Goal: Task Accomplishment & Management: Manage account settings

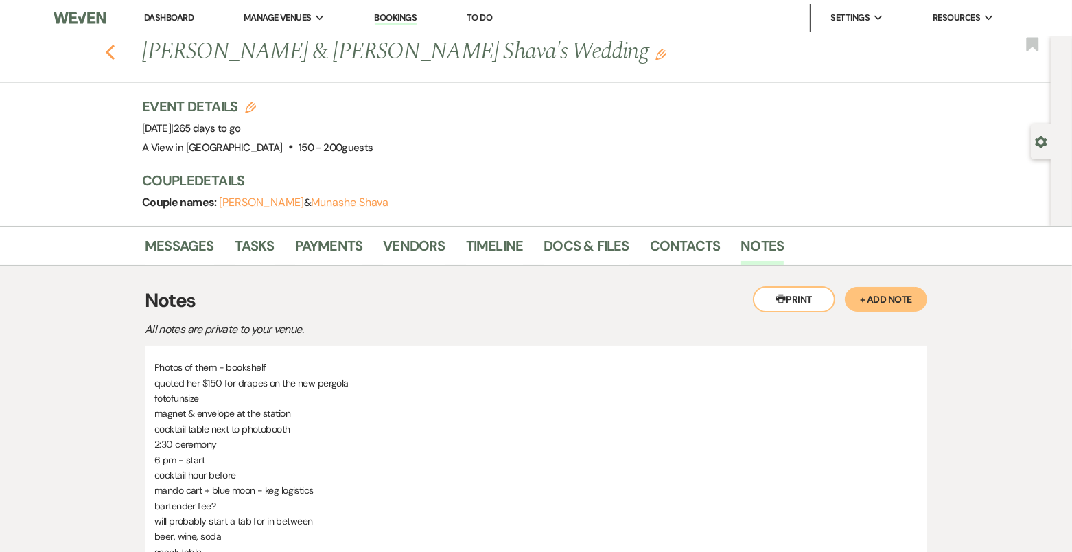
click at [106, 47] on icon "Previous" at bounding box center [110, 52] width 10 height 16
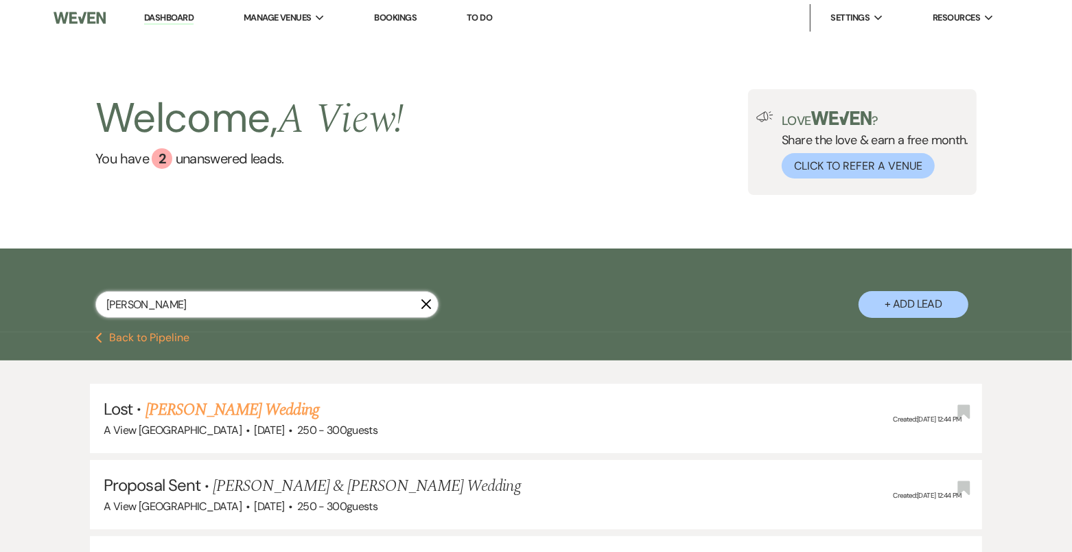
click at [213, 298] on input "[PERSON_NAME]" at bounding box center [266, 304] width 343 height 27
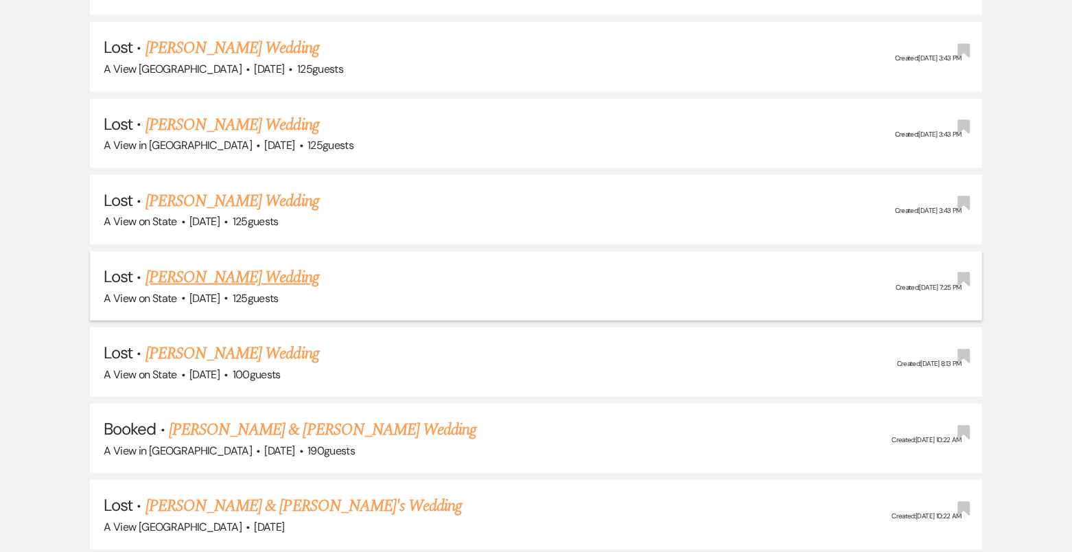
scroll to position [1508, 0]
type input "[PERSON_NAME]"
click at [390, 416] on link "[PERSON_NAME] & [PERSON_NAME] Wedding" at bounding box center [323, 428] width 308 height 25
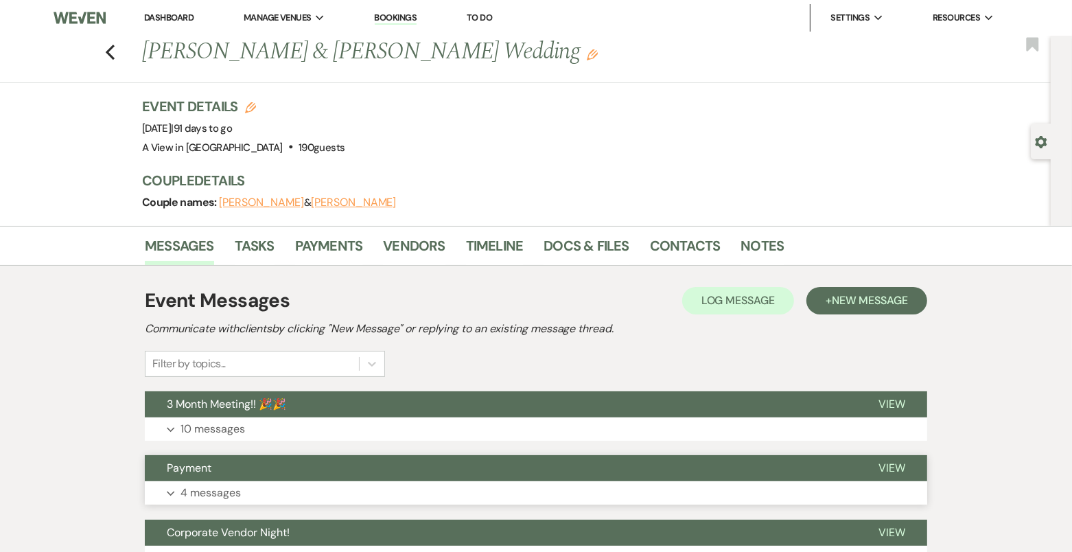
click at [371, 474] on button "Payment" at bounding box center [501, 468] width 712 height 26
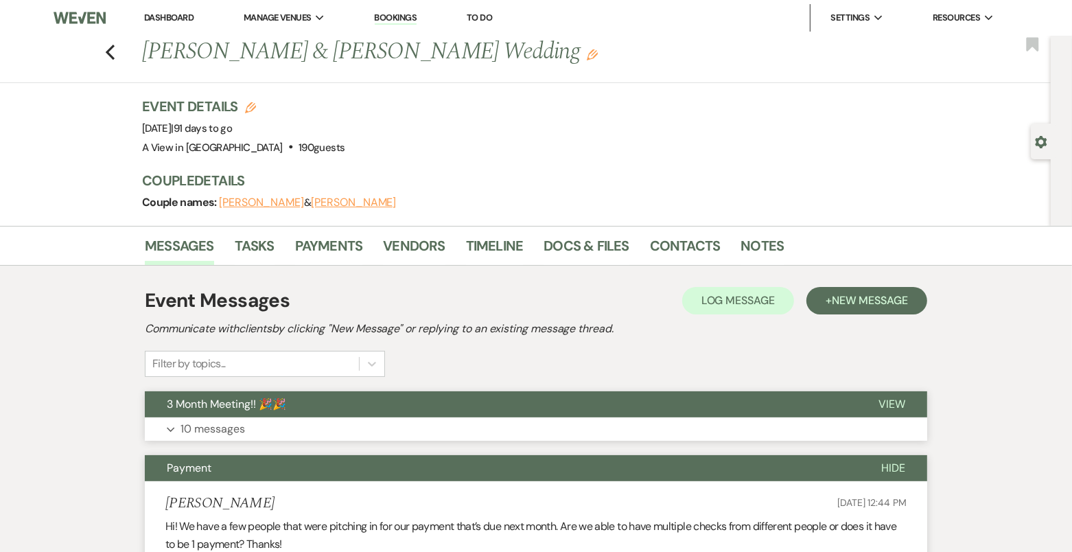
click at [367, 401] on button "3 Month Meeting!! 🎉🎉" at bounding box center [501, 404] width 712 height 26
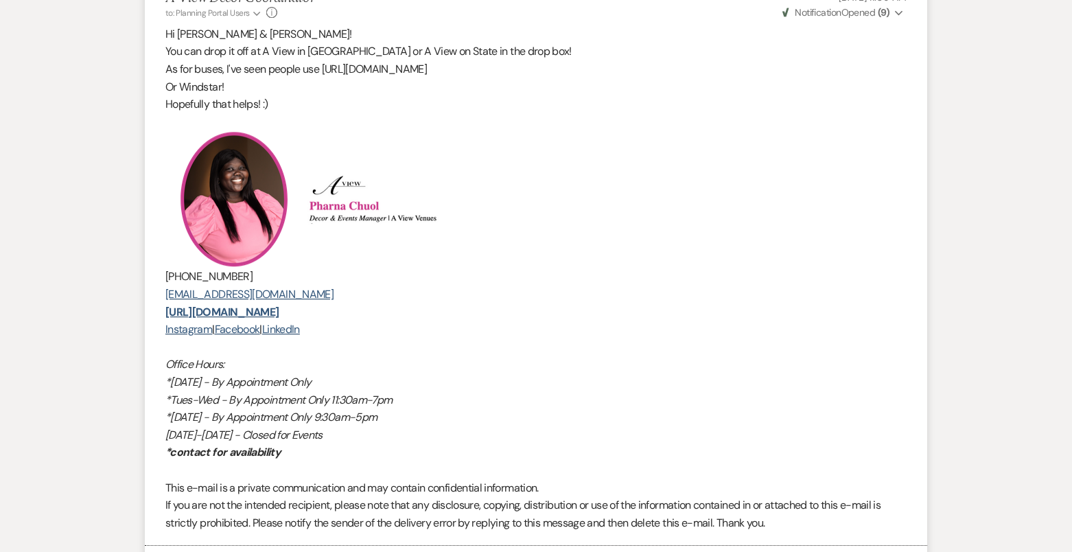
scroll to position [4333, 0]
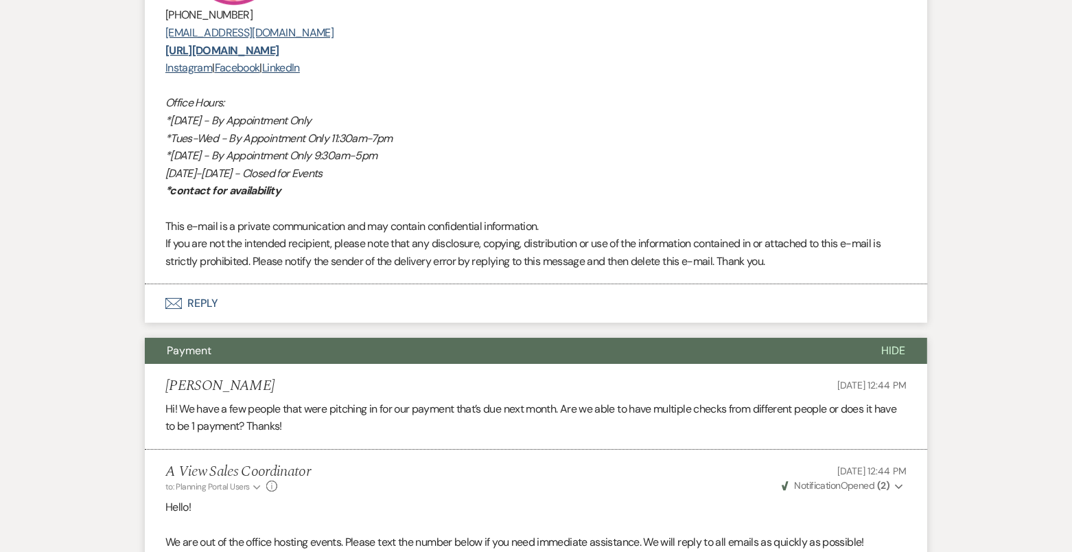
click at [345, 306] on button "Envelope Reply" at bounding box center [536, 303] width 783 height 38
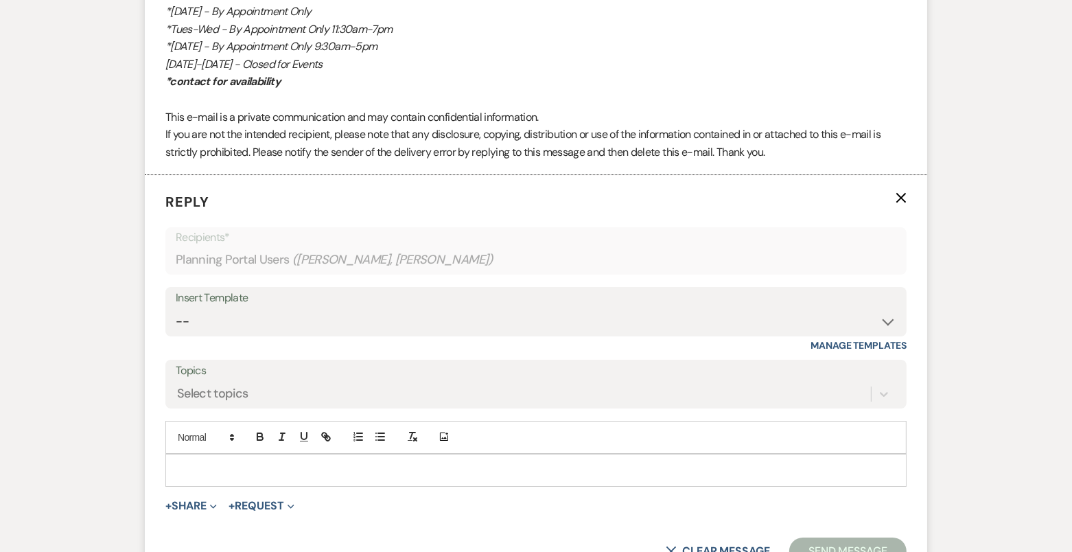
scroll to position [4539, 0]
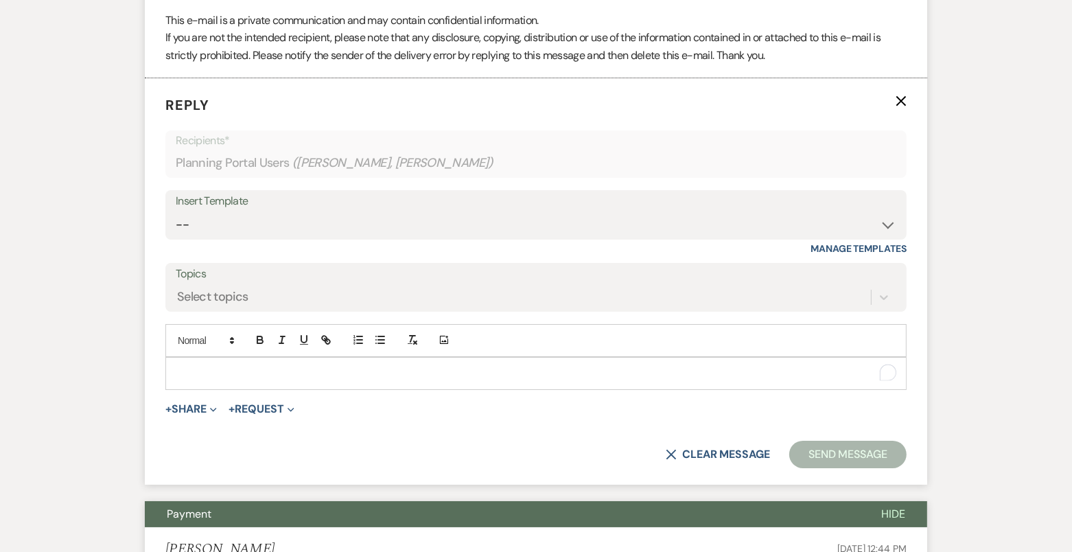
click at [335, 366] on p "To enrich screen reader interactions, please activate Accessibility in Grammarl…" at bounding box center [535, 373] width 719 height 15
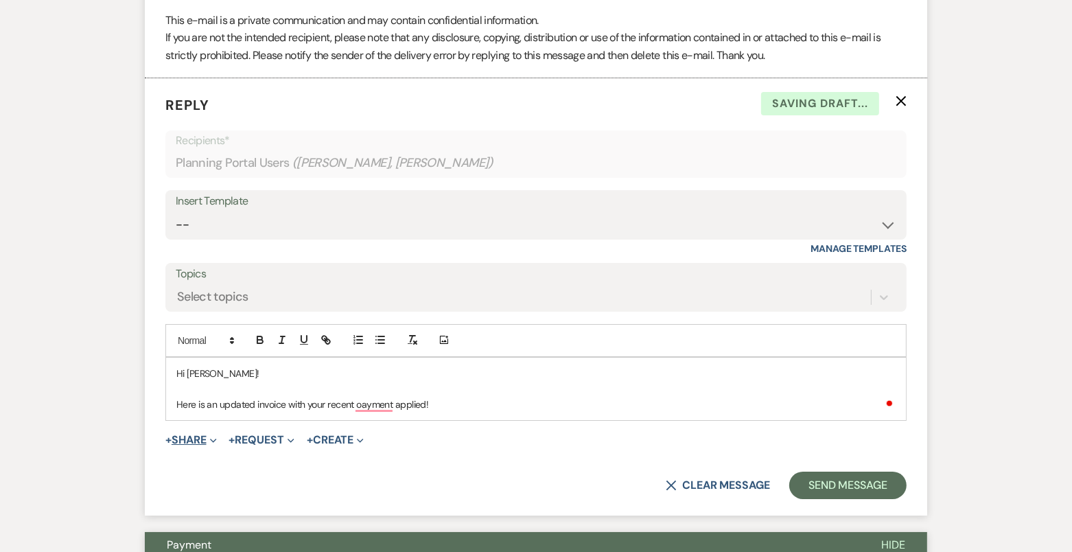
click at [198, 435] on button "+ Share Expand" at bounding box center [190, 440] width 51 height 11
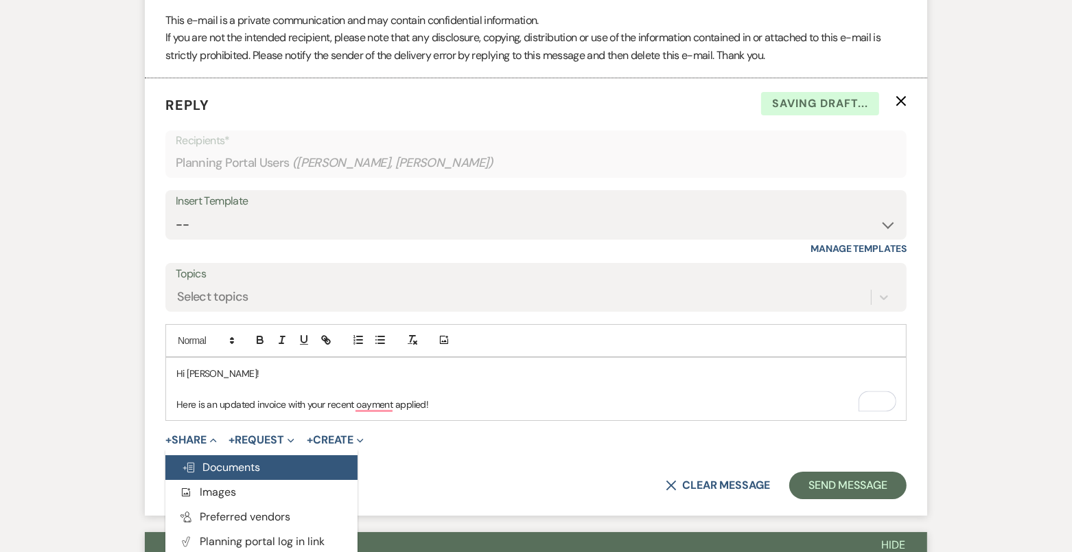
click at [223, 460] on span "Doc Upload Documents" at bounding box center [221, 467] width 78 height 14
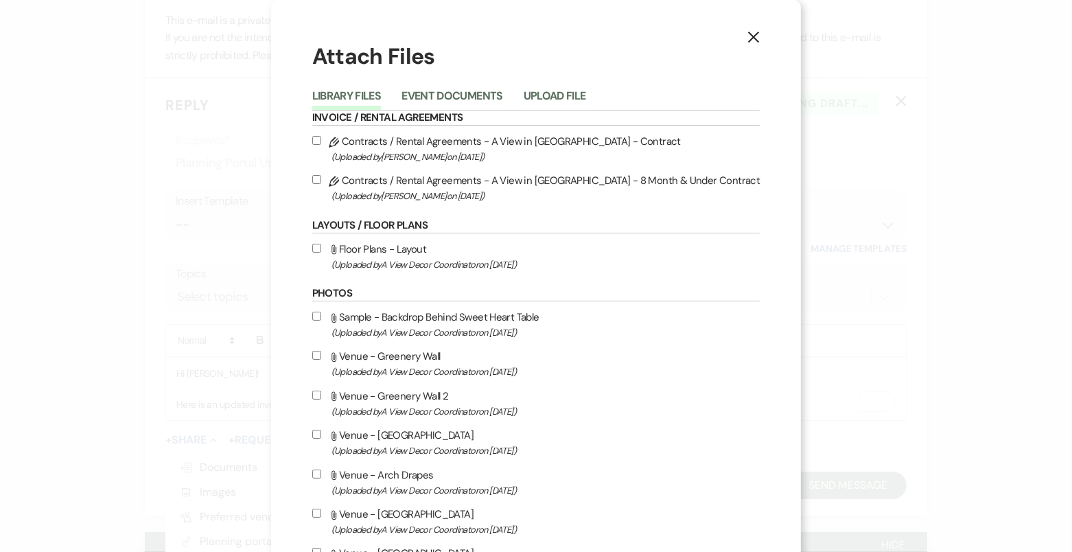
click at [583, 91] on button "Upload File" at bounding box center [555, 100] width 62 height 19
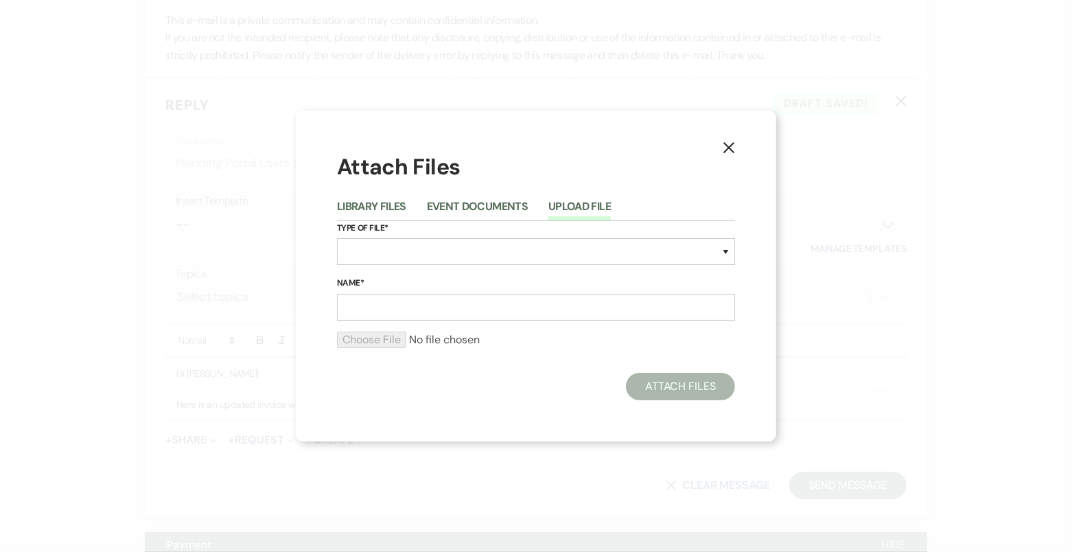
click at [380, 267] on div "Type of File* Special Event Insurance Vendor Certificate of Insurance Contracts…" at bounding box center [536, 249] width 398 height 56
click at [378, 256] on select "Special Event Insurance Vendor Certificate of Insurance Contracts / Rental Agre…" at bounding box center [536, 251] width 398 height 27
select select "22"
click at [402, 308] on input "Name*" at bounding box center [536, 307] width 398 height 27
click at [392, 345] on input "file" at bounding box center [536, 340] width 398 height 16
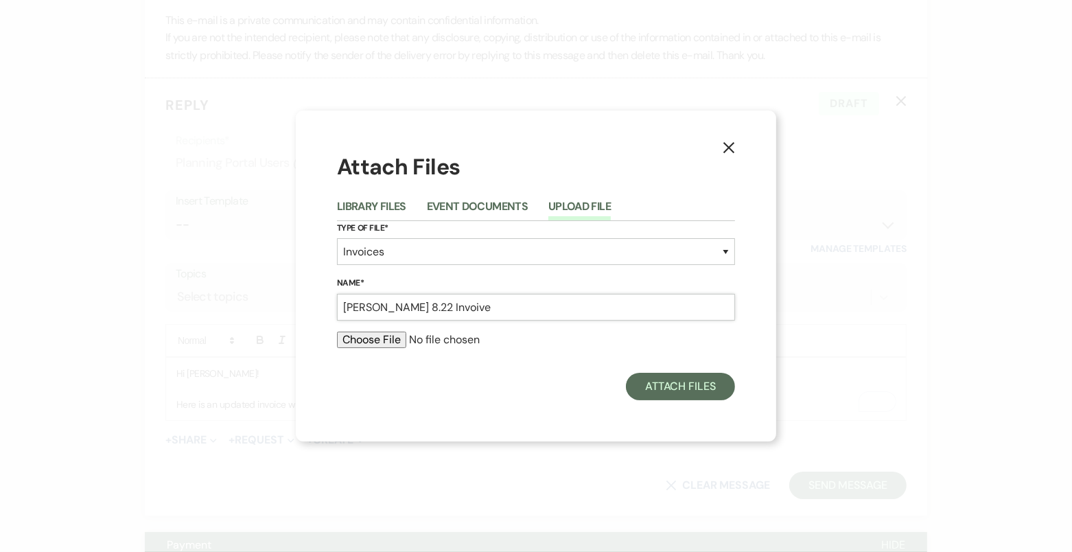
click at [450, 306] on input "[PERSON_NAME] 8.22 Invoive" at bounding box center [536, 307] width 398 height 27
type input "[PERSON_NAME] 8.22 Invoice"
click at [372, 341] on input "file" at bounding box center [536, 340] width 398 height 16
type input "C:\fakepath\job_invoice_1195245.pdf"
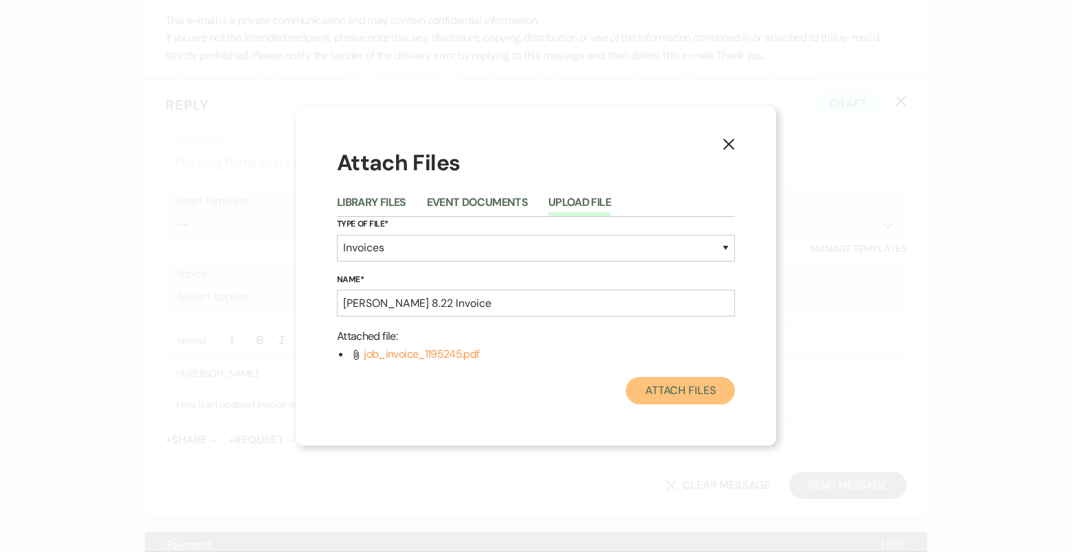
click at [693, 393] on button "Attach Files" at bounding box center [680, 390] width 109 height 27
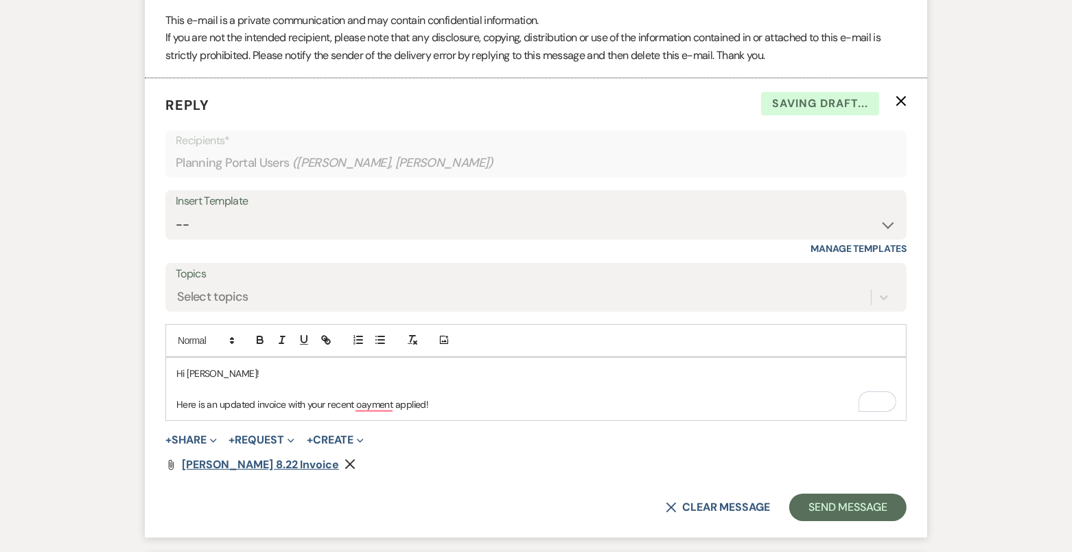
click at [214, 457] on span "[PERSON_NAME] 8.22 Invoice" at bounding box center [260, 464] width 157 height 14
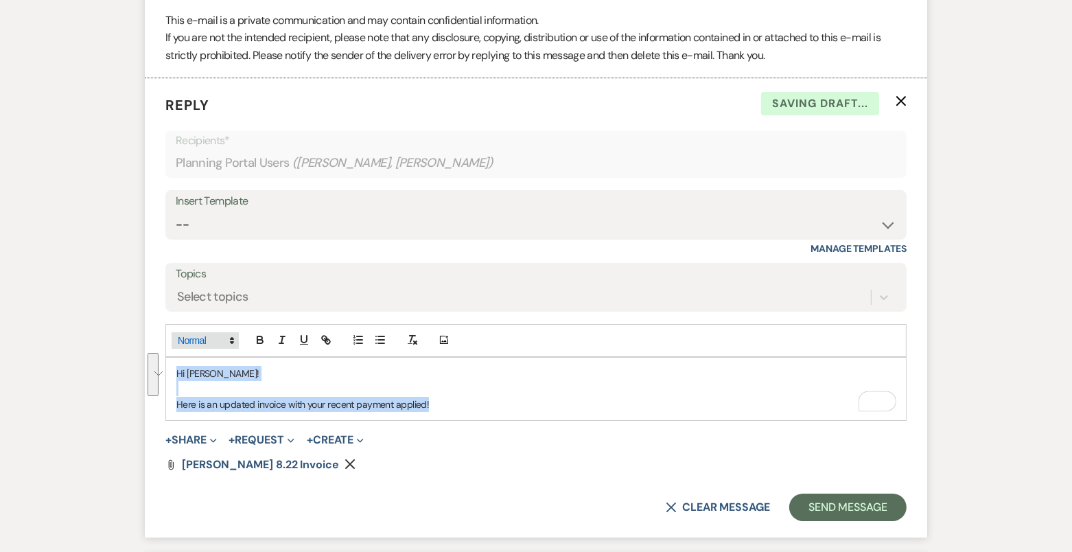
drag, startPoint x: 446, startPoint y: 400, endPoint x: 185, endPoint y: 342, distance: 267.3
click at [185, 342] on div "Add Photo Hi [PERSON_NAME]! Here is an updated invoice with your recent payment…" at bounding box center [535, 372] width 741 height 97
click at [851, 494] on button "Send Message" at bounding box center [847, 507] width 117 height 27
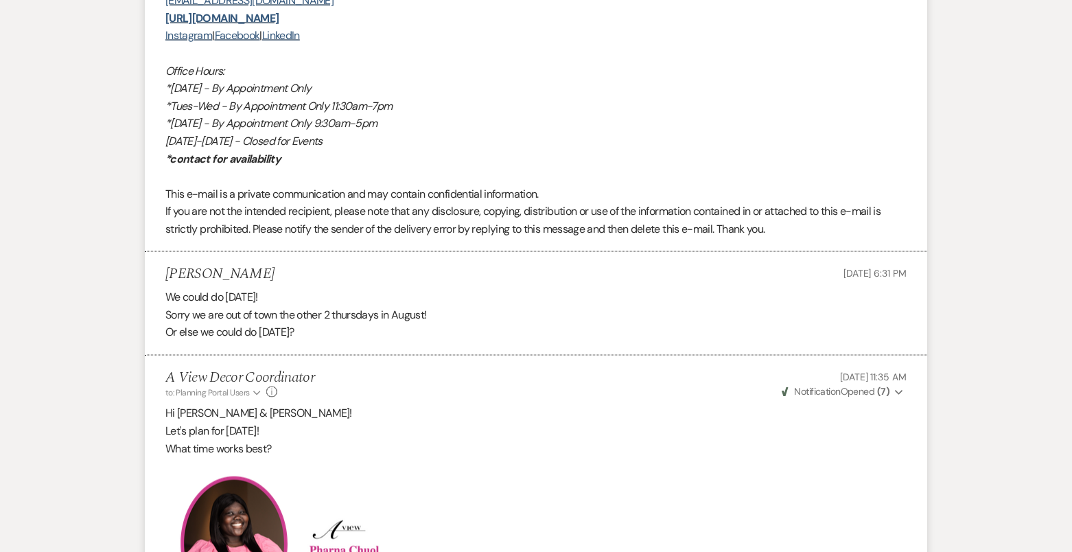
scroll to position [1508, 0]
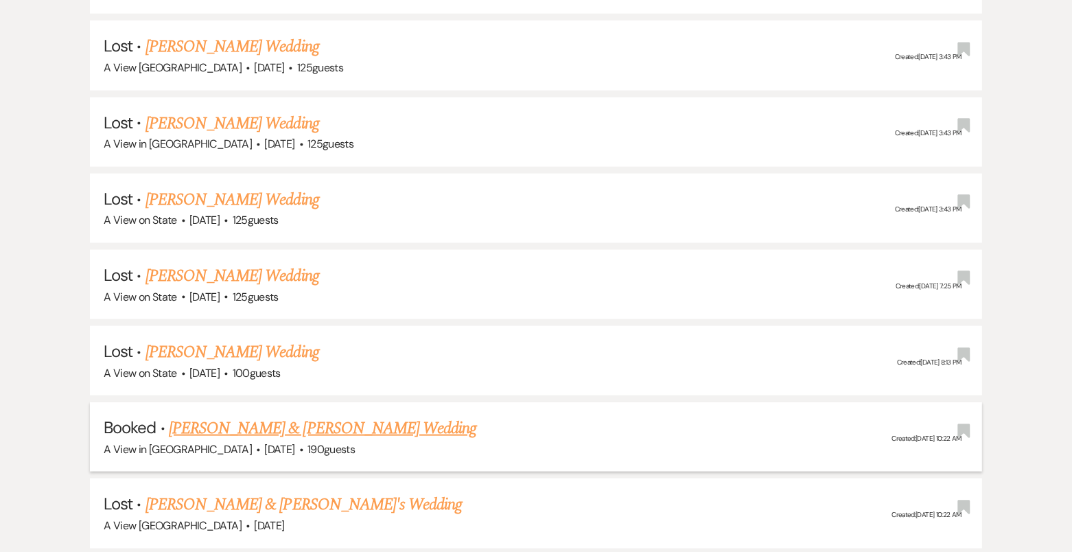
click at [275, 417] on link "[PERSON_NAME] & [PERSON_NAME] Wedding" at bounding box center [323, 428] width 308 height 25
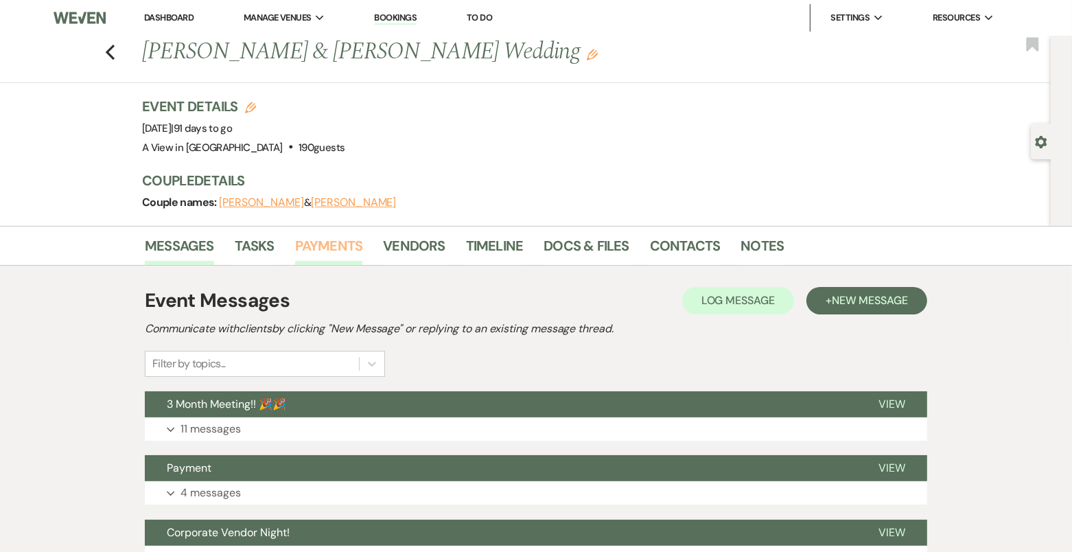
click at [334, 254] on link "Payments" at bounding box center [329, 250] width 68 height 30
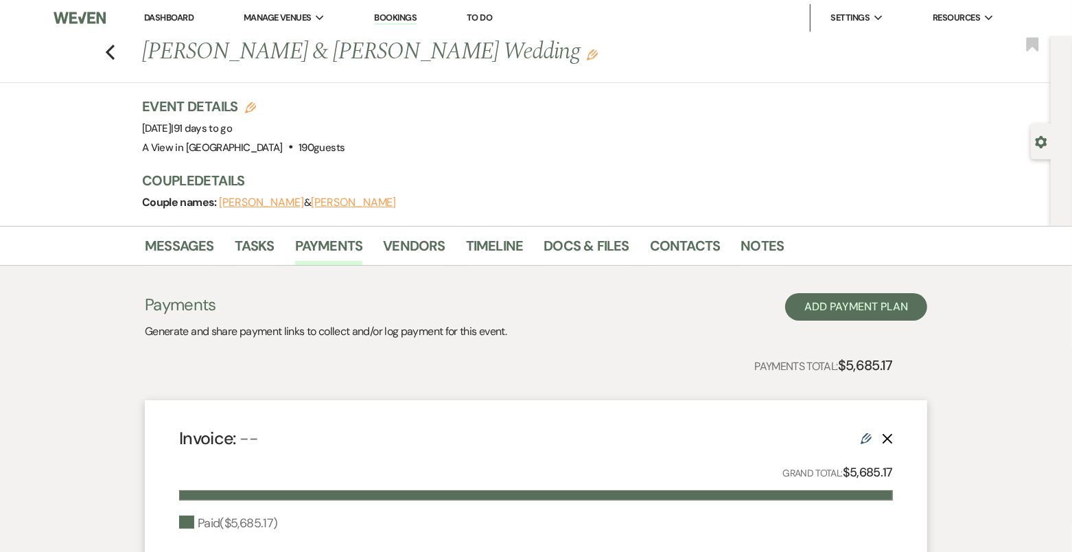
click at [178, 232] on li "Messages" at bounding box center [190, 248] width 90 height 33
click at [109, 50] on use "button" at bounding box center [110, 52] width 9 height 15
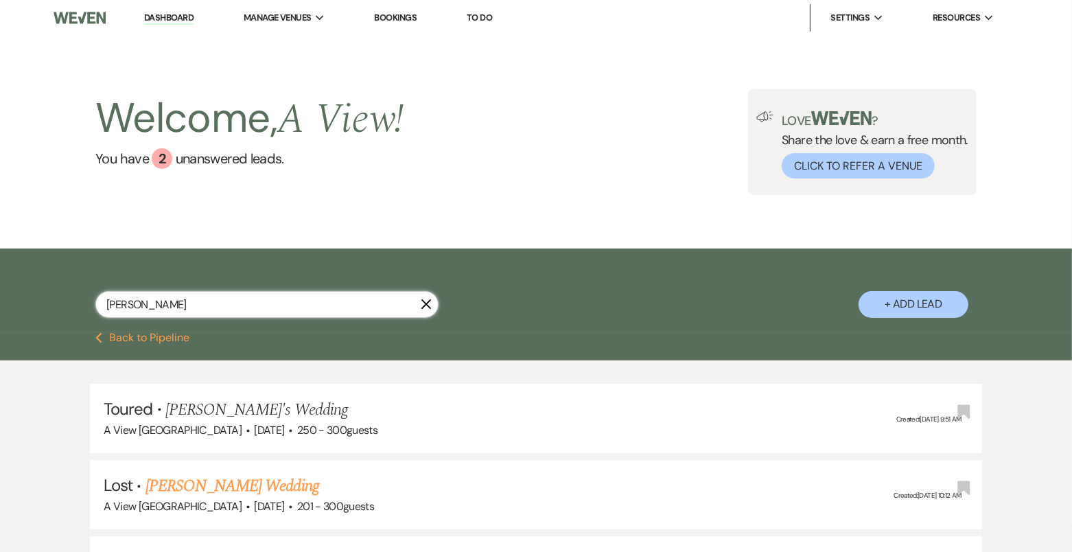
click at [255, 310] on input "[PERSON_NAME]" at bounding box center [266, 304] width 343 height 27
click at [255, 311] on input "[PERSON_NAME]" at bounding box center [266, 304] width 343 height 27
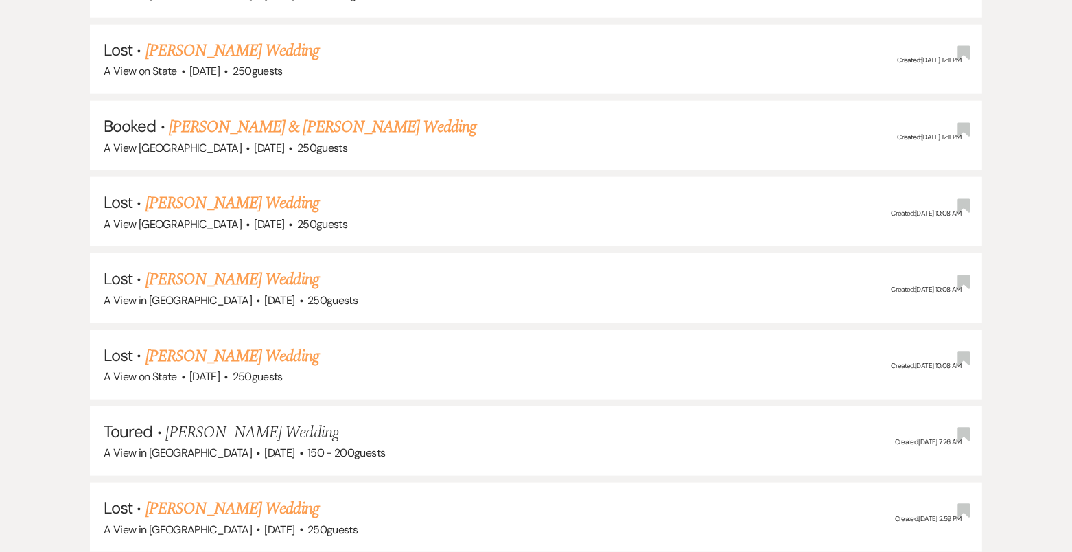
scroll to position [949, 0]
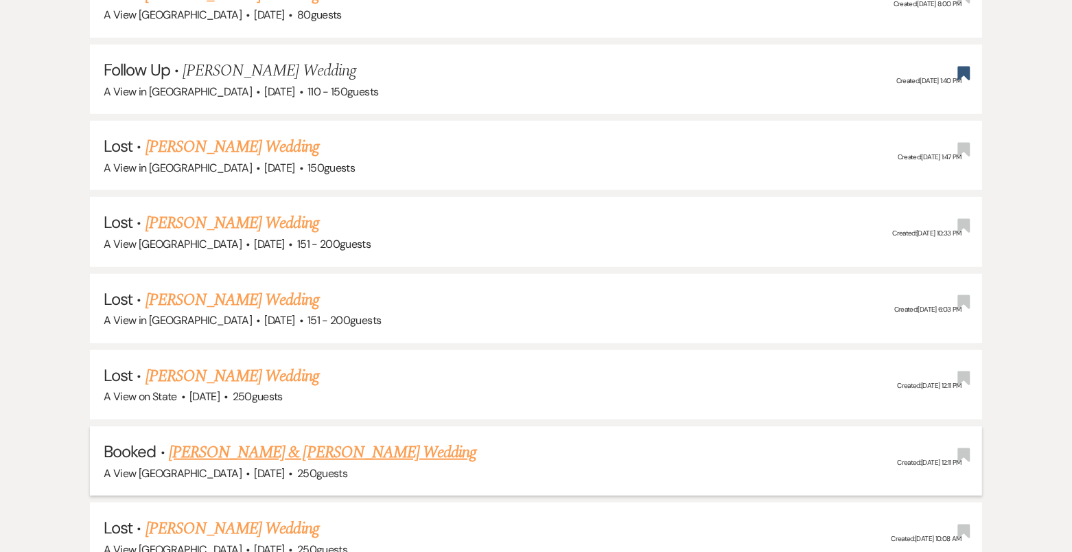
type input "[PERSON_NAME]"
click at [244, 454] on link "[PERSON_NAME] & [PERSON_NAME] Wedding" at bounding box center [323, 452] width 308 height 25
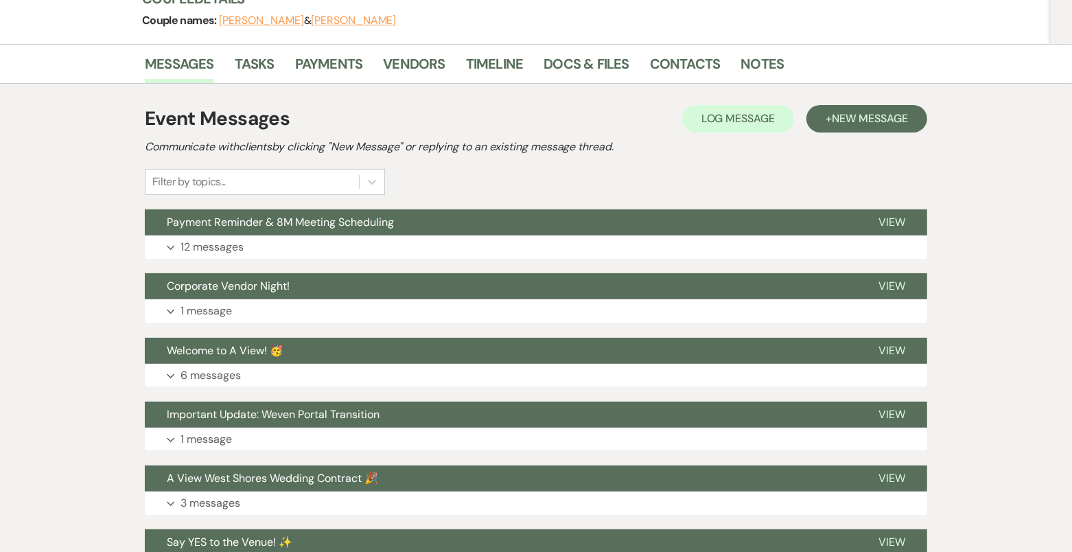
scroll to position [74, 0]
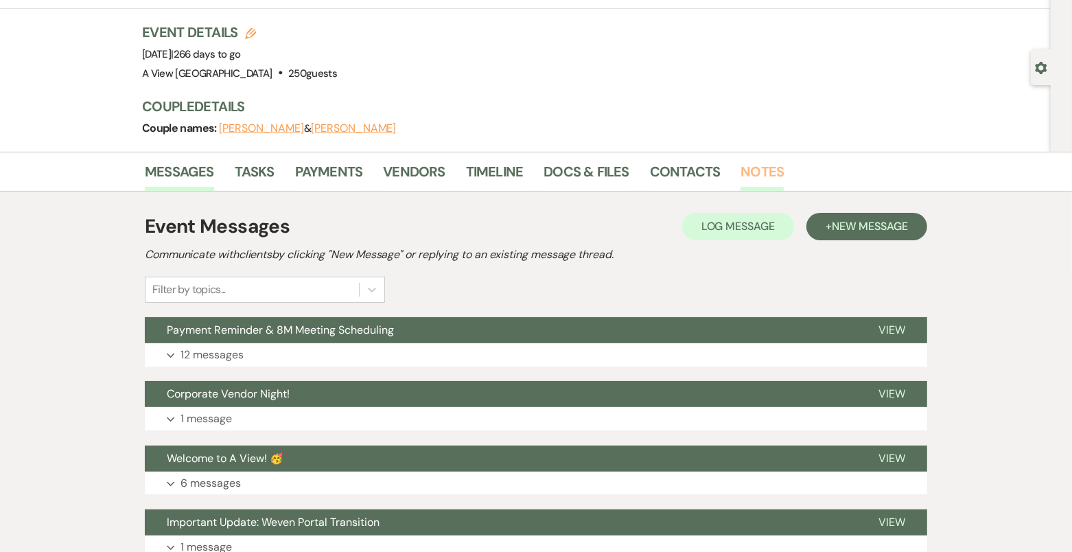
click at [759, 168] on link "Notes" at bounding box center [762, 176] width 43 height 30
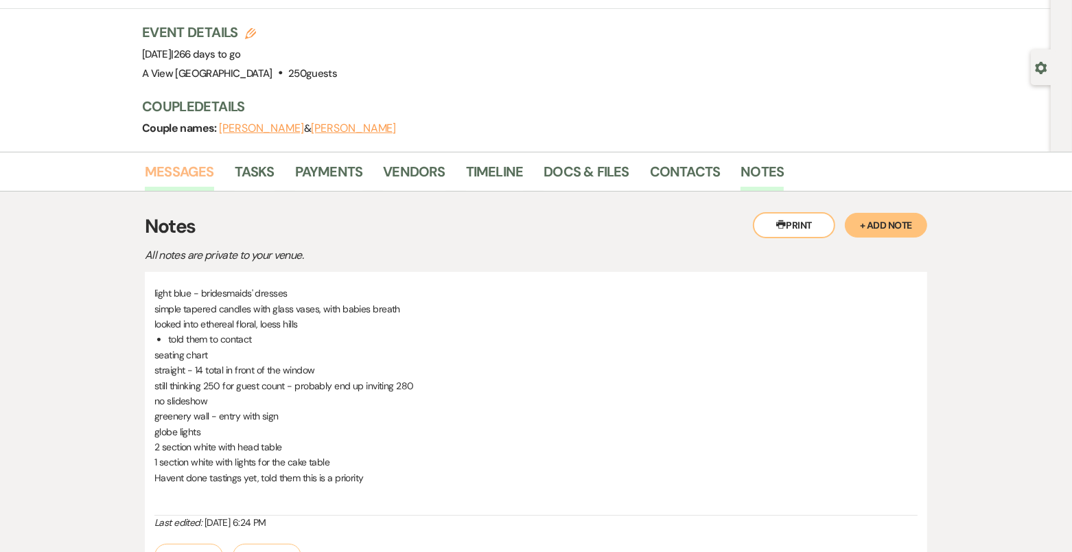
click at [196, 178] on link "Messages" at bounding box center [179, 176] width 69 height 30
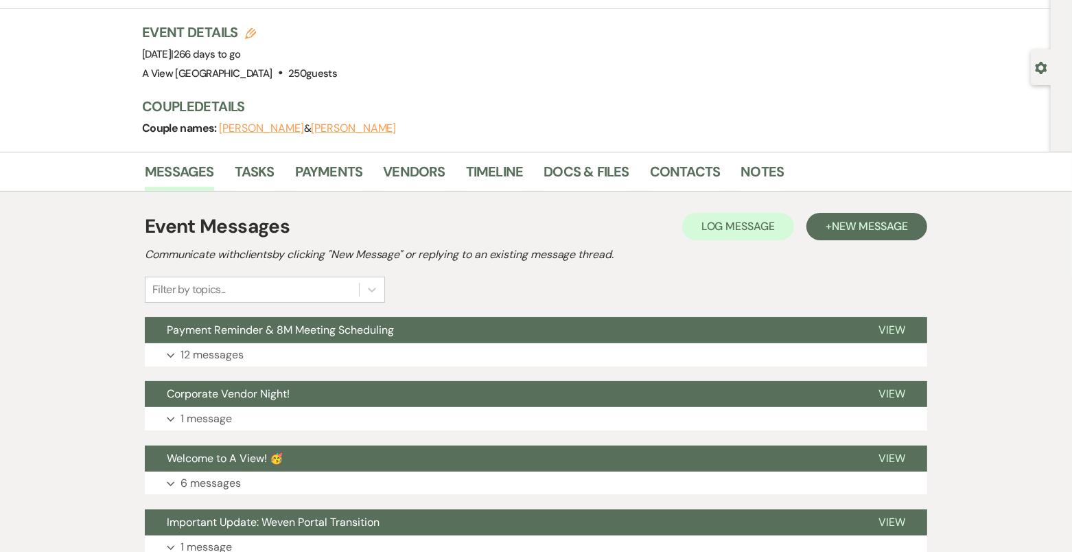
click at [887, 208] on div "Event Messages Log Log Message + New Message Communicate with clients by clicki…" at bounding box center [536, 513] width 783 height 616
click at [887, 216] on button "+ New Message" at bounding box center [867, 226] width 121 height 27
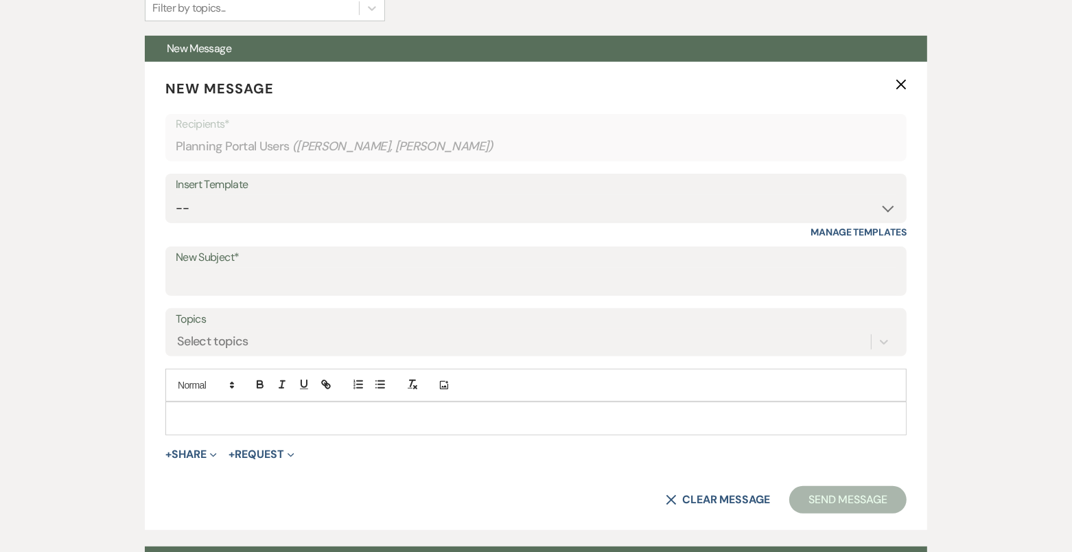
scroll to position [321, 0]
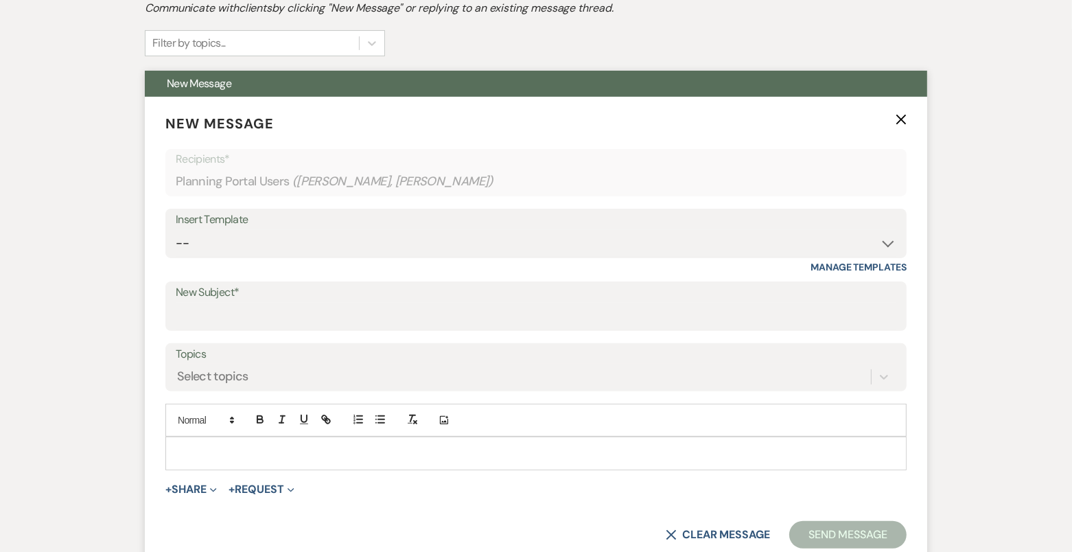
click at [403, 461] on div at bounding box center [536, 453] width 740 height 32
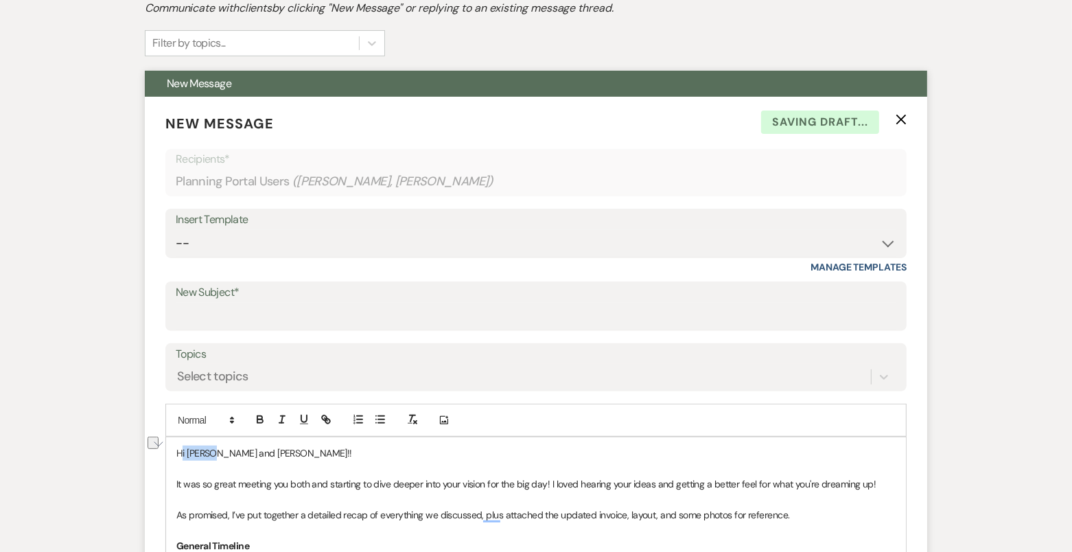
drag, startPoint x: 210, startPoint y: 452, endPoint x: 182, endPoint y: 450, distance: 28.2
click at [182, 450] on p "Hi [PERSON_NAME] and [PERSON_NAME]!!" at bounding box center [535, 453] width 719 height 15
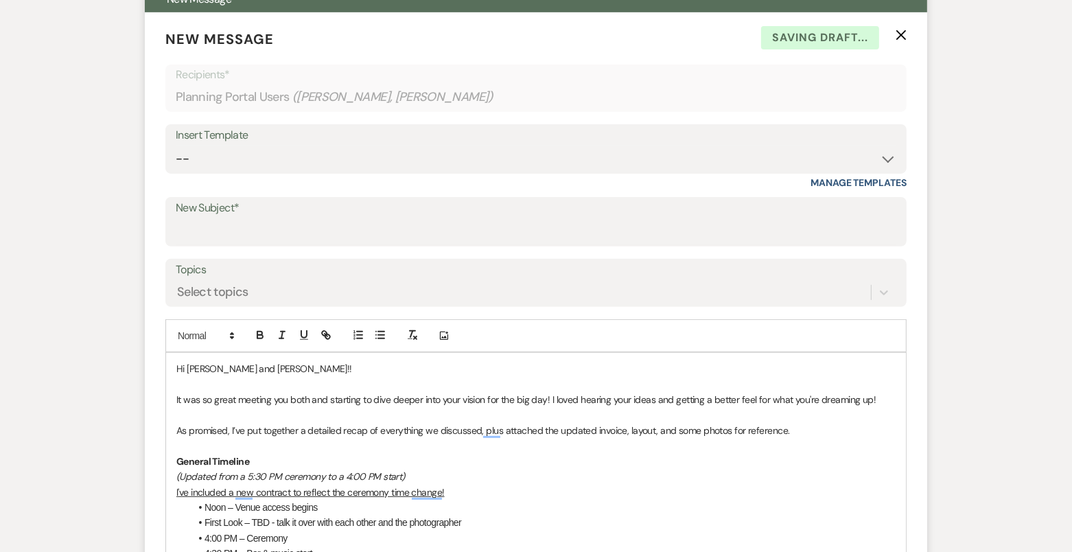
scroll to position [608, 0]
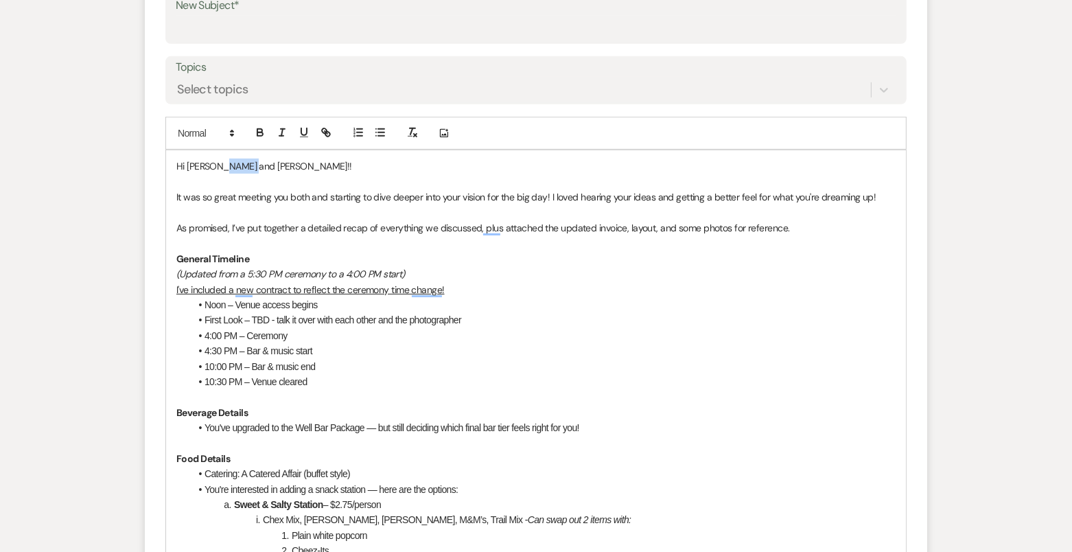
drag, startPoint x: 254, startPoint y: 163, endPoint x: 224, endPoint y: 159, distance: 30.6
click at [224, 161] on p "Hi [PERSON_NAME] and [PERSON_NAME]!!" at bounding box center [535, 166] width 719 height 15
click at [295, 162] on p "Hi [PERSON_NAME] and [PERSON_NAME]!!" at bounding box center [535, 166] width 719 height 15
click at [358, 214] on p "To enrich screen reader interactions, please activate Accessibility in Grammarl…" at bounding box center [535, 212] width 719 height 15
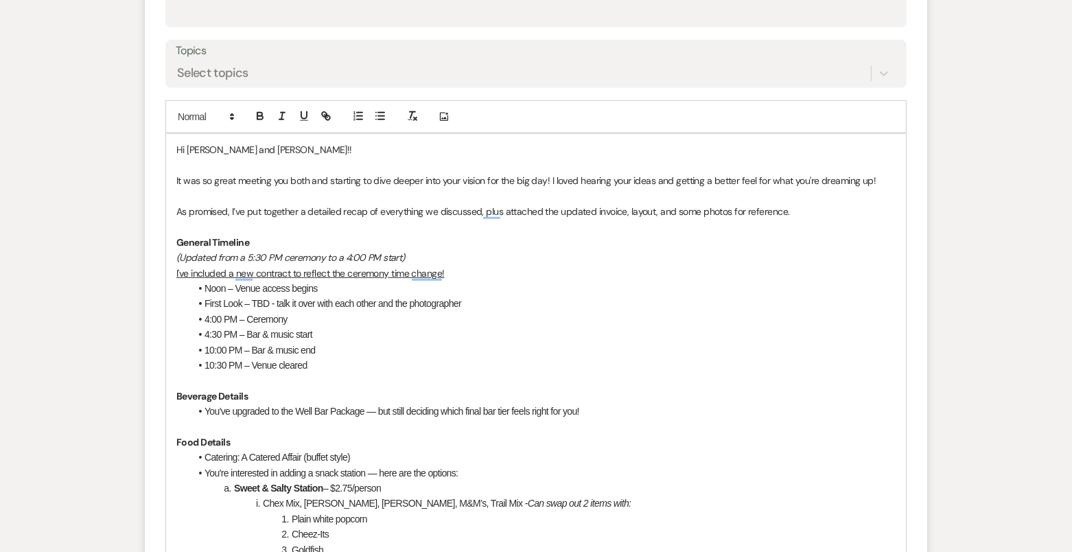
scroll to position [625, 0]
click at [437, 251] on p "(Updated from a 5:30 PM ceremony to a 4:00 PM start)" at bounding box center [535, 256] width 719 height 15
drag, startPoint x: 434, startPoint y: 255, endPoint x: 176, endPoint y: 251, distance: 258.2
click at [176, 251] on p "(Updated from a 5:30 PM ceremony to a 4:00 PM start)" at bounding box center [535, 256] width 719 height 15
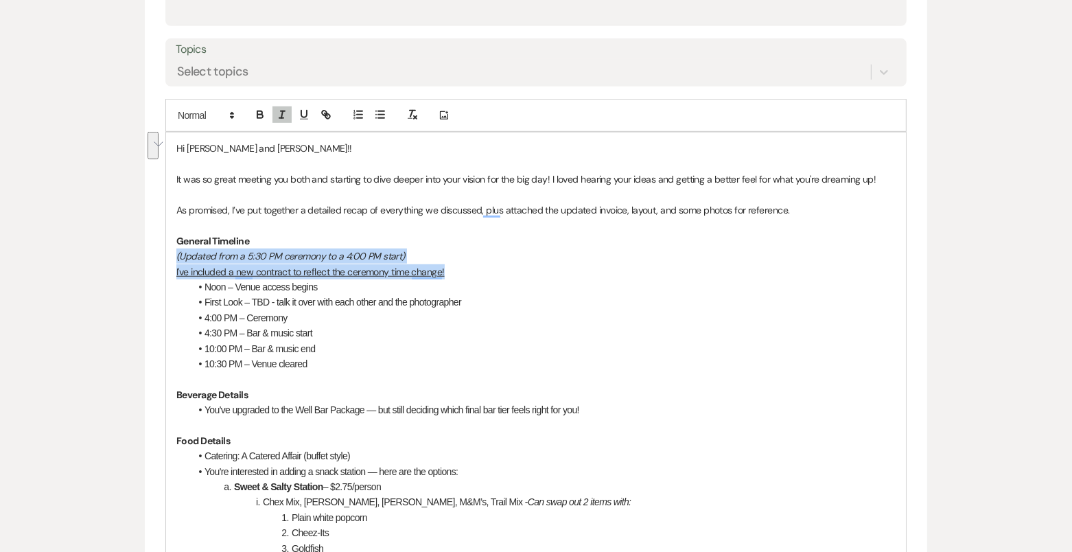
drag, startPoint x: 463, startPoint y: 270, endPoint x: 169, endPoint y: 250, distance: 294.5
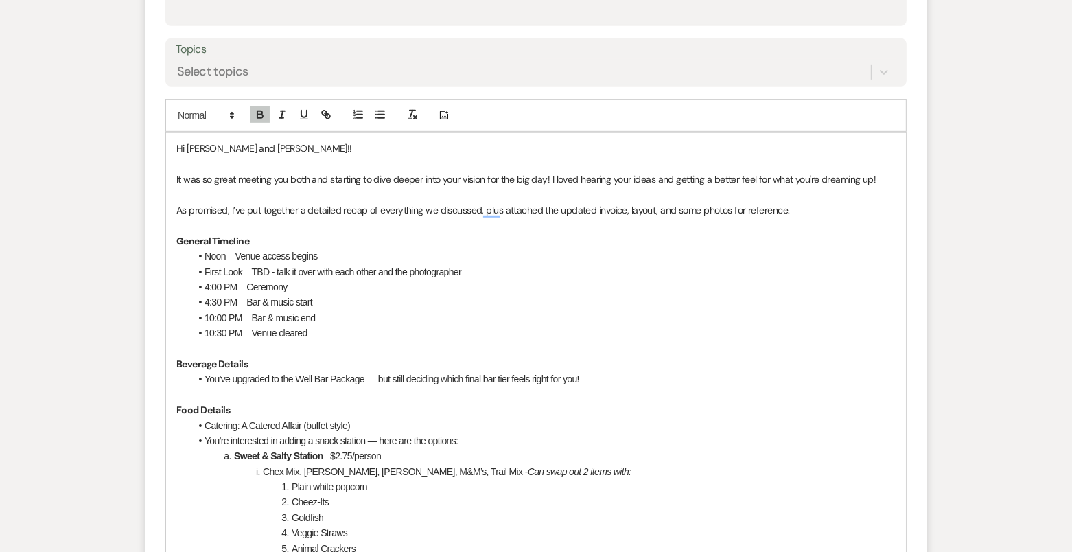
click at [305, 290] on li "4:00 PM – Ceremony" at bounding box center [543, 286] width 706 height 15
click at [315, 249] on li "Noon – Venue access begins" at bounding box center [543, 256] width 706 height 15
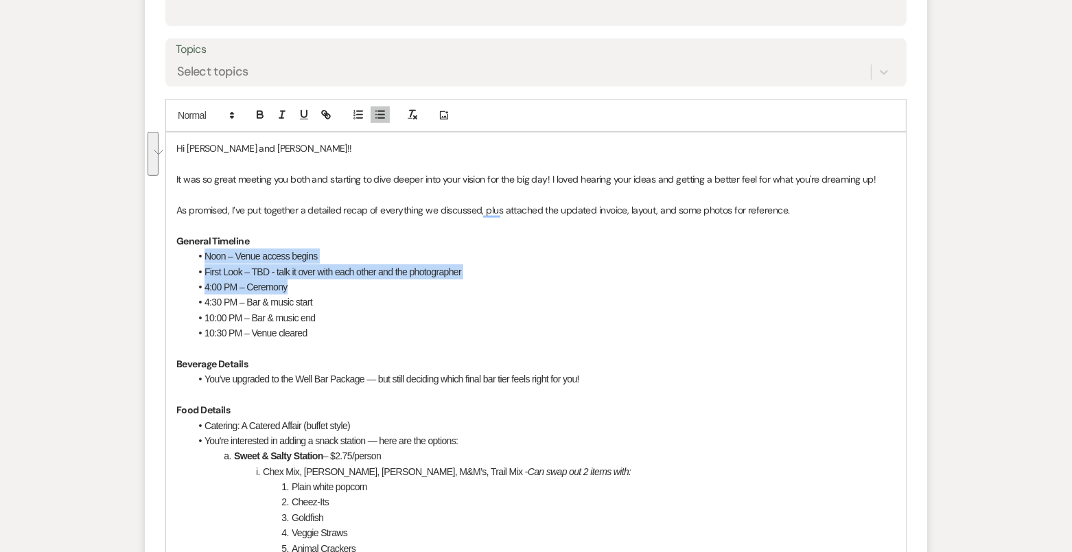
drag, startPoint x: 202, startPoint y: 260, endPoint x: 457, endPoint y: 281, distance: 255.6
click at [458, 282] on ul "Noon – Venue access begins First Look – TBD - talk it over with each other and …" at bounding box center [543, 295] width 706 height 92
click at [457, 281] on li "4:00 PM – Ceremony" at bounding box center [543, 286] width 706 height 15
drag, startPoint x: 203, startPoint y: 264, endPoint x: 468, endPoint y: 273, distance: 264.5
click at [468, 273] on li "First Look – TBD - talk it over with each other and the photographer" at bounding box center [543, 271] width 706 height 15
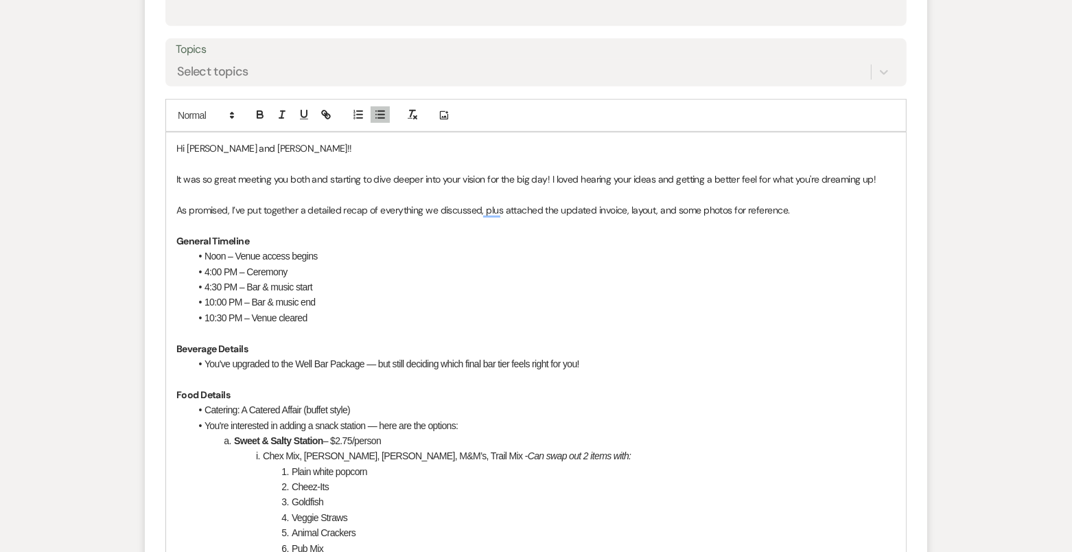
click at [321, 269] on li "4:00 PM – Ceremony" at bounding box center [543, 271] width 706 height 15
click at [218, 268] on li "4:00 PM – Ceremony" at bounding box center [543, 271] width 706 height 15
drag, startPoint x: 222, startPoint y: 270, endPoint x: 203, endPoint y: 269, distance: 18.5
click at [203, 269] on li "4:00 PM – Ceremony" at bounding box center [543, 271] width 706 height 15
click at [301, 268] on li "5:30 PM – Ceremony" at bounding box center [543, 271] width 706 height 15
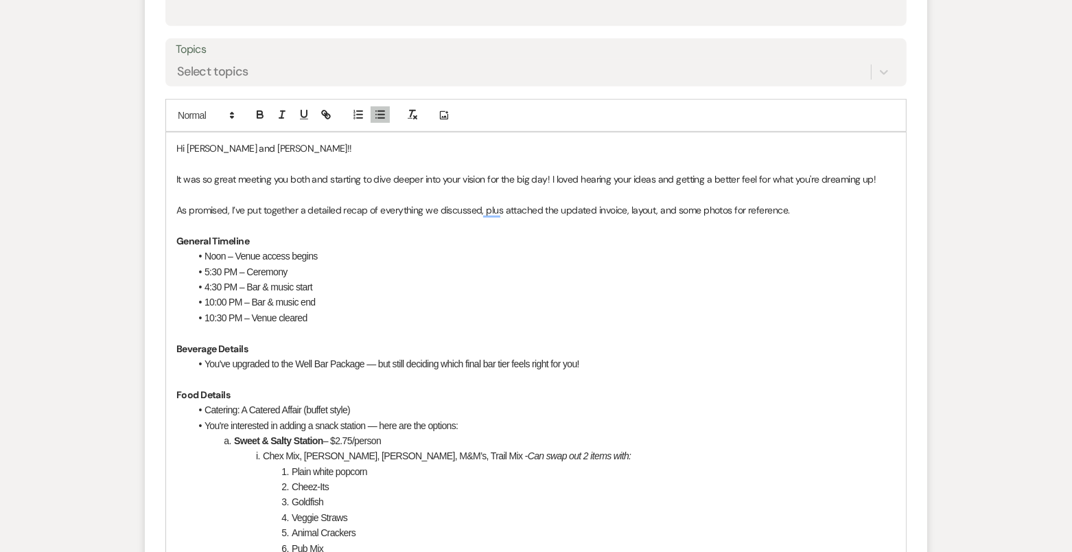
click at [209, 285] on li "4:30 PM – Bar & music start" at bounding box center [543, 286] width 706 height 15
click at [213, 299] on li "10:00 PM – Bar & music end" at bounding box center [543, 302] width 706 height 15
click at [320, 281] on li "6:00 PM – Bar & music start" at bounding box center [543, 286] width 706 height 15
click at [213, 299] on li "10:00 PM – Bar & music end" at bounding box center [543, 302] width 706 height 15
click at [225, 298] on li "11:00 PM – Bar & music end" at bounding box center [543, 302] width 706 height 15
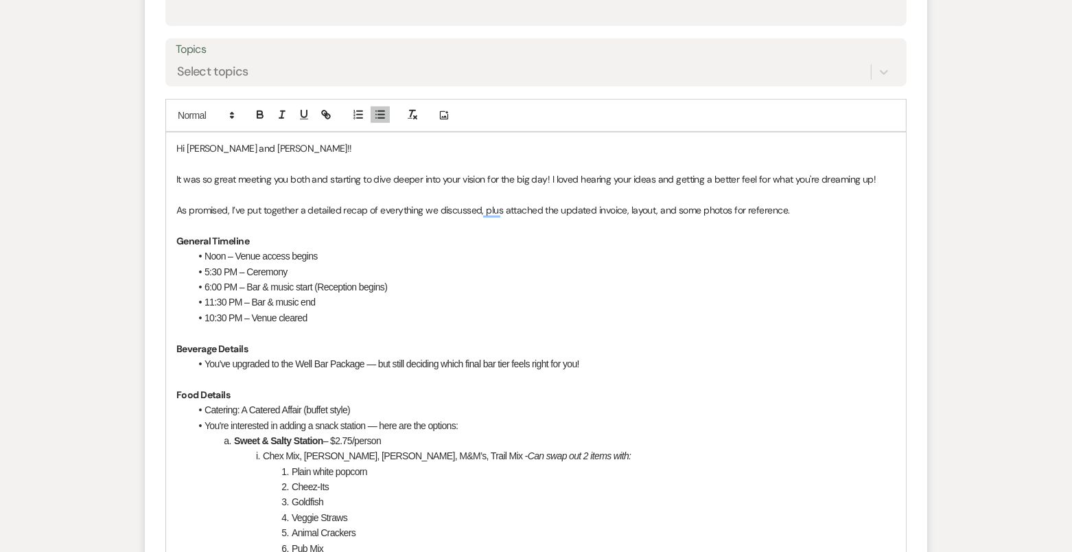
click at [330, 301] on li "11:30 PM – Bar & music end" at bounding box center [543, 302] width 706 height 15
click at [351, 316] on li "10:30 PM – Venue cleared" at bounding box center [543, 317] width 706 height 15
click at [224, 315] on li "10:30 PM – Venue cleared" at bounding box center [543, 317] width 706 height 15
click at [207, 314] on li "10:30 PM – Venue cleared" at bounding box center [543, 317] width 706 height 15
drag, startPoint x: 273, startPoint y: 315, endPoint x: 242, endPoint y: 314, distance: 30.9
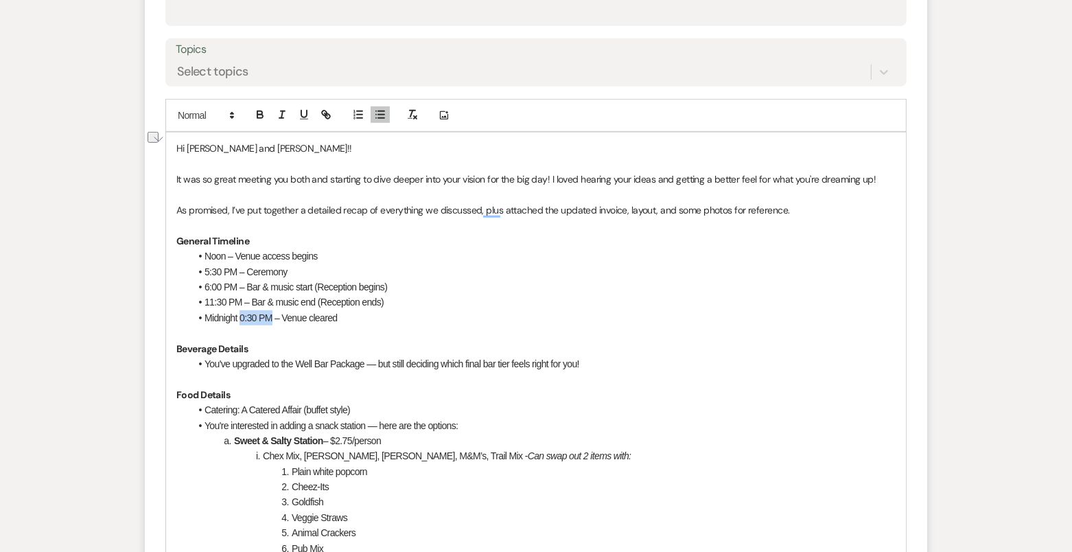
click at [242, 314] on li "Midnight 0:30 PM – Venue cleared" at bounding box center [543, 317] width 706 height 15
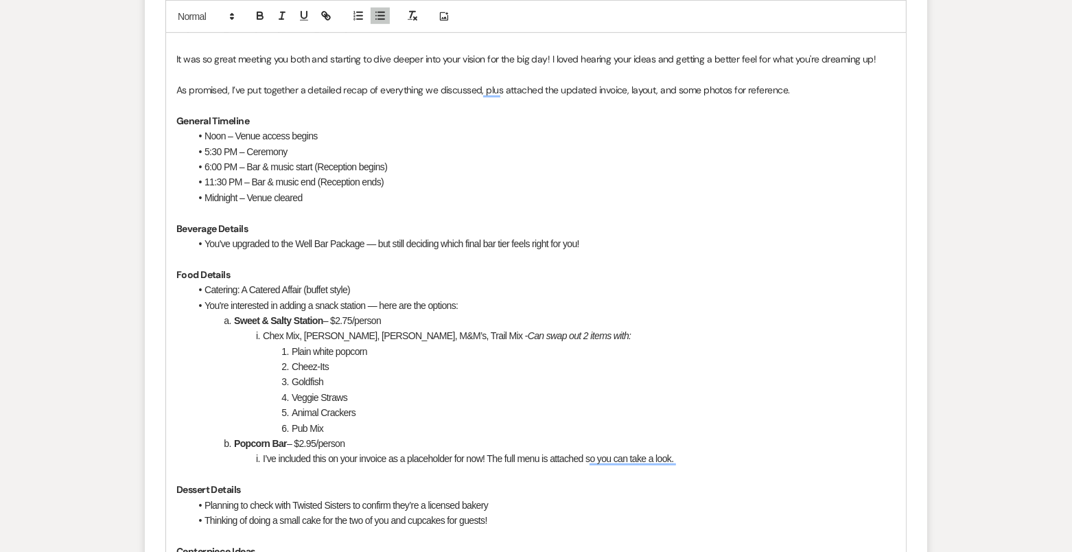
scroll to position [745, 0]
drag, startPoint x: 298, startPoint y: 242, endPoint x: 204, endPoint y: 238, distance: 94.2
click at [204, 238] on li "You've upgraded to the Well Bar Package — but still deciding which final bar ti…" at bounding box center [543, 244] width 706 height 15
click at [319, 243] on li "You still plan on hosting the Well Bar Package — but still deciding which final…" at bounding box center [543, 244] width 706 height 15
drag, startPoint x: 643, startPoint y: 242, endPoint x: 379, endPoint y: 246, distance: 263.6
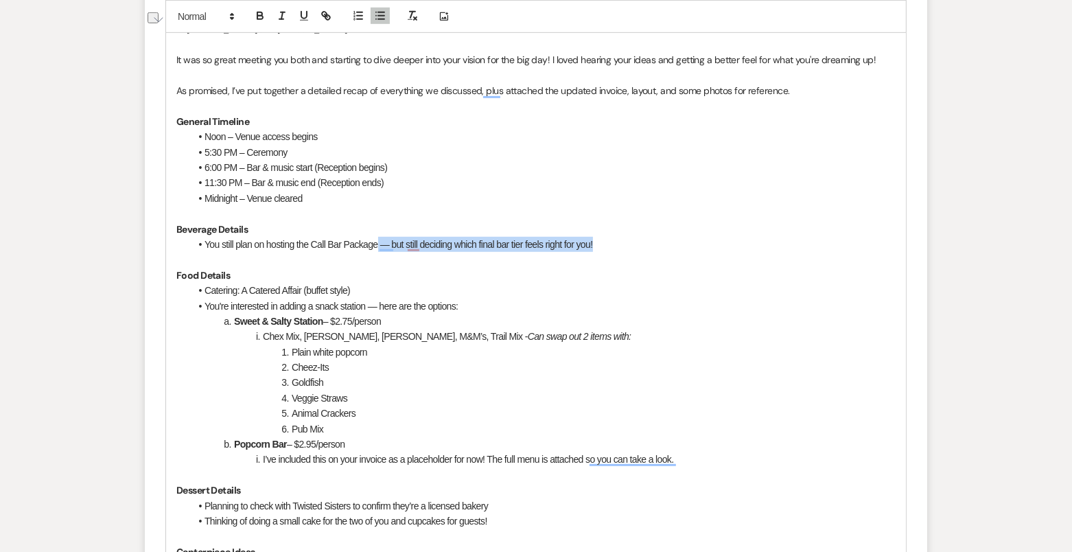
click at [379, 246] on li "You still plan on hosting the Call Bar Package — but still deciding which final…" at bounding box center [543, 244] width 706 height 15
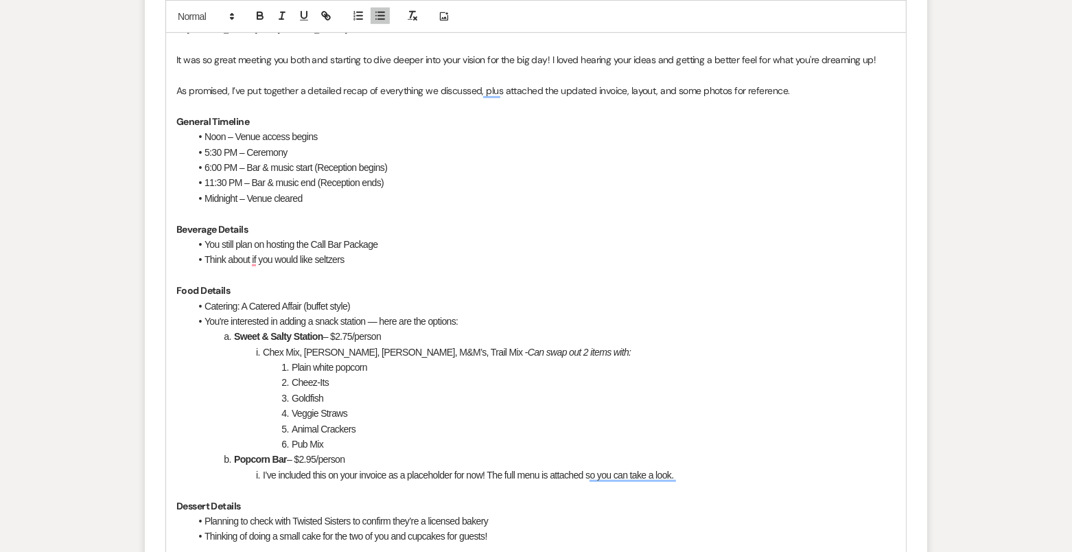
click at [318, 263] on li "Think about if you would like seltzers" at bounding box center [543, 259] width 706 height 15
click at [316, 260] on li "Think about if you would like seltzers" at bounding box center [543, 259] width 706 height 15
click at [415, 257] on li "Think about whether you would like to add seltzers" at bounding box center [543, 259] width 706 height 15
click at [570, 283] on p "Food Details" at bounding box center [535, 290] width 719 height 15
click at [638, 257] on li "Think about whether you would like to add seltzers ($37/case for white claw and…" at bounding box center [543, 259] width 706 height 15
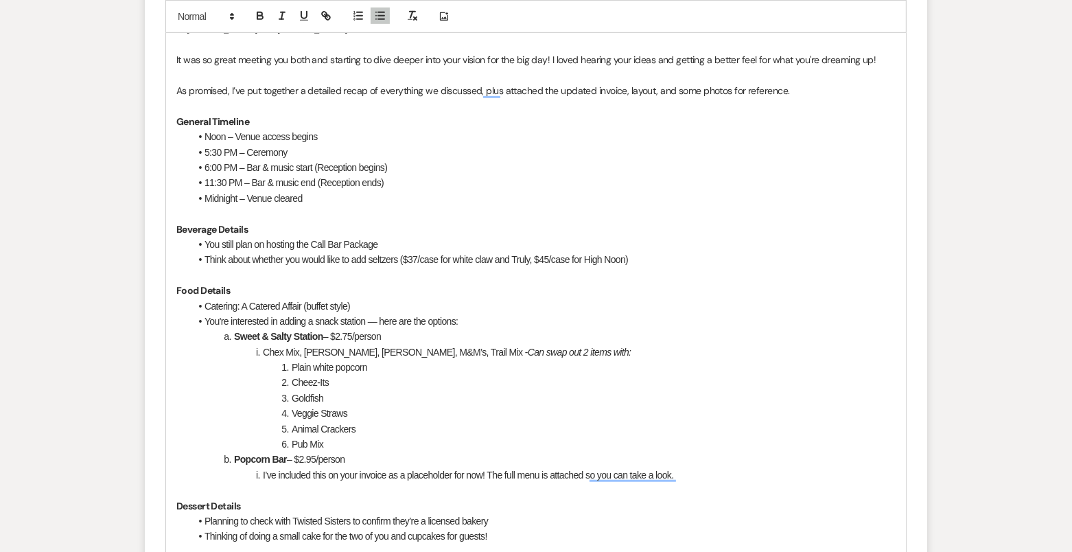
click at [275, 288] on p "Food Details" at bounding box center [535, 290] width 719 height 15
click at [242, 302] on li "Catering: A Catered Affair (buffet style)" at bounding box center [543, 306] width 706 height 15
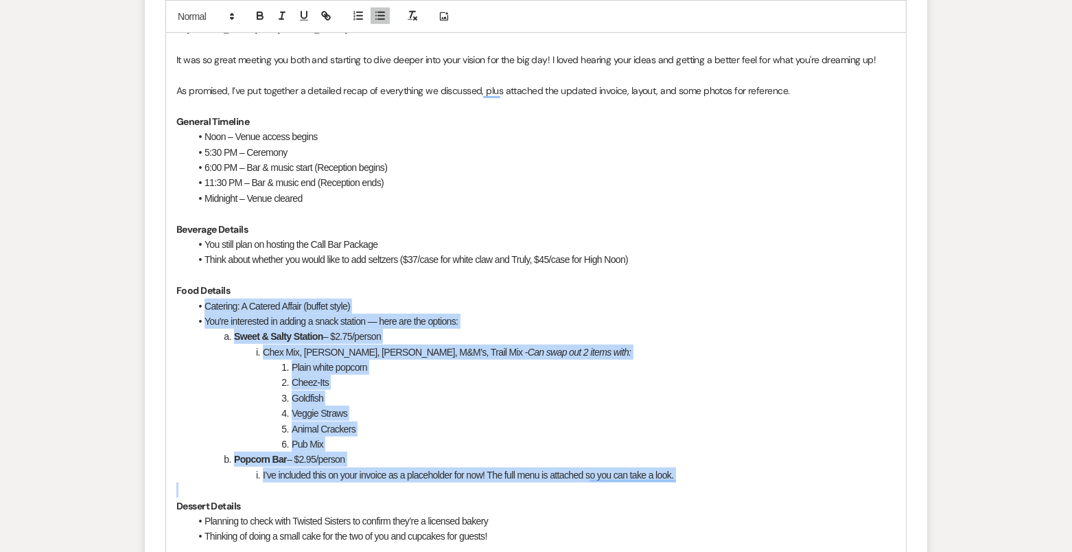
drag, startPoint x: 201, startPoint y: 301, endPoint x: 700, endPoint y: 479, distance: 529.2
click at [700, 480] on div "Hi [PERSON_NAME] and [PERSON_NAME]!! It was so great meeting you both and start…" at bounding box center [536, 459] width 740 height 892
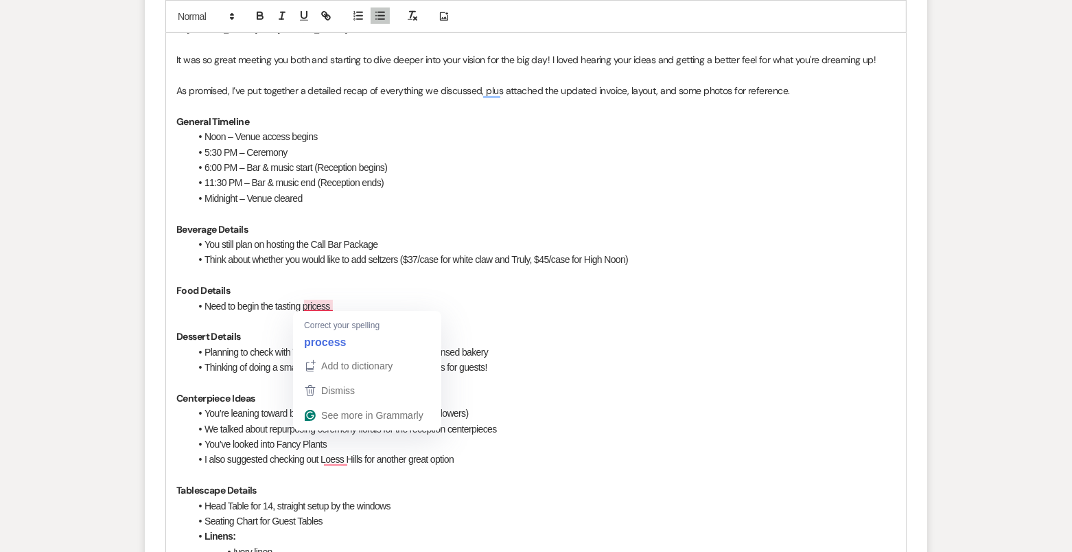
click at [315, 307] on li "Need to begin the tasting pricess" at bounding box center [543, 306] width 706 height 15
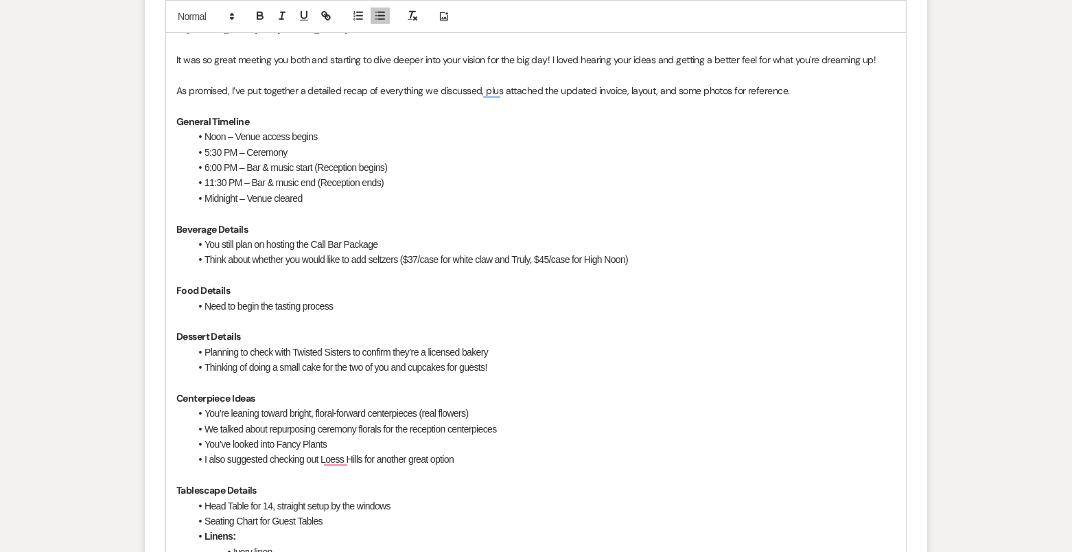
click at [203, 347] on li "Planning to check with Twisted Sisters to confirm they’re a licensed bakery" at bounding box center [543, 352] width 706 height 15
drag, startPoint x: 205, startPoint y: 345, endPoint x: 541, endPoint y: 345, distance: 336.4
click at [542, 345] on li "Planning to check with Twisted Sisters to confirm they’re a licensed bakery" at bounding box center [543, 352] width 706 height 15
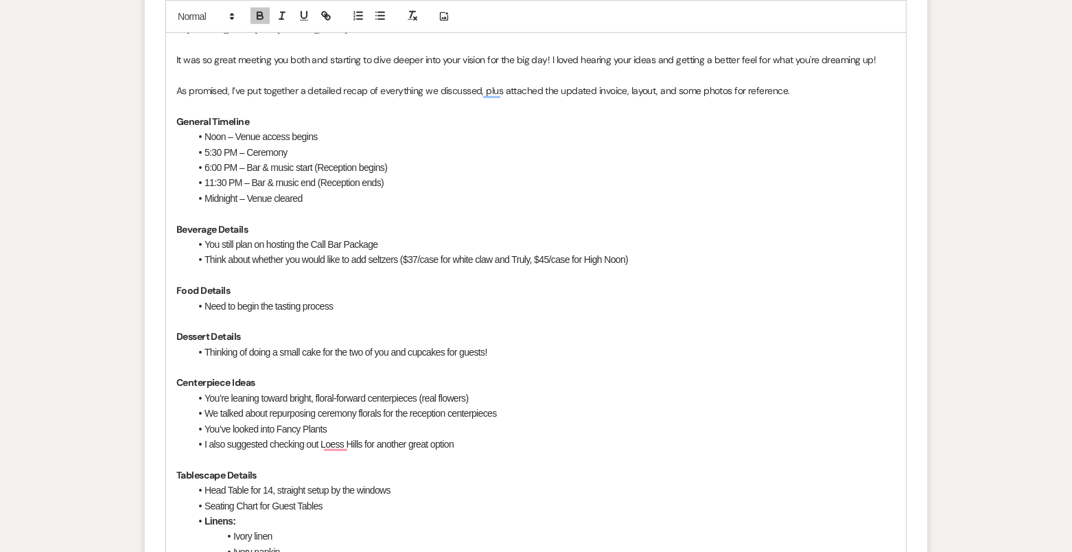
click at [394, 349] on li "Thinking of doing a small cake for the two of you and cupcakes for guests!" at bounding box center [543, 352] width 706 height 15
click at [410, 352] on li "Thinking of doing a small cake for the two of you and cupcakes for guests!" at bounding box center [543, 352] width 706 height 15
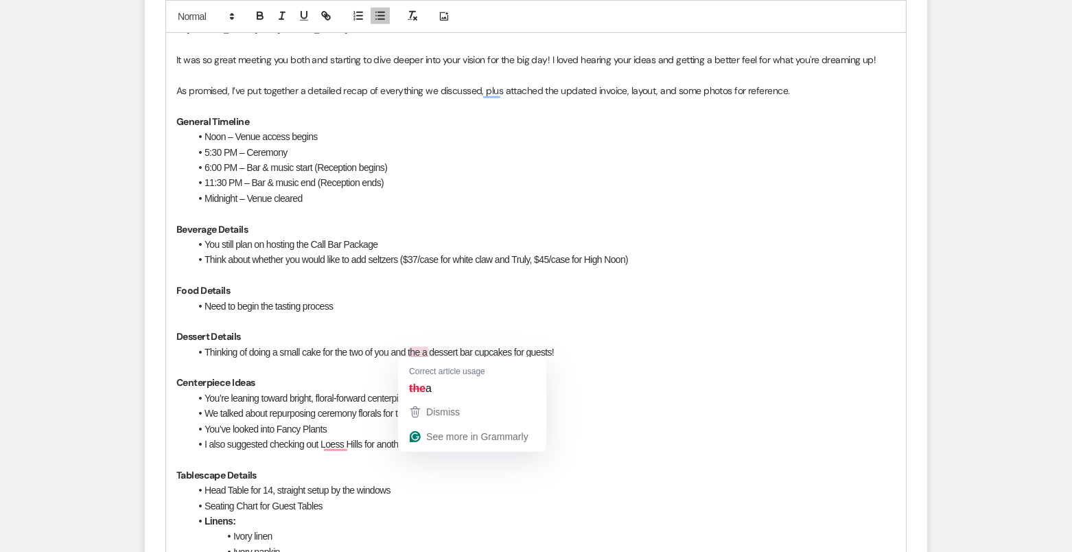
click at [420, 345] on li "Thinking of doing a small cake for the two of you and the a dessert bar cupcake…" at bounding box center [543, 352] width 706 height 15
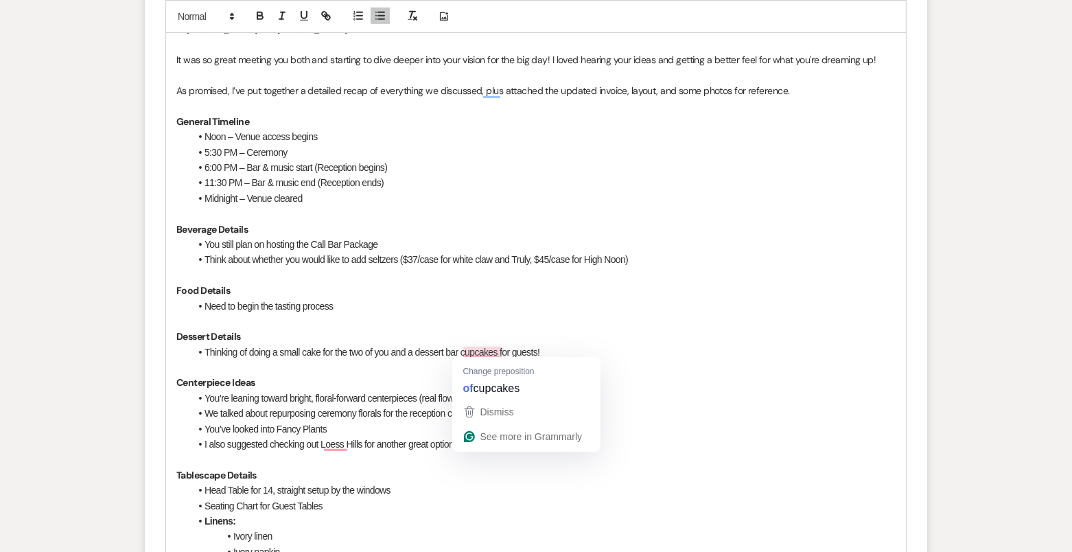
click at [461, 345] on li "Thinking of doing a small cake for the two of you and a dessert bar cupcakes fo…" at bounding box center [543, 352] width 706 height 15
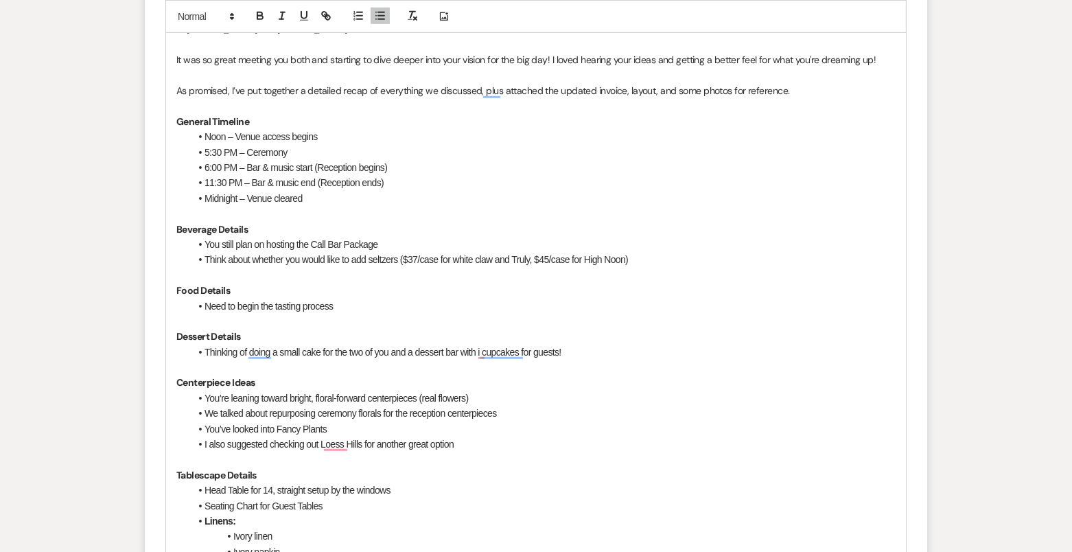
click at [430, 305] on li "Need to begin the tasting process" at bounding box center [543, 306] width 706 height 15
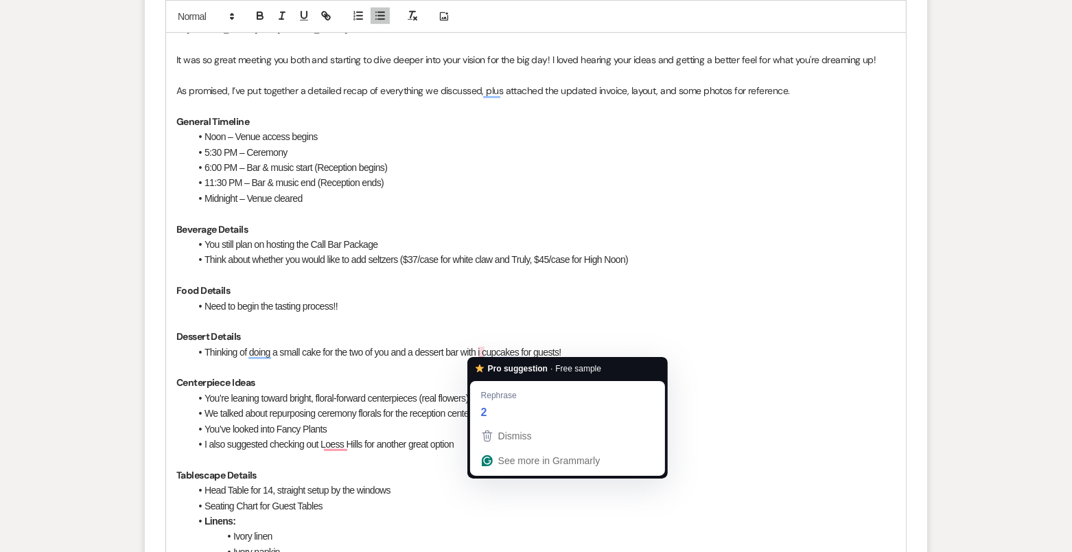
click at [452, 375] on p "Centerpiece Ideas" at bounding box center [535, 382] width 719 height 15
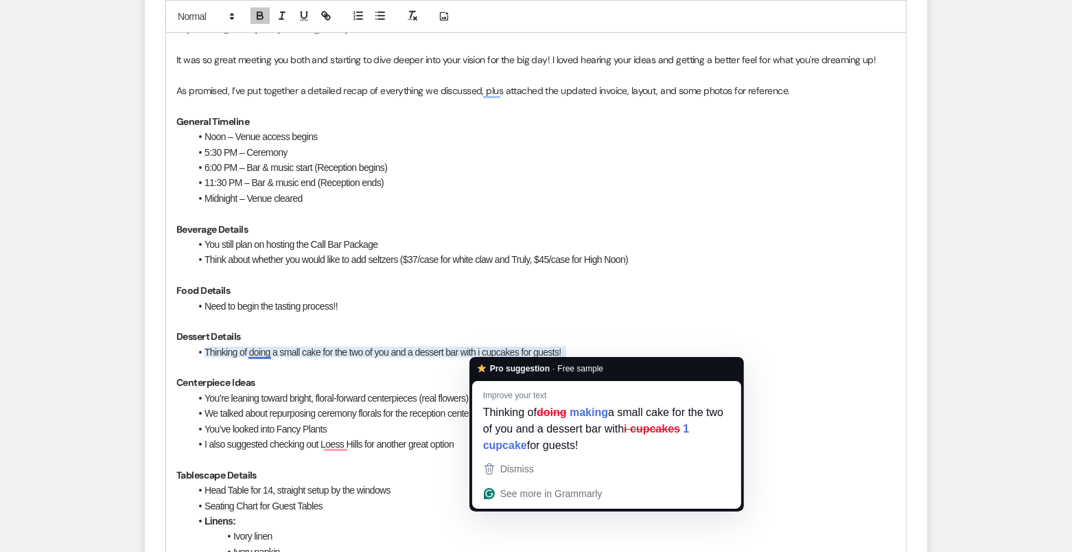
click at [485, 351] on li "Thinking of doing a small cake for the two of you and a dessert bar with i cupc…" at bounding box center [543, 352] width 706 height 15
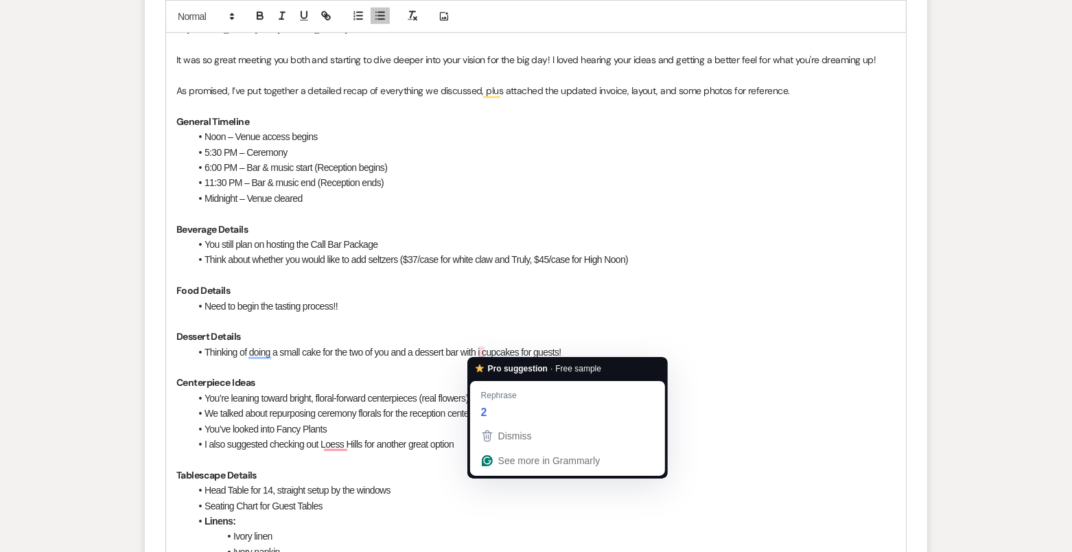
click at [478, 350] on li "Thinking of doing a small cake for the two of you and a dessert bar with i cupc…" at bounding box center [543, 352] width 706 height 15
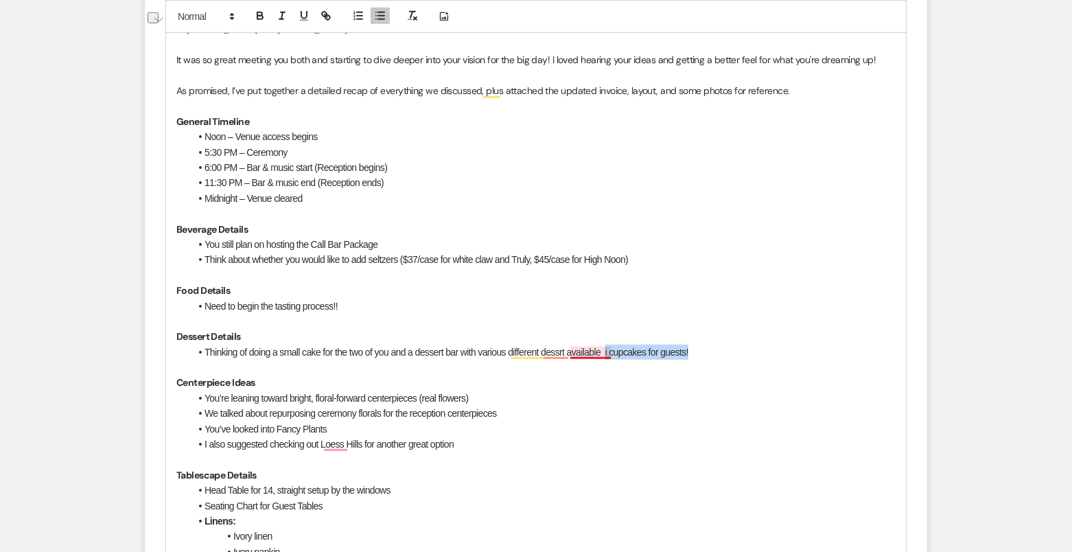
drag, startPoint x: 726, startPoint y: 348, endPoint x: 608, endPoint y: 349, distance: 117.4
click at [608, 349] on li "Thinking of doing a small cake for the two of you and a dessert bar with variou…" at bounding box center [543, 352] width 706 height 15
click at [616, 347] on li "Thinking of doing a small cake for the two of you and a dessert bar with variou…" at bounding box center [543, 352] width 706 height 15
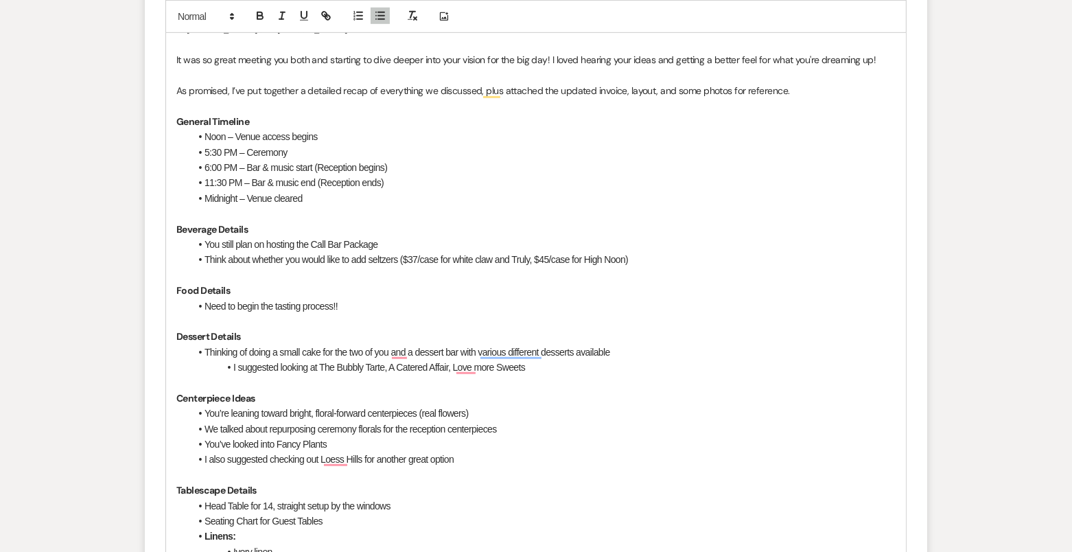
click at [487, 369] on li "I suggested looking at The Bubbly Tarte, A Catered Affair, Love more Sweets" at bounding box center [543, 367] width 706 height 15
click at [458, 366] on li "I suggested looking at The Bubbly Tarte, A Catered Affair, Love More Sweets" at bounding box center [543, 367] width 706 height 15
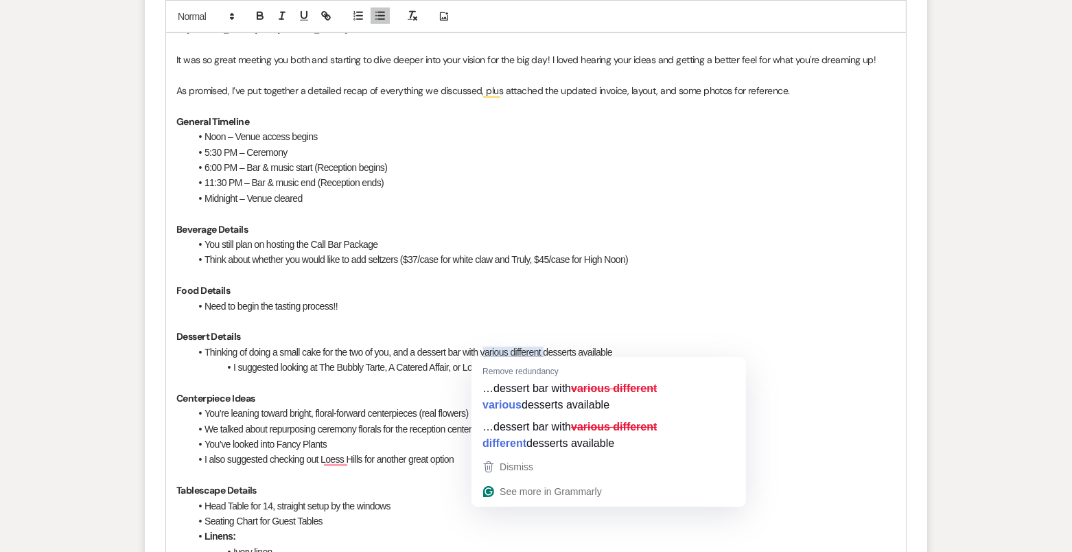
click at [402, 400] on p "Centerpiece Ideas" at bounding box center [535, 398] width 719 height 15
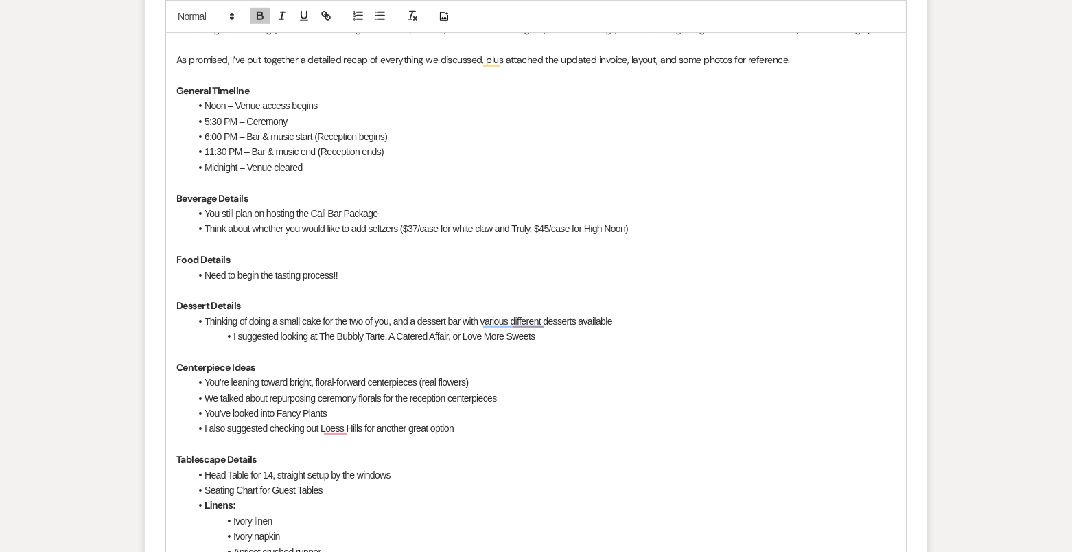
scroll to position [777, 0]
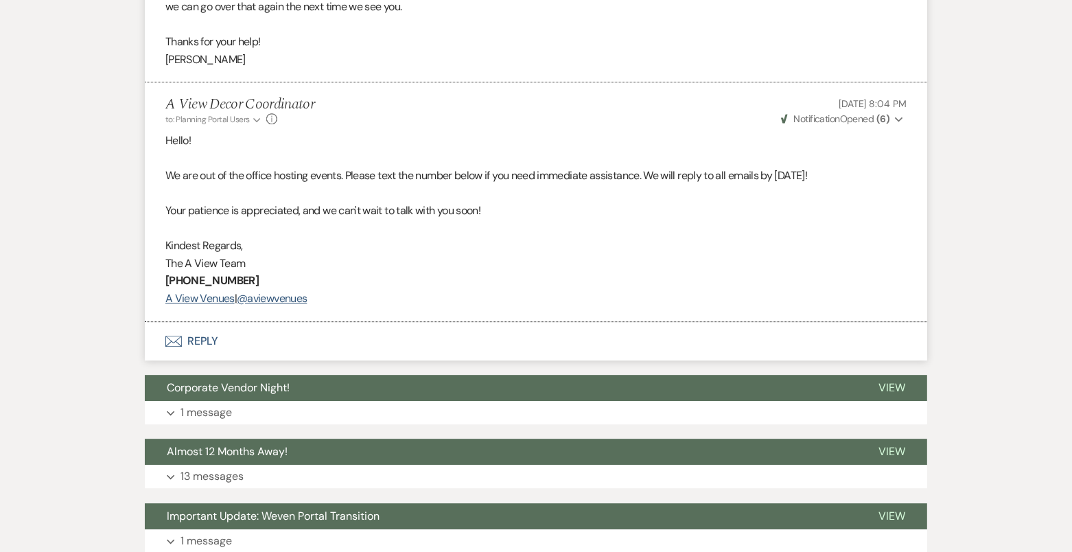
scroll to position [3530, 0]
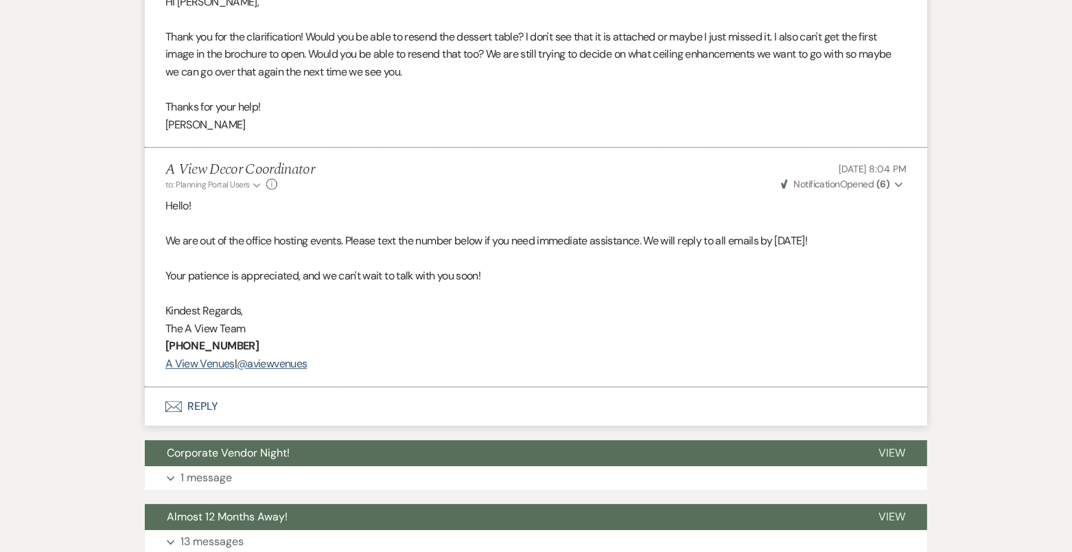
click at [553, 400] on button "Envelope Reply" at bounding box center [536, 406] width 783 height 38
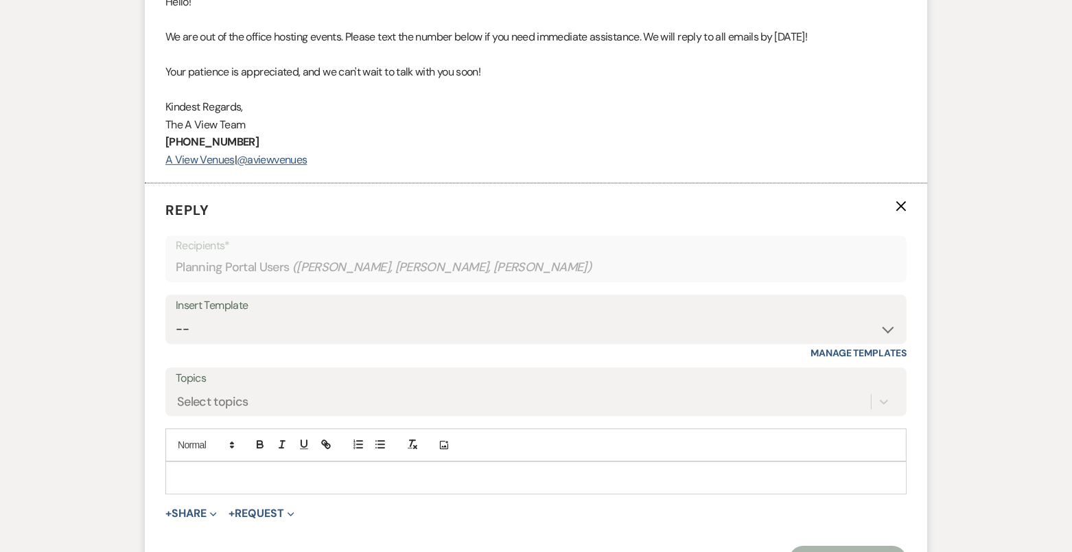
scroll to position [3737, 0]
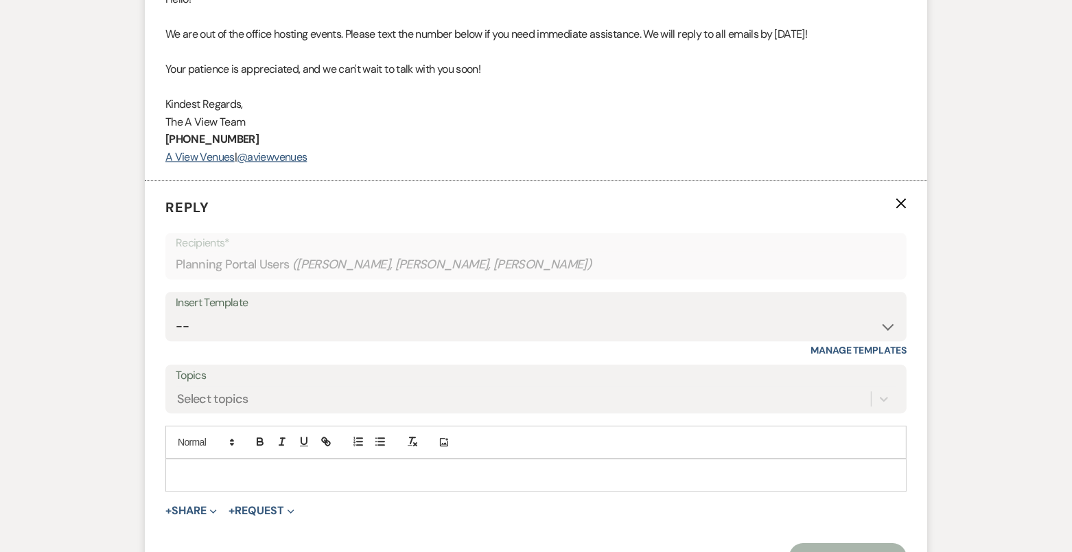
click at [560, 478] on div at bounding box center [536, 475] width 740 height 32
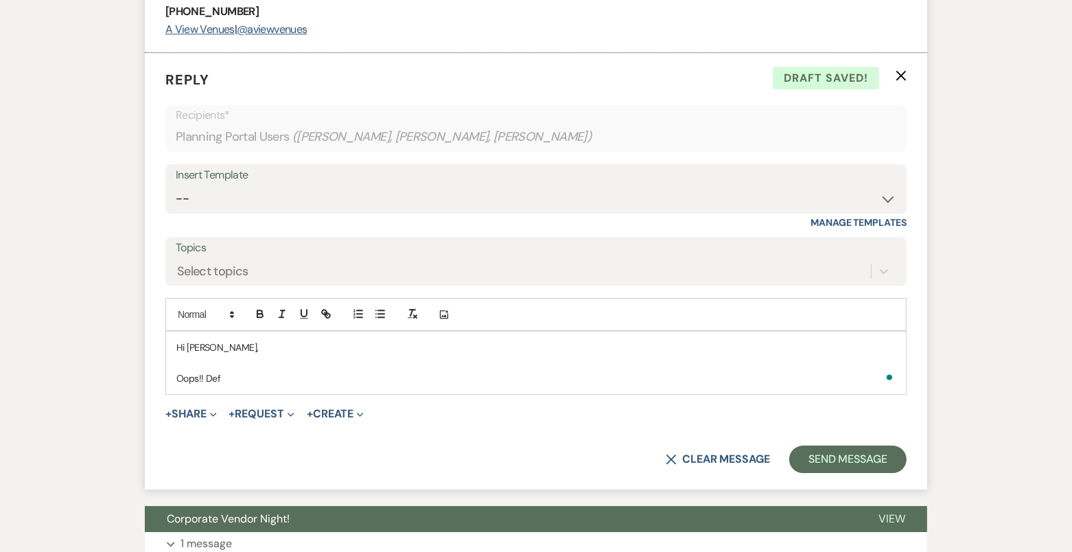
scroll to position [3981, 0]
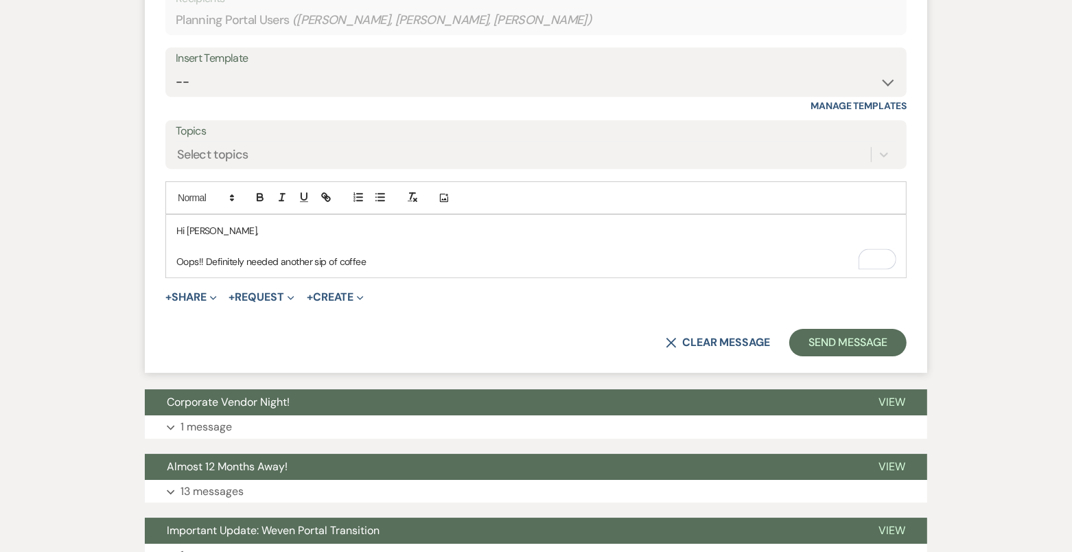
click at [382, 255] on p "Oops!! Definitely needed another sip of coffee" at bounding box center [535, 261] width 719 height 15
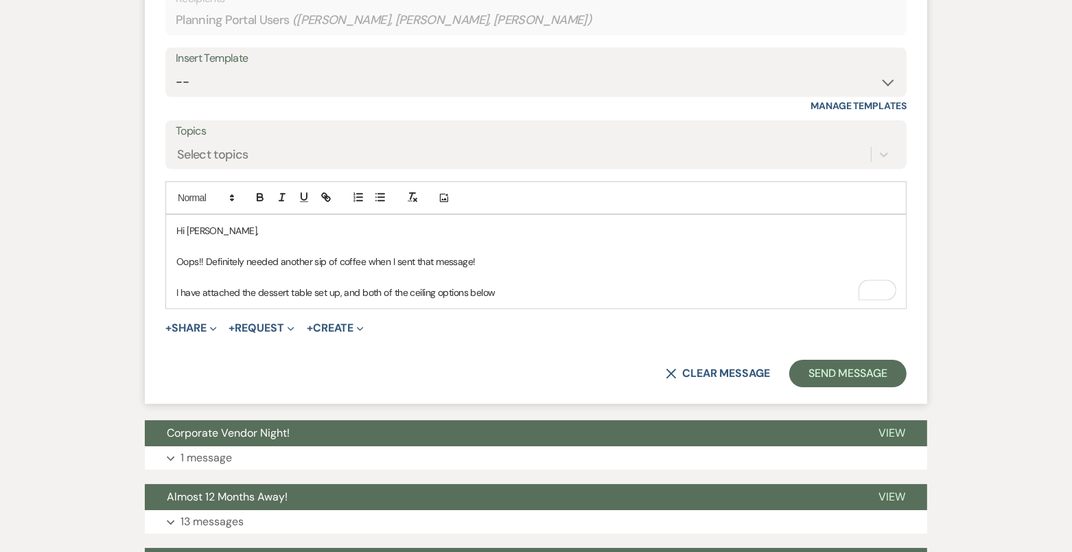
click at [518, 288] on p "I have attached the dessert table set up, and both of the ceiling options below" at bounding box center [535, 292] width 719 height 15
click at [197, 323] on button "+ Share Expand" at bounding box center [190, 328] width 51 height 11
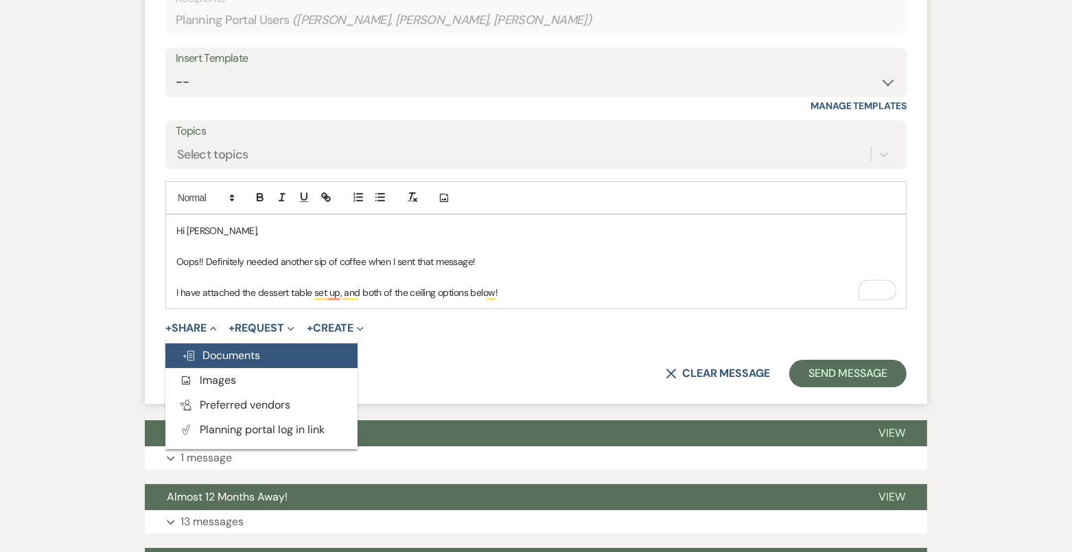
click at [220, 348] on span "Doc Upload Documents" at bounding box center [221, 355] width 78 height 14
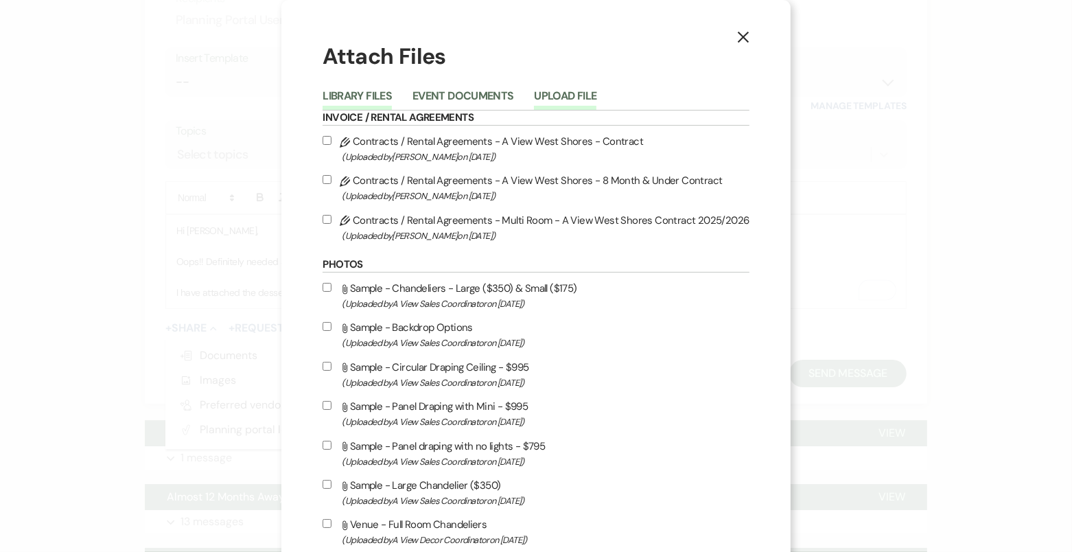
click at [591, 100] on button "Upload File" at bounding box center [565, 100] width 62 height 19
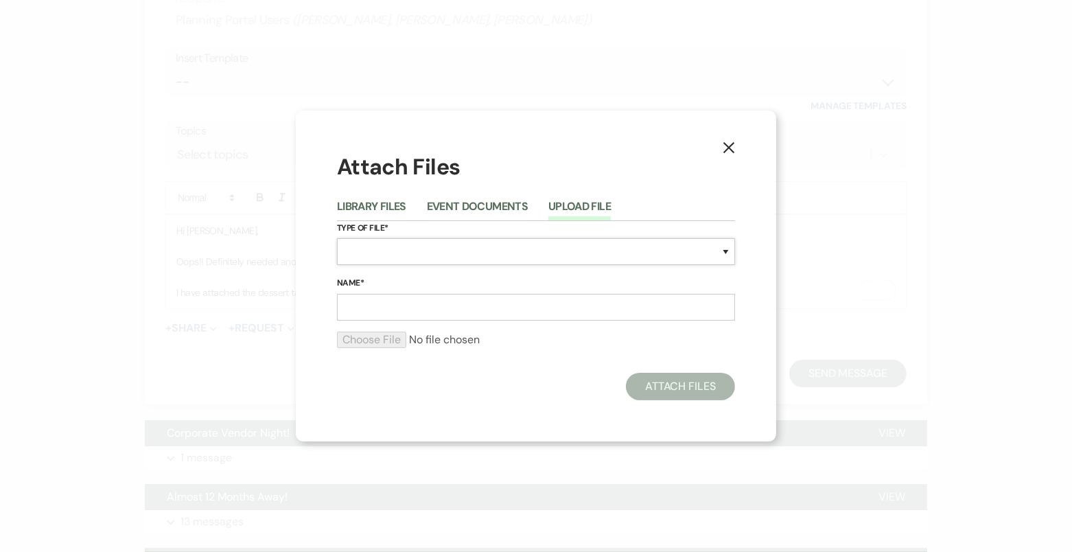
click at [487, 253] on select "Special Event Insurance Vendor Certificate of Insurance Contracts / Rental Agre…" at bounding box center [536, 251] width 398 height 27
click at [503, 247] on select "Special Event Insurance Vendor Certificate of Insurance Contracts / Rental Agre…" at bounding box center [536, 251] width 398 height 27
select select "55"
click at [454, 304] on input "Name*" at bounding box center [536, 307] width 398 height 27
type input "Panel with Mini Lights"
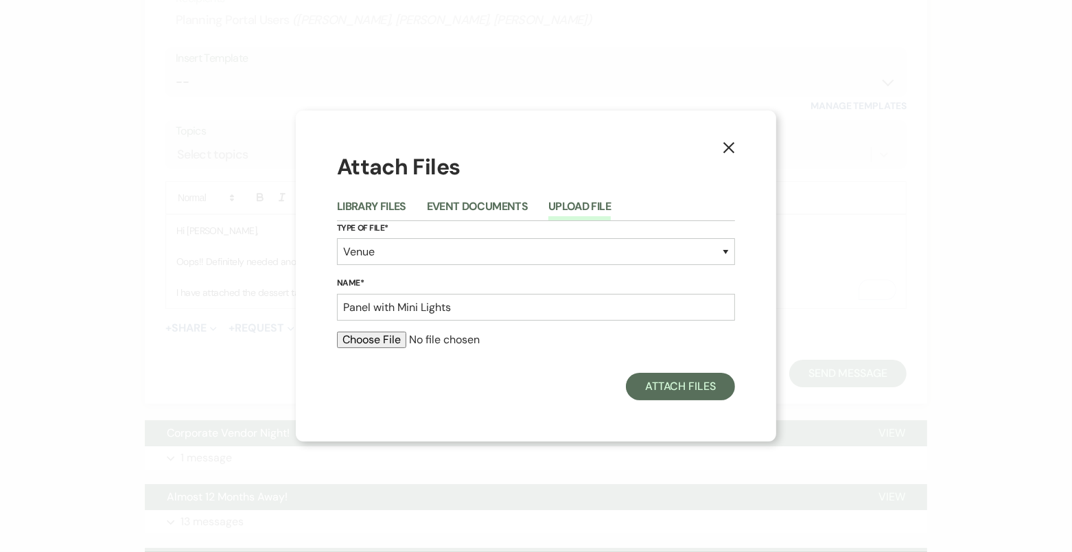
click at [370, 336] on input "file" at bounding box center [536, 340] width 398 height 16
type input "C:\fakepath\20240908_003438250_iOS.jpg"
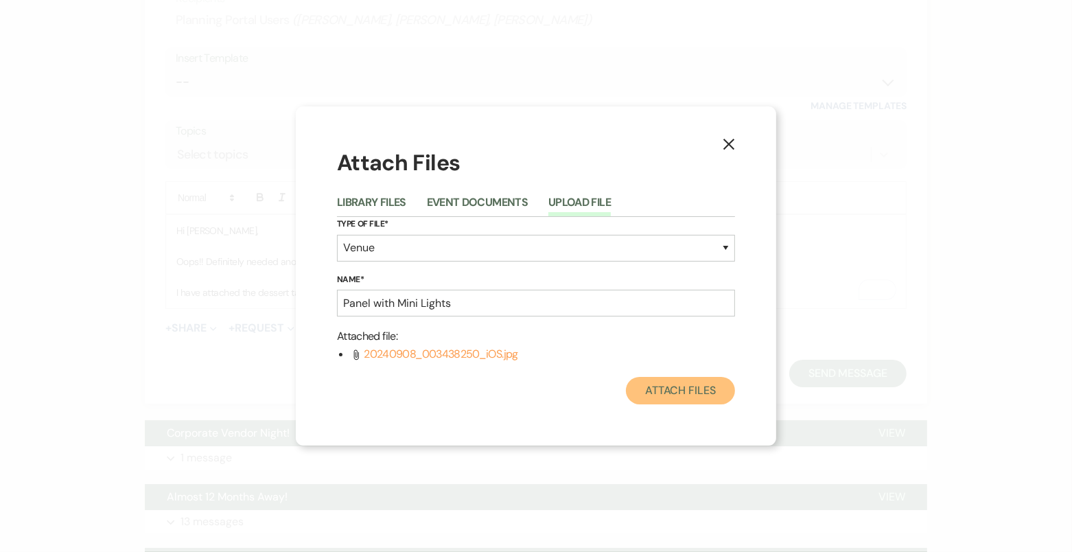
click at [682, 395] on button "Attach Files" at bounding box center [680, 390] width 109 height 27
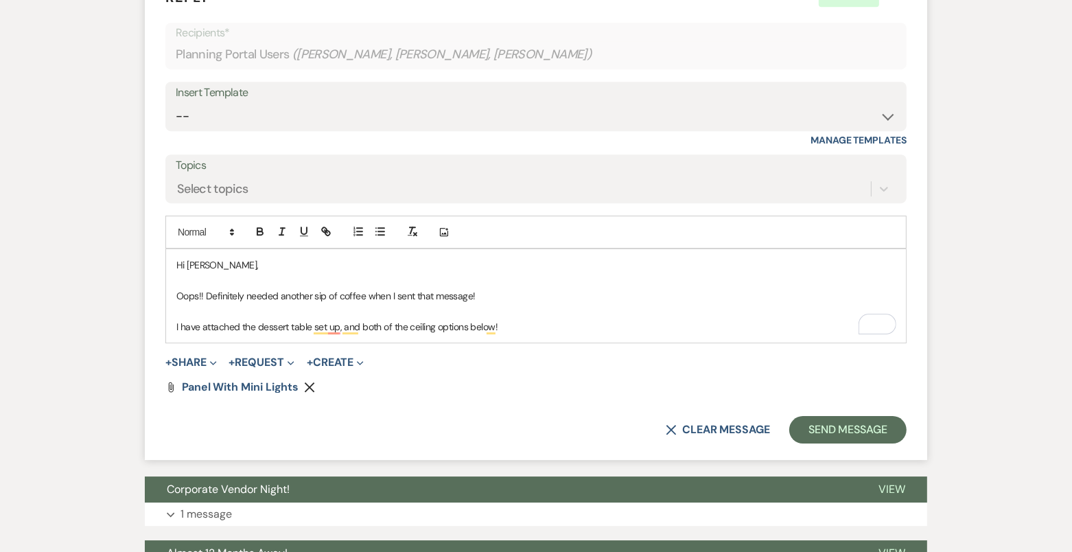
scroll to position [4017, 0]
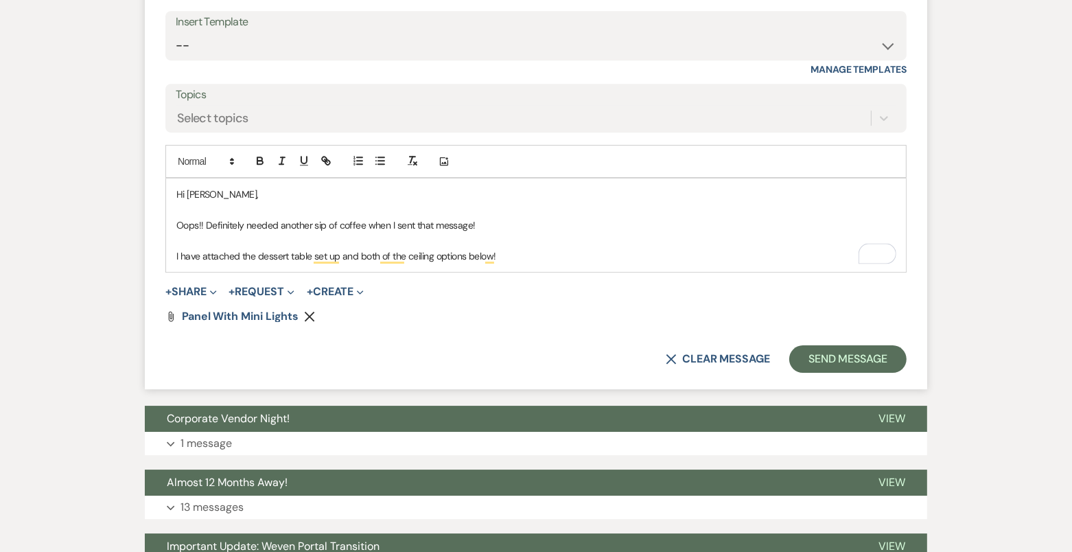
click at [521, 249] on p "I have attached the dessert table set up and both of the ceiling options below!" at bounding box center [535, 256] width 719 height 15
click at [411, 235] on p "To enrich screen reader interactions, please activate Accessibility in Grammarl…" at bounding box center [535, 240] width 719 height 15
drag, startPoint x: 406, startPoint y: 251, endPoint x: 360, endPoint y: 248, distance: 46.8
click at [360, 249] on p "I have attached the dessert table set up and both of the ceiling options below!" at bounding box center [535, 256] width 719 height 15
click at [181, 286] on button "+ Share Expand" at bounding box center [190, 291] width 51 height 11
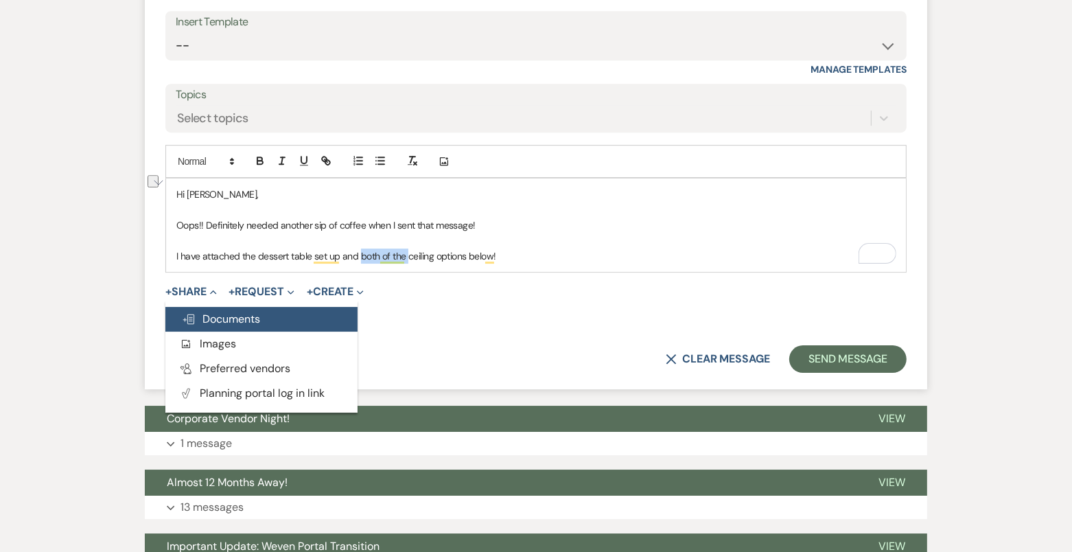
click at [203, 312] on span "Doc Upload Documents" at bounding box center [221, 319] width 78 height 14
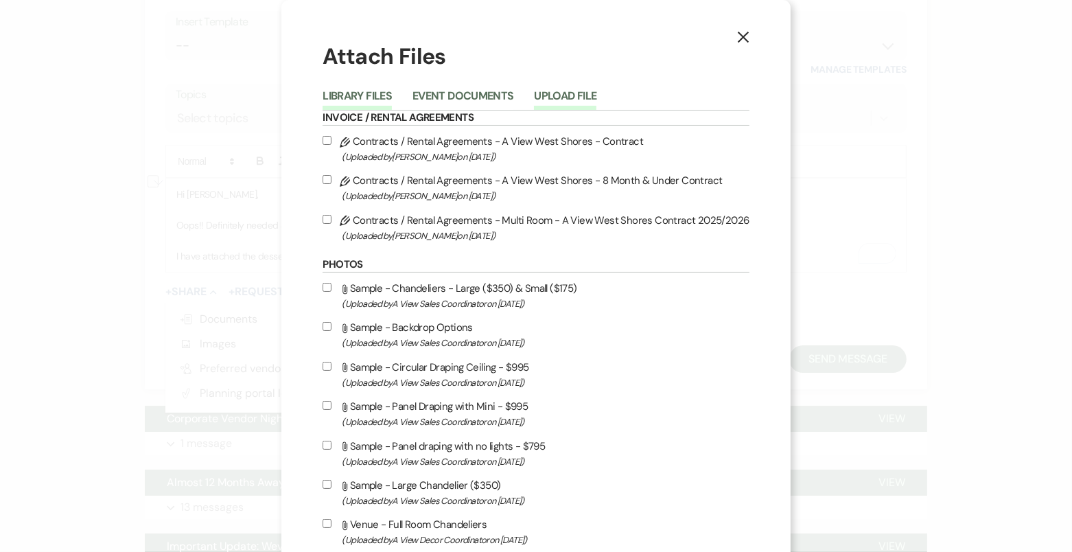
click at [577, 97] on button "Upload File" at bounding box center [565, 100] width 62 height 19
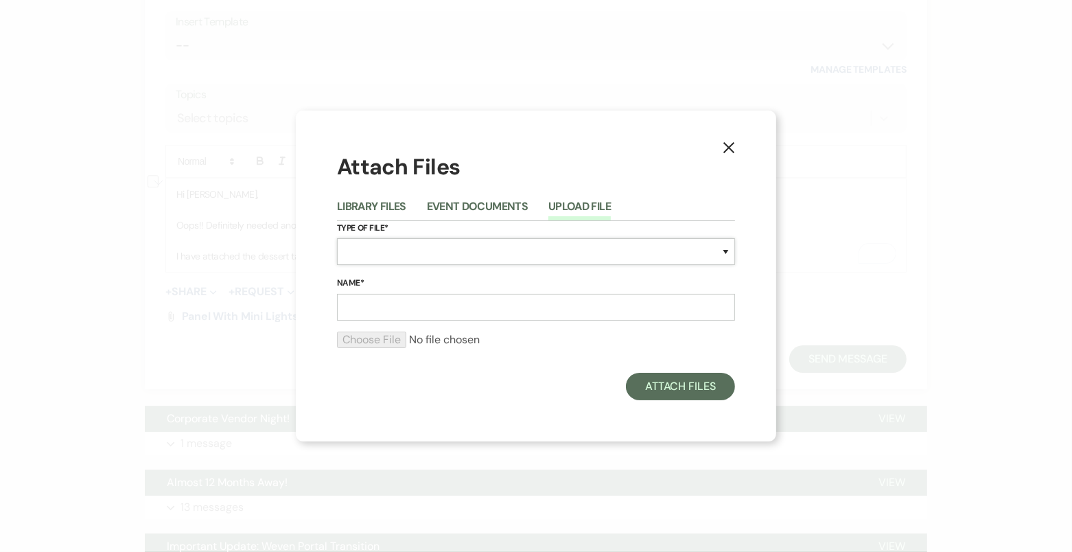
click at [505, 246] on select "Special Event Insurance Vendor Certificate of Insurance Contracts / Rental Agre…" at bounding box center [536, 251] width 398 height 27
select select "55"
click at [395, 305] on input "Name*" at bounding box center [536, 307] width 398 height 27
type input "Panel with Globe LIghts"
click at [380, 340] on input "file" at bounding box center [536, 340] width 398 height 16
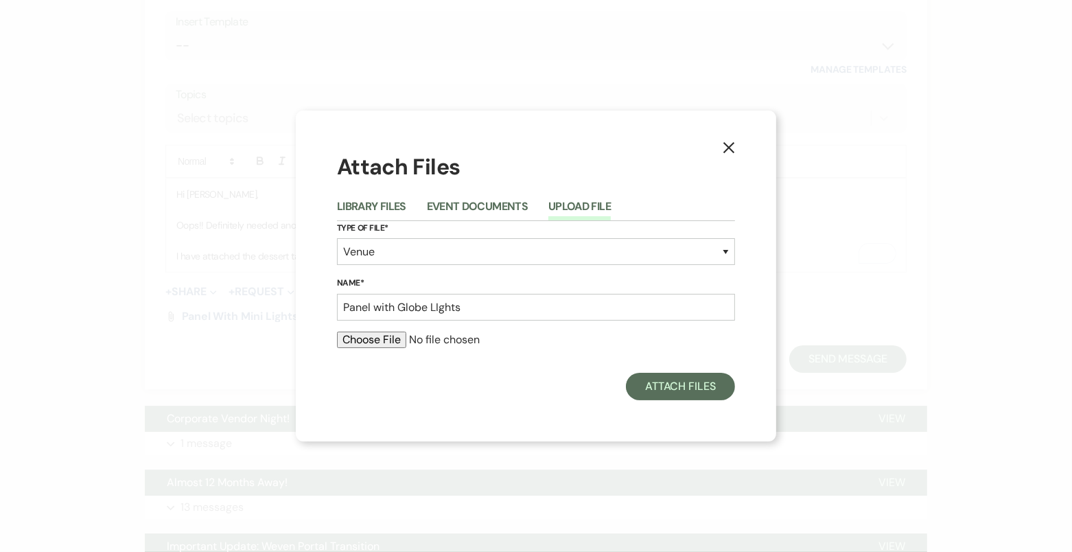
type input "C:\fakepath\Screenshot 2025-04-08 at 12.20.29 PM.png"
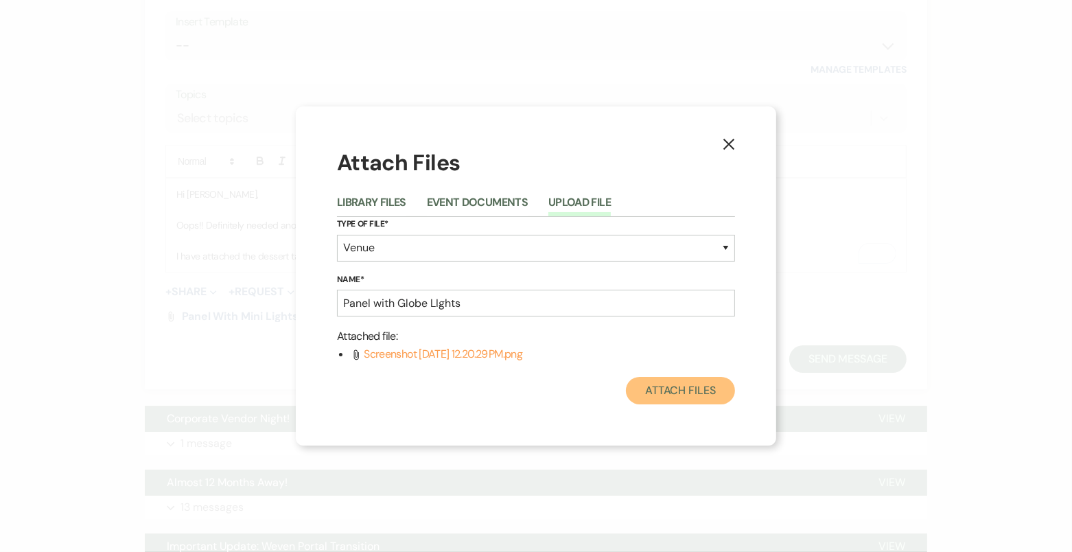
click at [680, 393] on button "Attach Files" at bounding box center [680, 390] width 109 height 27
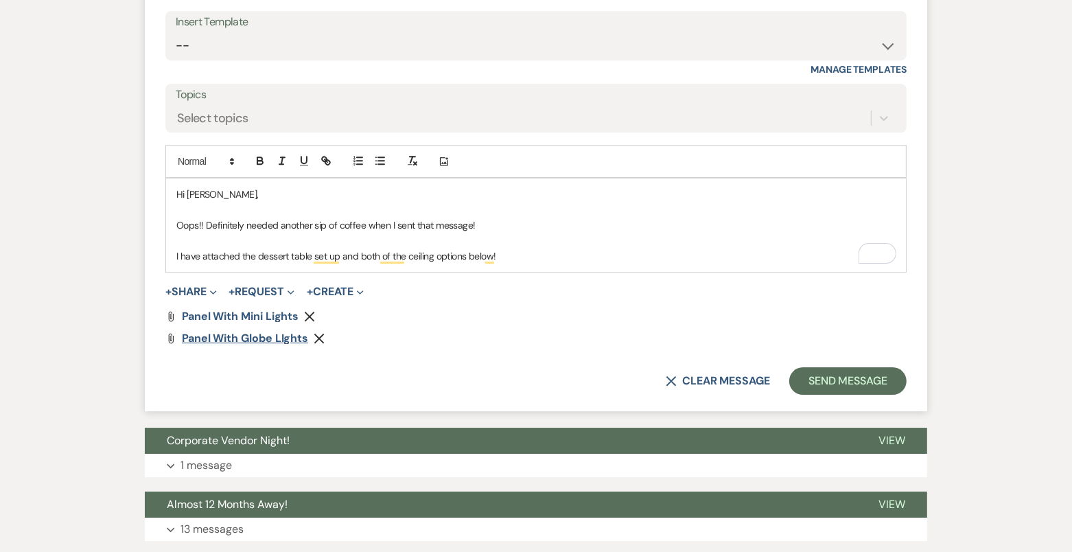
click at [226, 331] on span "Panel with Globe LIghts" at bounding box center [245, 338] width 126 height 14
click at [529, 262] on div "Hi Claire, Oops!! Definitely needed another sip of coffee when I sent that mess…" at bounding box center [536, 224] width 740 height 93
click at [518, 249] on p "I have attached the dessert table set up and both of the ceiling options below!" at bounding box center [535, 256] width 719 height 15
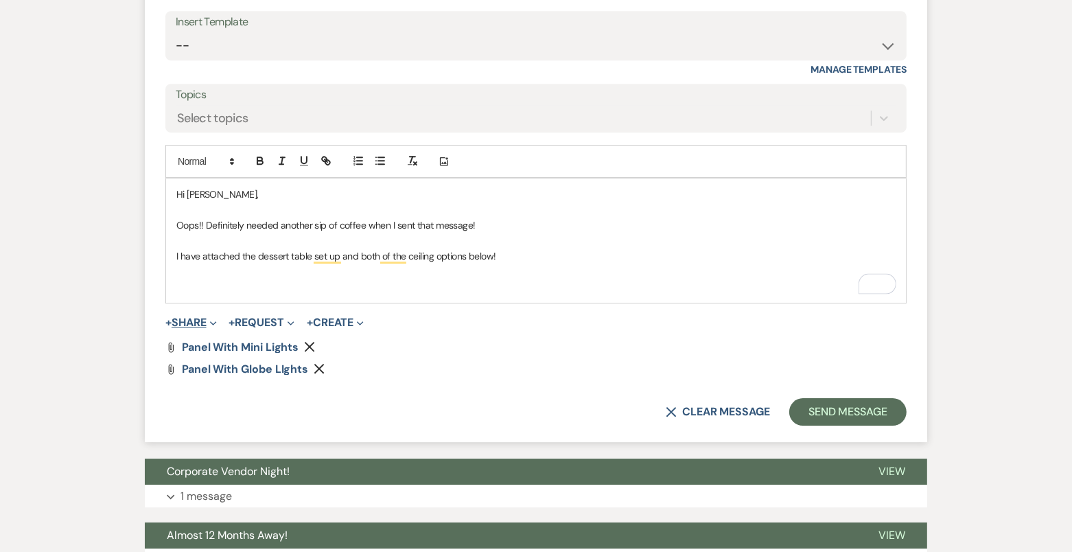
click at [202, 317] on button "+ Share Expand" at bounding box center [190, 322] width 51 height 11
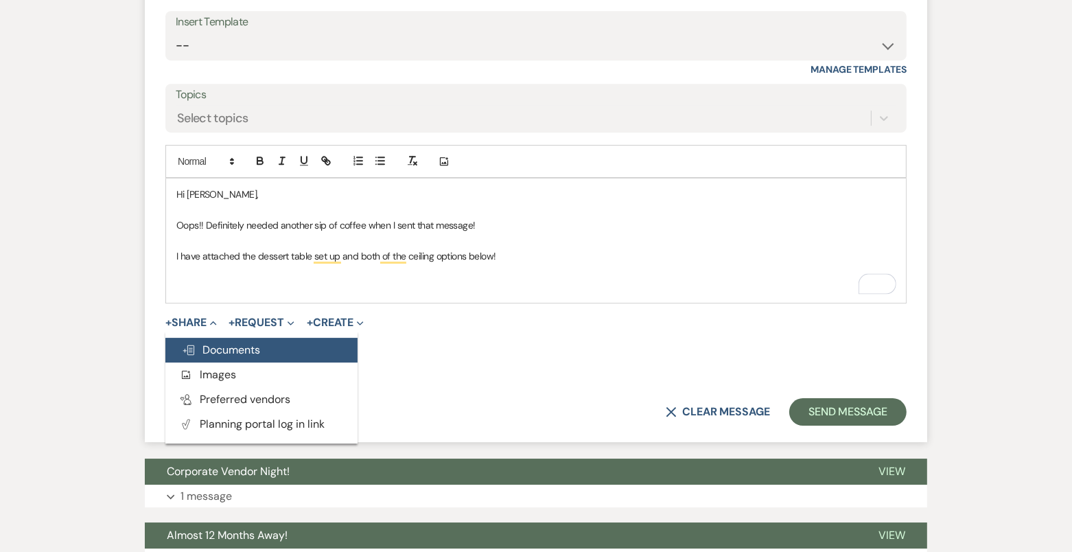
click at [242, 343] on span "Doc Upload Documents" at bounding box center [221, 350] width 78 height 14
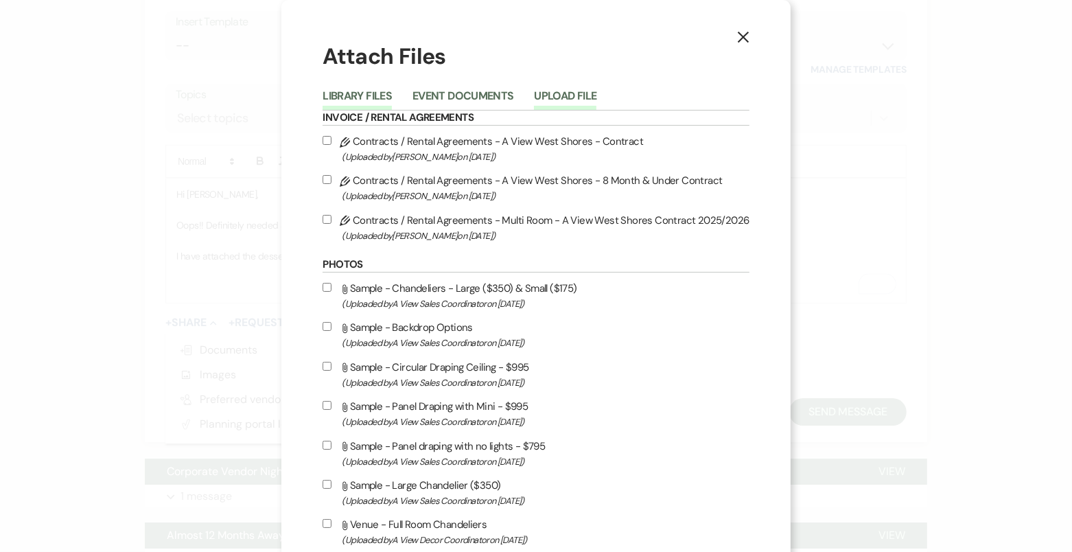
click at [568, 92] on button "Upload File" at bounding box center [565, 100] width 62 height 19
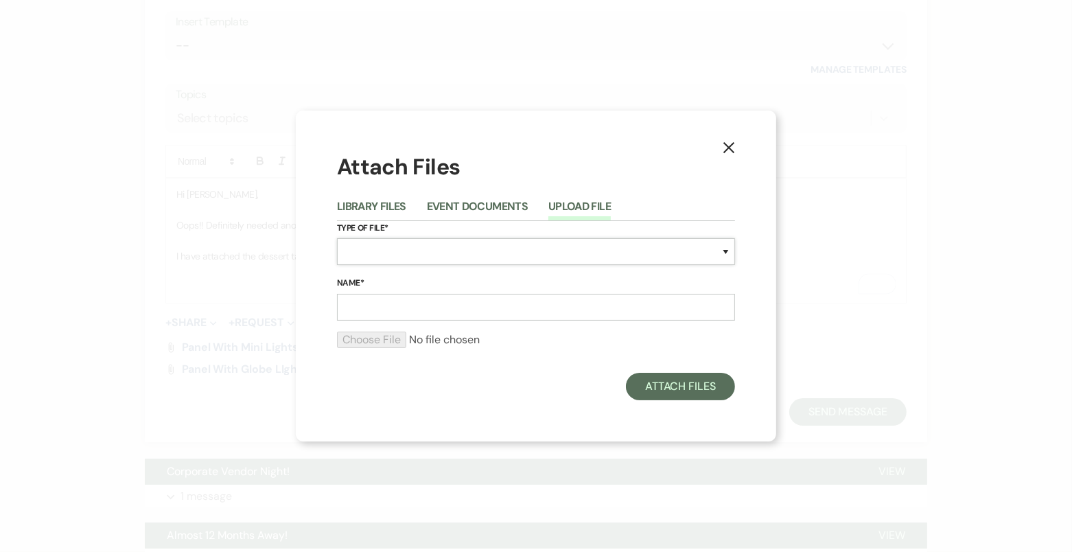
click at [425, 249] on select "Special Event Insurance Vendor Certificate of Insurance Contracts / Rental Agre…" at bounding box center [536, 251] width 398 height 27
select select "55"
click at [411, 304] on input "Name*" at bounding box center [536, 307] width 398 height 27
type input "Dessert Table Set Up"
click at [393, 336] on input "file" at bounding box center [536, 340] width 398 height 16
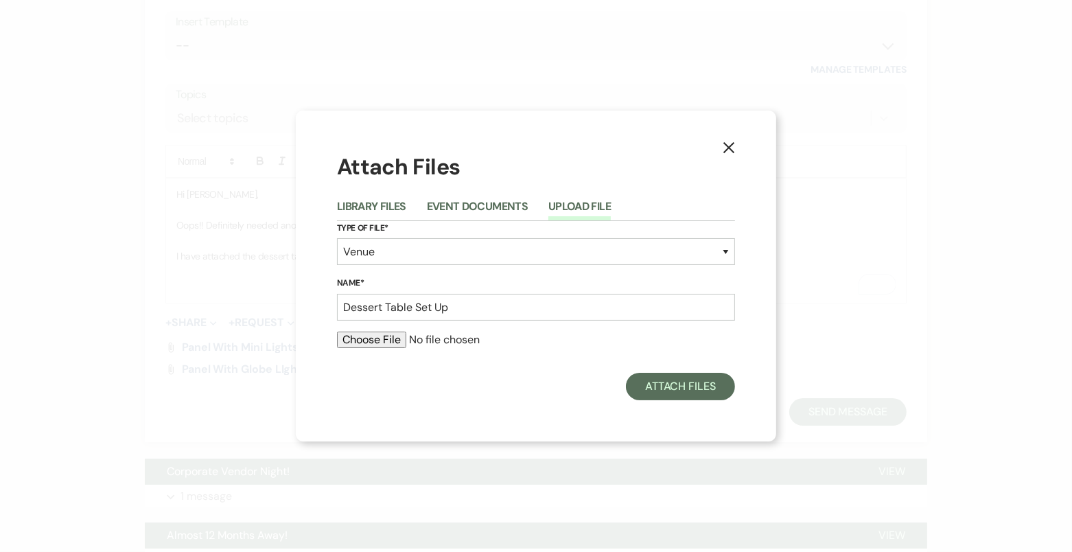
type input "C:\fakepath\Screenshot 2025-05-27 at 1.17.41 PM.png"
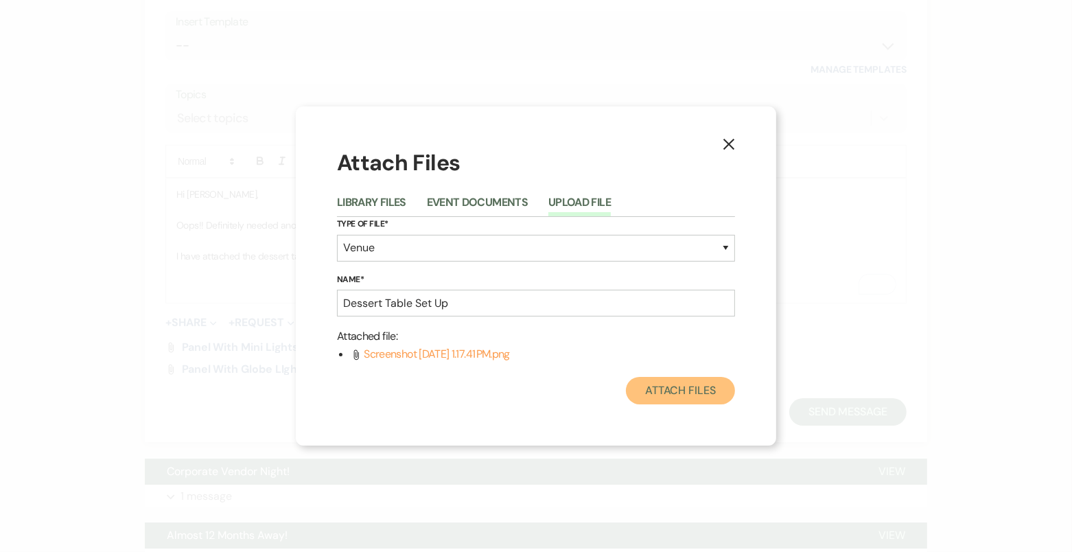
click at [665, 399] on button "Attach Files" at bounding box center [680, 390] width 109 height 27
click at [668, 387] on button "Attach Files" at bounding box center [680, 390] width 109 height 27
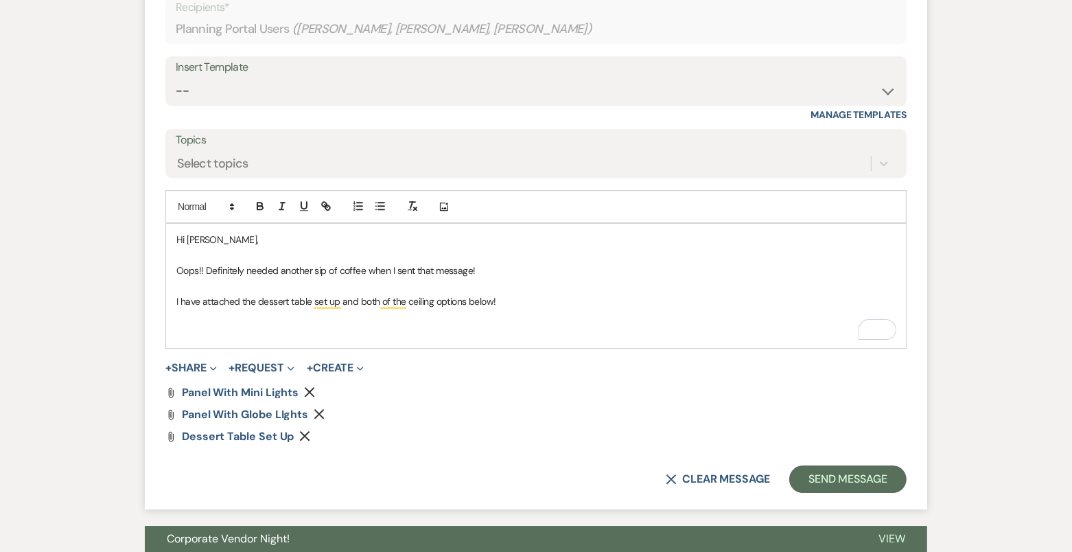
scroll to position [4004, 0]
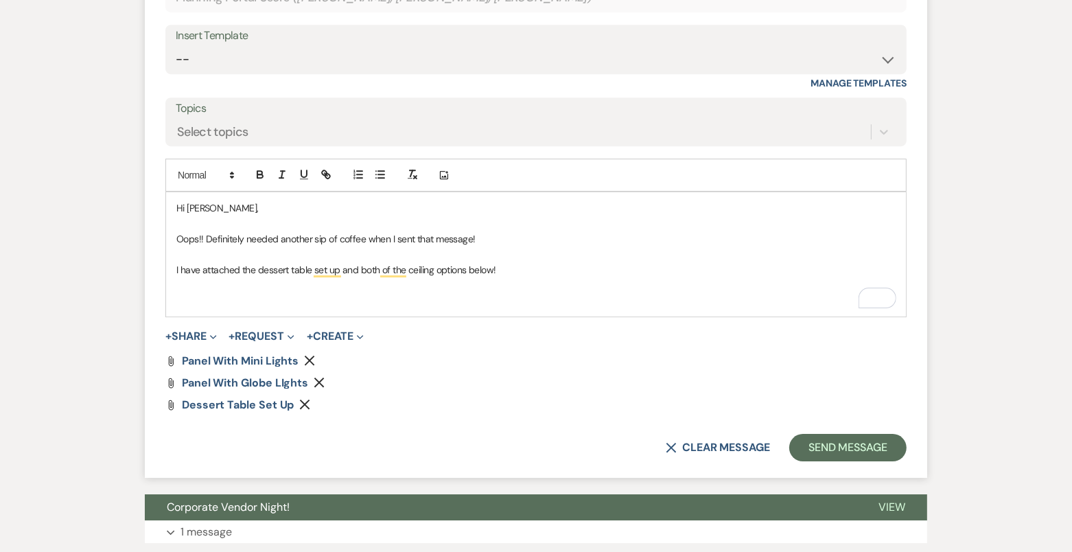
click at [445, 295] on p "To enrich screen reader interactions, please activate Accessibility in Grammarl…" at bounding box center [535, 299] width 719 height 15
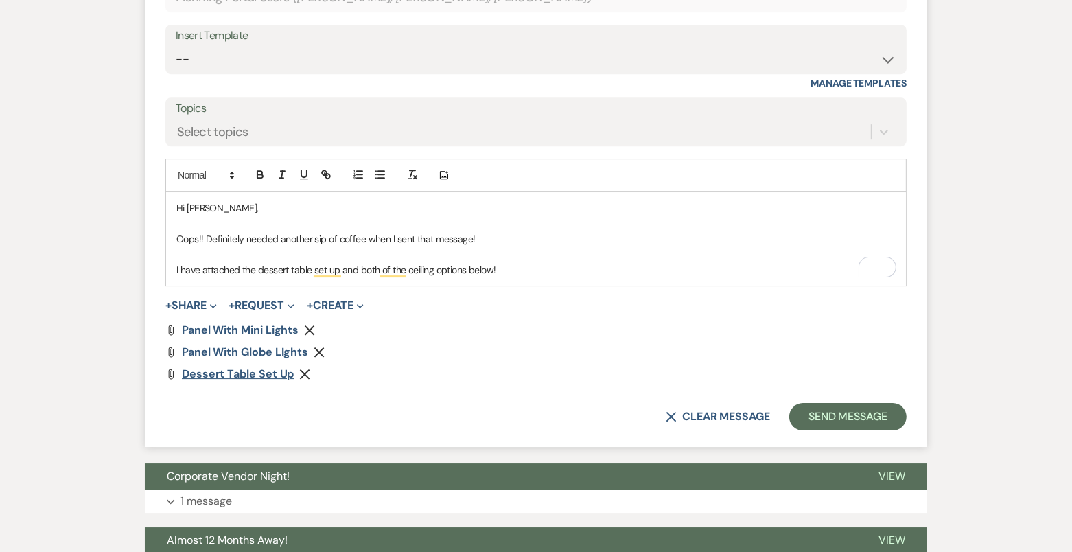
click at [260, 373] on span "Dessert Table Set Up" at bounding box center [238, 374] width 112 height 14
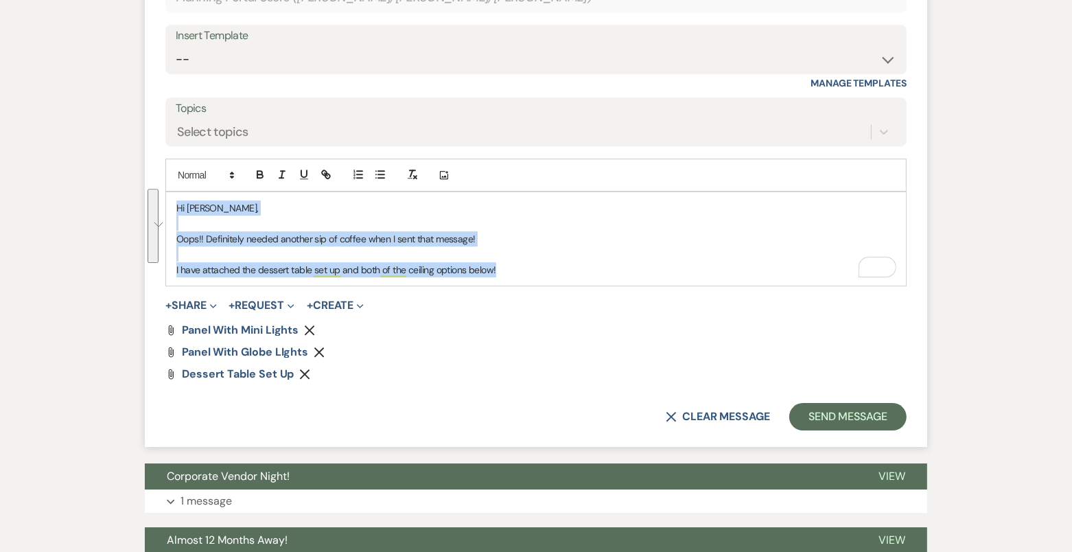
drag, startPoint x: 535, startPoint y: 263, endPoint x: 180, endPoint y: 185, distance: 364.1
click at [178, 185] on div "Add Photo Hi Claire, Oops!! Definitely needed another sip of coffee when I sent…" at bounding box center [535, 223] width 741 height 128
copy div "Hi Claire, Oops!! Definitely needed another sip of coffee when I sent that mess…"
click at [249, 67] on select "-- Tour Confirmation Contract (Pre-Booked Leads) Out of office Inquiry Email Al…" at bounding box center [536, 59] width 721 height 27
select select "4160"
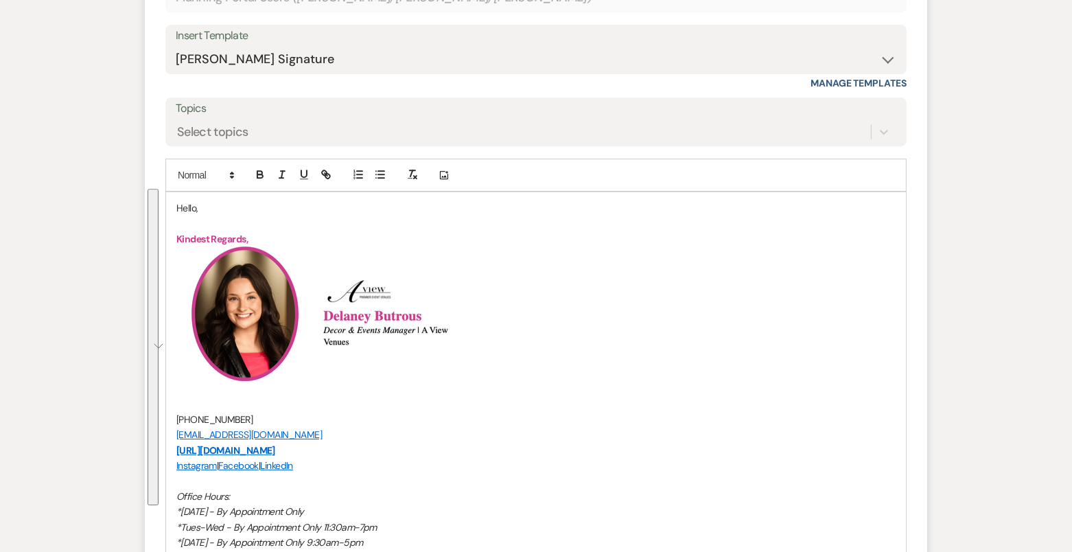
click at [187, 200] on p "Hello," at bounding box center [535, 207] width 719 height 15
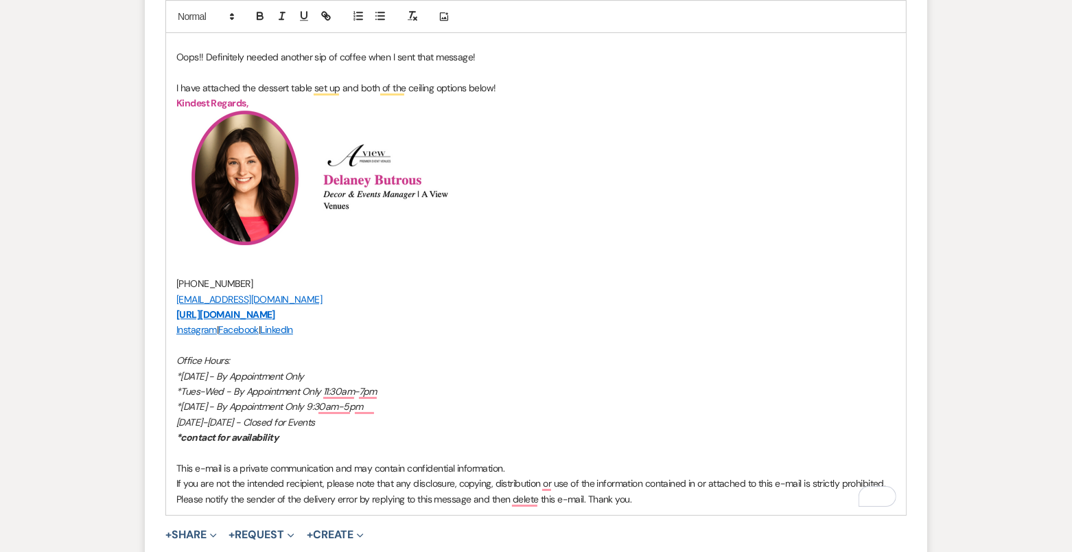
scroll to position [4377, 0]
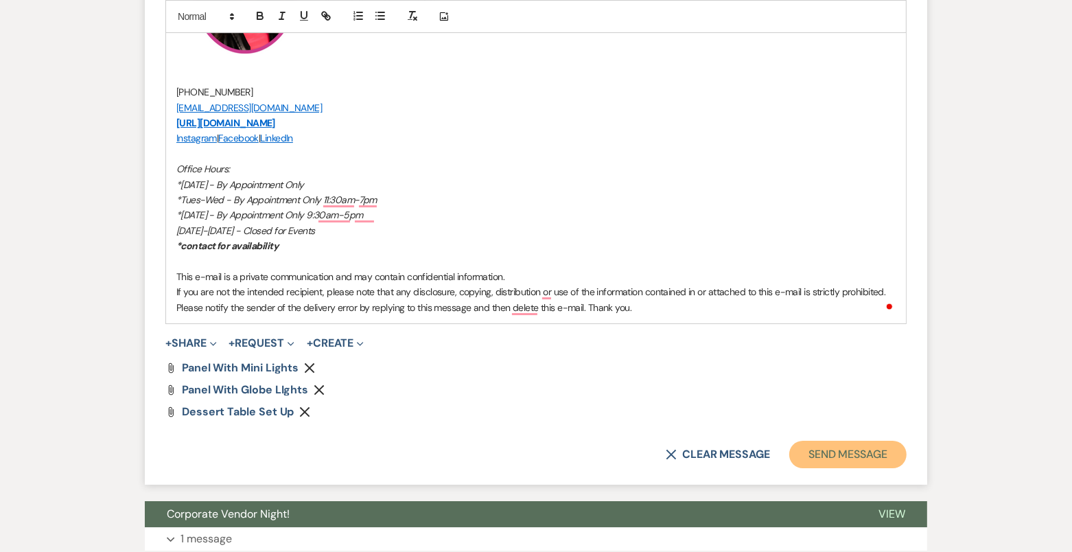
click at [827, 447] on button "Send Message" at bounding box center [847, 454] width 117 height 27
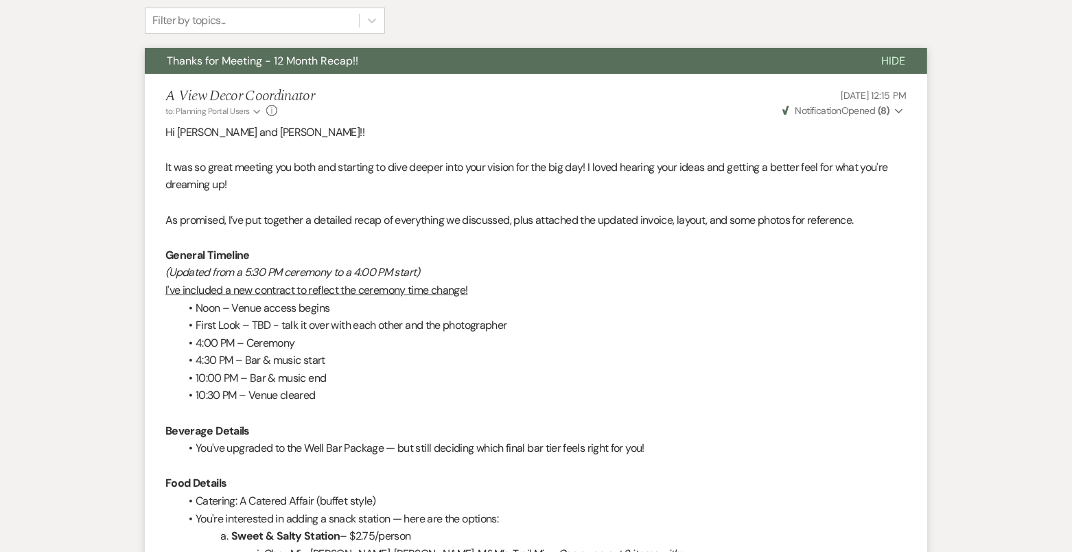
scroll to position [229, 0]
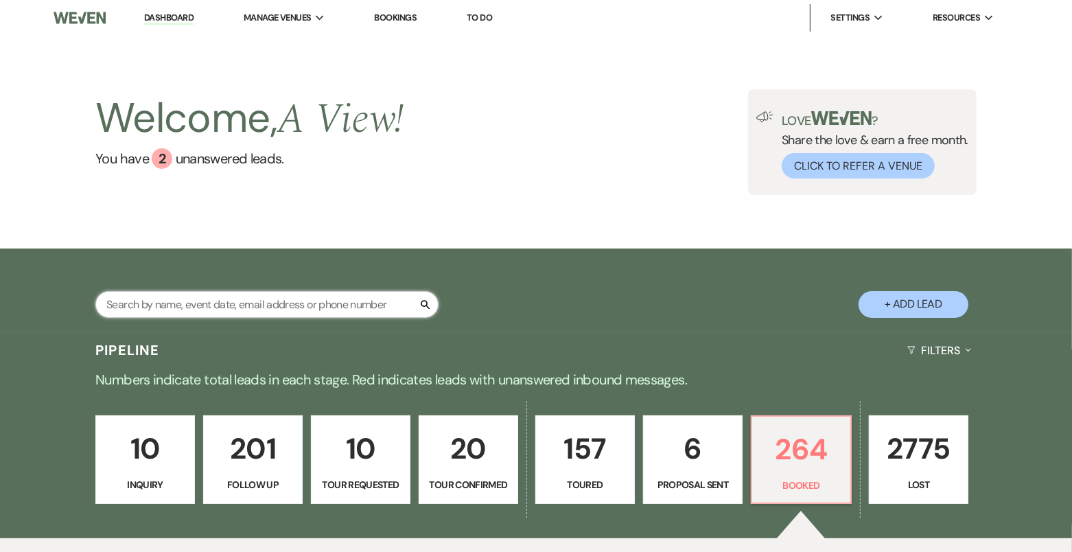
click at [276, 308] on input "text" at bounding box center [266, 304] width 343 height 27
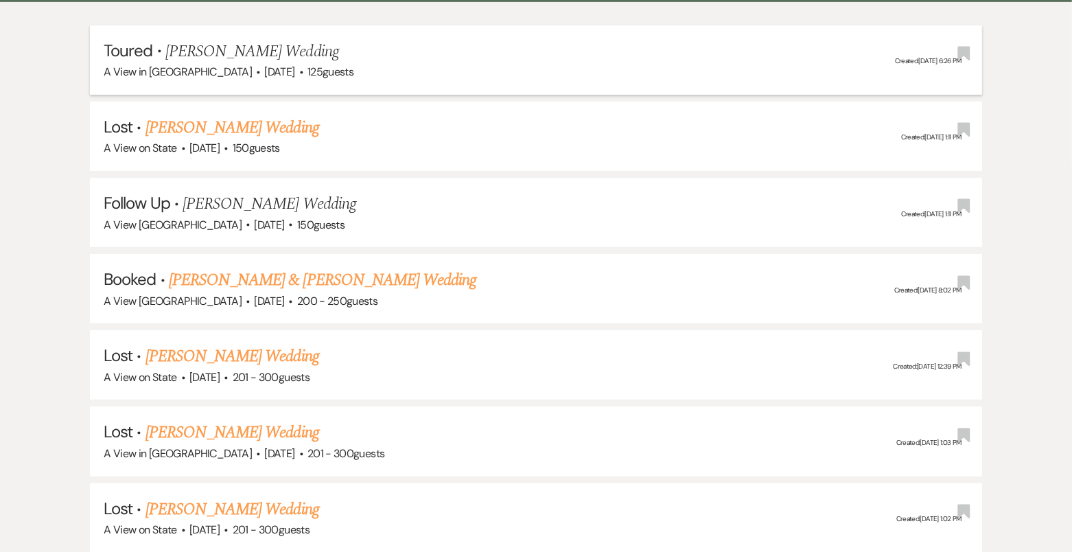
scroll to position [388, 0]
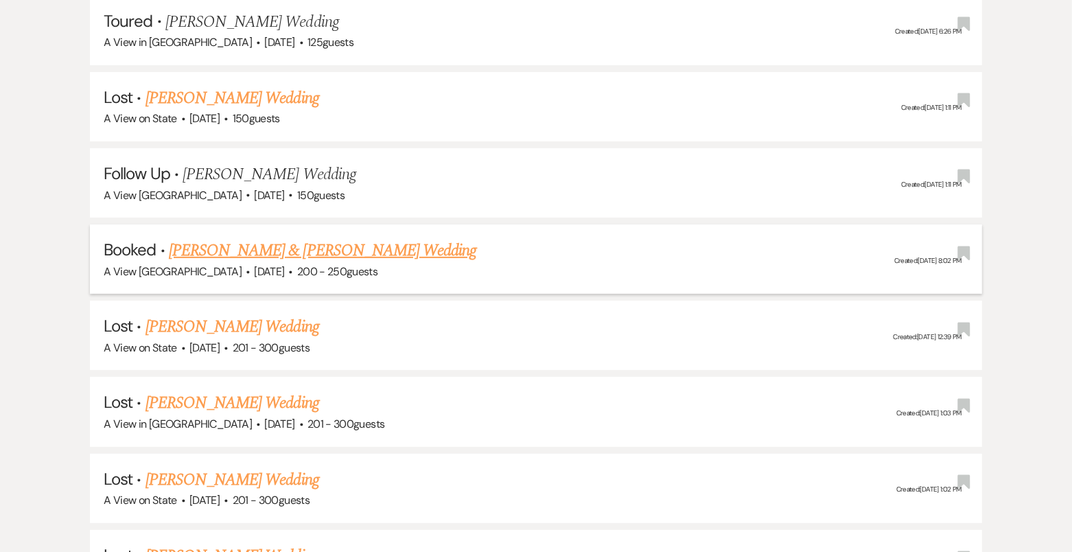
type input "claire"
click at [333, 247] on link "Claire Sandeen & Hayden Retzlaff's Wedding" at bounding box center [323, 250] width 308 height 25
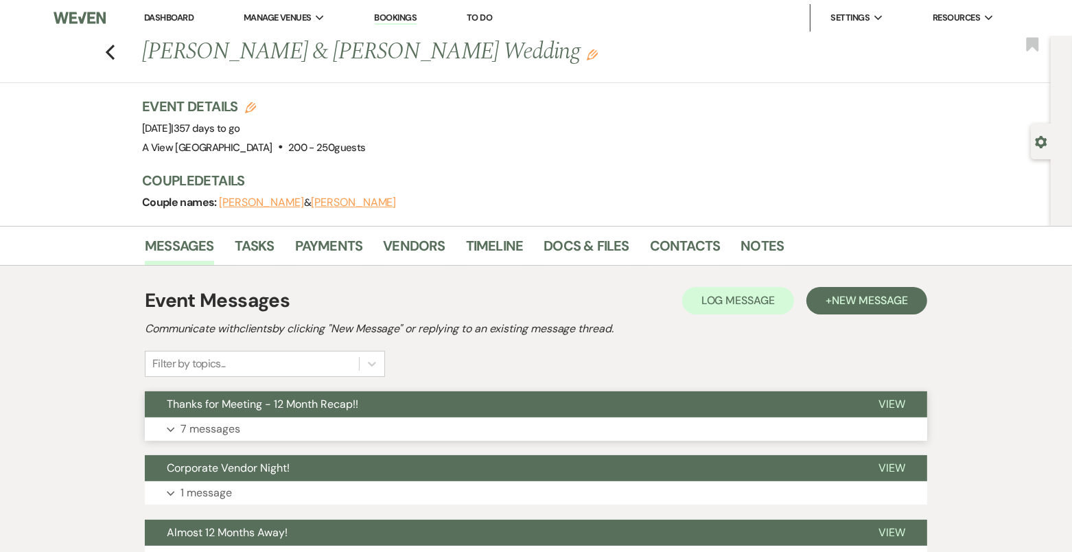
click at [362, 410] on button "Thanks for Meeting - 12 Month Recap!!" at bounding box center [501, 404] width 712 height 26
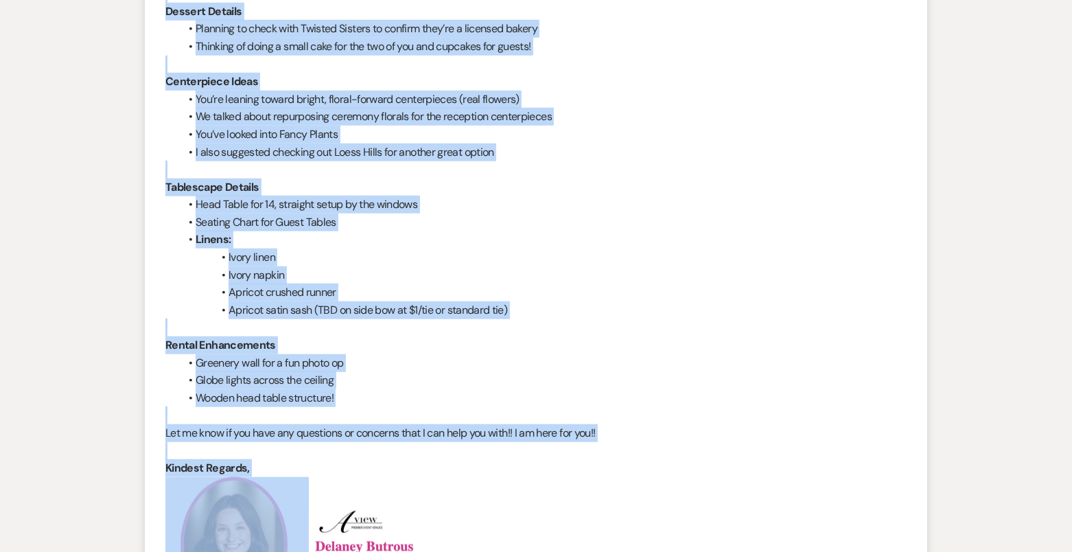
scroll to position [1153, 0]
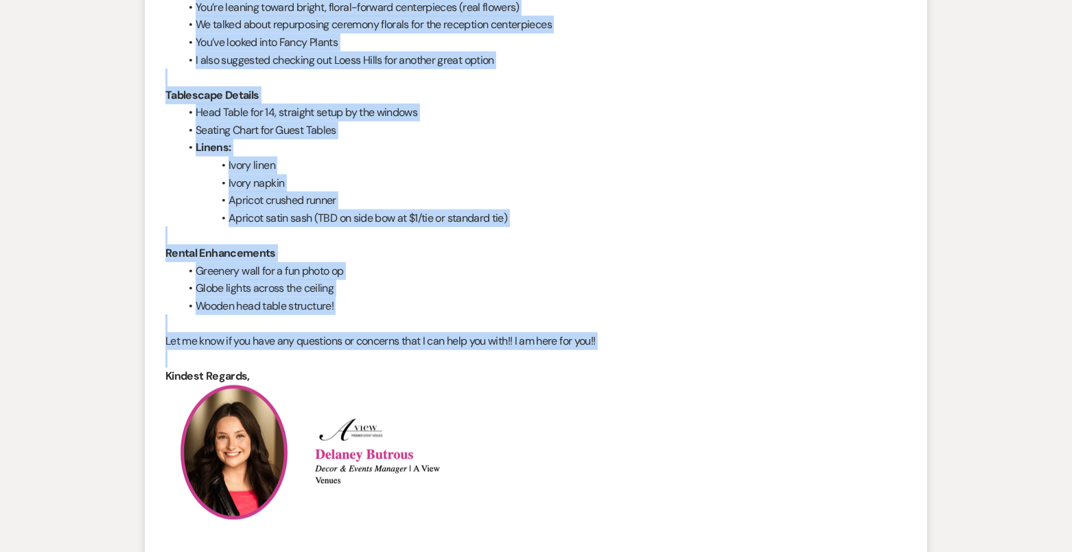
drag, startPoint x: 162, startPoint y: 69, endPoint x: 592, endPoint y: 356, distance: 517.3
click at [592, 357] on li "A View Decor Coordinator to: Planning Portal Users Expand Info Aug 20, 2025, 12…" at bounding box center [536, 130] width 783 height 1733
copy div "Hi Claire and Hayden!! It was so great meeting you both and starting to dive de…"
click at [225, 351] on p at bounding box center [535, 359] width 741 height 18
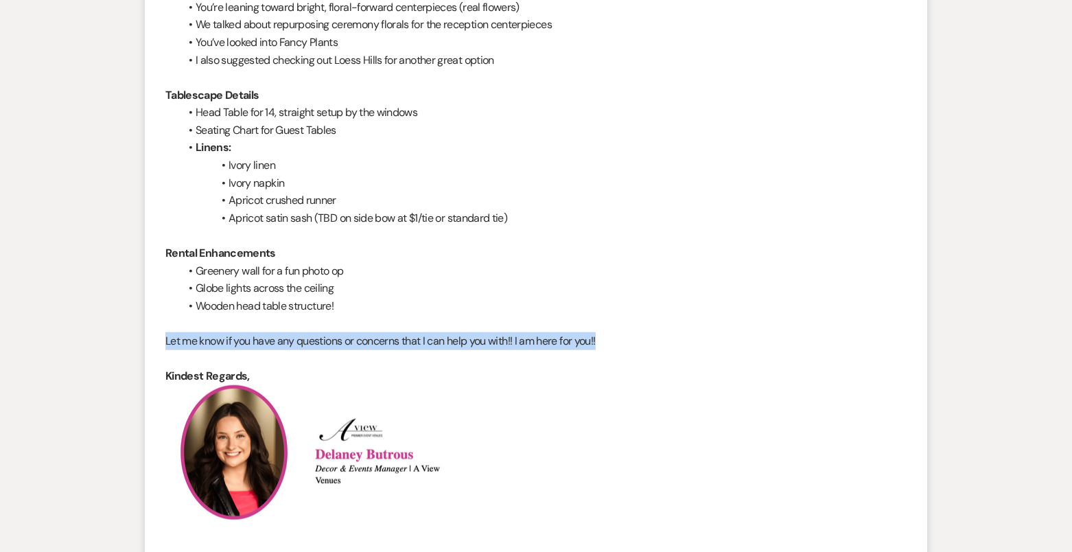
drag, startPoint x: 165, startPoint y: 335, endPoint x: 649, endPoint y: 342, distance: 484.0
click at [649, 342] on li "A View Decor Coordinator to: Planning Portal Users Expand Info Aug 20, 2025, 12…" at bounding box center [536, 130] width 783 height 1733
copy p "Let me know if you have any questions or concerns that I can help you with!! I …"
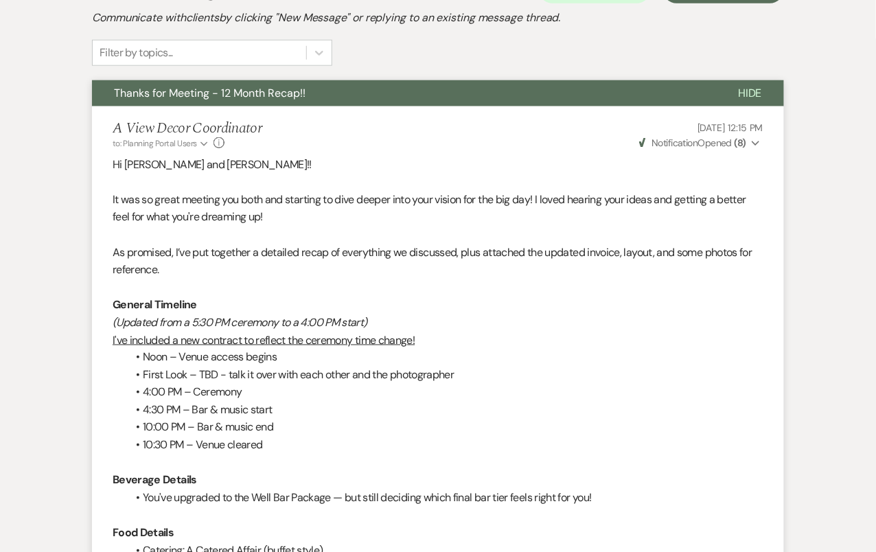
scroll to position [0, 0]
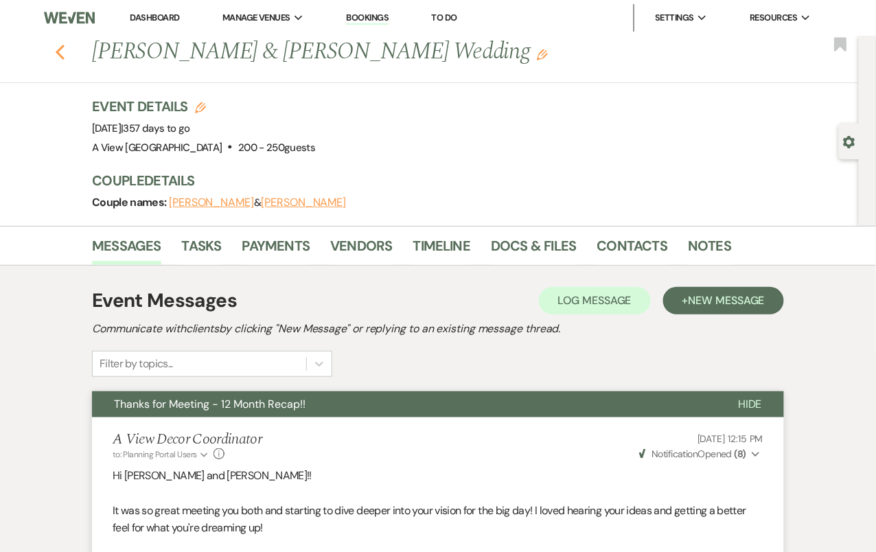
click at [63, 50] on icon "Previous" at bounding box center [60, 52] width 10 height 16
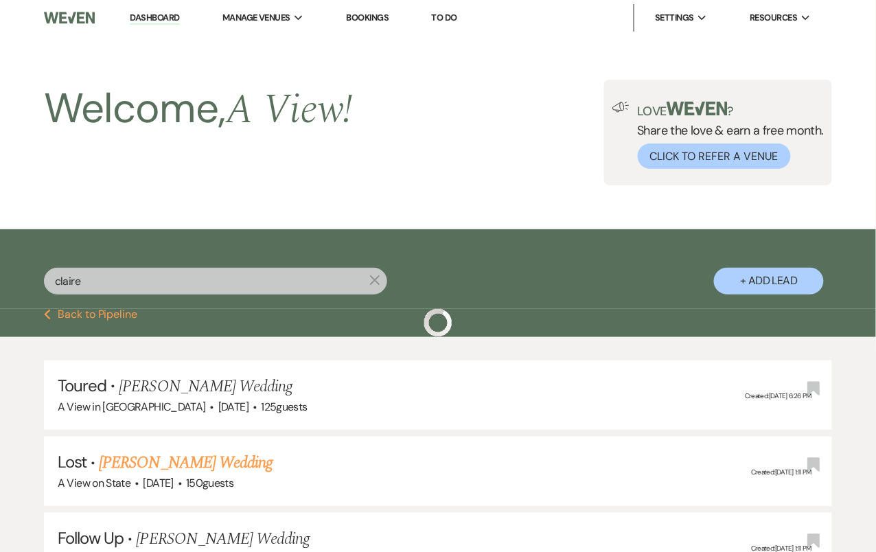
scroll to position [388, 0]
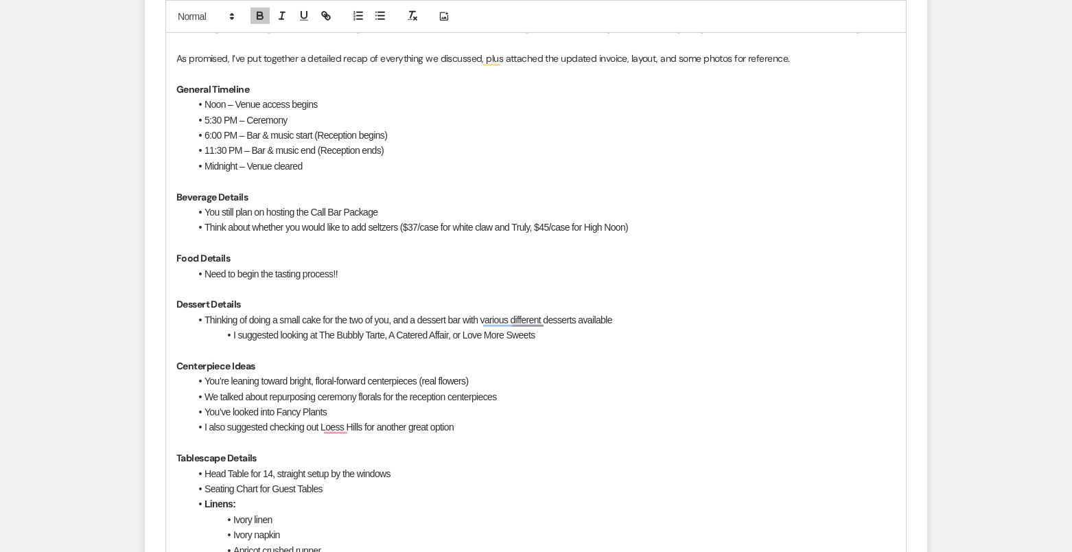
click at [290, 360] on p "Centerpiece Ideas" at bounding box center [535, 365] width 719 height 15
click at [289, 379] on li "You’re leaning toward bright, floral-forward centerpieces (real flowers)" at bounding box center [543, 380] width 706 height 15
click at [345, 380] on li "You’re leaning toward baby's breath, bright, floral-forward centerpieces (real …" at bounding box center [543, 380] width 706 height 15
drag, startPoint x: 598, startPoint y: 378, endPoint x: 397, endPoint y: 375, distance: 200.5
click at [397, 375] on li "You’re leaning toward baby's breath, with candles bright, floral-forward center…" at bounding box center [543, 380] width 706 height 15
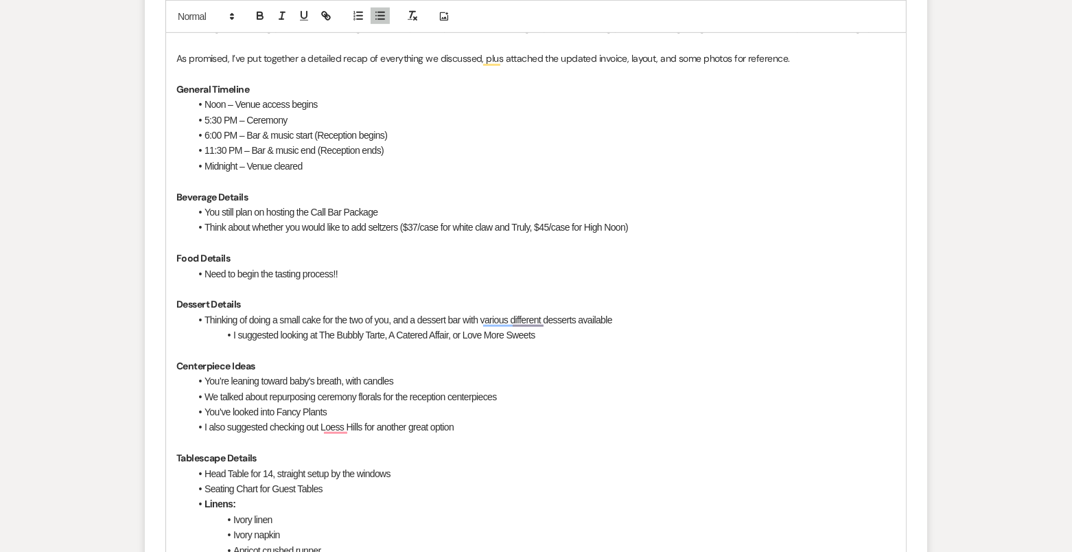
click at [351, 378] on li "You’re leaning toward baby's breath, with candles" at bounding box center [543, 380] width 706 height 15
click at [350, 378] on li "You’re leaning toward baby's breath, with candles" at bounding box center [543, 380] width 706 height 15
click at [431, 373] on li "You’re leaning toward baby's breath with candles" at bounding box center [543, 380] width 706 height 15
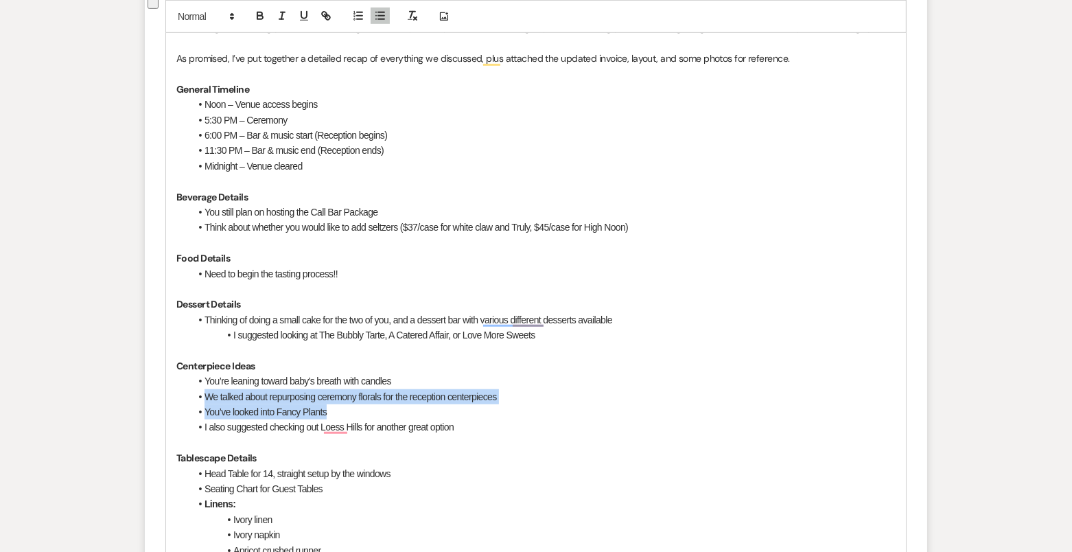
drag, startPoint x: 203, startPoint y: 392, endPoint x: 489, endPoint y: 410, distance: 286.1
click at [492, 411] on ul "You’re leaning toward baby's breath with candles We talked about repurposing ce…" at bounding box center [543, 404] width 706 height 62
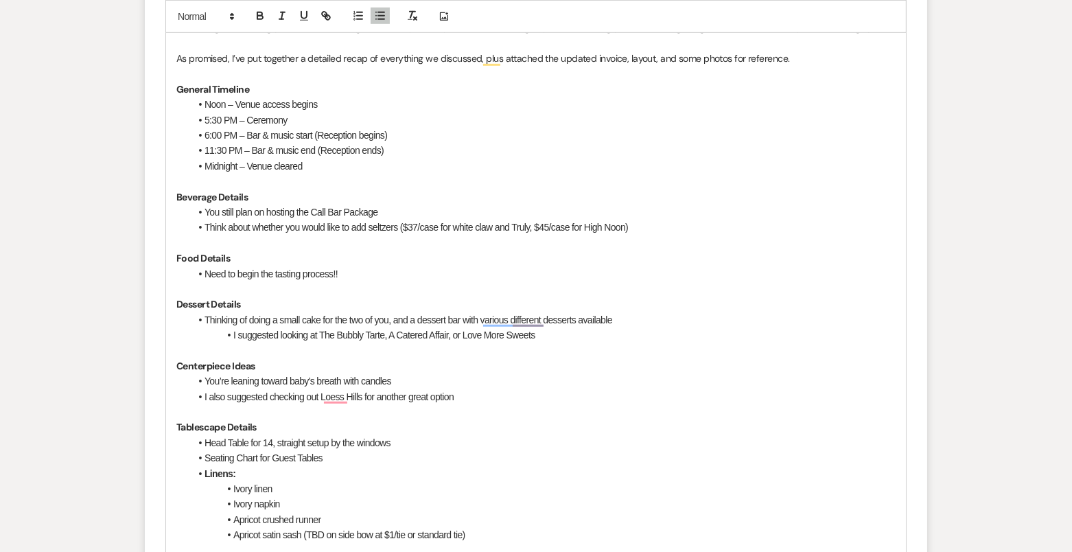
click at [205, 390] on li "I also suggested checking out Loess Hills for another great option" at bounding box center [543, 396] width 706 height 15
click at [256, 395] on li "I also suggested checking out Loess Hills for another great option" at bounding box center [543, 396] width 706 height 15
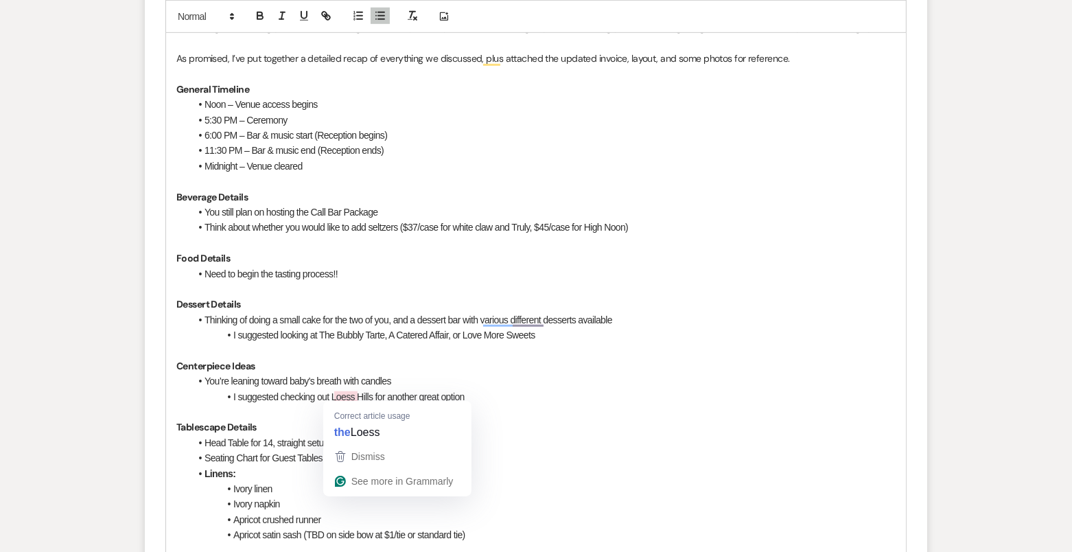
click at [290, 412] on p "To enrich screen reader interactions, please activate Accessibility in Grammarl…" at bounding box center [535, 411] width 719 height 15
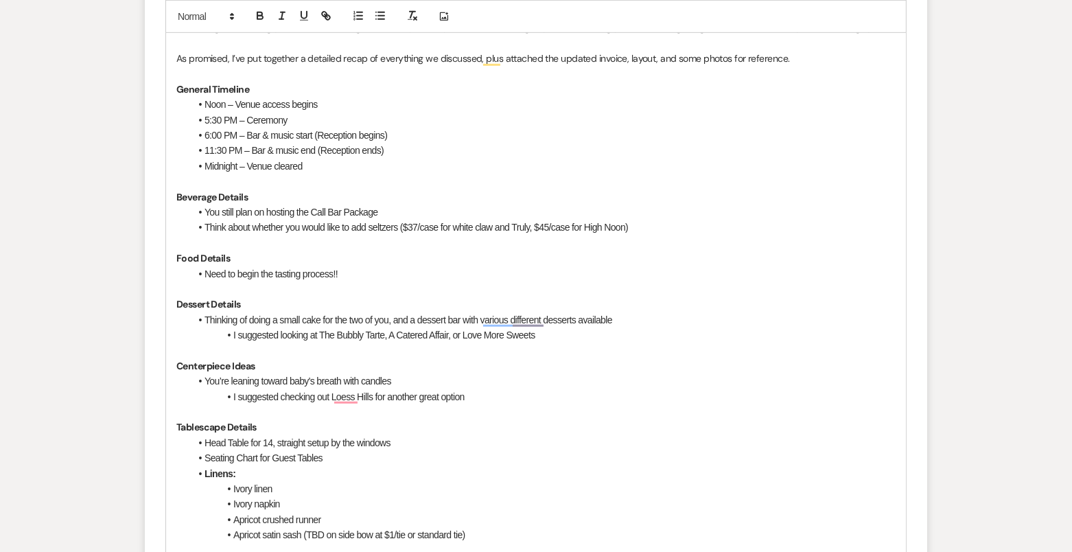
click at [466, 389] on li "I suggested checking out Loess Hills for another great option" at bounding box center [543, 396] width 706 height 15
drag, startPoint x: 474, startPoint y: 396, endPoint x: 379, endPoint y: 390, distance: 95.6
click at [379, 391] on li "I suggested checking out Loess Hills for another great option" at bounding box center [543, 396] width 706 height 15
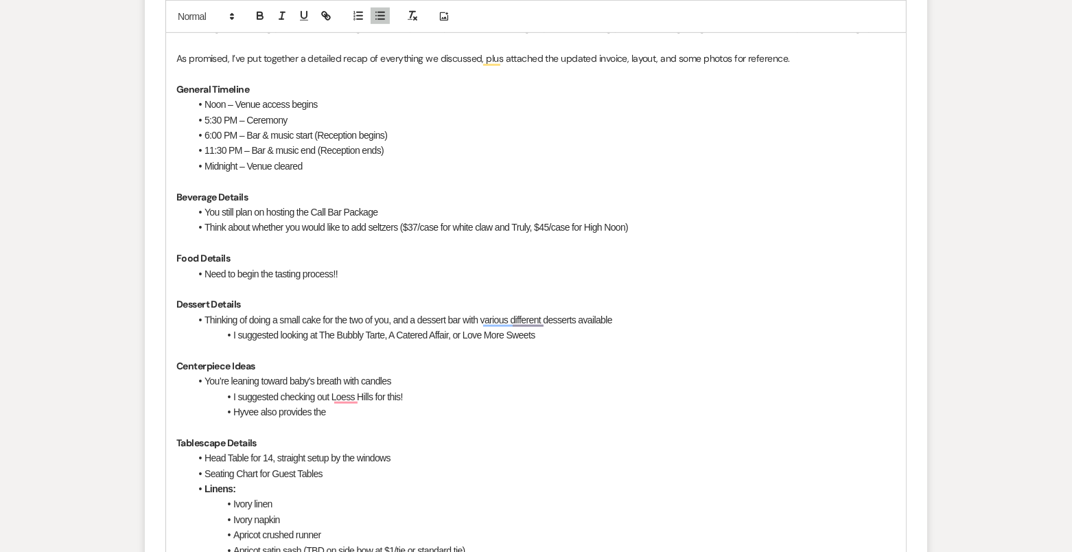
drag, startPoint x: 347, startPoint y: 411, endPoint x: 314, endPoint y: 410, distance: 33.6
click at [314, 410] on li "Hyvee also provides the" at bounding box center [543, 411] width 706 height 15
click at [378, 406] on li "Hyvee also provides more of a less" at bounding box center [543, 411] width 706 height 15
drag, startPoint x: 371, startPoint y: 411, endPoint x: 313, endPoint y: 408, distance: 57.7
click at [313, 408] on li "Hyvee also provides more of a less" at bounding box center [543, 411] width 706 height 15
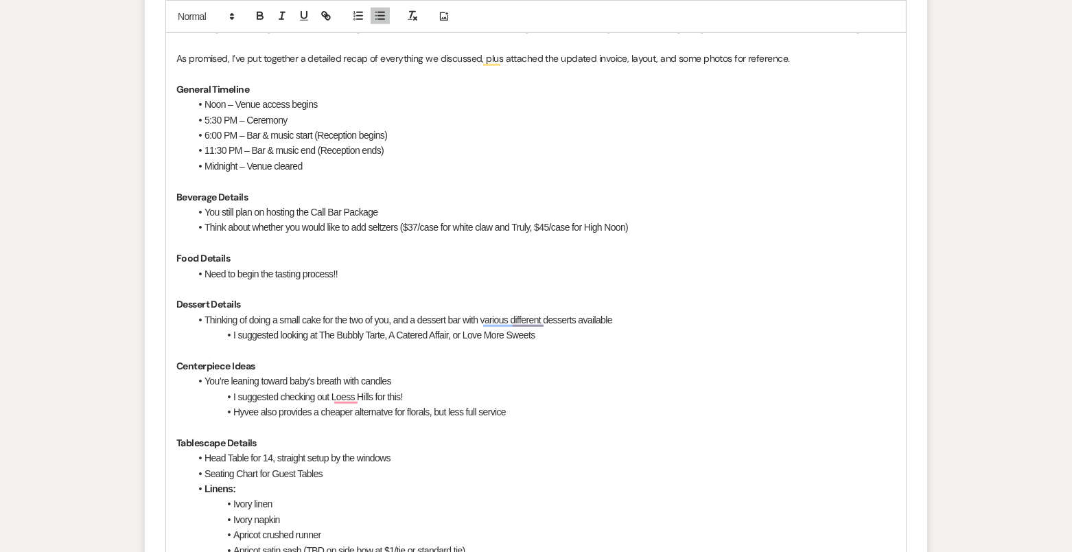
click at [356, 423] on p "To enrich screen reader interactions, please activate Accessibility in Grammarl…" at bounding box center [535, 426] width 719 height 15
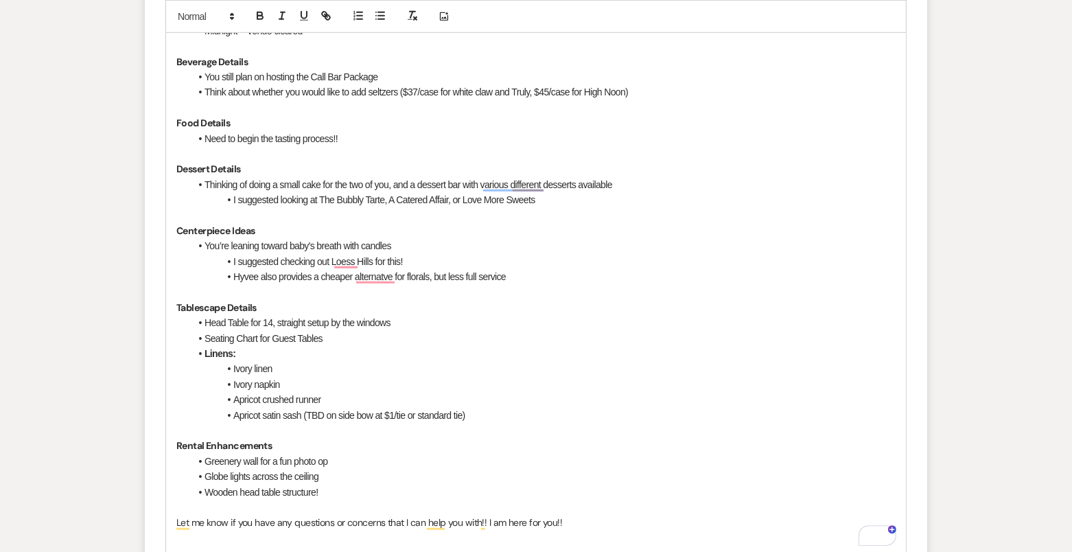
scroll to position [912, 0]
click at [332, 332] on li "Seating Chart for Guest Tables" at bounding box center [543, 339] width 706 height 15
drag, startPoint x: 278, startPoint y: 369, endPoint x: 232, endPoint y: 368, distance: 46.0
click at [232, 368] on li "Ivory linen" at bounding box center [543, 369] width 706 height 15
drag, startPoint x: 292, startPoint y: 378, endPoint x: 233, endPoint y: 375, distance: 59.8
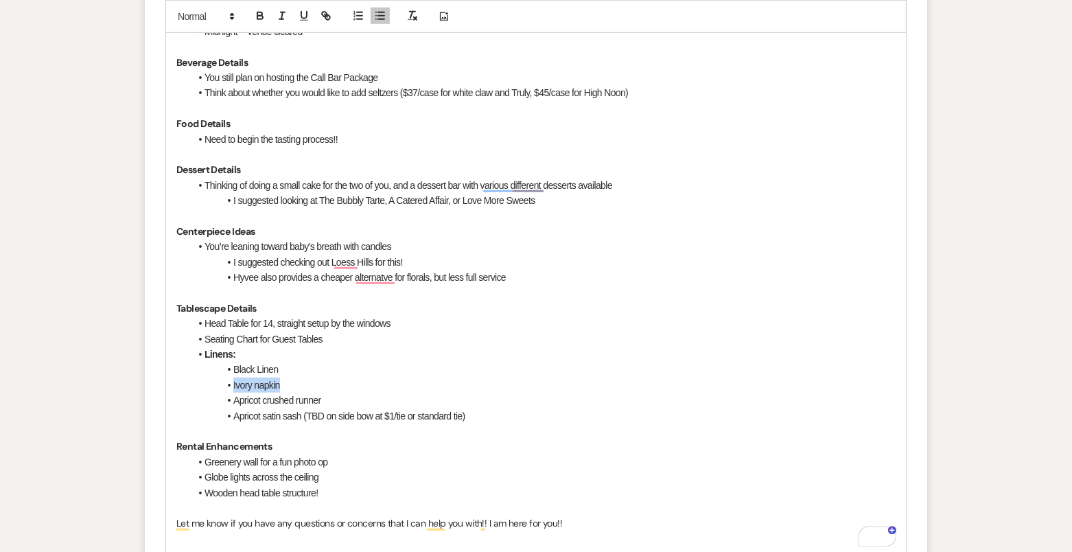
click at [233, 378] on li "Ivory napkin" at bounding box center [543, 385] width 706 height 15
click at [323, 395] on li "Apricot crushed runner" at bounding box center [543, 400] width 706 height 15
drag, startPoint x: 329, startPoint y: 397, endPoint x: 233, endPoint y: 394, distance: 95.5
click at [233, 395] on li "Apricot crushed runner" at bounding box center [543, 400] width 706 height 15
drag, startPoint x: 261, startPoint y: 415, endPoint x: 233, endPoint y: 414, distance: 28.2
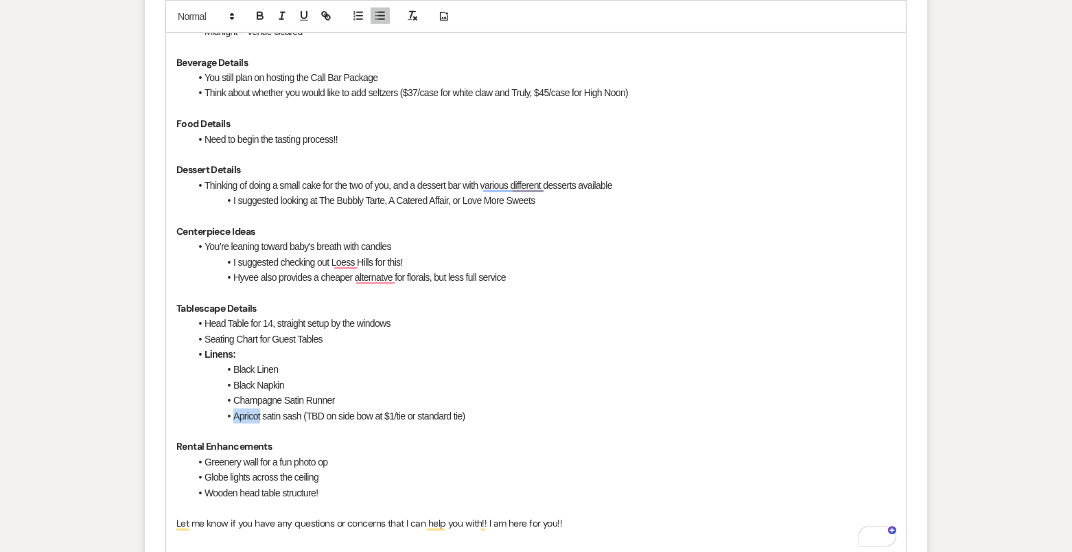
click at [233, 414] on li "Apricot satin sash (TBD on side bow at $1/tie or standard tie)" at bounding box center [543, 415] width 706 height 15
drag, startPoint x: 359, startPoint y: 415, endPoint x: 329, endPoint y: 413, distance: 30.3
click at [329, 414] on li "Chamoagne satin sash (TBD on side bow at $1/tie or standard tie)" at bounding box center [543, 415] width 706 height 15
drag, startPoint x: 363, startPoint y: 417, endPoint x: 453, endPoint y: 416, distance: 89.9
click at [453, 416] on li "Chamoagne satin sash (side bow at $1/tie or standard tie)" at bounding box center [543, 415] width 706 height 15
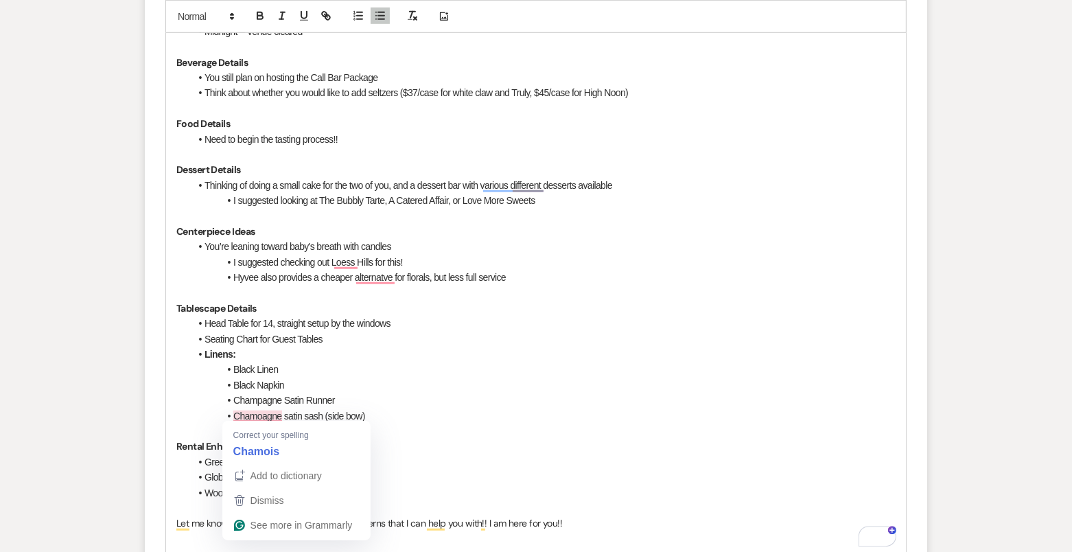
click at [268, 408] on li "Chamoagne satin sash (side bow)" at bounding box center [543, 415] width 706 height 15
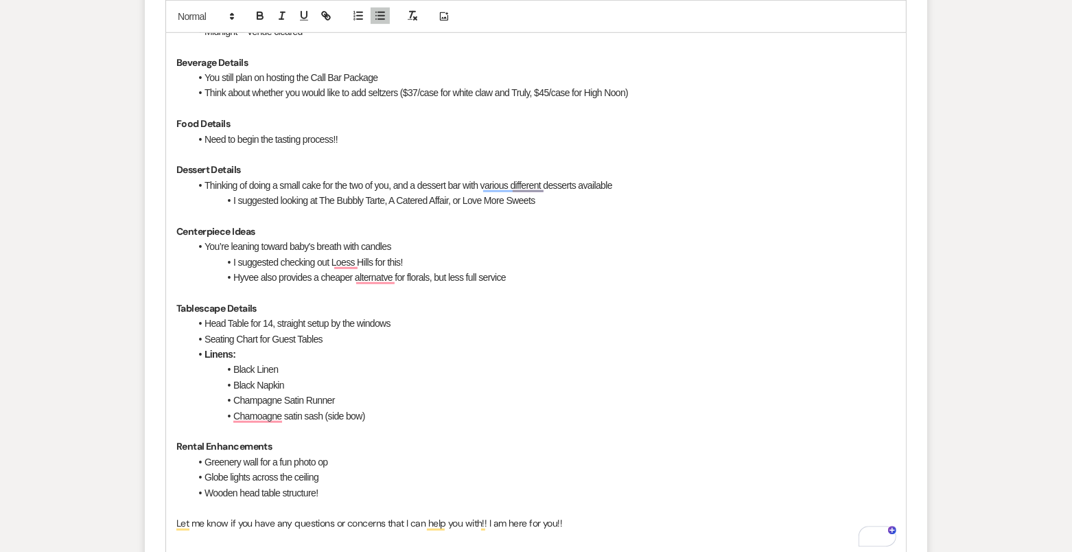
click at [262, 408] on li "Chamoagne satin sash (side bow)" at bounding box center [543, 415] width 706 height 15
click at [333, 419] on li "Champagne satin sash (side bow)" at bounding box center [543, 415] width 706 height 15
click at [288, 397] on li "Champagne Satin Runner" at bounding box center [543, 400] width 706 height 15
click at [311, 400] on li "Champagne satin Runner" at bounding box center [543, 400] width 706 height 15
click at [377, 412] on li "Champagne satin sash (side bow)" at bounding box center [543, 415] width 706 height 15
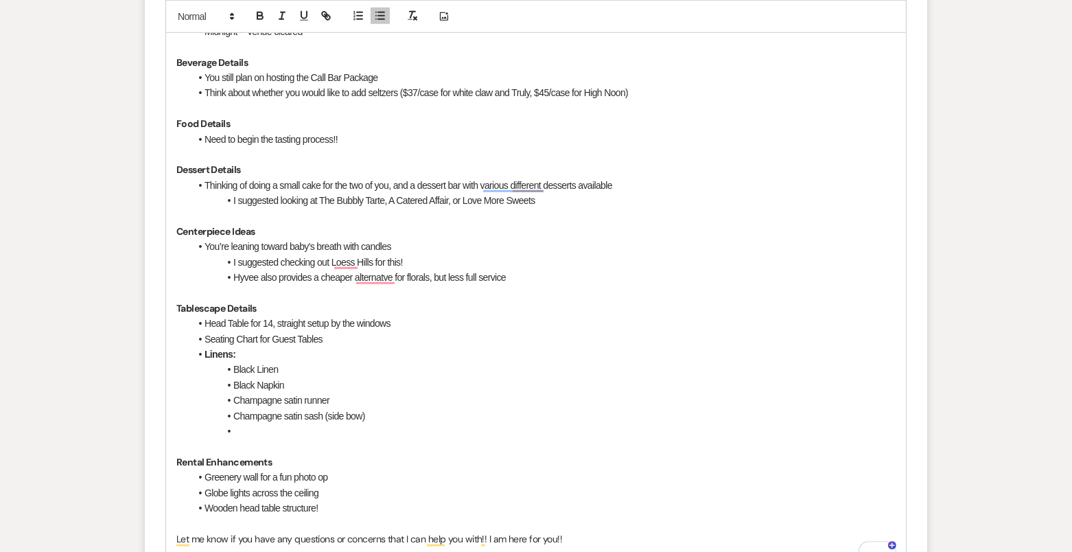
click at [277, 342] on li "Seating Chart for Guest Tables" at bounding box center [543, 339] width 706 height 15
click at [246, 354] on li "Linens:" at bounding box center [543, 354] width 706 height 15
click at [253, 424] on li "To enrich screen reader interactions, please activate Accessibility in Grammarl…" at bounding box center [543, 431] width 706 height 15
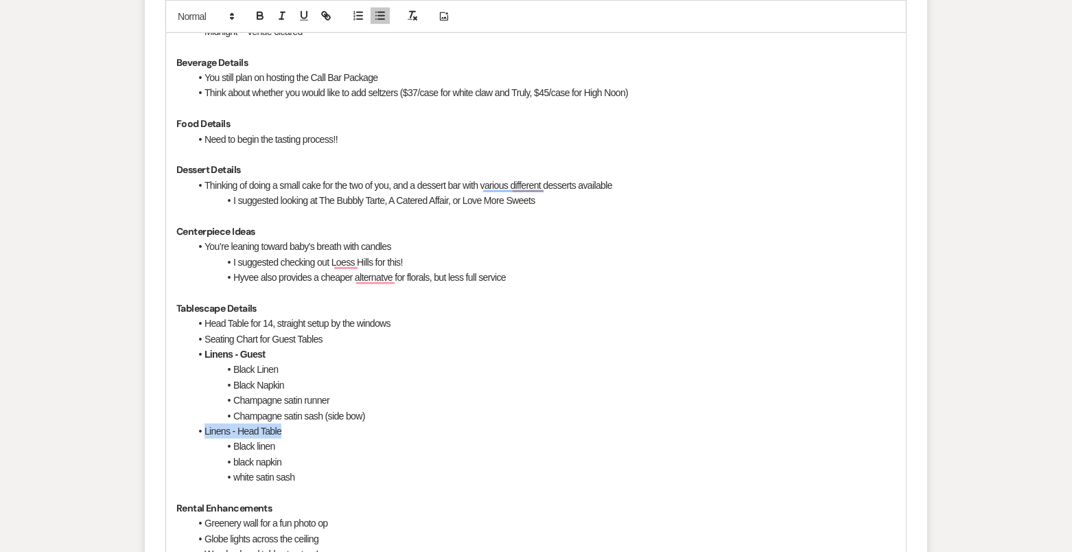
drag, startPoint x: 292, startPoint y: 429, endPoint x: 204, endPoint y: 429, distance: 87.9
click at [204, 429] on li "Linens - Head Table" at bounding box center [543, 431] width 706 height 15
click at [253, 13] on button "button" at bounding box center [260, 16] width 19 height 16
click at [308, 428] on li "Linens - Head Table" at bounding box center [543, 431] width 706 height 15
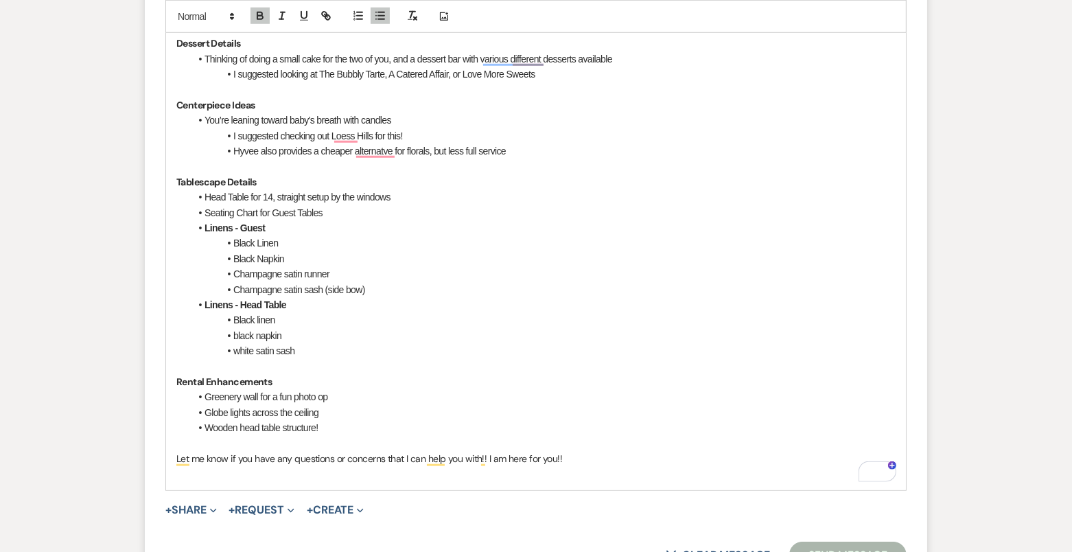
scroll to position [1048, 0]
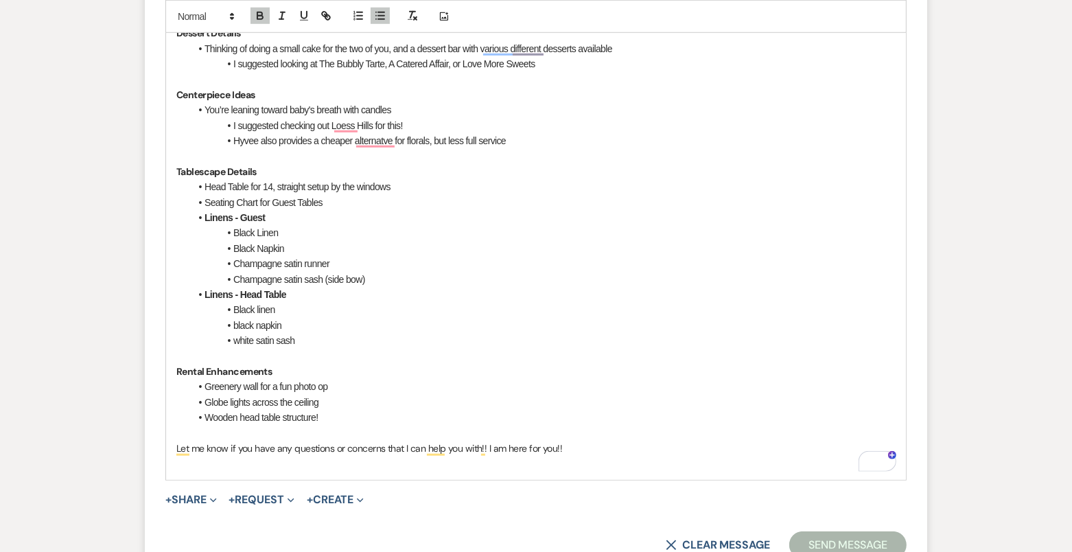
click at [286, 370] on p "Rental Enhancements" at bounding box center [535, 371] width 719 height 15
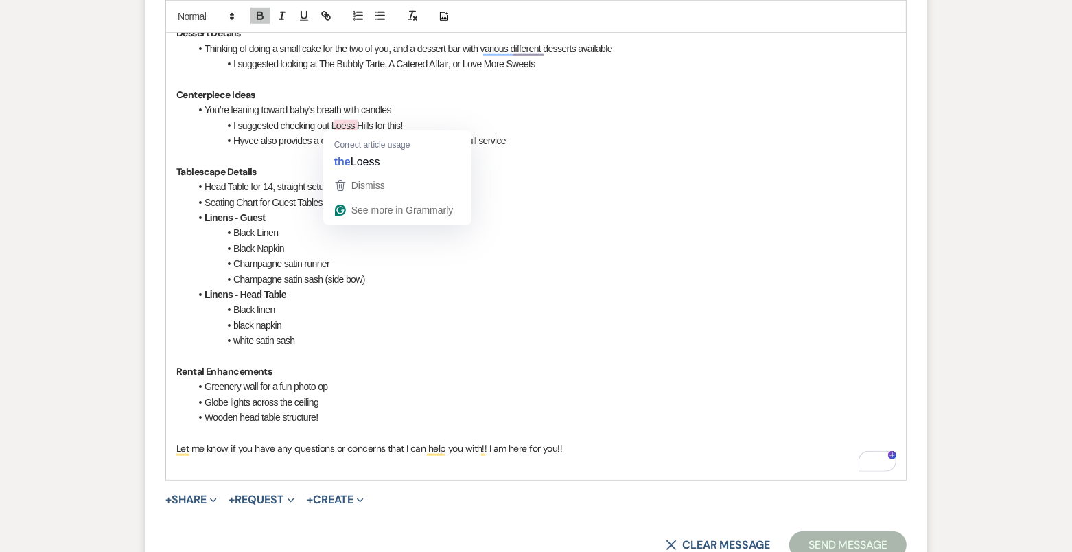
click at [420, 106] on li "You’re leaning toward baby's breath with candles" at bounding box center [543, 109] width 706 height 15
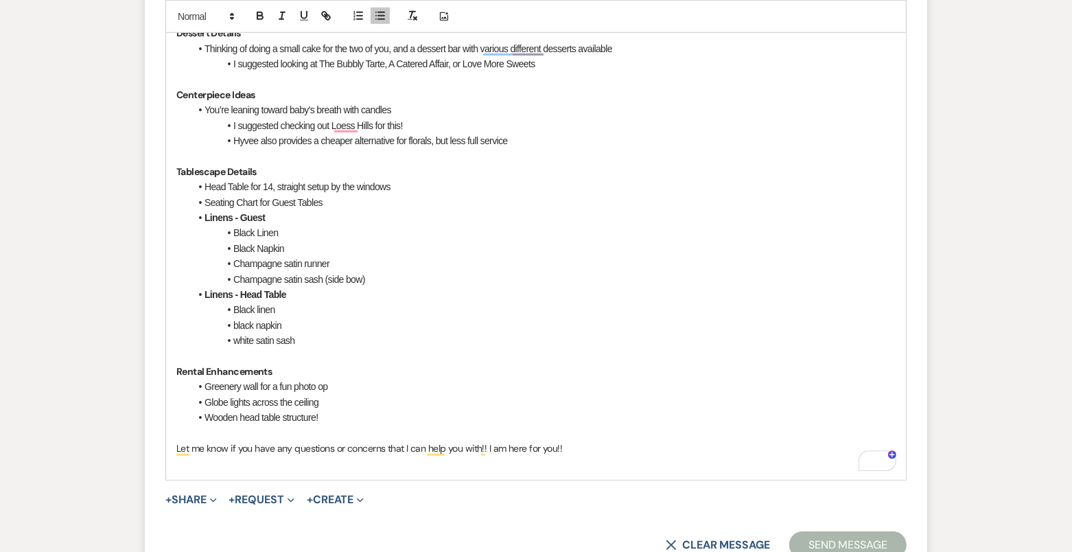
click at [319, 302] on li "Black linen" at bounding box center [543, 309] width 706 height 15
click at [297, 357] on p "To enrich screen reader interactions, please activate Accessibility in Grammarl…" at bounding box center [535, 356] width 719 height 15
click at [287, 373] on p "Rental Enhancements" at bounding box center [535, 371] width 719 height 15
drag, startPoint x: 336, startPoint y: 380, endPoint x: 259, endPoint y: 376, distance: 77.7
click at [259, 379] on li "Greenery wall for a fun photo op" at bounding box center [543, 386] width 706 height 15
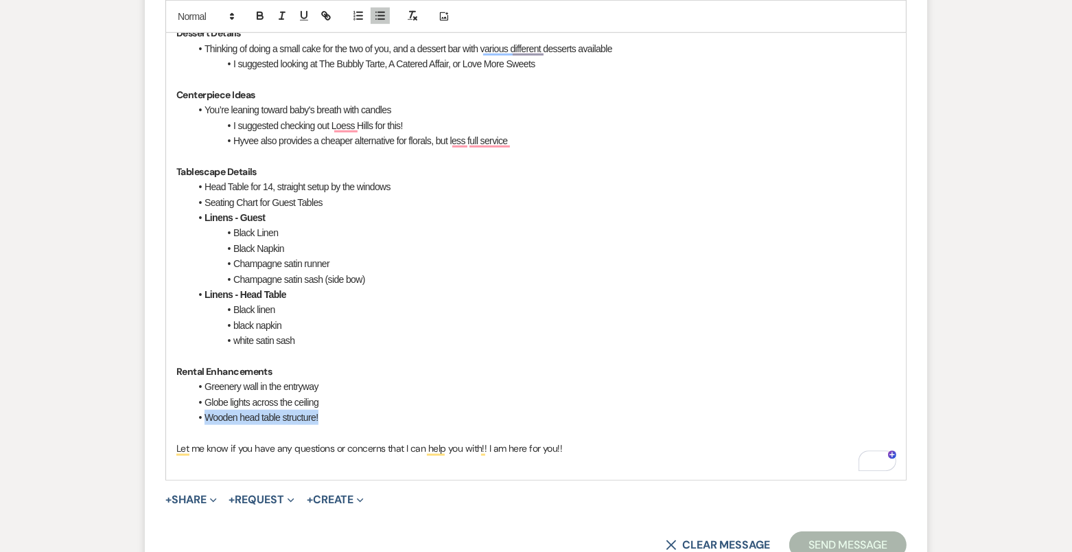
drag, startPoint x: 326, startPoint y: 413, endPoint x: 192, endPoint y: 412, distance: 134.6
click at [192, 412] on li "Wooden head table structure!" at bounding box center [543, 417] width 706 height 15
click at [325, 379] on li "Greenery wall in the entryway" at bounding box center [543, 386] width 706 height 15
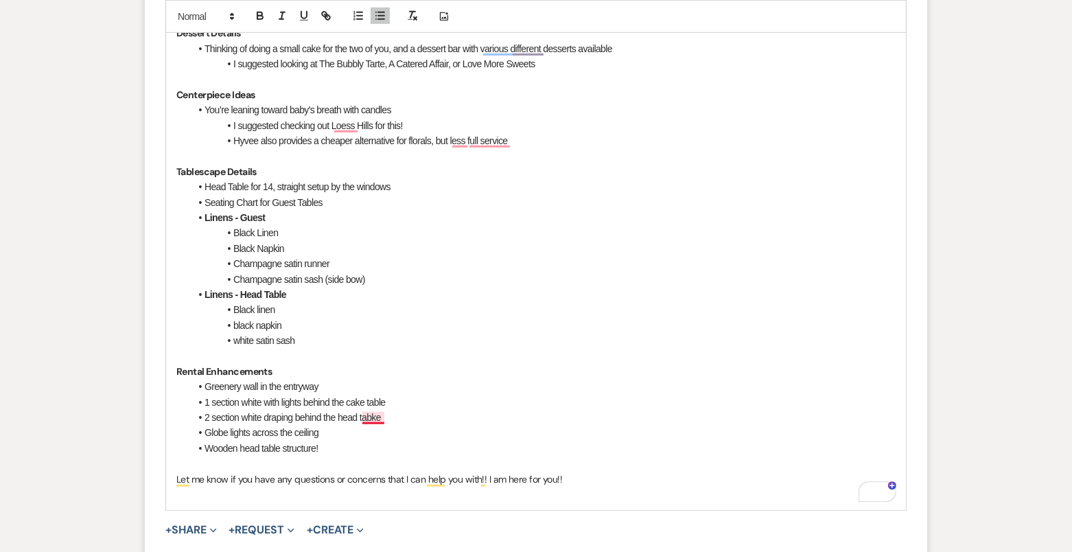
click at [380, 413] on li "2 section white draping behind the head tabke" at bounding box center [543, 417] width 706 height 15
click at [219, 411] on li "2 section white draping behind the head table" at bounding box center [543, 417] width 706 height 15
click at [361, 430] on li "Globe lights across the ceiling" at bounding box center [543, 432] width 706 height 15
click at [226, 417] on li "2 section of white draping behind the head table" at bounding box center [543, 417] width 706 height 15
drag, startPoint x: 336, startPoint y: 452, endPoint x: 200, endPoint y: 445, distance: 136.8
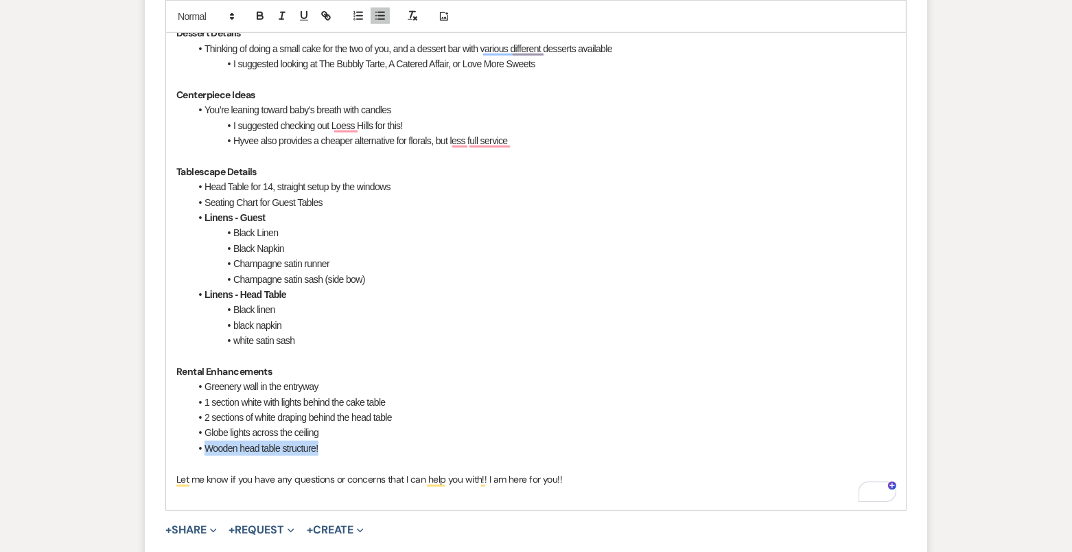
click at [200, 446] on li "Wooden head table structure!" at bounding box center [543, 448] width 706 height 15
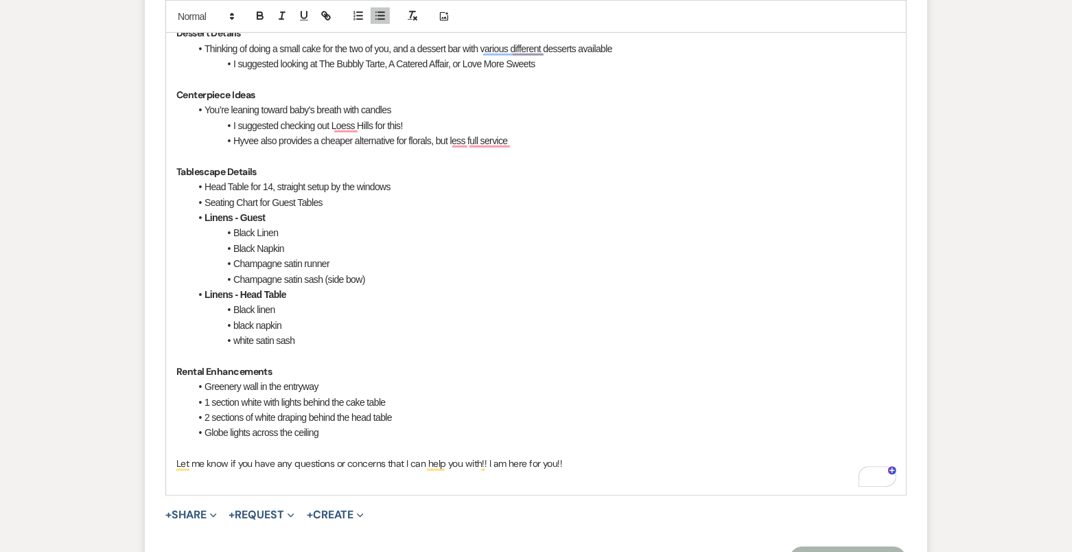
click at [253, 443] on p "To enrich screen reader interactions, please activate Accessibility in Grammarl…" at bounding box center [535, 448] width 719 height 15
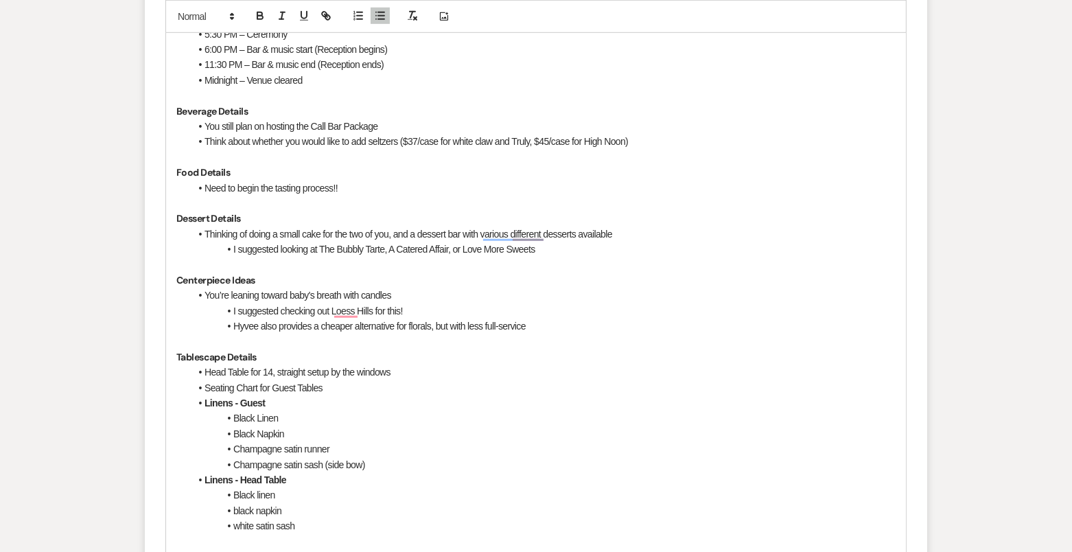
scroll to position [860, 0]
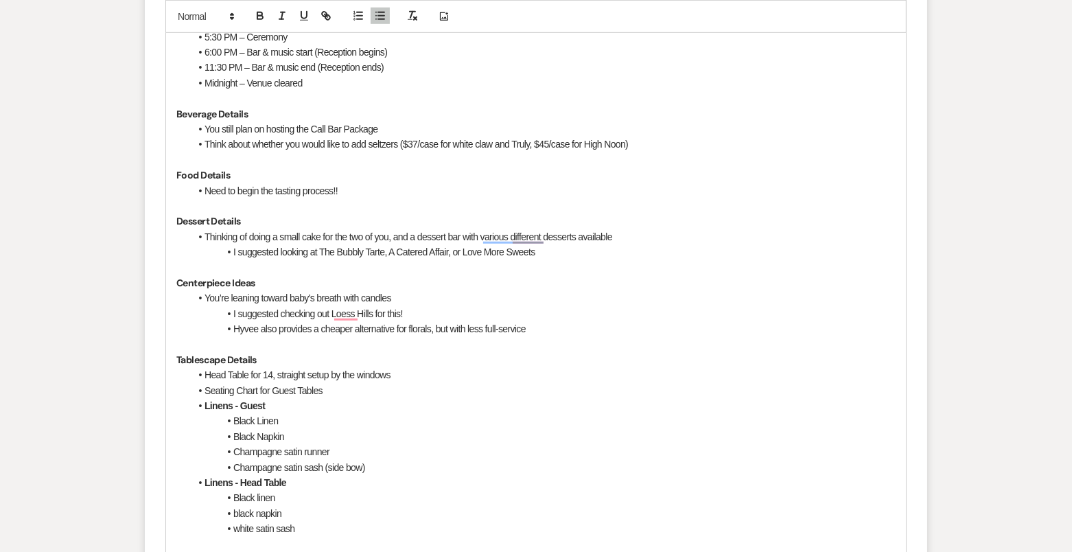
click at [352, 190] on li "Need to begin the tasting process!!" at bounding box center [543, 190] width 706 height 15
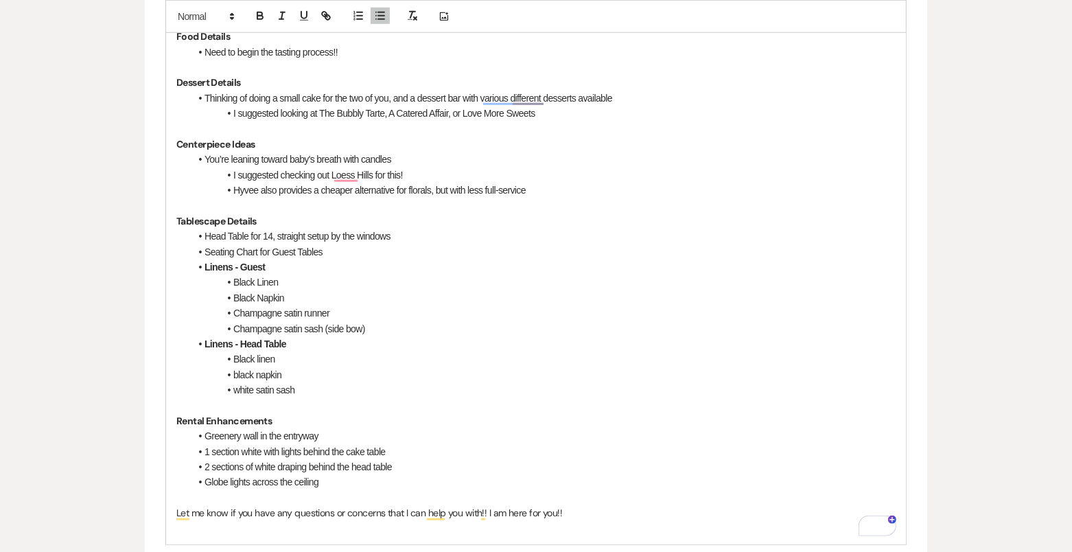
scroll to position [1061, 0]
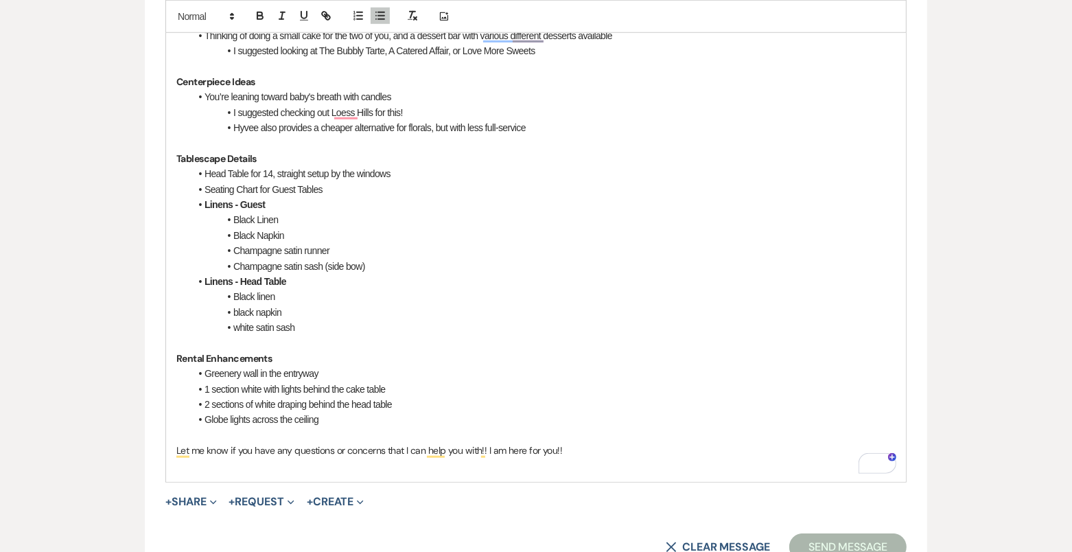
click at [417, 419] on li "Globe lights across the ceiling" at bounding box center [543, 419] width 706 height 15
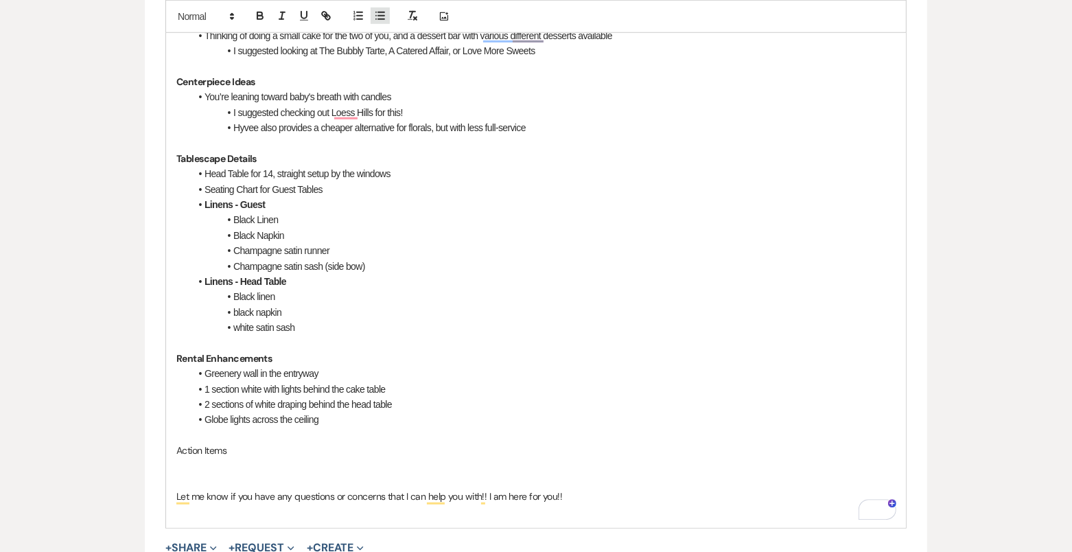
click at [377, 15] on icon "button" at bounding box center [380, 16] width 12 height 12
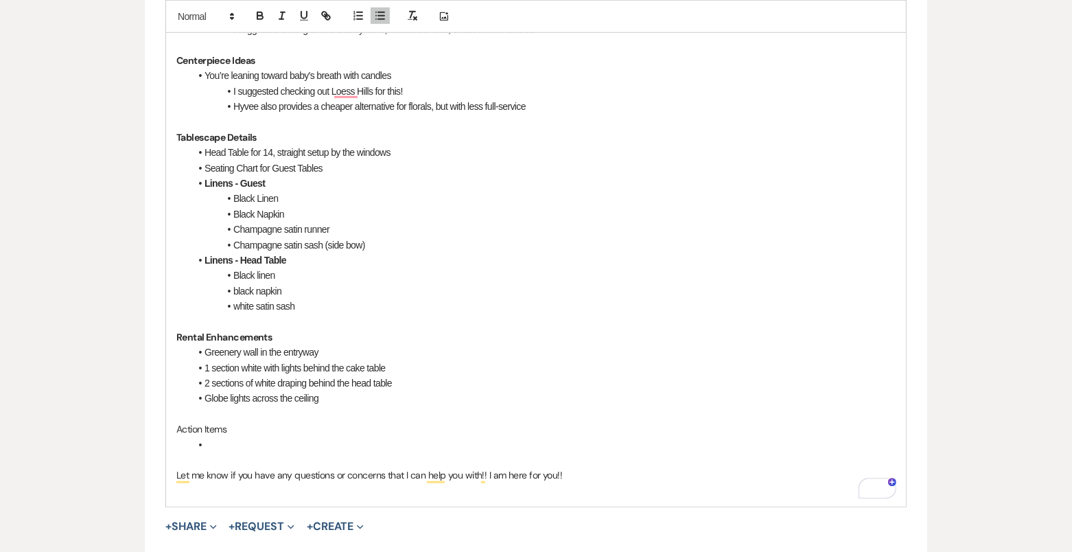
scroll to position [1083, 0]
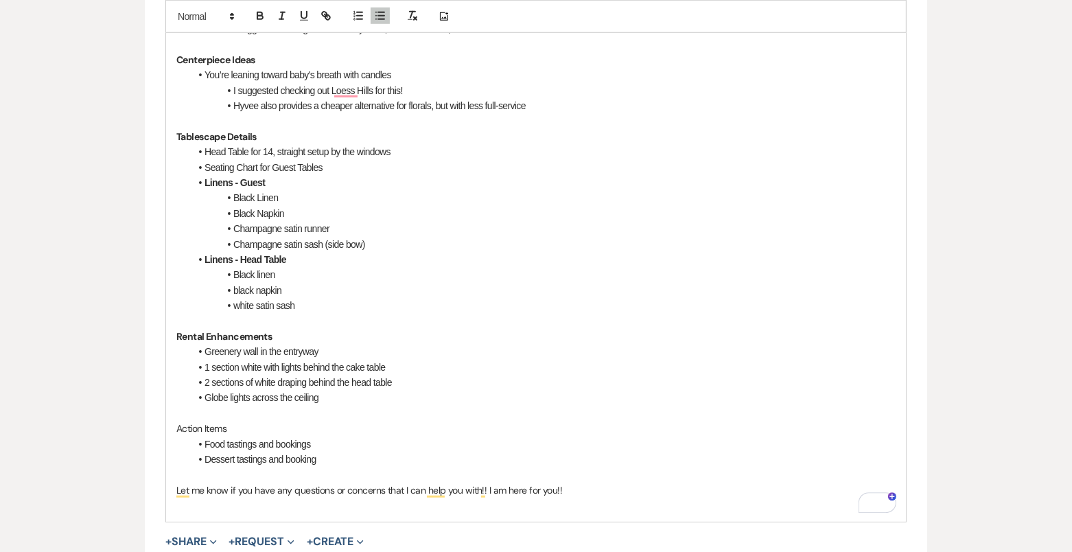
click at [332, 439] on li "Food tastings and bookings" at bounding box center [543, 444] width 706 height 15
click at [335, 463] on li "Dessert tastings and booking" at bounding box center [543, 459] width 706 height 15
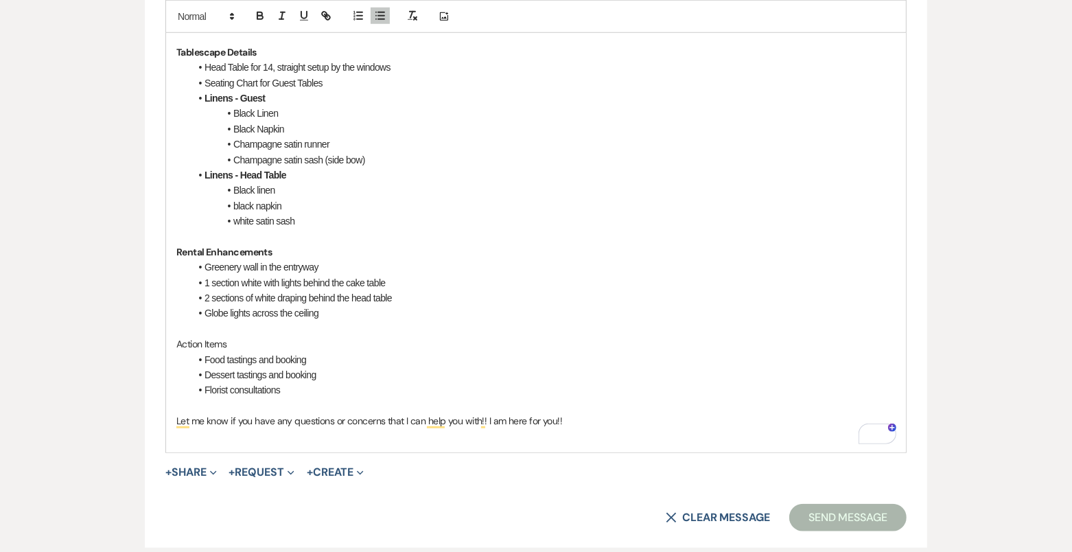
scroll to position [1164, 0]
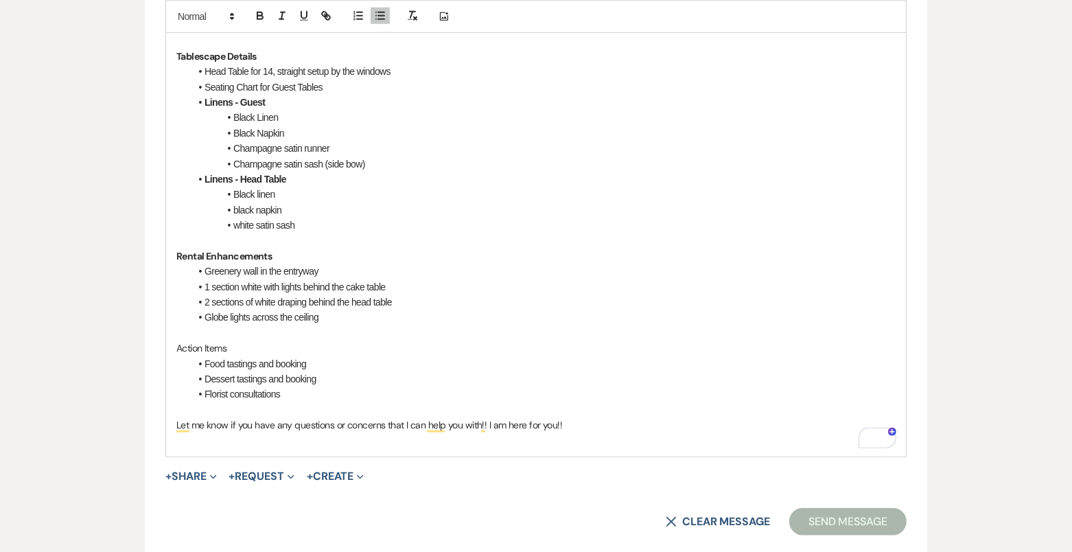
click at [167, 344] on div "Event Messages Log Log Message + New Message Communicate with clients by clicki…" at bounding box center [536, 94] width 783 height 1957
click at [258, 16] on icon "button" at bounding box center [259, 17] width 5 height 3
click at [282, 390] on li "Florist consultations" at bounding box center [543, 394] width 706 height 15
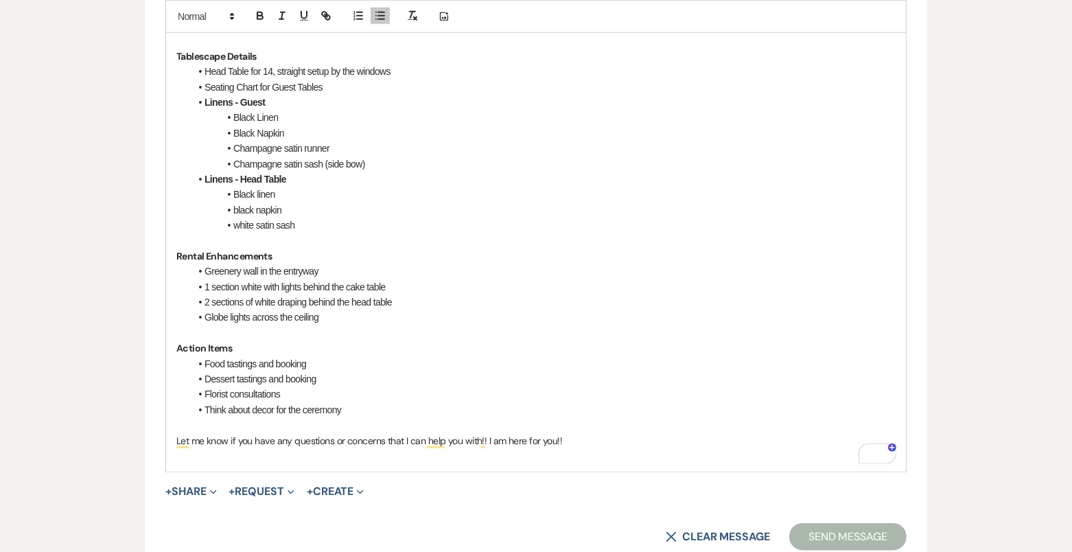
click at [346, 417] on p "To enrich screen reader interactions, please activate Accessibility in Grammarl…" at bounding box center [535, 424] width 719 height 15
click at [354, 404] on li "Think about decor for the ceremony" at bounding box center [543, 409] width 706 height 15
click at [600, 441] on p "Let me know if you have any questions or concerns that I can help you with!! I …" at bounding box center [535, 440] width 719 height 15
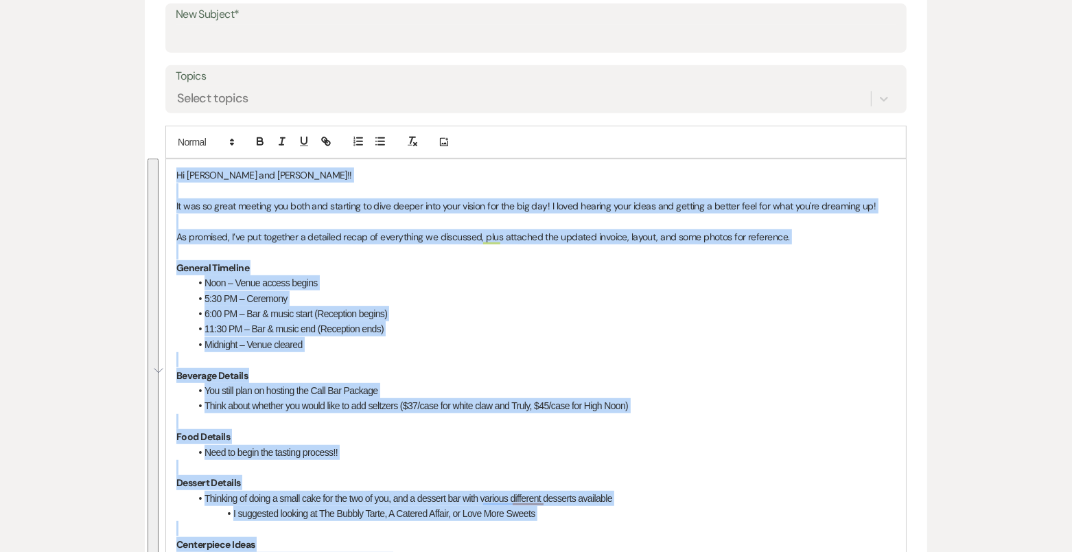
scroll to position [492, 0]
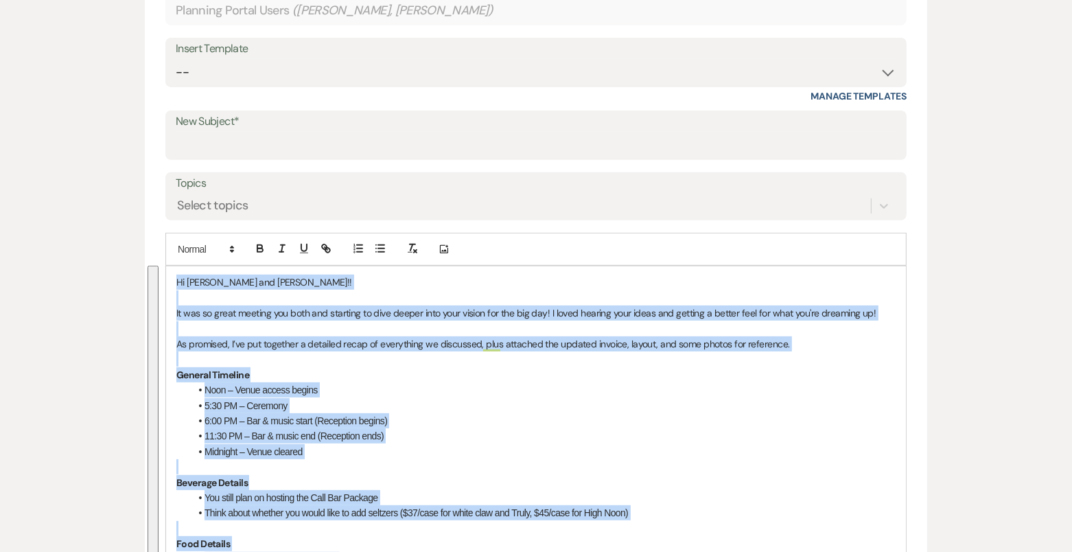
drag, startPoint x: 600, startPoint y: 441, endPoint x: 159, endPoint y: 169, distance: 518.2
copy div "Hi Ana and AJ!! It was so great meeting you both and starting to dive deeper in…"
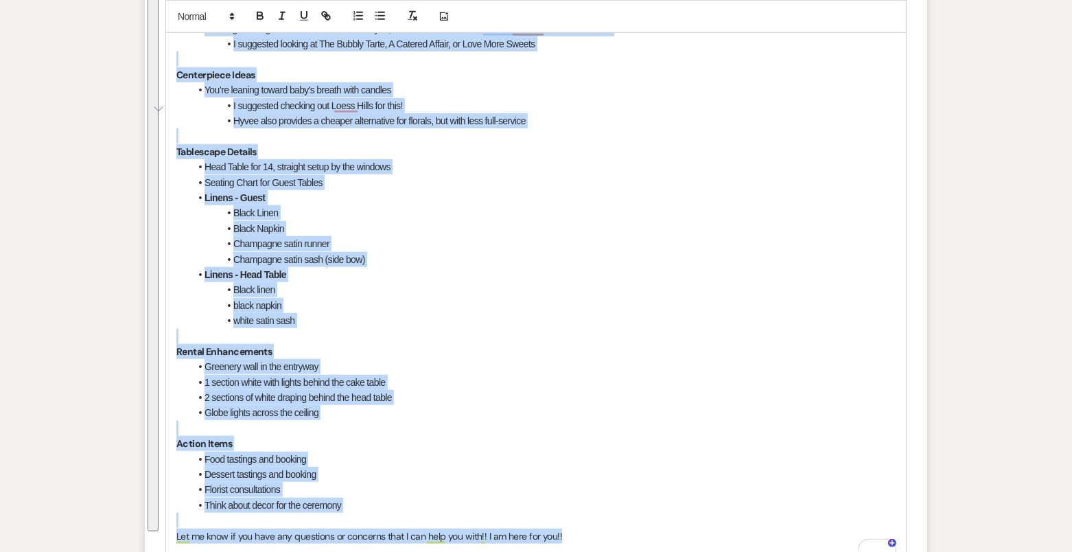
scroll to position [1326, 0]
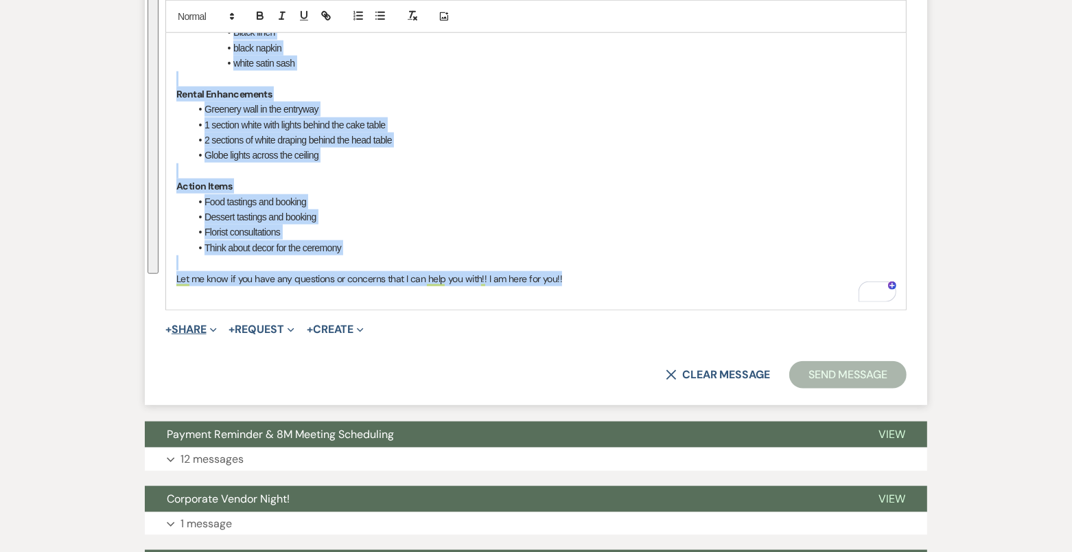
click at [205, 329] on button "+ Share Expand" at bounding box center [190, 329] width 51 height 11
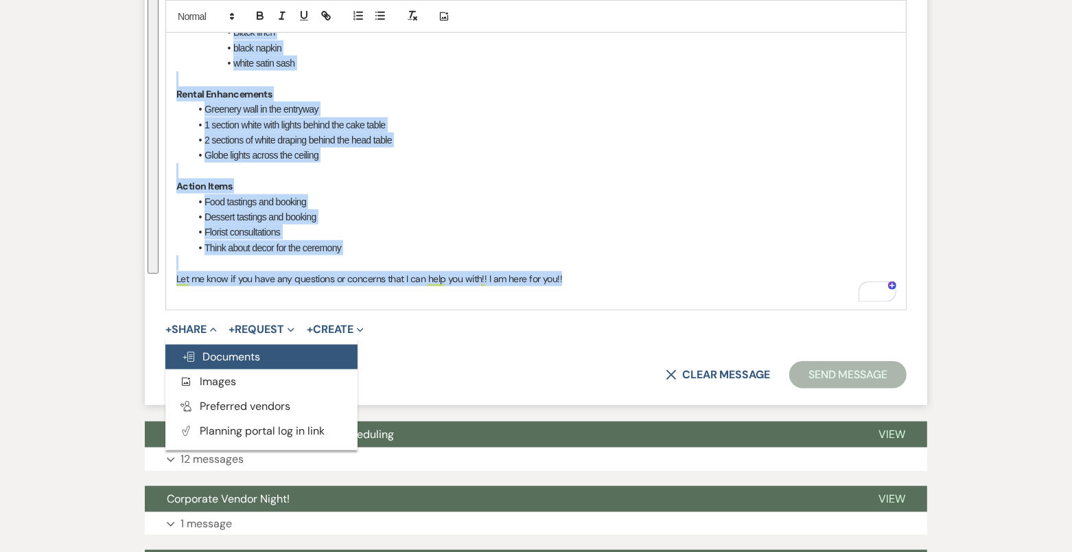
click at [225, 352] on span "Doc Upload Documents" at bounding box center [221, 356] width 78 height 14
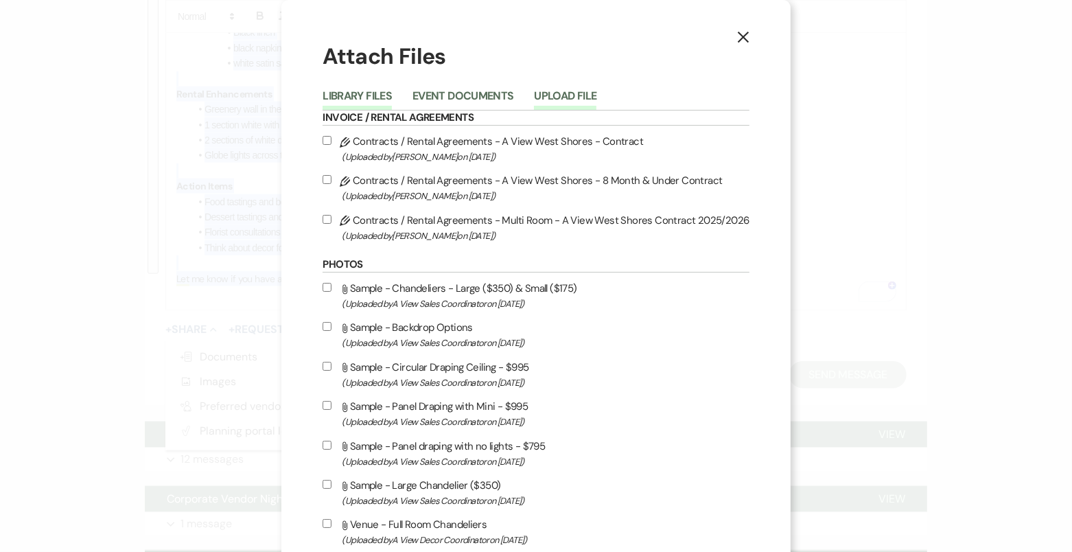
click at [579, 91] on button "Upload File" at bounding box center [565, 100] width 62 height 19
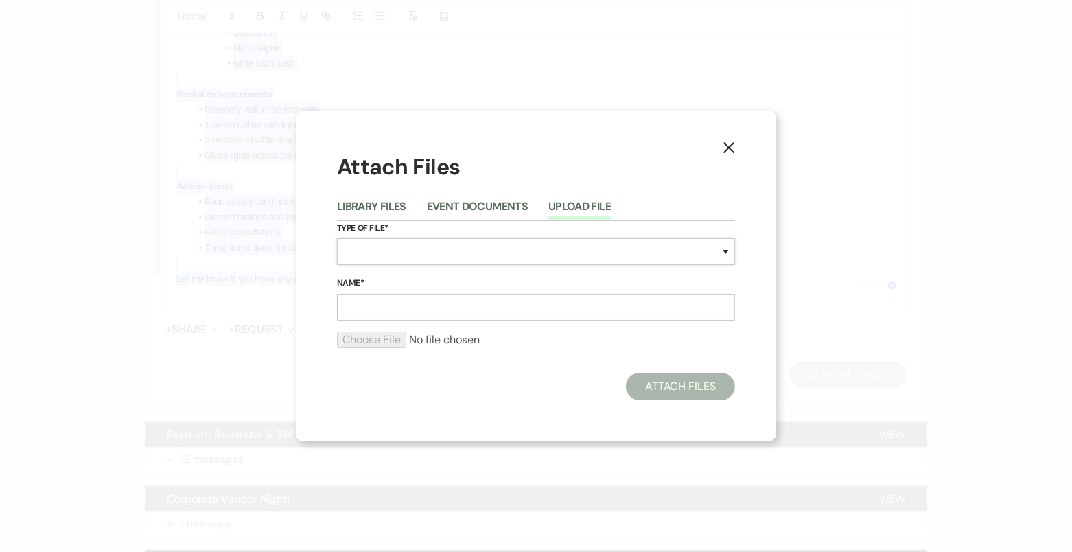
click at [427, 255] on select "Special Event Insurance Vendor Certificate of Insurance Contracts / Rental Agre…" at bounding box center [536, 251] width 398 height 27
select select "55"
click at [417, 303] on input "Name*" at bounding box center [536, 307] width 398 height 27
type input "White with Lights"
click at [366, 349] on div at bounding box center [536, 345] width 398 height 27
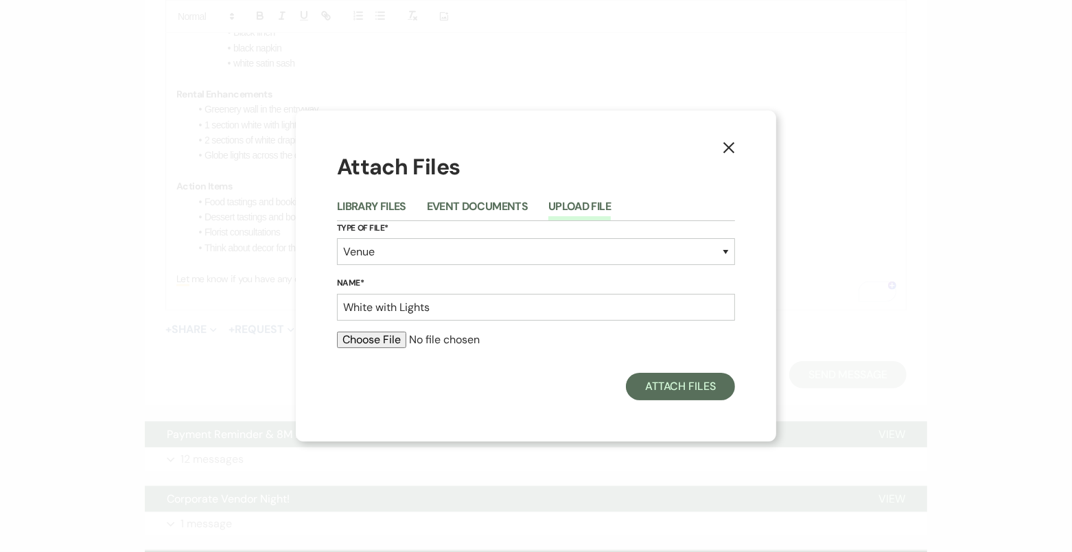
click at [366, 345] on input "file" at bounding box center [536, 340] width 398 height 16
type input "C:\fakepath\Screenshot 2025-06-18 at 1.54.26 PM.png"
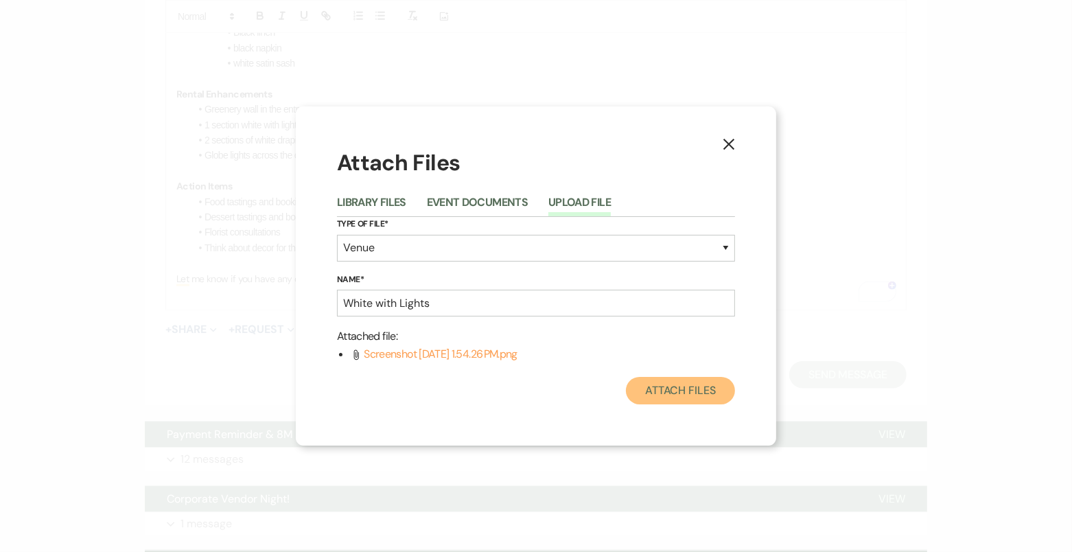
click at [649, 390] on button "Attach Files" at bounding box center [680, 390] width 109 height 27
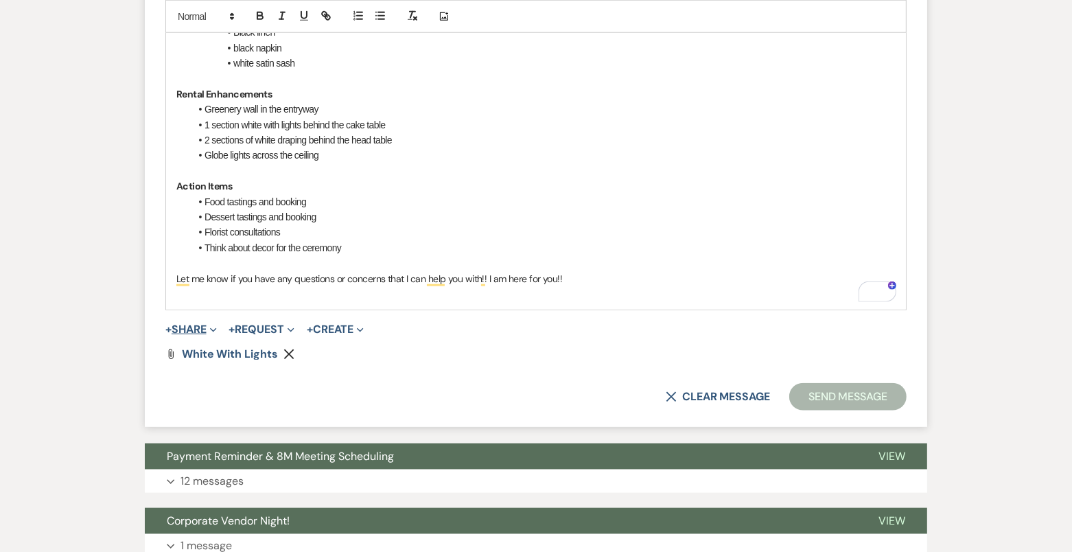
click at [195, 328] on button "+ Share Expand" at bounding box center [190, 329] width 51 height 11
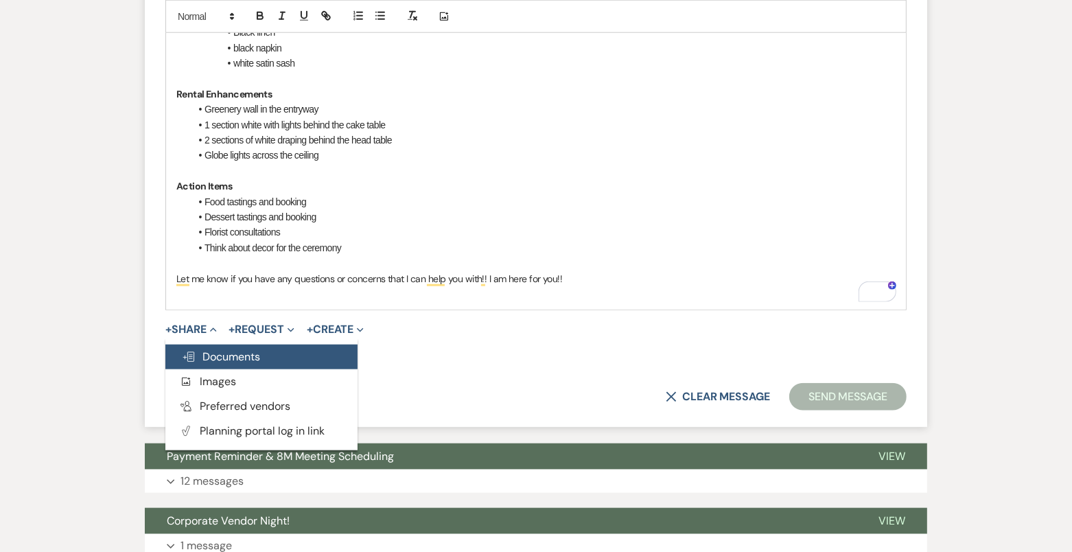
click at [218, 354] on span "Doc Upload Documents" at bounding box center [221, 356] width 78 height 14
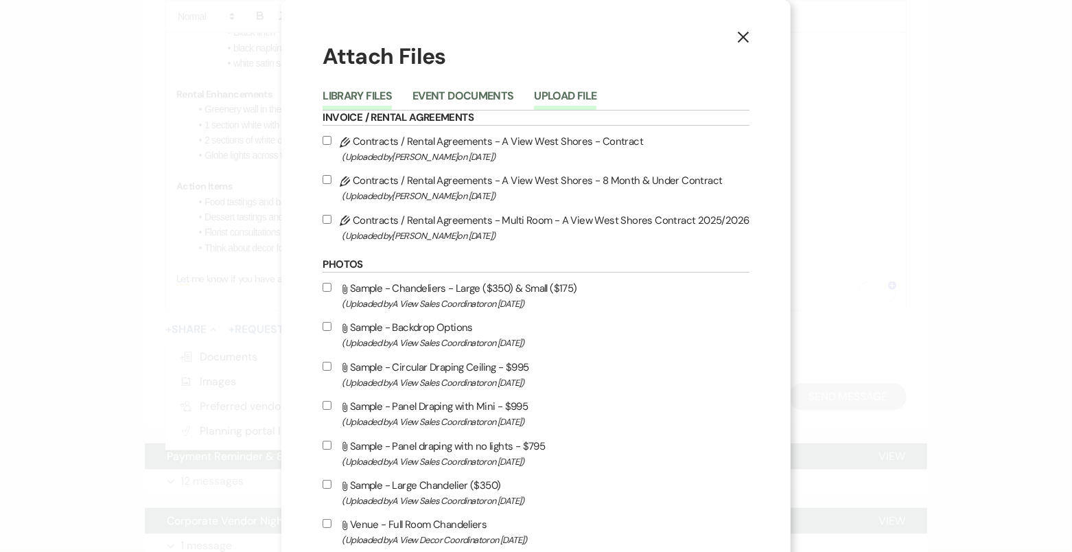
click at [577, 100] on button "Upload File" at bounding box center [565, 100] width 62 height 19
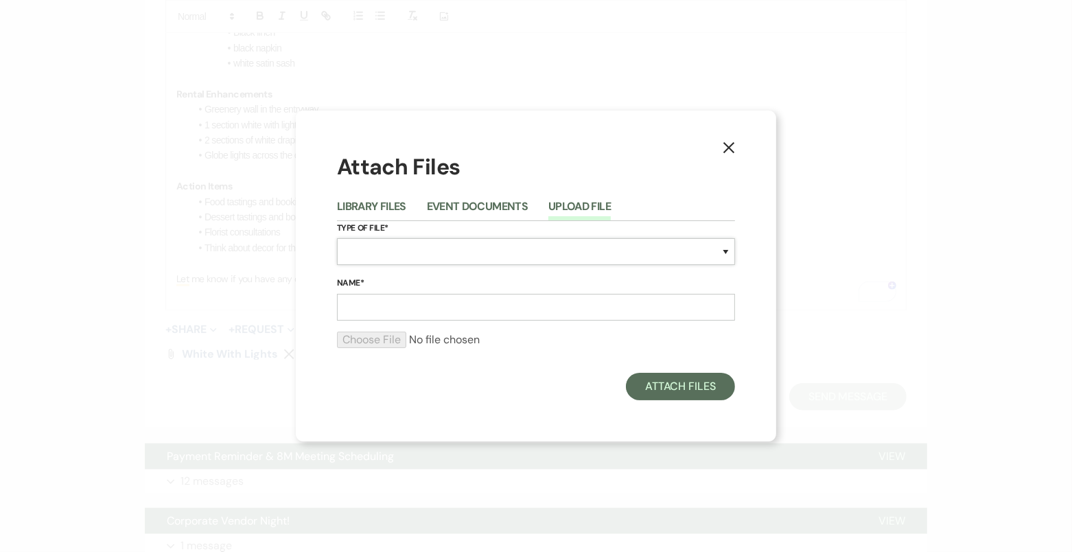
click at [507, 260] on select "Special Event Insurance Vendor Certificate of Insurance Contracts / Rental Agre…" at bounding box center [536, 251] width 398 height 27
select select "55"
click at [417, 304] on input "Name*" at bounding box center [536, 307] width 398 height 27
type input "Greenery Wall"
click at [384, 333] on input "file" at bounding box center [536, 340] width 398 height 16
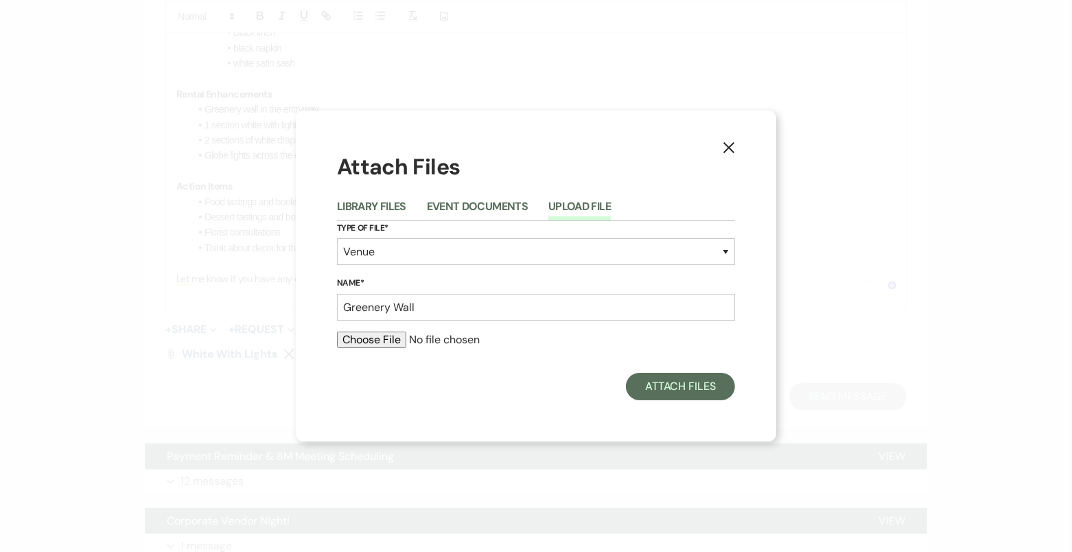
type input "C:\fakepath\480402748_1571611133517366_8534527215112820761_n.jpg"
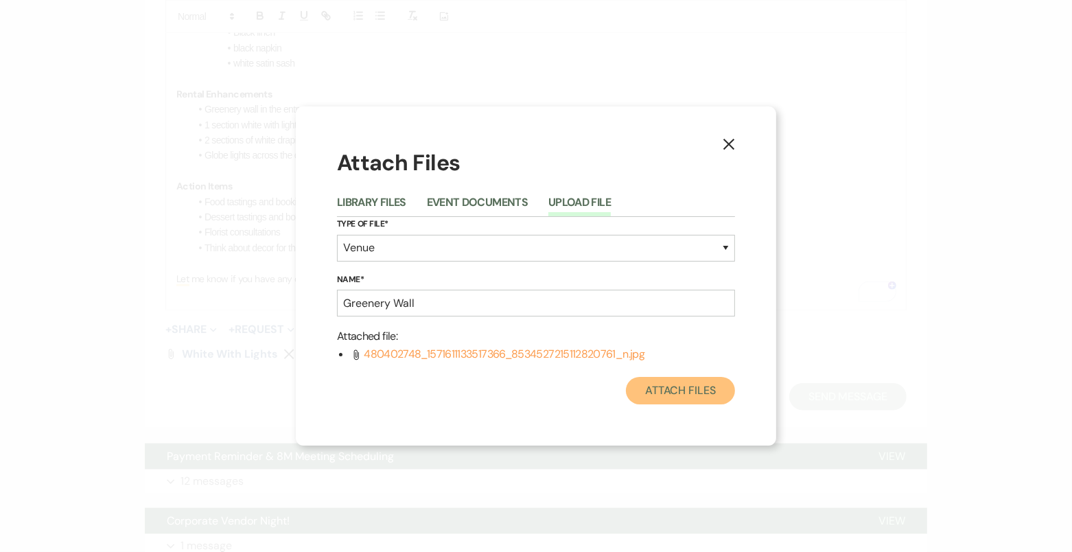
click at [689, 393] on button "Attach Files" at bounding box center [680, 390] width 109 height 27
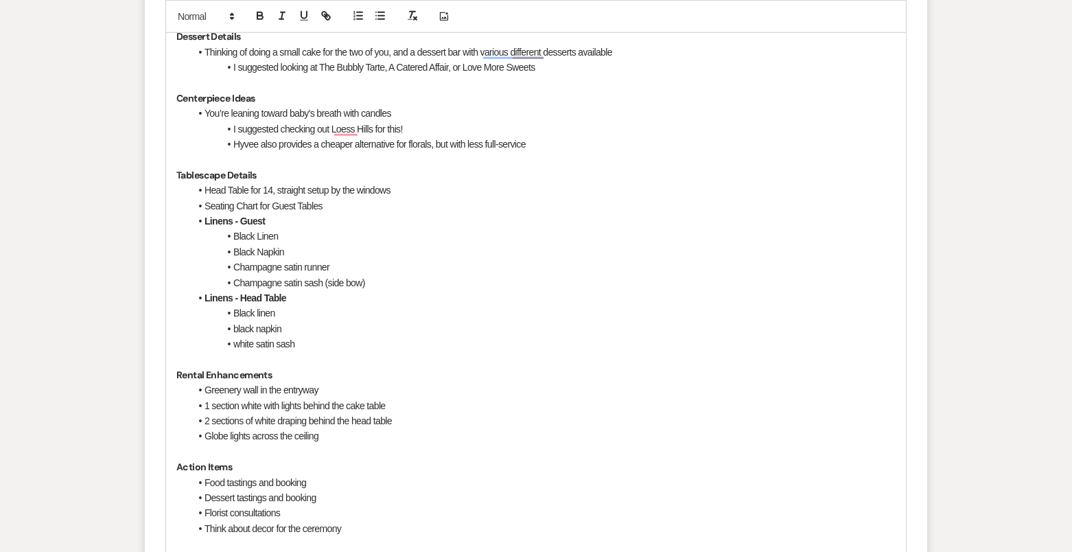
scroll to position [682, 0]
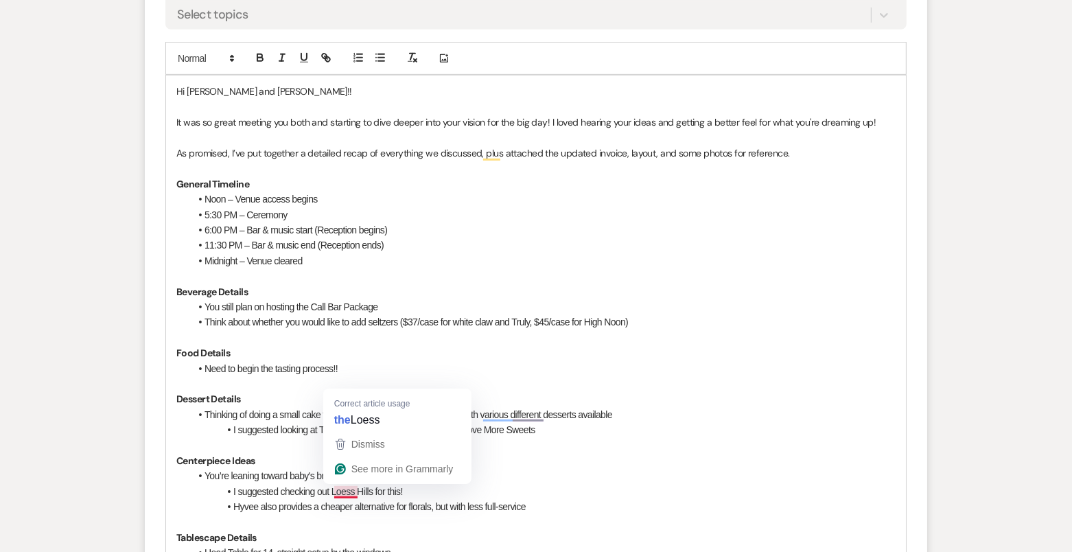
click at [360, 214] on li "5:30 PM – Ceremony" at bounding box center [543, 214] width 706 height 15
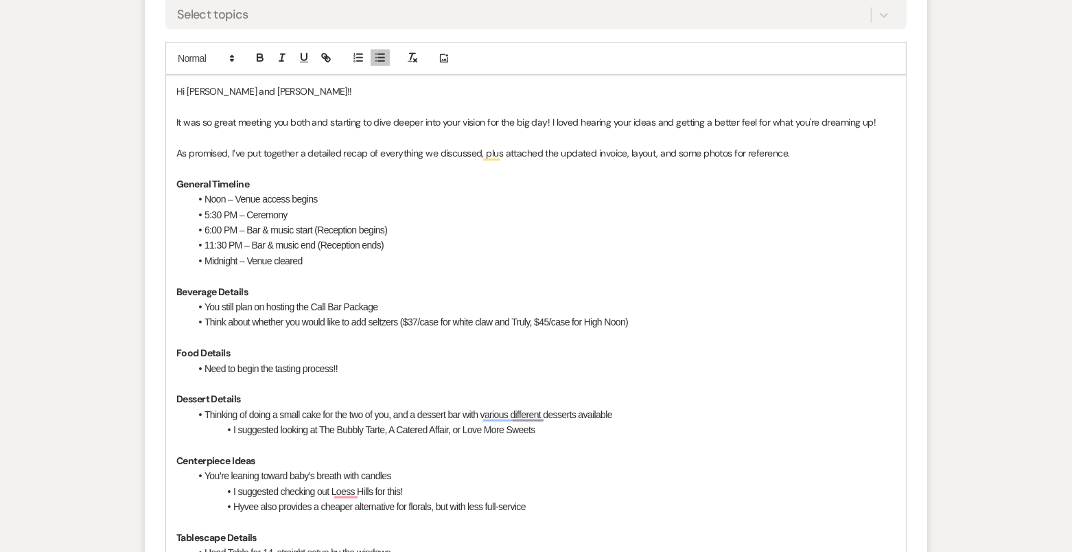
click at [174, 89] on div "Hi Ana and AJ!! It was so great meeting you both and starting to dive deeper in…" at bounding box center [536, 514] width 740 height 877
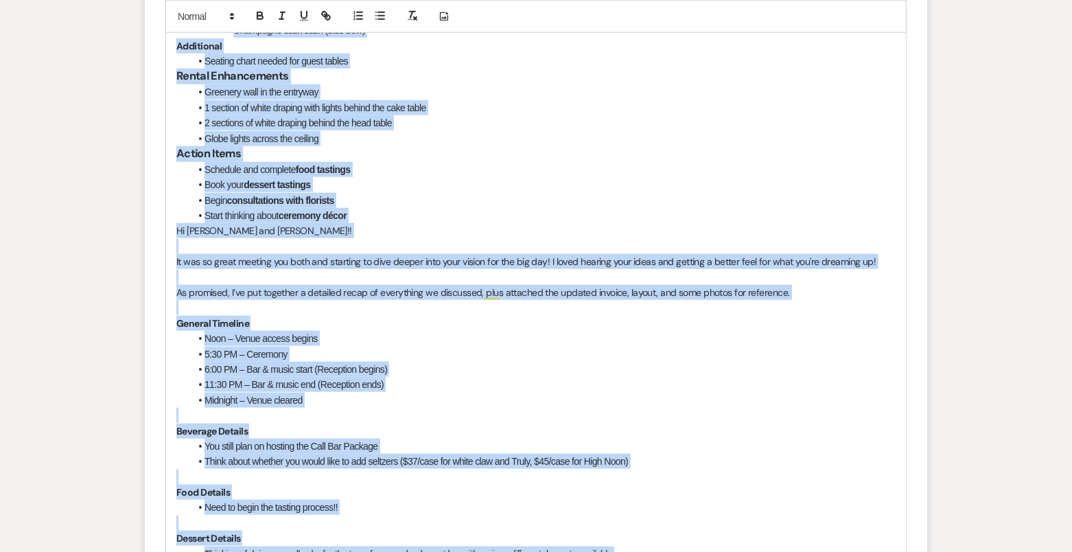
scroll to position [1490, 0]
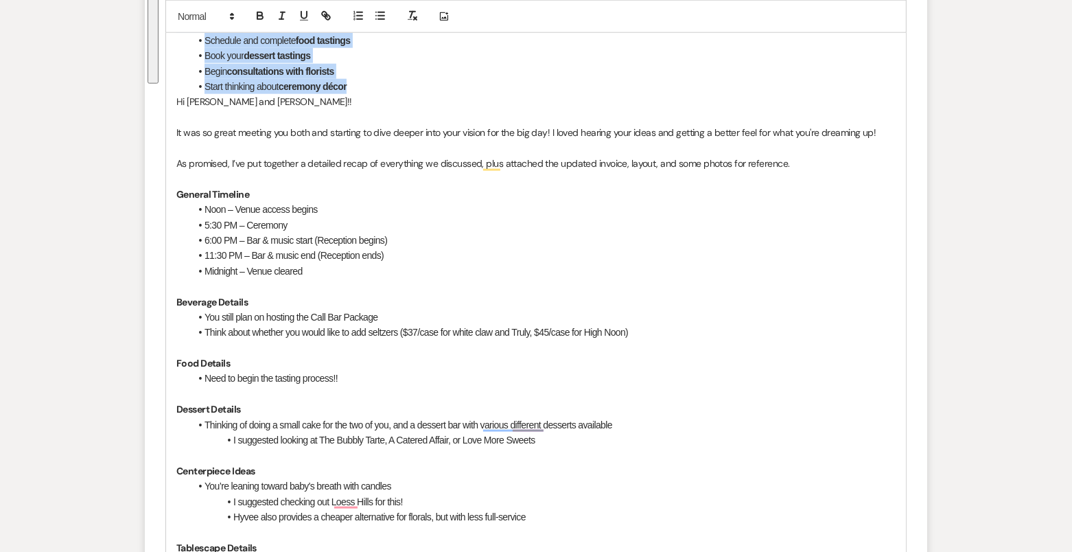
drag, startPoint x: 173, startPoint y: 88, endPoint x: 349, endPoint y: 82, distance: 176.5
click at [351, 82] on div "Hi Ana and AJ! It was such a pleasure meeting you both and getting to hear more…" at bounding box center [536, 115] width 740 height 1695
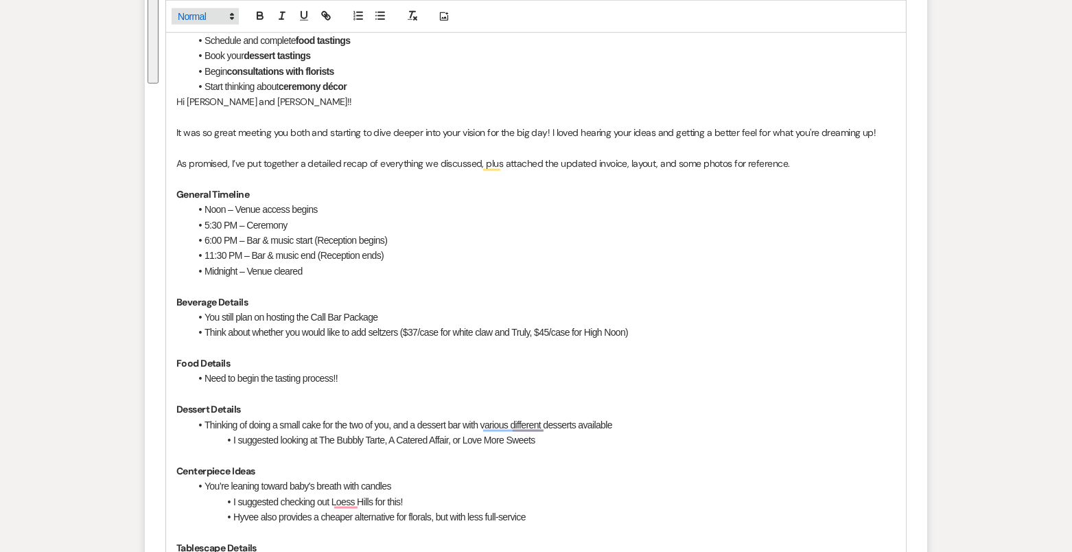
click at [205, 9] on span at bounding box center [205, 16] width 67 height 16
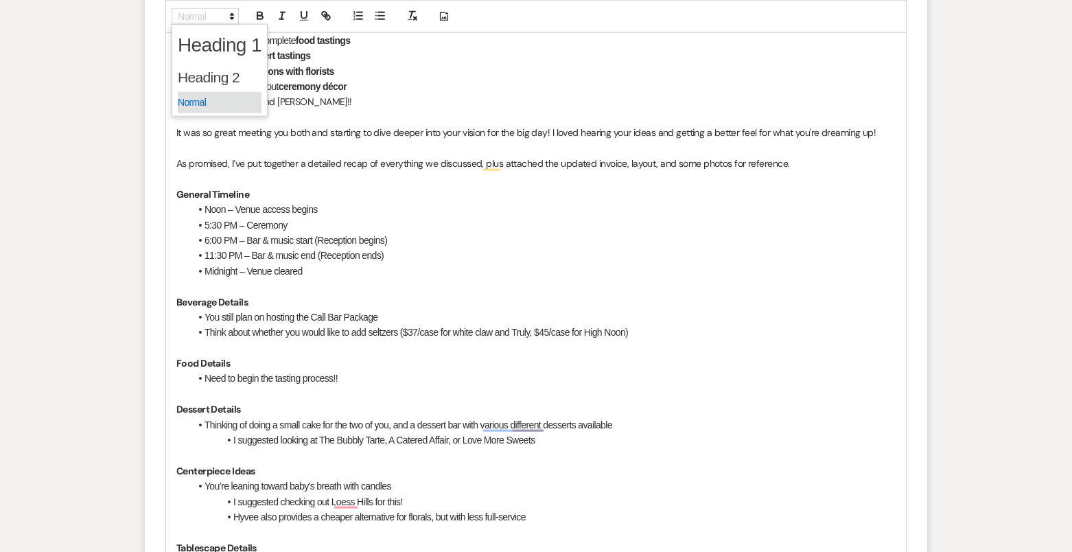
click at [218, 98] on span at bounding box center [220, 102] width 84 height 21
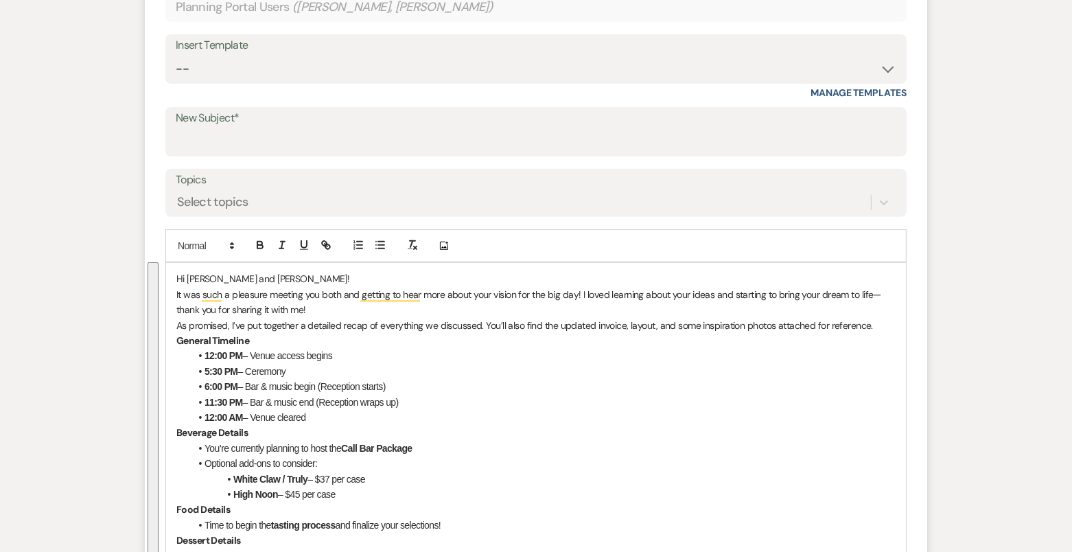
click at [299, 276] on p "Hi Ana and AJ!" at bounding box center [535, 278] width 719 height 15
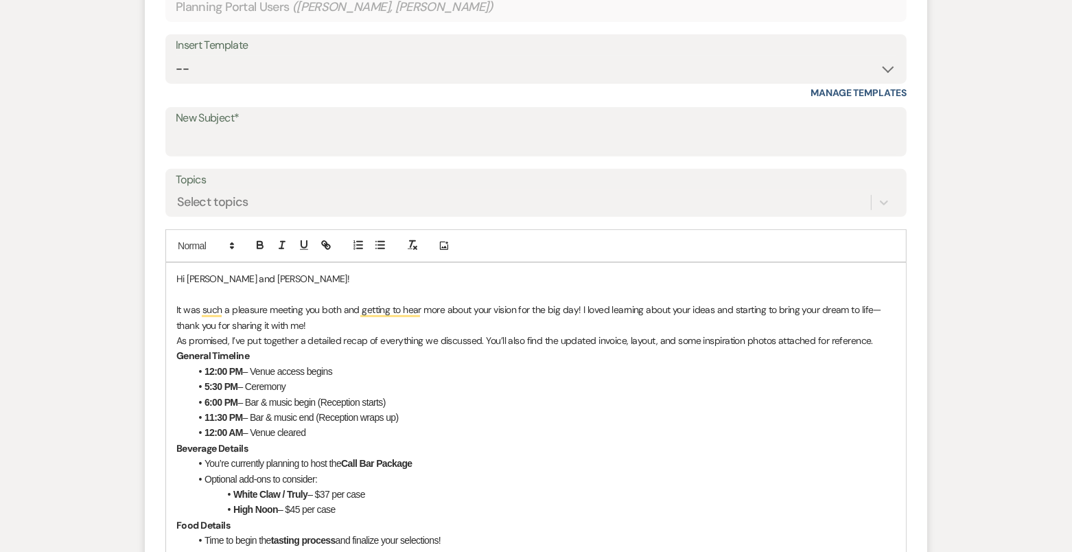
click at [337, 321] on p "It was such a pleasure meeting you both and getting to hear more about your vis…" at bounding box center [535, 317] width 719 height 31
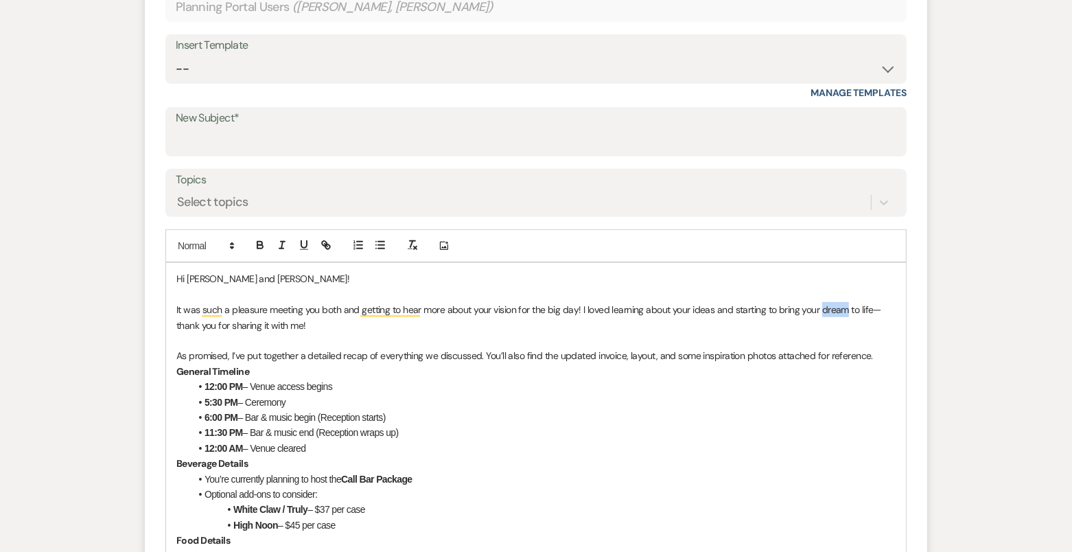
drag, startPoint x: 818, startPoint y: 308, endPoint x: 846, endPoint y: 308, distance: 27.5
click at [846, 309] on p "It was such a pleasure meeting you both and getting to hear more about your vis…" at bounding box center [535, 317] width 719 height 31
click at [367, 333] on p "To enrich screen reader interactions, please activate Accessibility in Grammarl…" at bounding box center [535, 340] width 719 height 15
drag, startPoint x: 492, startPoint y: 307, endPoint x: 573, endPoint y: 311, distance: 81.8
click at [573, 311] on p "It was such a pleasure meeting you both and getting to hear more about your vis…" at bounding box center [535, 317] width 719 height 31
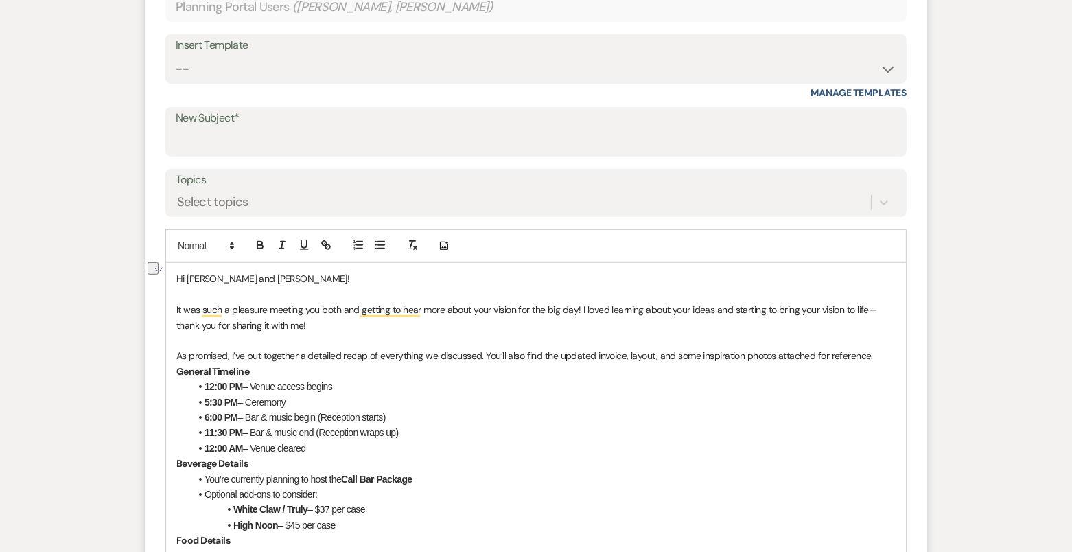
click at [456, 335] on p "To enrich screen reader interactions, please activate Accessibility in Grammarl…" at bounding box center [535, 340] width 719 height 15
drag, startPoint x: 342, startPoint y: 305, endPoint x: 577, endPoint y: 305, distance: 234.8
click at [577, 305] on p "It was such a pleasure meeting you both and getting to hear more about your vis…" at bounding box center [535, 317] width 719 height 31
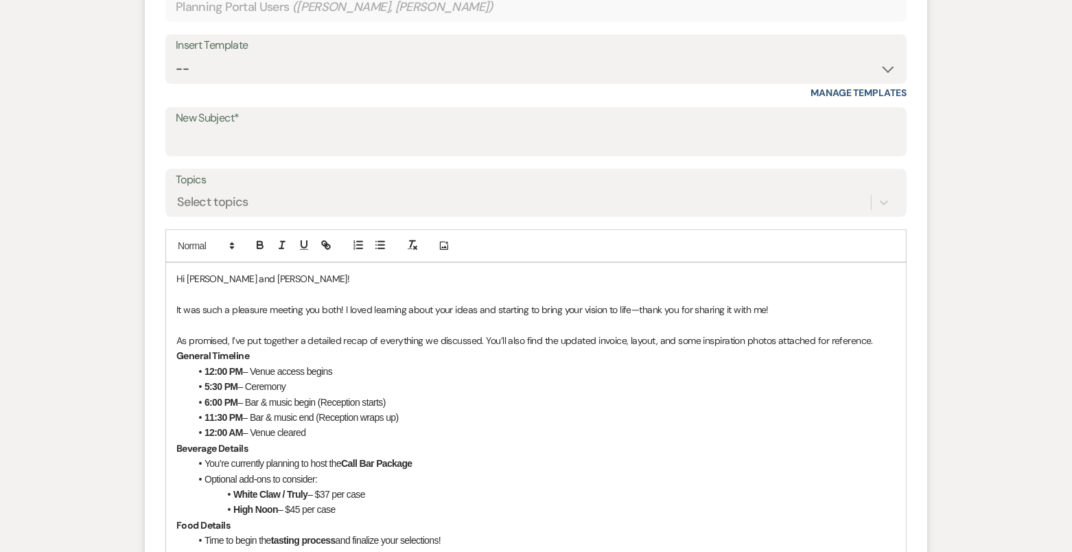
click at [804, 307] on p "It was such a pleasure meeting you both! I loved learning about your ideas and …" at bounding box center [535, 309] width 719 height 15
click at [883, 337] on p "As promised, I’ve put together a detailed recap of everything we discussed. You…" at bounding box center [535, 340] width 719 height 15
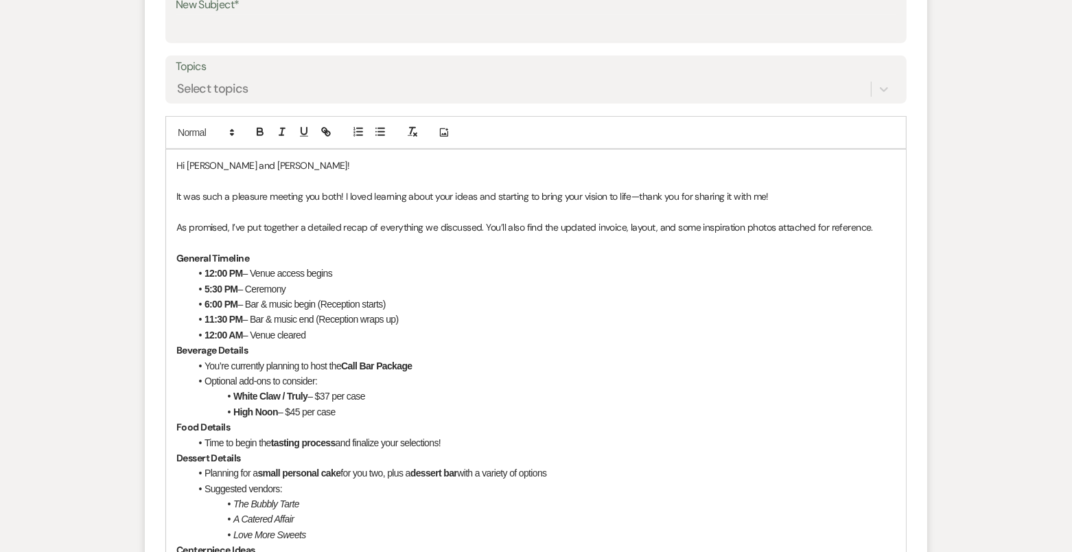
scroll to position [611, 0]
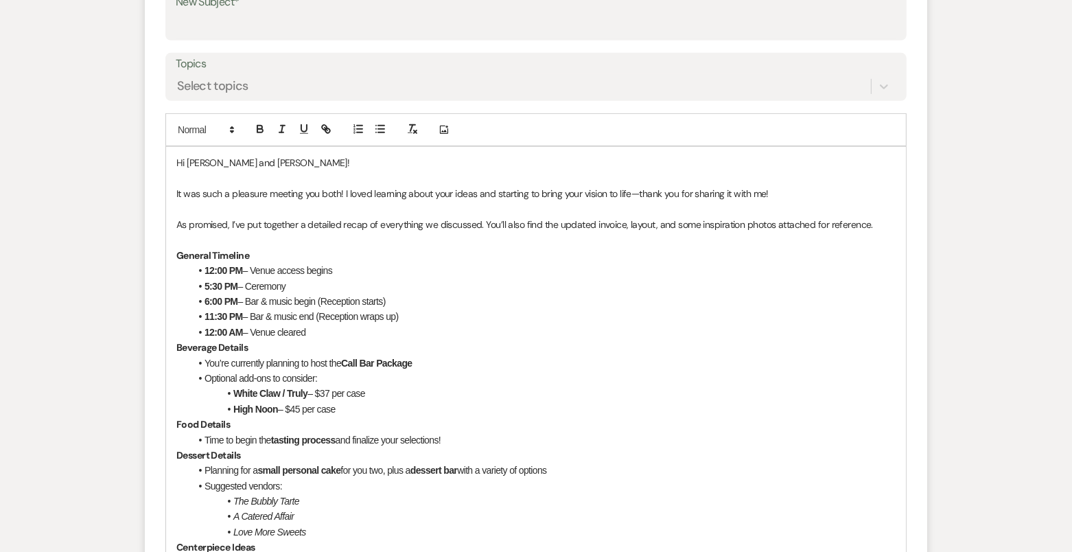
click at [307, 284] on li "5:30 PM – Ceremony" at bounding box center [543, 286] width 706 height 15
click at [425, 297] on li "6:00 PM – Bar & music begin (Reception starts)" at bounding box center [543, 301] width 706 height 15
click at [413, 313] on li "11:30 PM – Bar & music end (Reception wraps up)" at bounding box center [543, 316] width 706 height 15
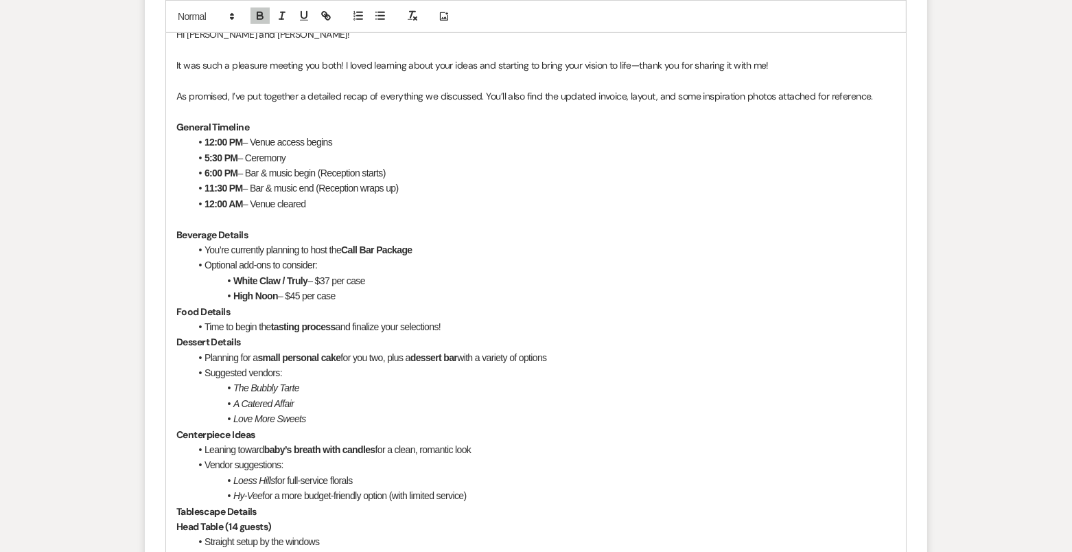
scroll to position [737, 0]
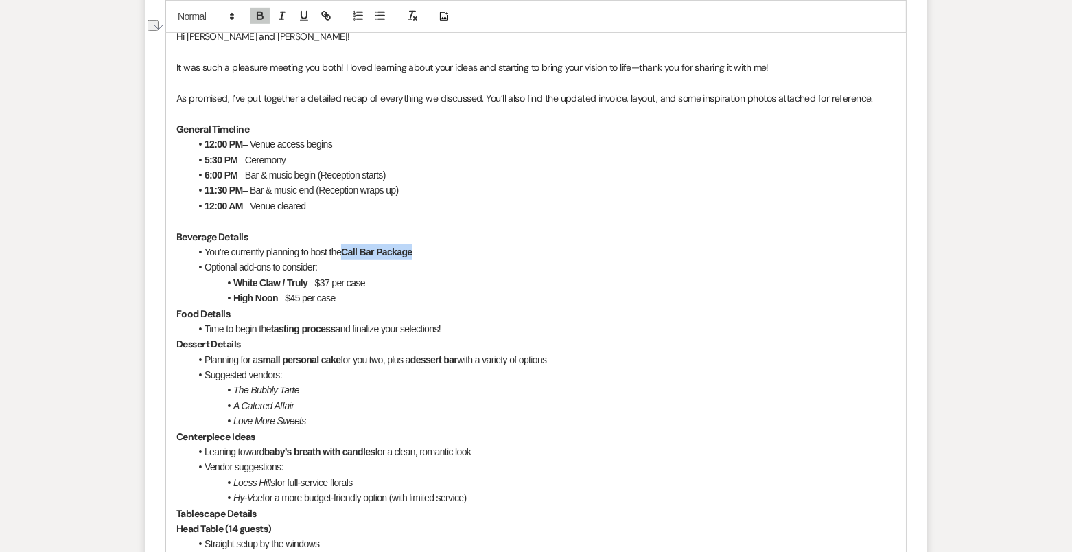
drag, startPoint x: 451, startPoint y: 249, endPoint x: 345, endPoint y: 249, distance: 106.4
click at [345, 249] on li "You’re currently planning to host the Call Bar Package" at bounding box center [543, 251] width 706 height 15
click at [257, 20] on icon "button" at bounding box center [260, 16] width 12 height 12
click at [376, 270] on li "Optional add-ons to consider:" at bounding box center [543, 267] width 706 height 15
drag, startPoint x: 266, startPoint y: 249, endPoint x: 227, endPoint y: 245, distance: 39.3
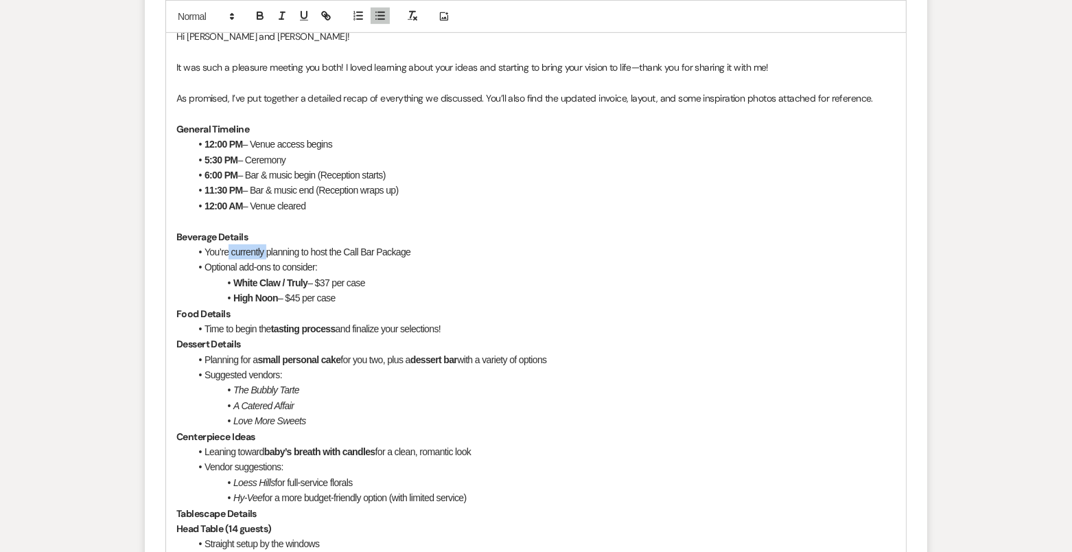
click at [227, 246] on li "You’re currently planning to host the Call Bar Package" at bounding box center [543, 251] width 706 height 15
drag, startPoint x: 233, startPoint y: 278, endPoint x: 351, endPoint y: 295, distance: 118.5
click at [351, 295] on ul "You’re planning to host the Call Bar Package Optional add-ons to consider: Whit…" at bounding box center [543, 275] width 706 height 62
click at [261, 19] on icon "button" at bounding box center [260, 16] width 12 height 12
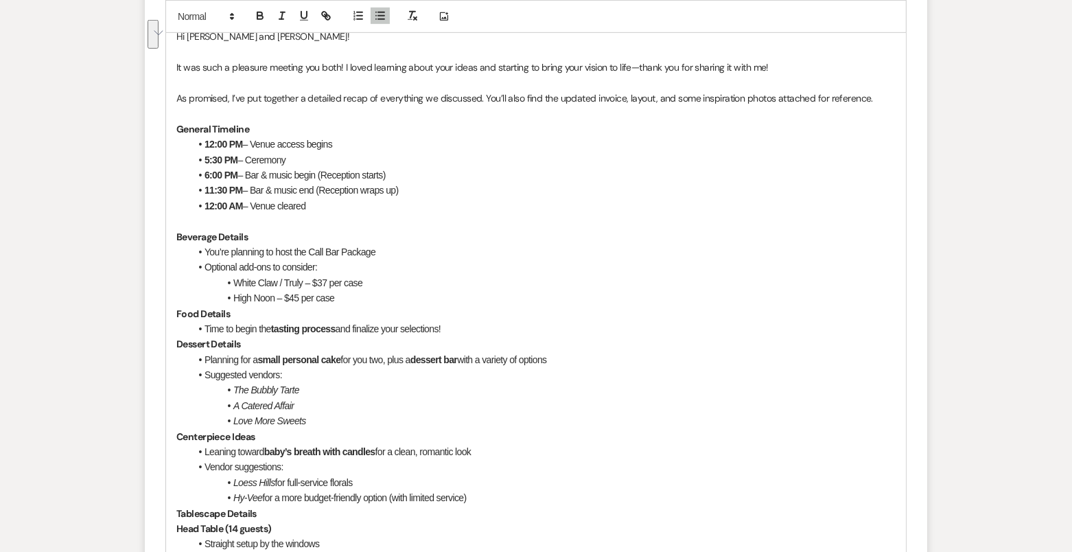
click at [476, 296] on li "High Noon – $45 per case" at bounding box center [543, 297] width 706 height 15
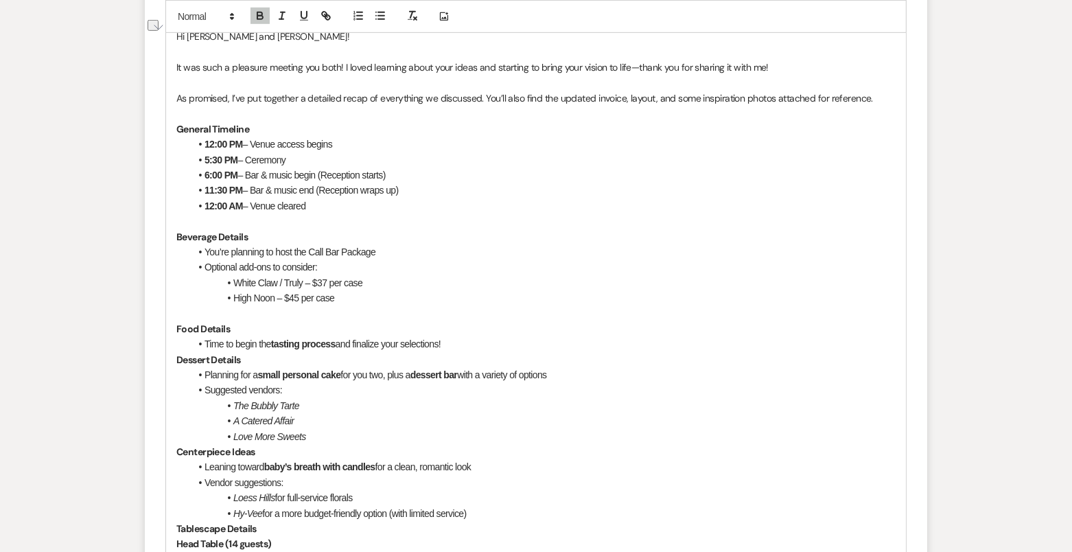
drag, startPoint x: 203, startPoint y: 340, endPoint x: 511, endPoint y: 345, distance: 308.3
click at [511, 346] on li "Time to begin the tasting process and finalize your selections!" at bounding box center [543, 343] width 706 height 15
click at [257, 14] on icon "button" at bounding box center [259, 13] width 5 height 3
click at [467, 321] on p "﻿ Food Details" at bounding box center [535, 328] width 719 height 15
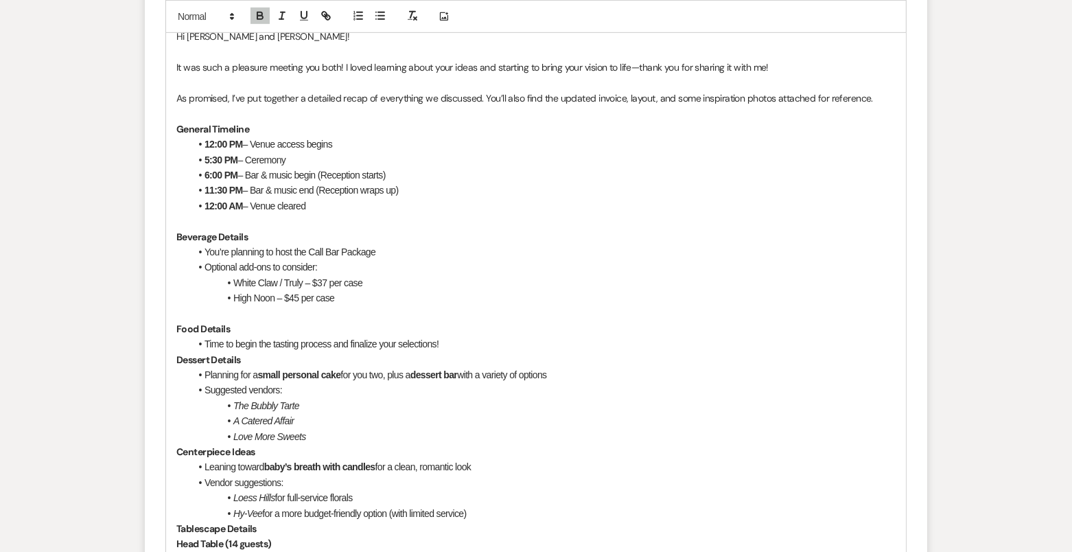
click at [463, 338] on li "Time to begin the tasting process and finalize your selections!" at bounding box center [543, 343] width 706 height 15
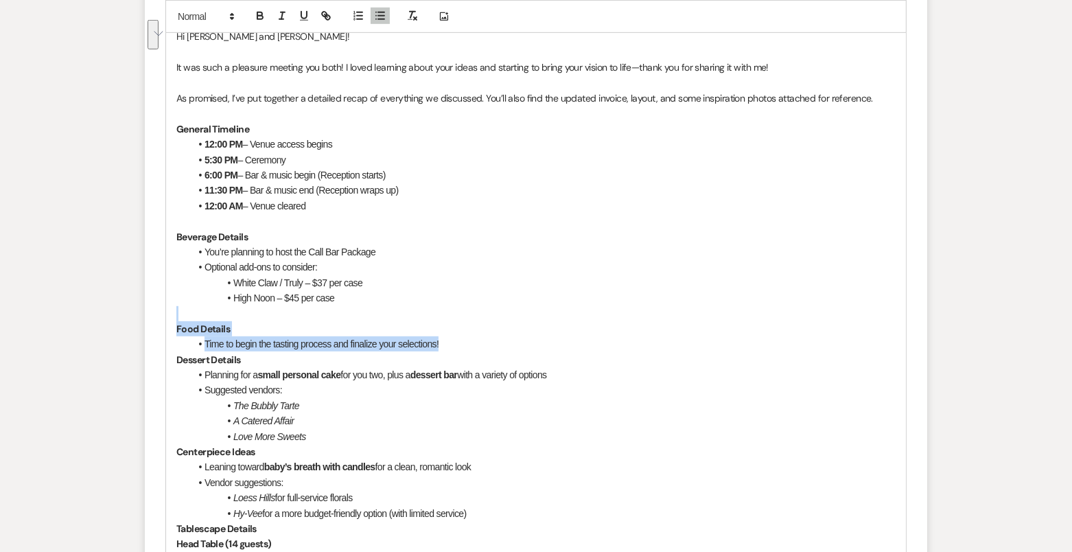
drag, startPoint x: 463, startPoint y: 338, endPoint x: 174, endPoint y: 318, distance: 289.7
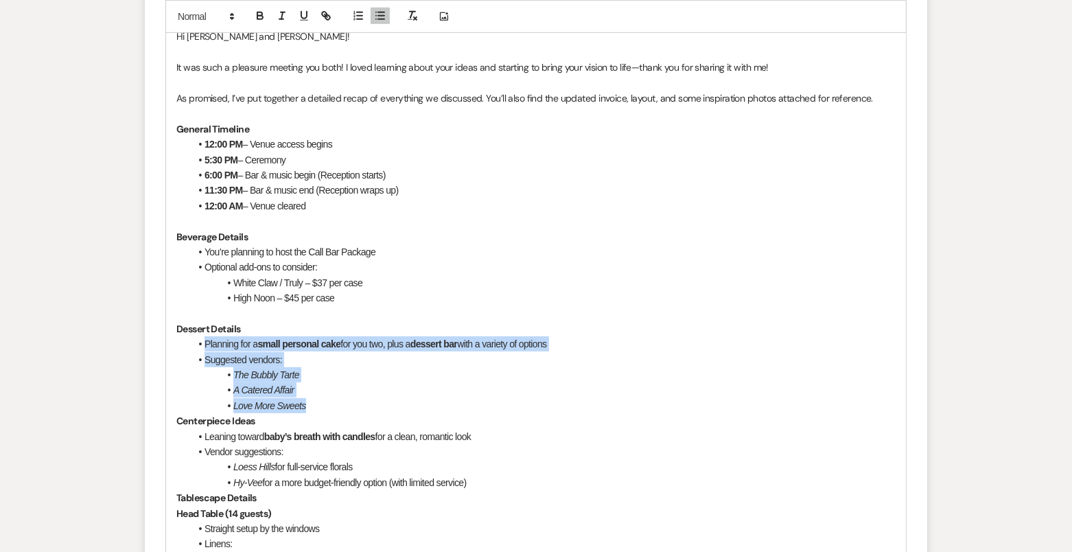
drag, startPoint x: 201, startPoint y: 336, endPoint x: 312, endPoint y: 400, distance: 128.2
click at [312, 400] on ul "Planning for a small personal cake for you two, plus a dessert bar with a varie…" at bounding box center [543, 374] width 706 height 77
click at [260, 19] on icon "button" at bounding box center [259, 17] width 5 height 3
click at [260, 16] on icon "button" at bounding box center [259, 17] width 5 height 3
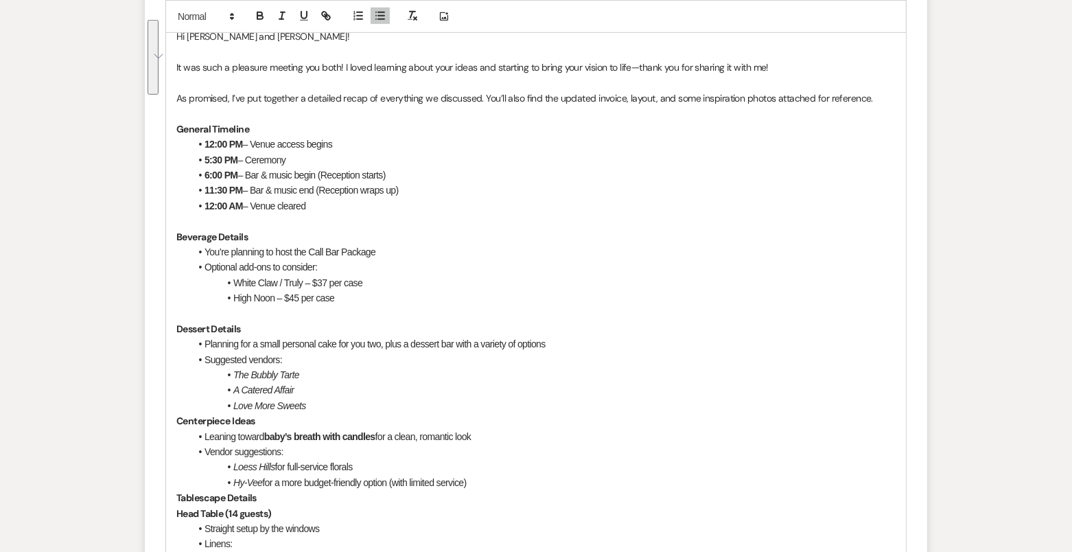
click at [357, 413] on p "Centerpiece Ideas" at bounding box center [535, 420] width 719 height 15
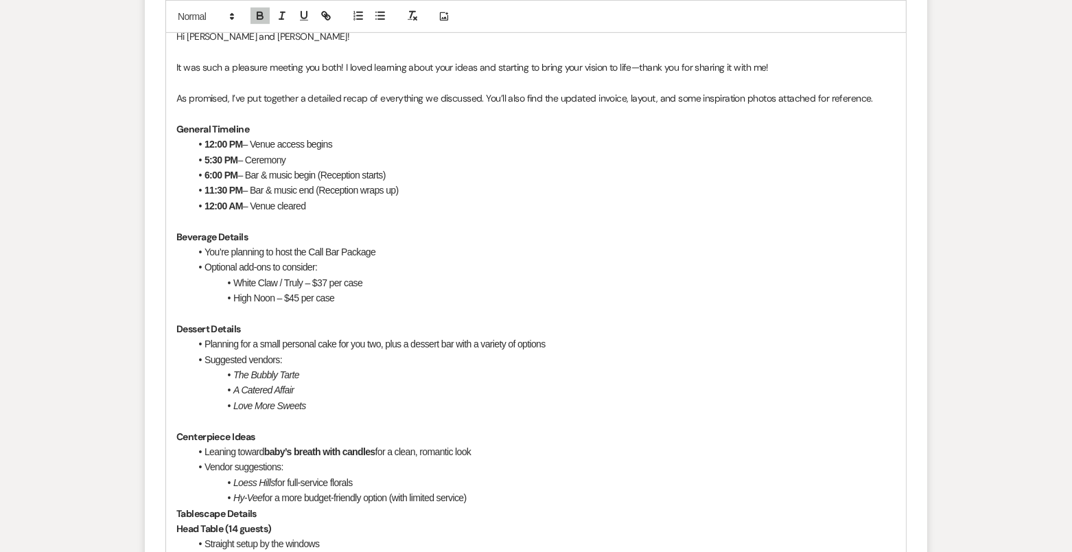
click at [584, 341] on li "Planning for a small personal cake for you two, plus a dessert bar with a varie…" at bounding box center [543, 343] width 706 height 15
click at [321, 394] on li "A Catered Affair" at bounding box center [543, 389] width 706 height 15
click at [362, 389] on li "A Catered Affair (mini desserts)" at bounding box center [543, 389] width 706 height 15
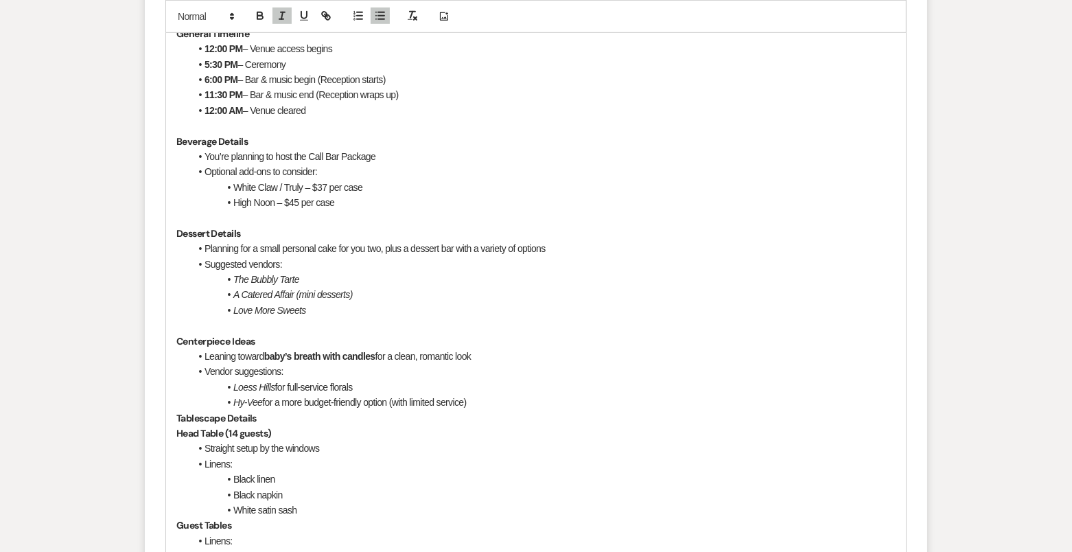
scroll to position [833, 0]
drag, startPoint x: 205, startPoint y: 352, endPoint x: 480, endPoint y: 396, distance: 278.8
click at [481, 397] on ul "Leaning toward baby’s breath with candles for a clean, romantic look Vendor sug…" at bounding box center [543, 379] width 706 height 62
click at [263, 13] on icon "button" at bounding box center [260, 16] width 12 height 12
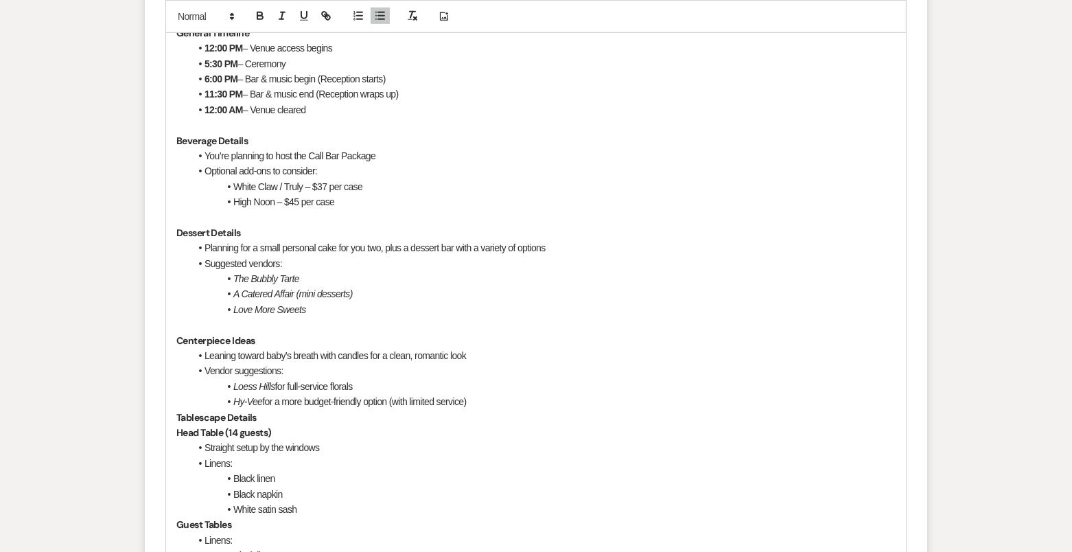
click at [460, 382] on li "Loess Hills for full-service florals" at bounding box center [543, 386] width 706 height 15
drag, startPoint x: 503, startPoint y: 349, endPoint x: 382, endPoint y: 349, distance: 120.8
click at [382, 349] on li "Leaning toward baby’s breath with candles for a clean, romantic look" at bounding box center [543, 355] width 706 height 15
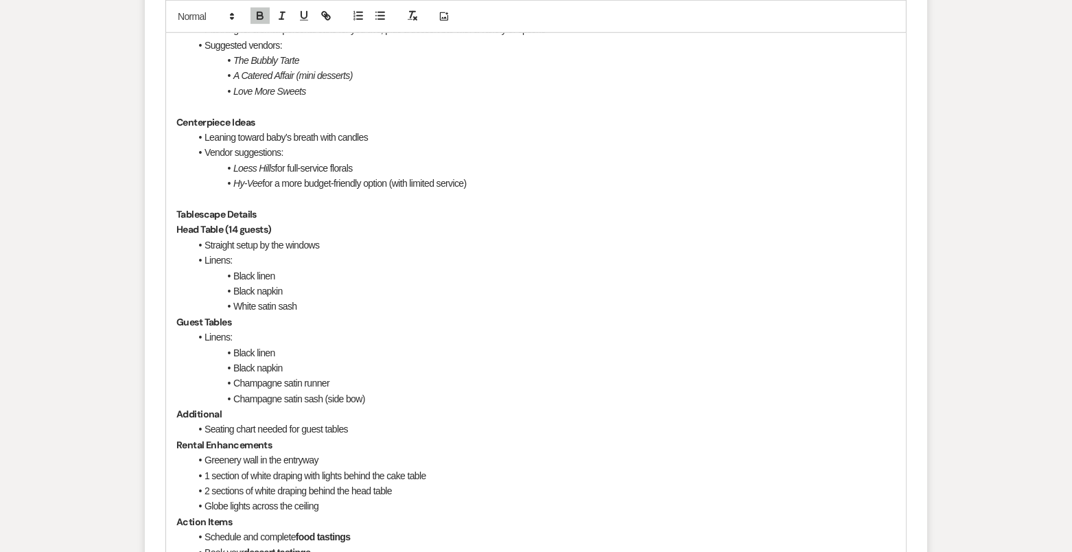
scroll to position [1052, 0]
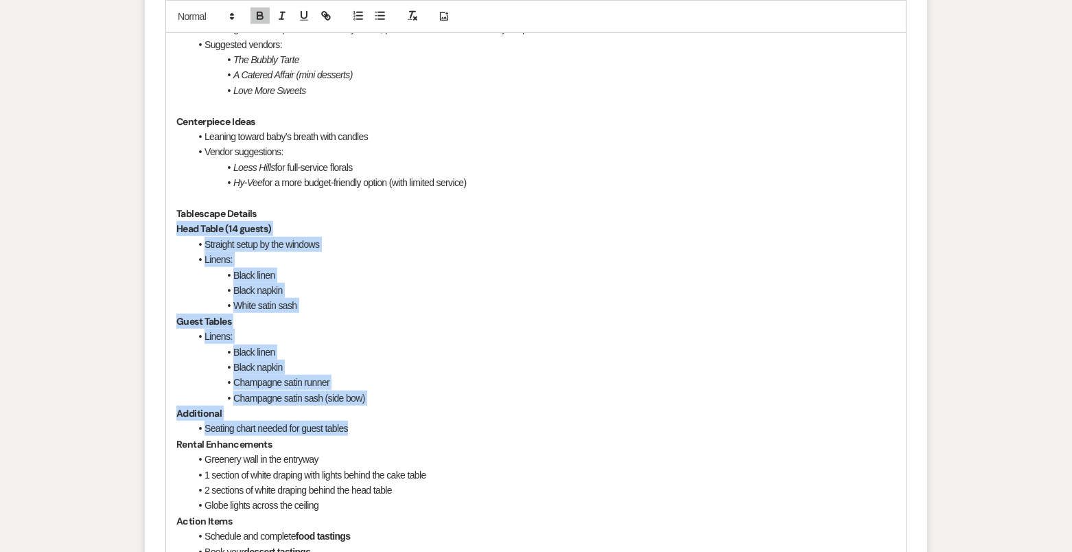
drag, startPoint x: 177, startPoint y: 225, endPoint x: 360, endPoint y: 431, distance: 275.7
click at [378, 14] on icon "button" at bounding box center [380, 16] width 12 height 12
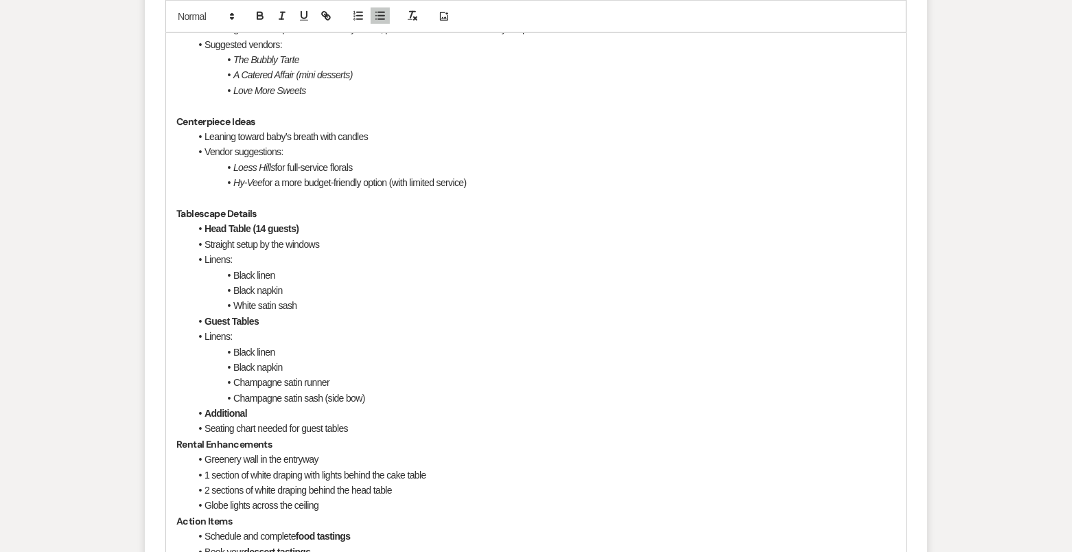
click at [206, 243] on li "Straight setup by the windows" at bounding box center [543, 244] width 706 height 15
click at [205, 252] on span "To enrich screen reader interactions, please activate Accessibility in Grammarl…" at bounding box center [205, 259] width 0 height 15
click at [231, 272] on li "Black linen" at bounding box center [543, 275] width 706 height 15
click at [233, 286] on li "Black napkin" at bounding box center [543, 290] width 706 height 15
click at [233, 303] on li "White satin sash" at bounding box center [543, 305] width 706 height 15
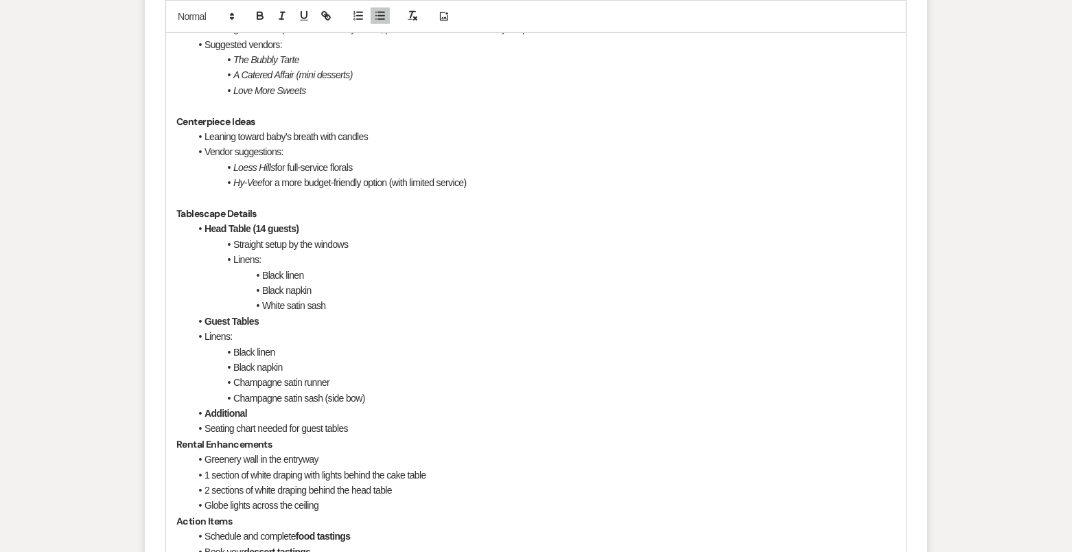
click at [205, 319] on span "To enrich screen reader interactions, please activate Accessibility in Grammarl…" at bounding box center [205, 321] width 0 height 15
click at [203, 332] on li "Linens:" at bounding box center [543, 336] width 706 height 15
click at [232, 350] on li "Black linen" at bounding box center [543, 352] width 706 height 15
click at [233, 365] on li "Black napkin" at bounding box center [543, 367] width 706 height 15
click at [235, 381] on li "Champagne satin runner" at bounding box center [543, 382] width 706 height 15
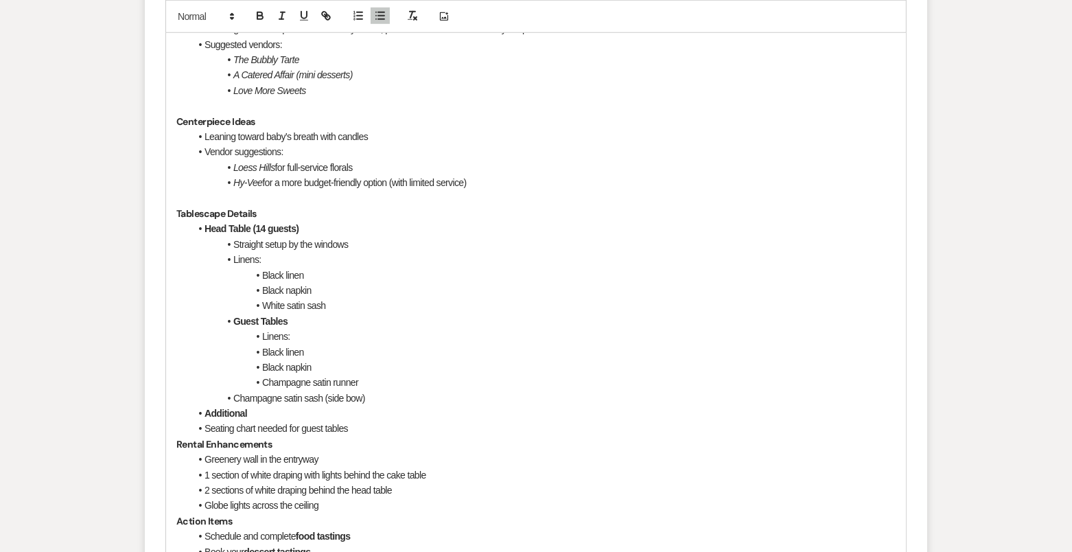
click at [235, 392] on li "Champagne satin sash (side bow)" at bounding box center [543, 398] width 706 height 15
drag, startPoint x: 295, startPoint y: 333, endPoint x: 240, endPoint y: 331, distance: 55.0
click at [240, 332] on li "Linens:" at bounding box center [543, 336] width 706 height 15
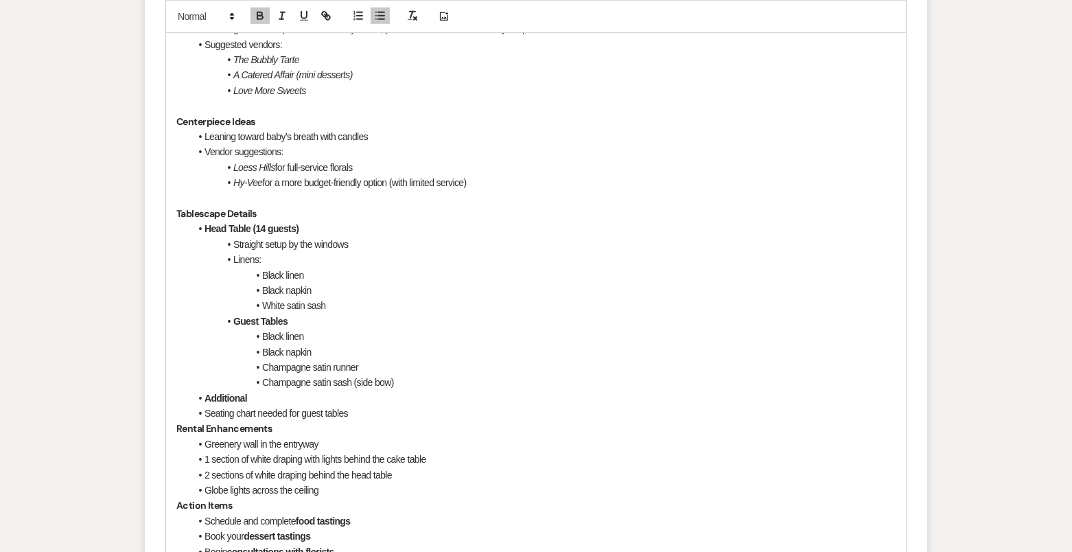
click at [281, 268] on li "Black linen" at bounding box center [543, 275] width 706 height 15
click at [273, 262] on li "Linens:" at bounding box center [543, 259] width 706 height 15
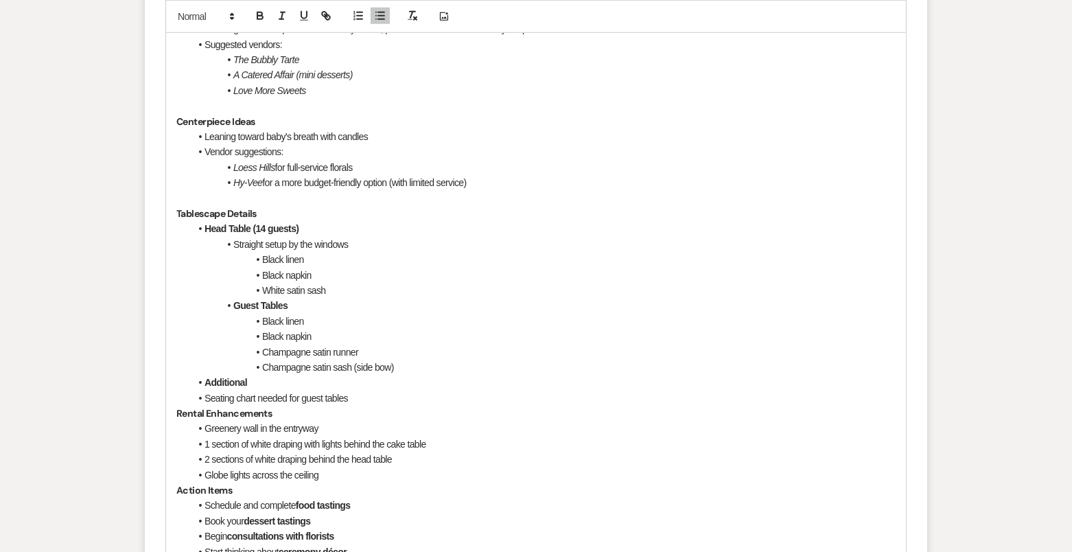
click at [267, 253] on li "Black linen" at bounding box center [543, 259] width 706 height 15
click at [389, 268] on li "Black napkin" at bounding box center [543, 275] width 706 height 15
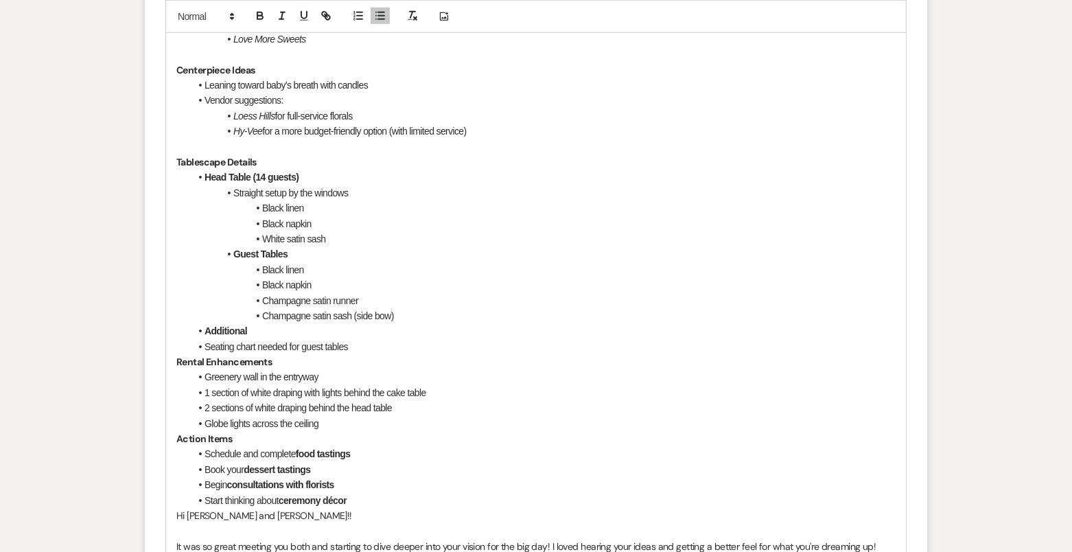
click at [203, 345] on li "Seating chart needed for guest tables" at bounding box center [543, 346] width 706 height 15
click at [170, 360] on div "Hi Ana and AJ! It was such a pleasure meeting you both! I loved learning about …" at bounding box center [536, 515] width 740 height 1722
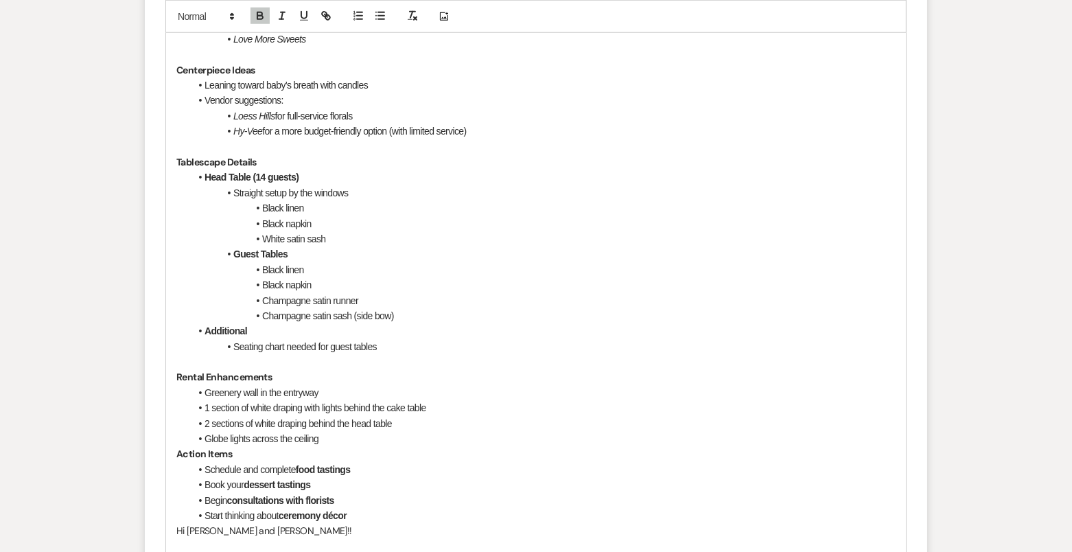
click at [344, 439] on li "Globe lights across the ceiling" at bounding box center [543, 438] width 706 height 15
click at [179, 451] on strong "Action Items" at bounding box center [204, 454] width 56 height 12
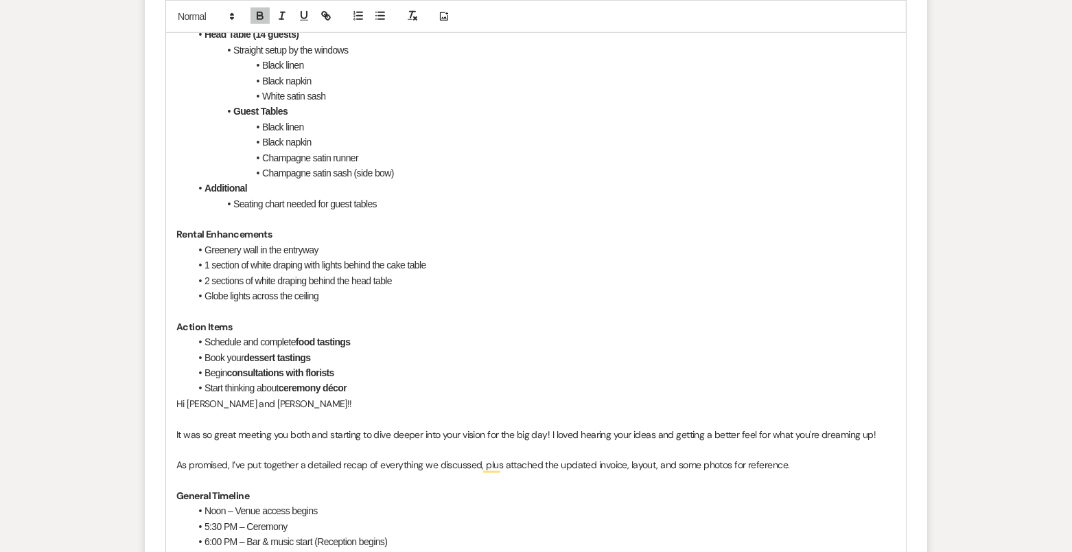
scroll to position [1265, 0]
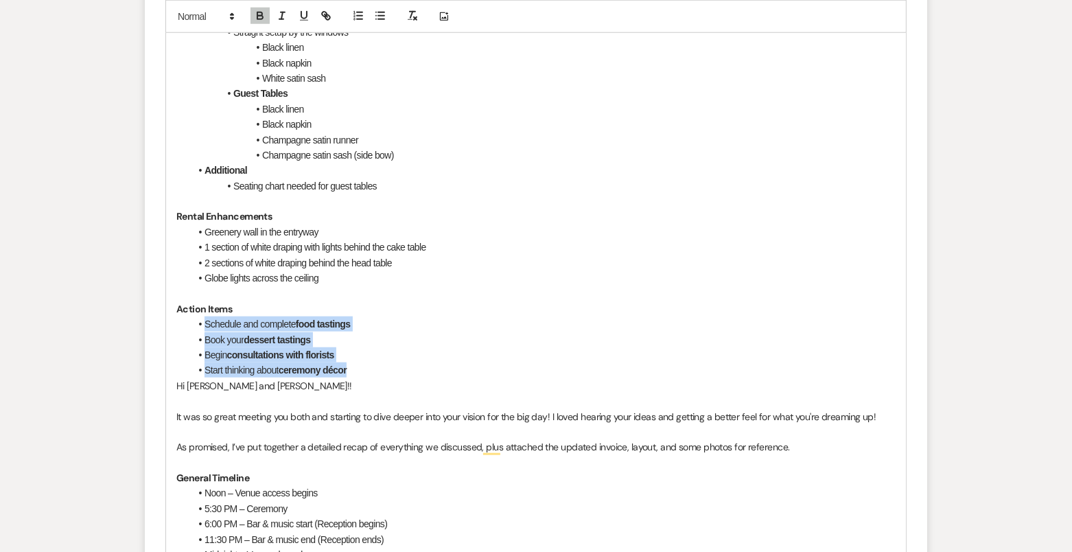
drag, startPoint x: 206, startPoint y: 317, endPoint x: 353, endPoint y: 363, distance: 153.9
click at [353, 363] on ul "Schedule and complete food tastings Book your dessert tastings Begin consultati…" at bounding box center [543, 347] width 706 height 62
click at [259, 16] on icon "button" at bounding box center [260, 16] width 12 height 12
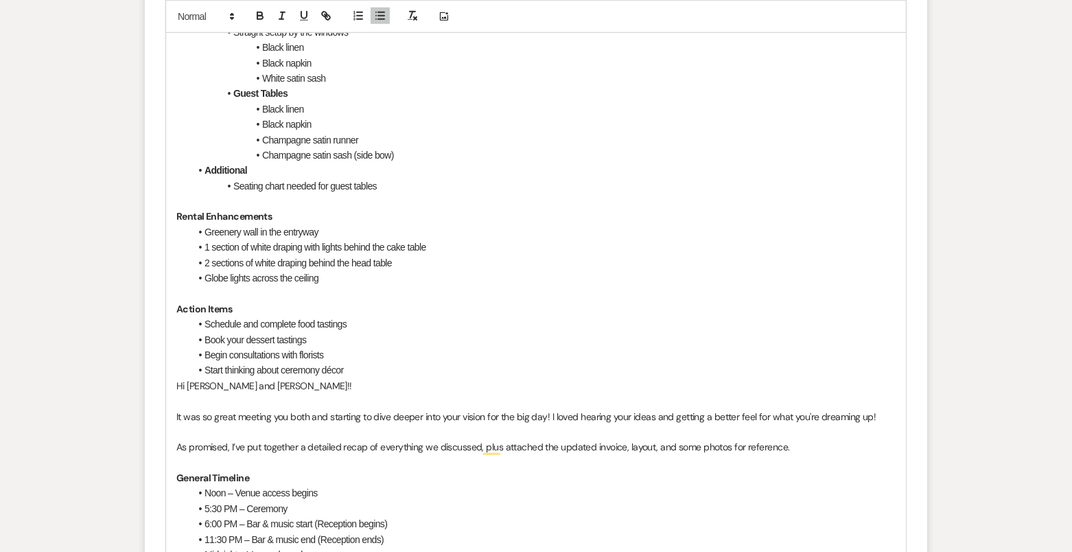
click at [174, 388] on div "Hi Ana and AJ! It was such a pleasure meeting you both! I loved learning about …" at bounding box center [536, 369] width 740 height 1753
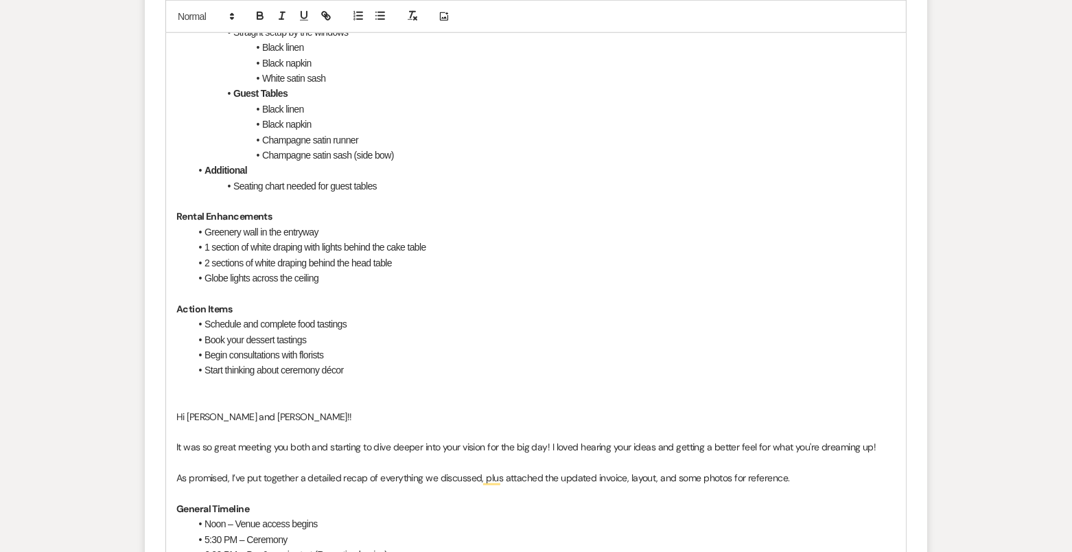
scroll to position [1319, 0]
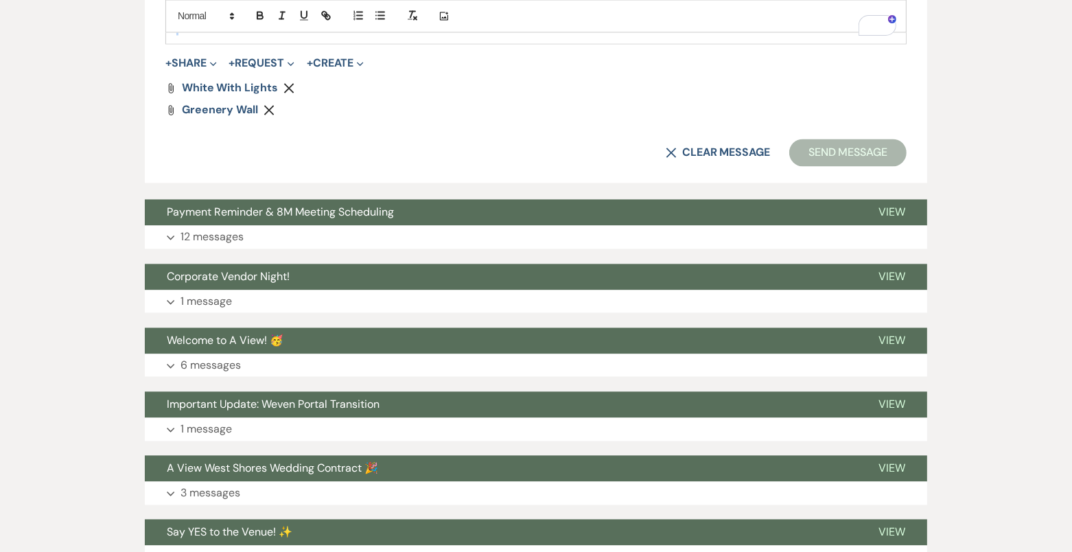
drag, startPoint x: 177, startPoint y: 359, endPoint x: 424, endPoint y: 251, distance: 269.6
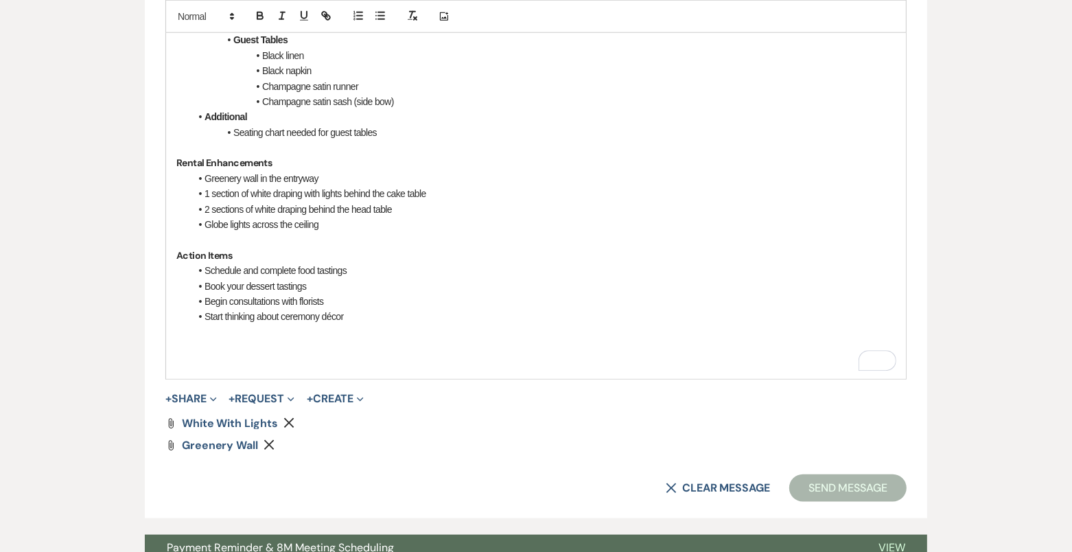
scroll to position [1281, 0]
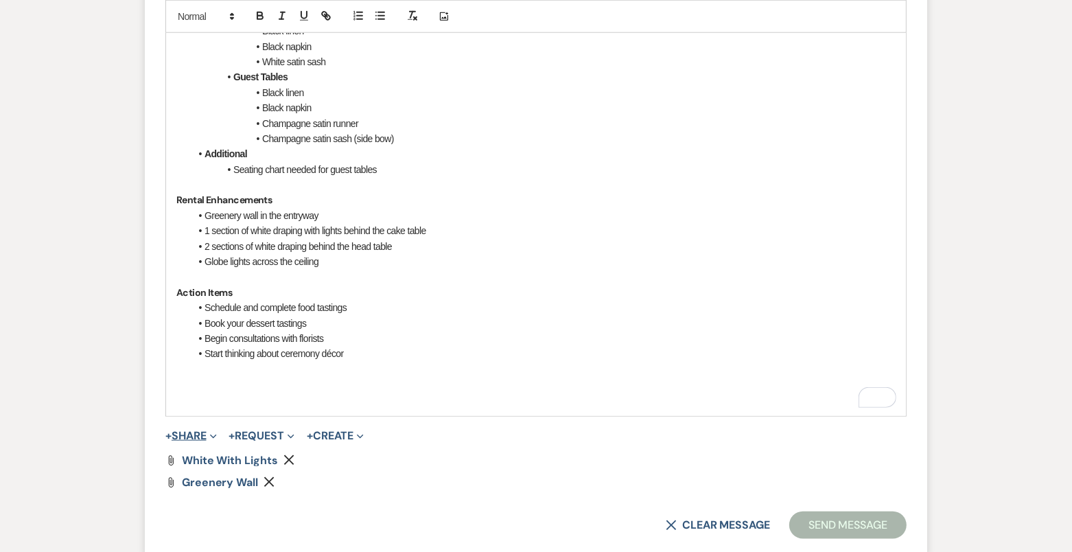
click at [190, 430] on button "+ Share Expand" at bounding box center [190, 435] width 51 height 11
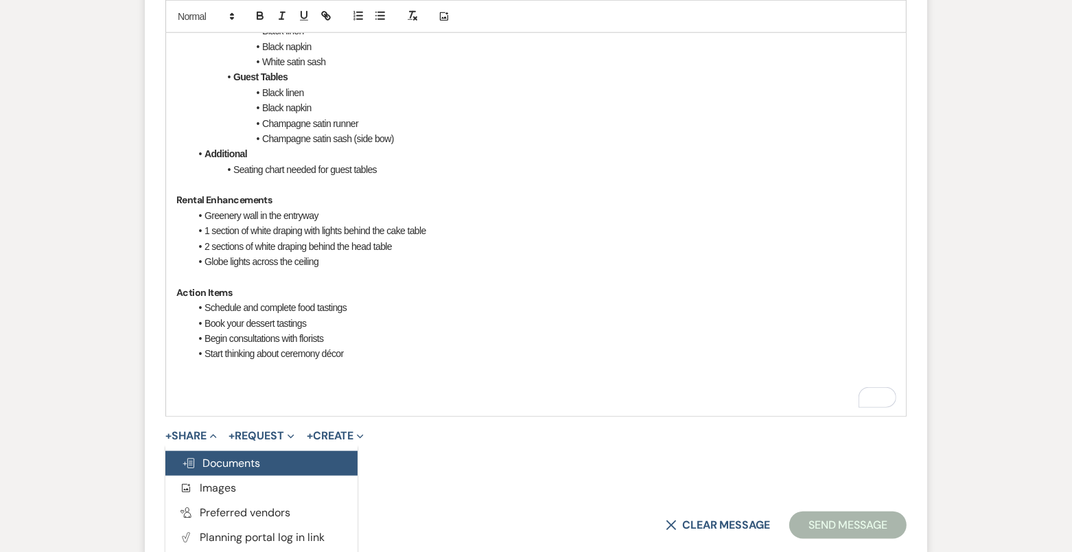
click at [229, 456] on span "Doc Upload Documents" at bounding box center [221, 463] width 78 height 14
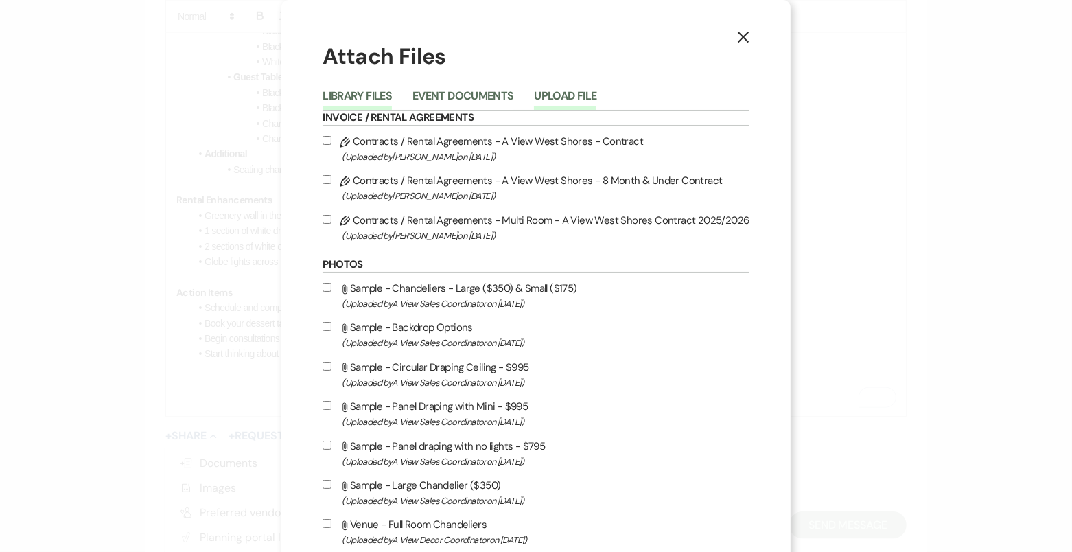
click at [576, 100] on button "Upload File" at bounding box center [565, 100] width 62 height 19
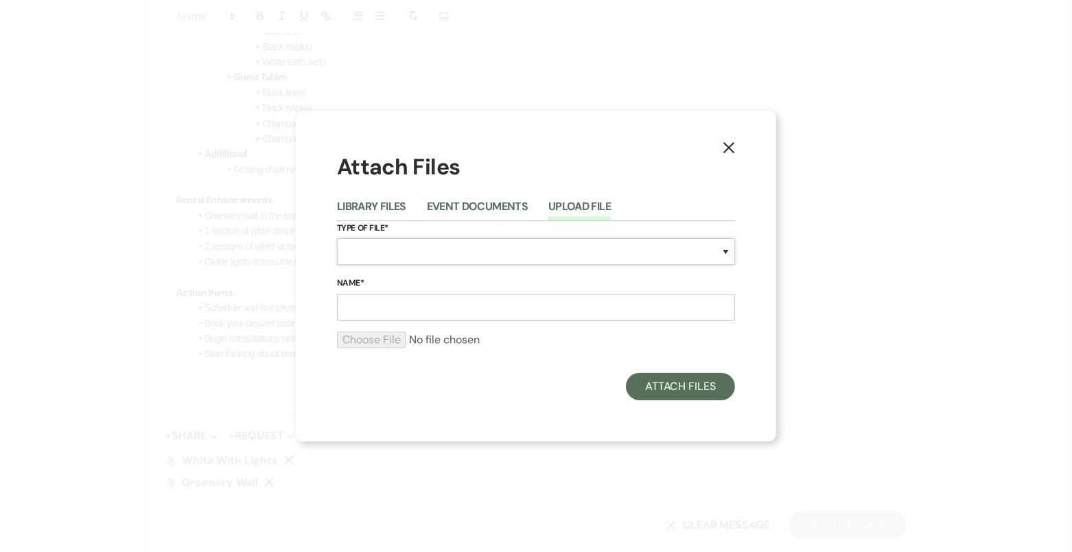
click at [414, 244] on select "Special Event Insurance Vendor Certificate of Insurance Contracts / Rental Agre…" at bounding box center [536, 251] width 398 height 27
select select "22"
click at [401, 321] on form "Type of File* Special Event Insurance Vendor Certificate of Insurance Contracts…" at bounding box center [536, 290] width 398 height 139
click at [389, 310] on input "Name*" at bounding box center [536, 307] width 398 height 27
drag, startPoint x: 482, startPoint y: 306, endPoint x: 431, endPoint y: 306, distance: 50.8
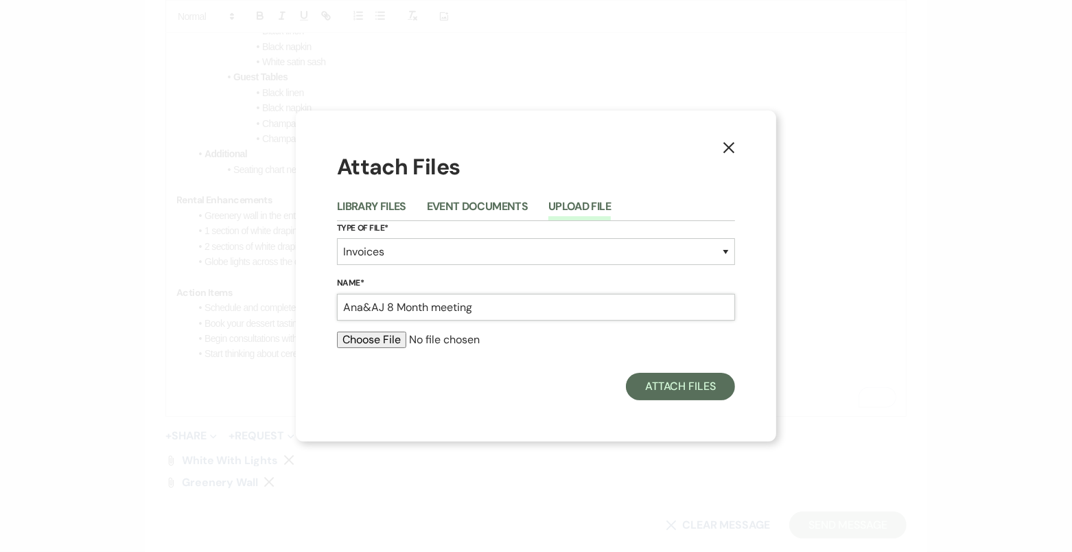
click at [431, 308] on input "Ana&AJ 8 Month meeting" at bounding box center [536, 307] width 398 height 27
click at [366, 309] on input "Ana&AJ 8 Month Invoice" at bounding box center [536, 307] width 398 height 27
click at [371, 308] on input "Ana &AJ 8 Month Invoice" at bounding box center [536, 307] width 398 height 27
click at [402, 308] on input "Ana & AJ 8 Month Invoice" at bounding box center [536, 307] width 398 height 27
type input "Ana & AJ 8-Month Invoice"
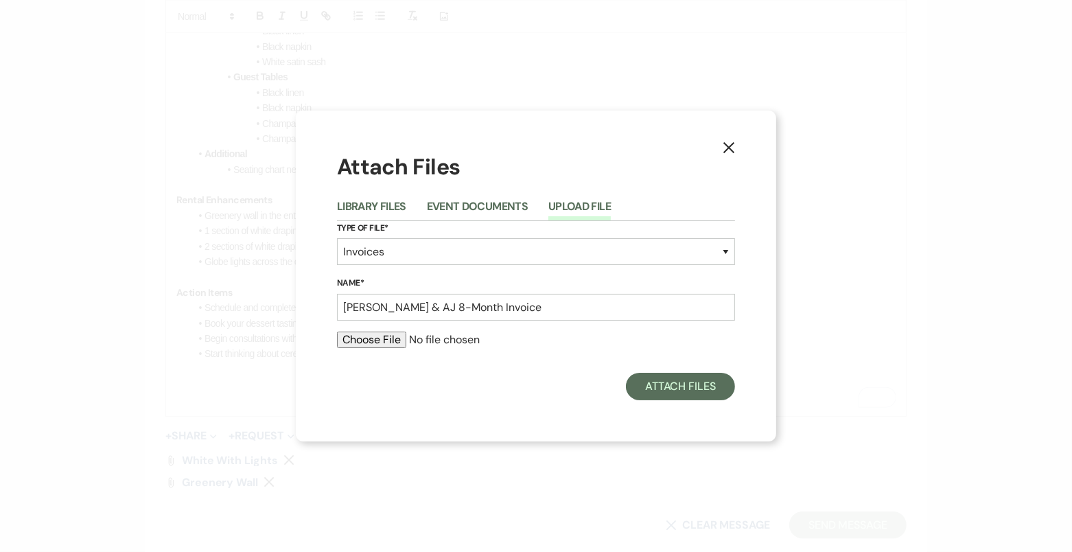
click at [391, 337] on input "file" at bounding box center [536, 340] width 398 height 16
type input "C:\fakepath\Ana & AJ 8 Month Invoice.pdf"
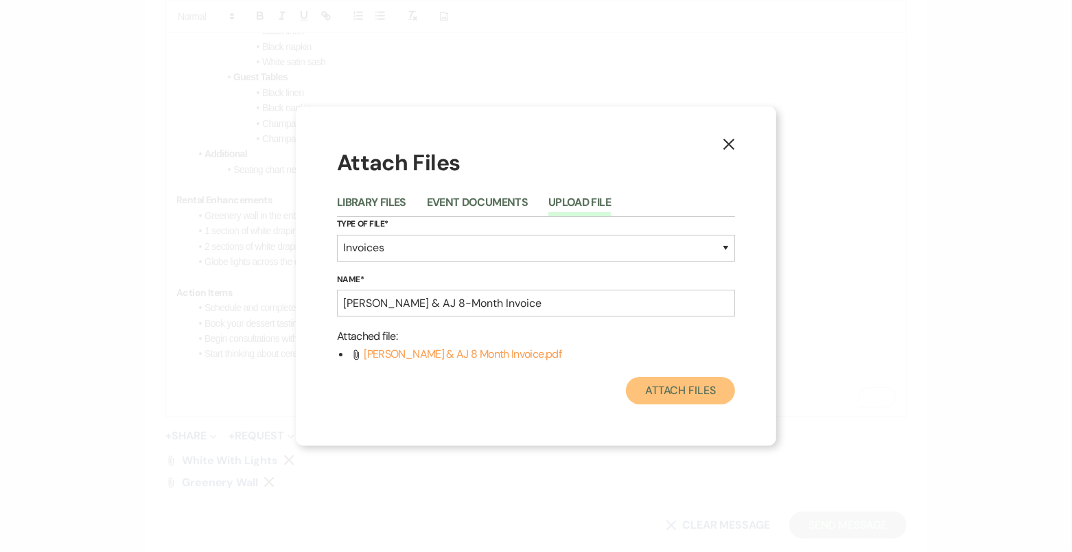
click at [667, 387] on button "Attach Files" at bounding box center [680, 390] width 109 height 27
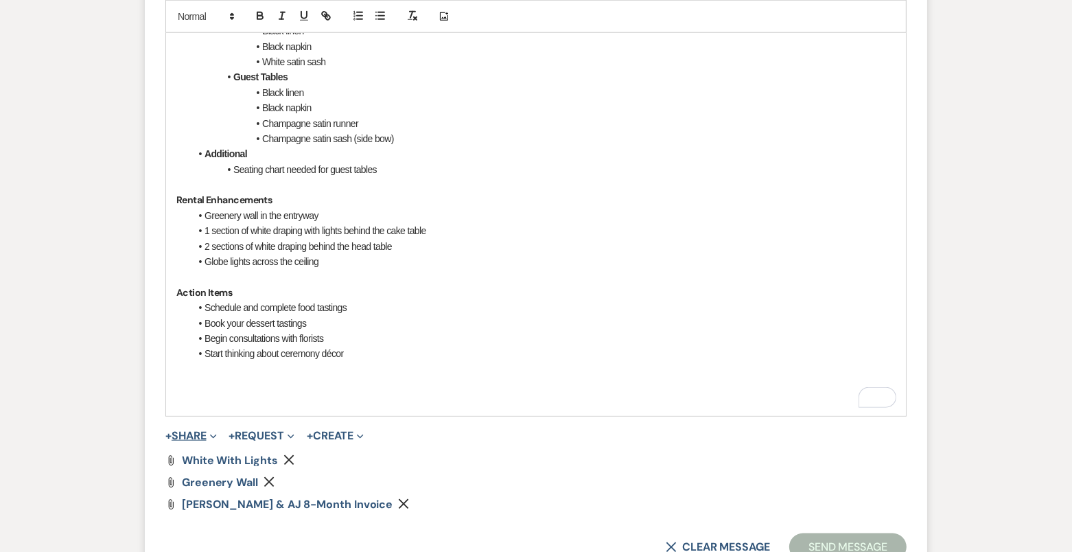
click at [207, 430] on button "+ Share Expand" at bounding box center [190, 435] width 51 height 11
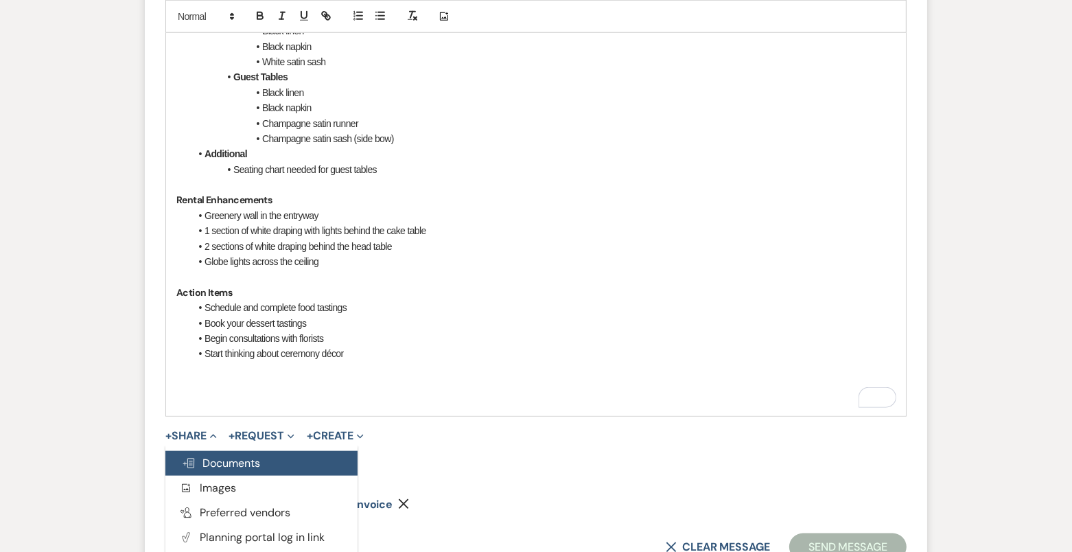
click at [241, 456] on span "Doc Upload Documents" at bounding box center [221, 463] width 78 height 14
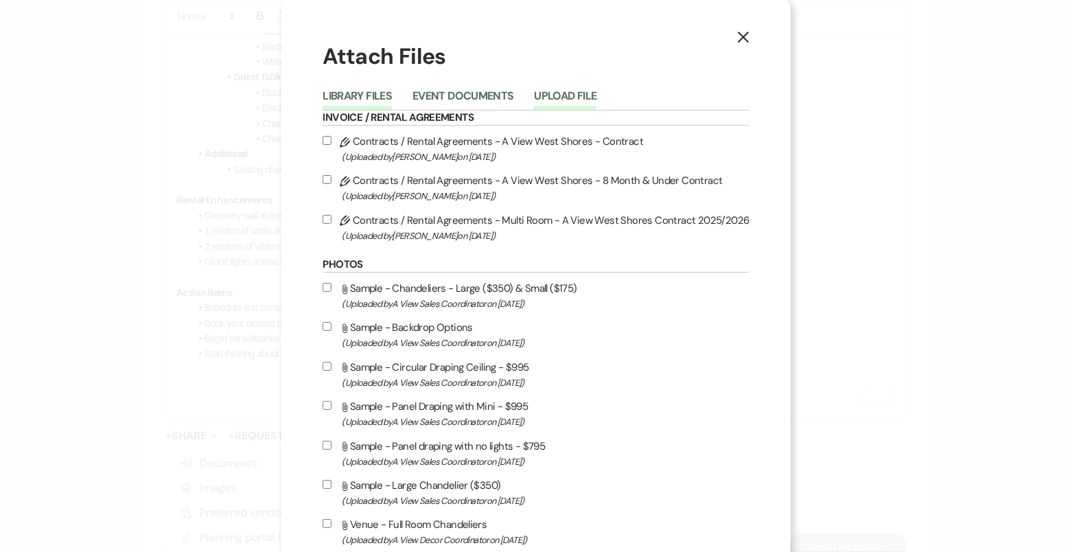
click at [560, 95] on button "Upload File" at bounding box center [565, 100] width 62 height 19
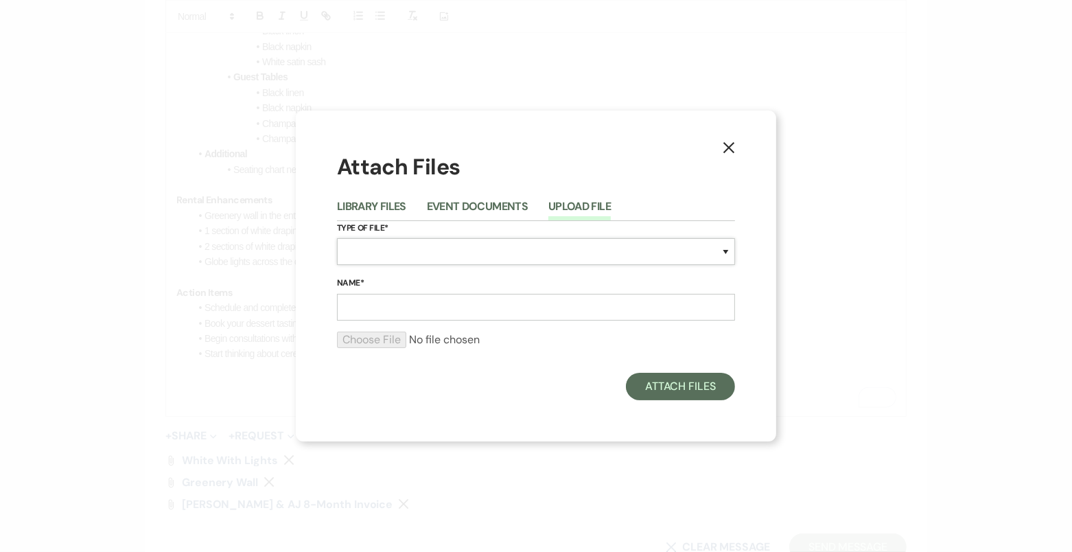
click at [397, 255] on select "Special Event Insurance Vendor Certificate of Insurance Contracts / Rental Agre…" at bounding box center [536, 251] width 398 height 27
select select "25"
click at [411, 309] on input "Name*" at bounding box center [536, 307] width 398 height 27
drag, startPoint x: 482, startPoint y: 304, endPoint x: 440, endPoint y: 301, distance: 42.0
click at [440, 302] on input "Ana & AJ 8-Month Invoice" at bounding box center [536, 307] width 398 height 27
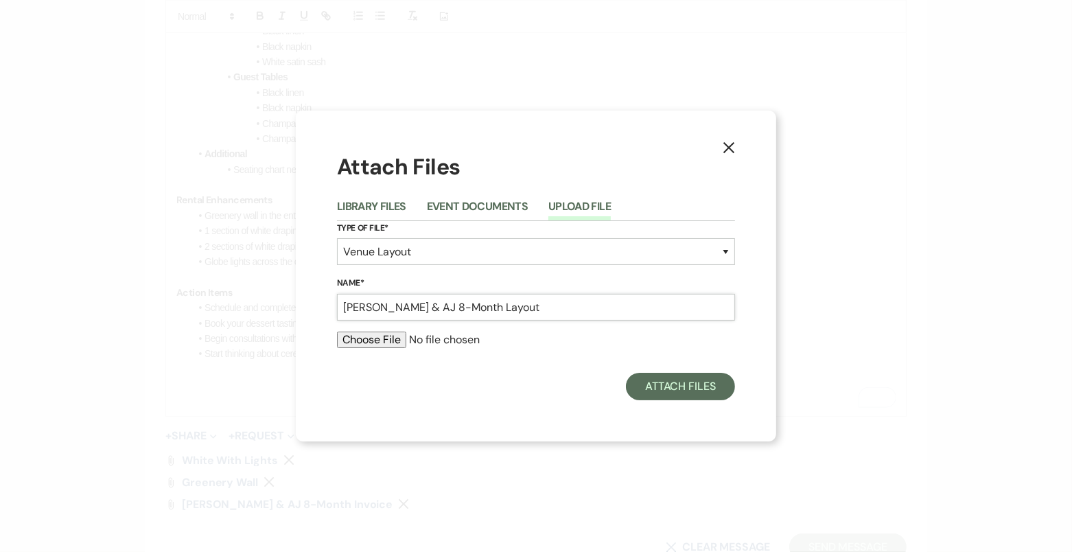
type input "Ana & AJ 8-Month Layout"
click at [389, 337] on input "file" at bounding box center [536, 340] width 398 height 16
type input "C:\fakepath\SuiteA285StraightHTWindowsfromAnaPaez.pdf"
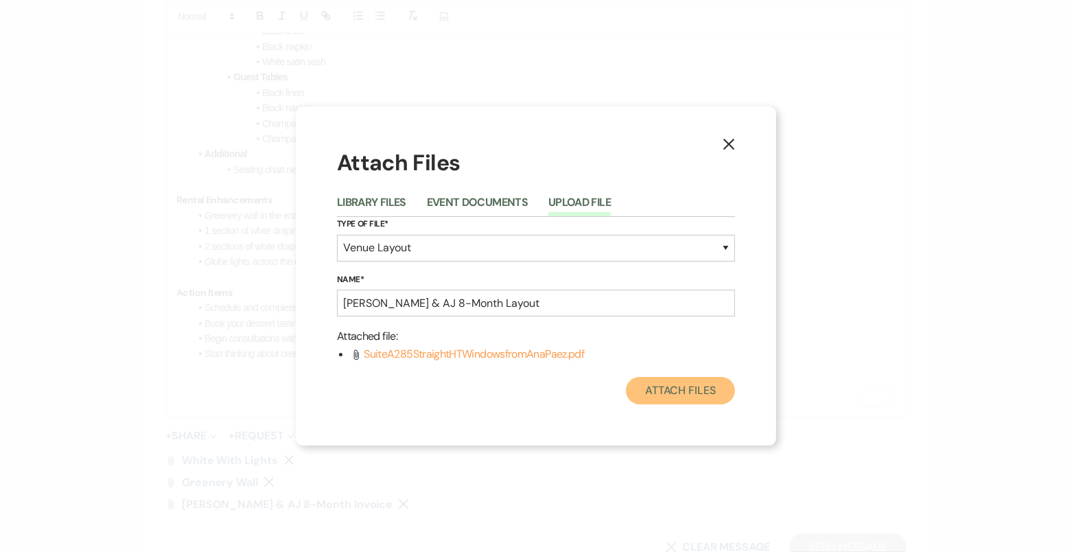
click at [664, 393] on button "Attach Files" at bounding box center [680, 390] width 109 height 27
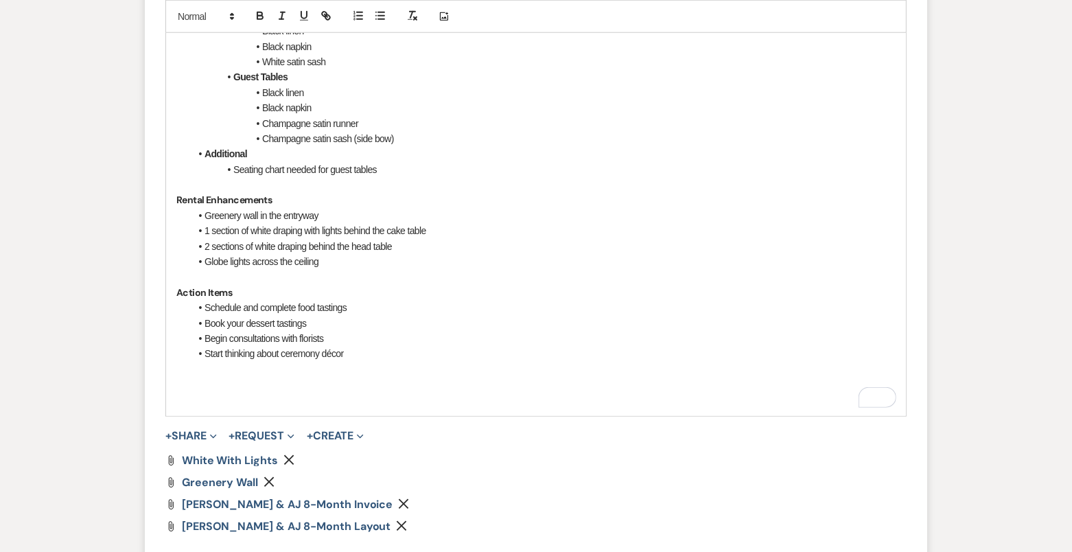
click at [415, 377] on p "To enrich screen reader interactions, please activate Accessibility in Grammarl…" at bounding box center [535, 384] width 719 height 15
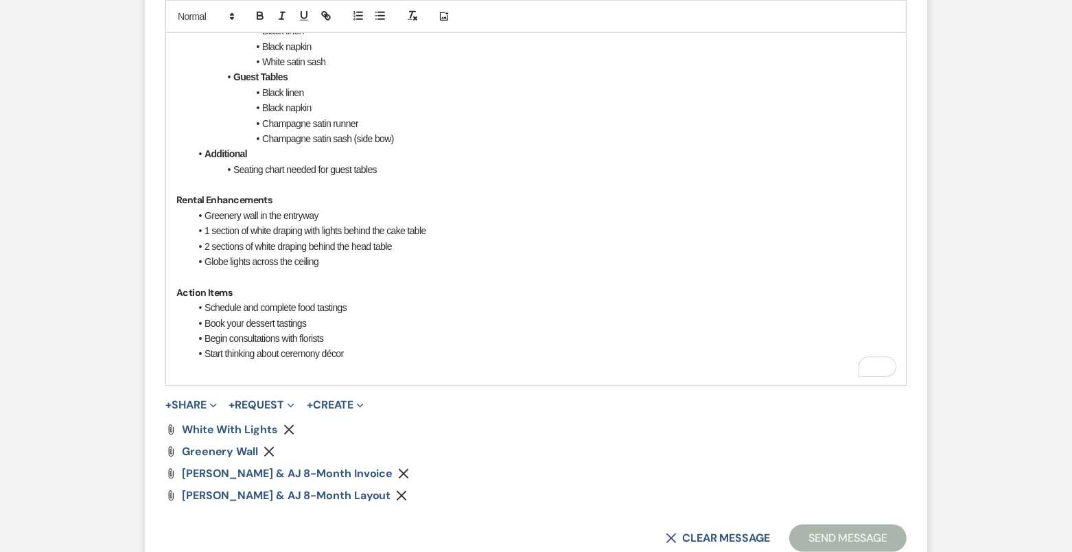
click at [333, 355] on li "Start thinking about ceremony décor" at bounding box center [543, 353] width 706 height 15
click at [455, 331] on li "Begin consultations with florists" at bounding box center [543, 338] width 706 height 15
click at [378, 354] on li "Start thinking about ceremony decor" at bounding box center [543, 353] width 706 height 15
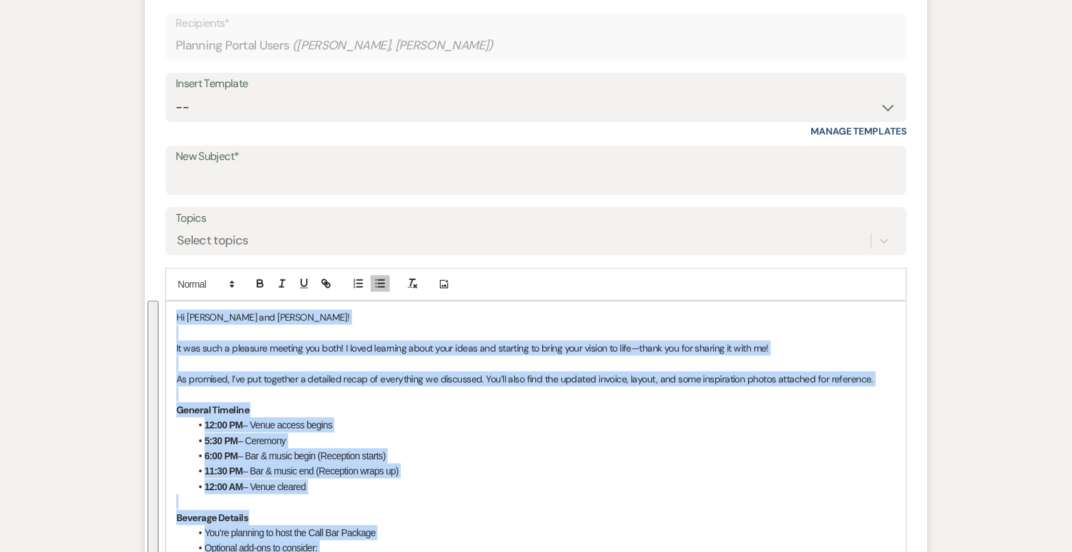
scroll to position [327, 0]
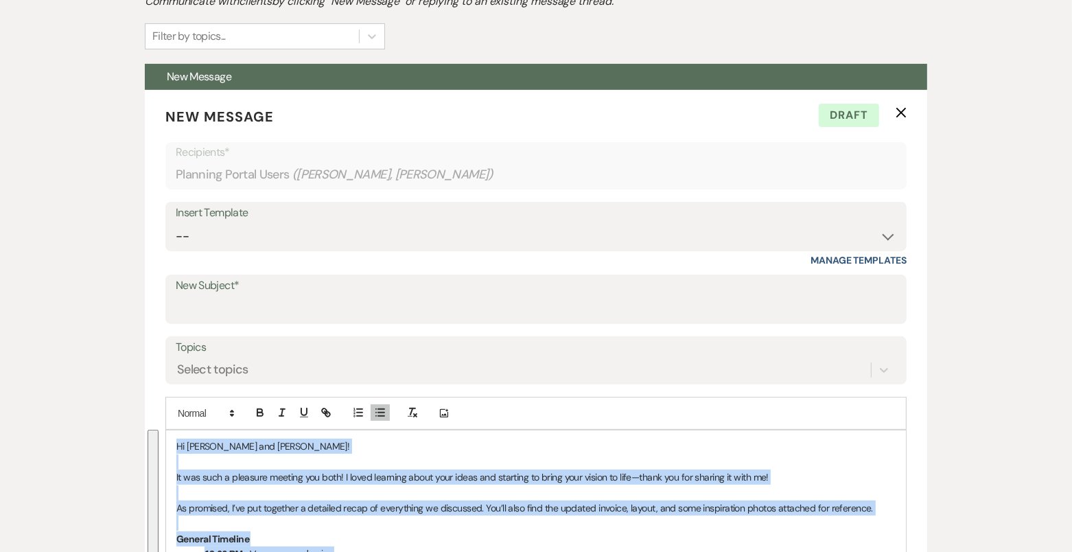
drag, startPoint x: 378, startPoint y: 354, endPoint x: 167, endPoint y: 441, distance: 229.0
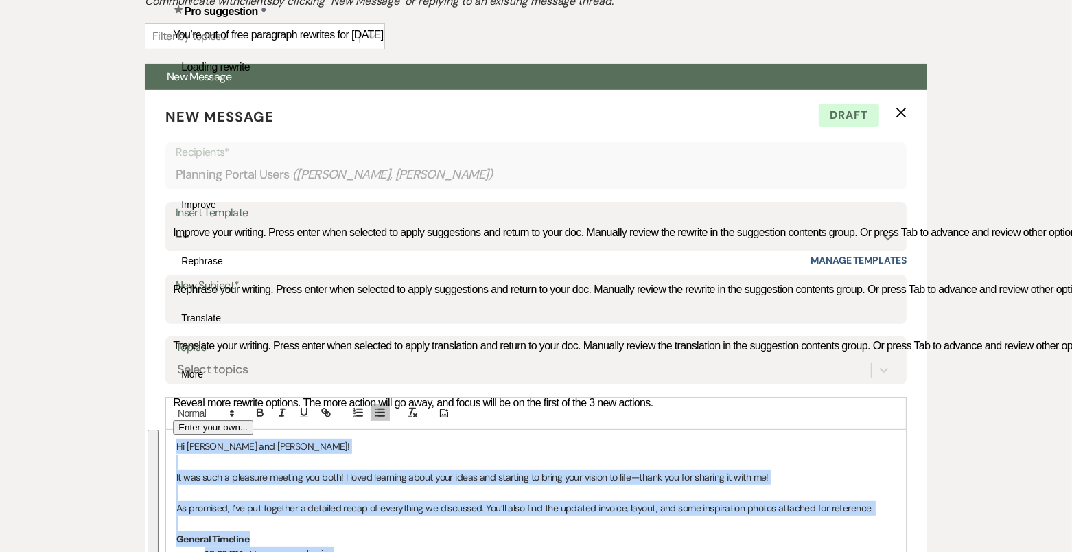
copy div "Hi Ana and AJ! It was such a pleasure meeting you both! I loved learning about …"
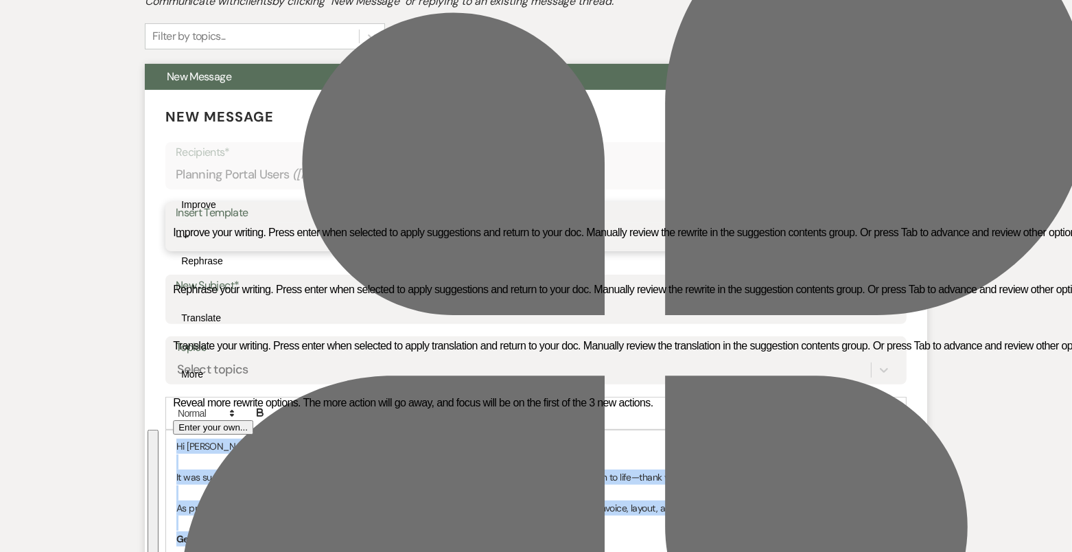
click at [319, 227] on select "-- Tour Confirmation Contract (Pre-Booked Leads) Out of office Inquiry Email Al…" at bounding box center [536, 236] width 721 height 27
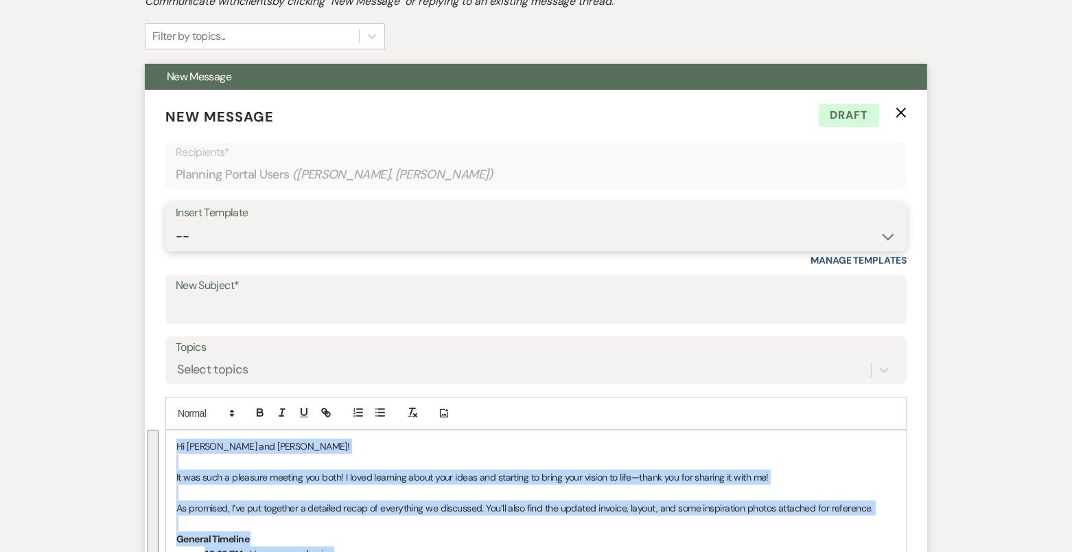
select select "4160"
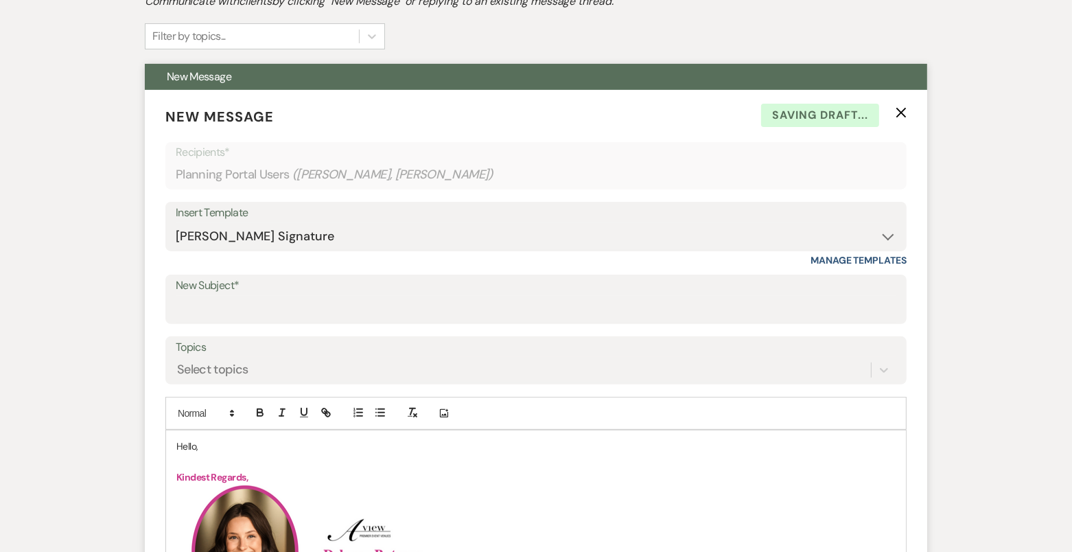
click at [185, 441] on p "Hello," at bounding box center [535, 446] width 719 height 15
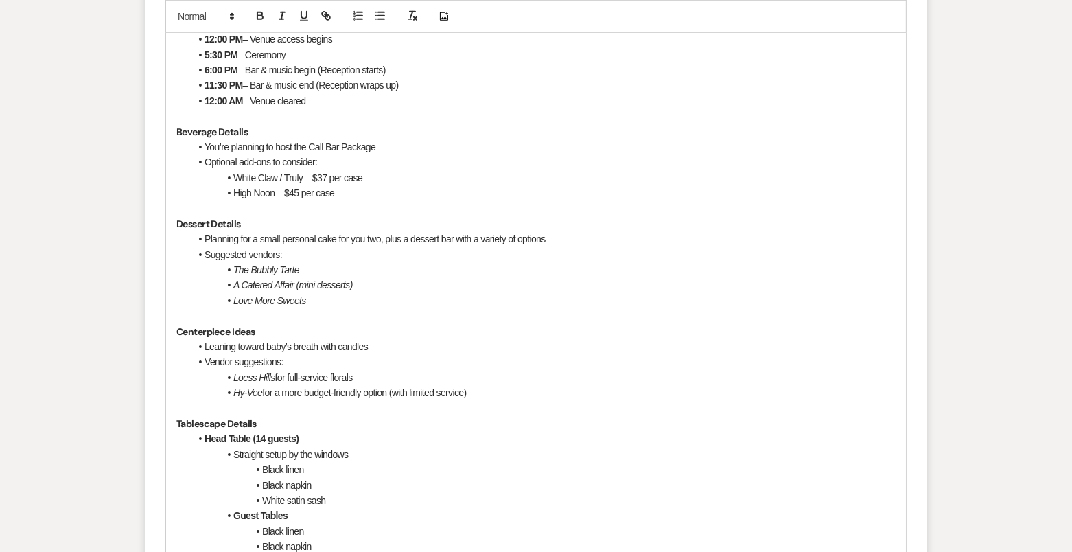
scroll to position [842, 0]
click at [319, 266] on li "The Bubbly Tarte" at bounding box center [543, 270] width 706 height 15
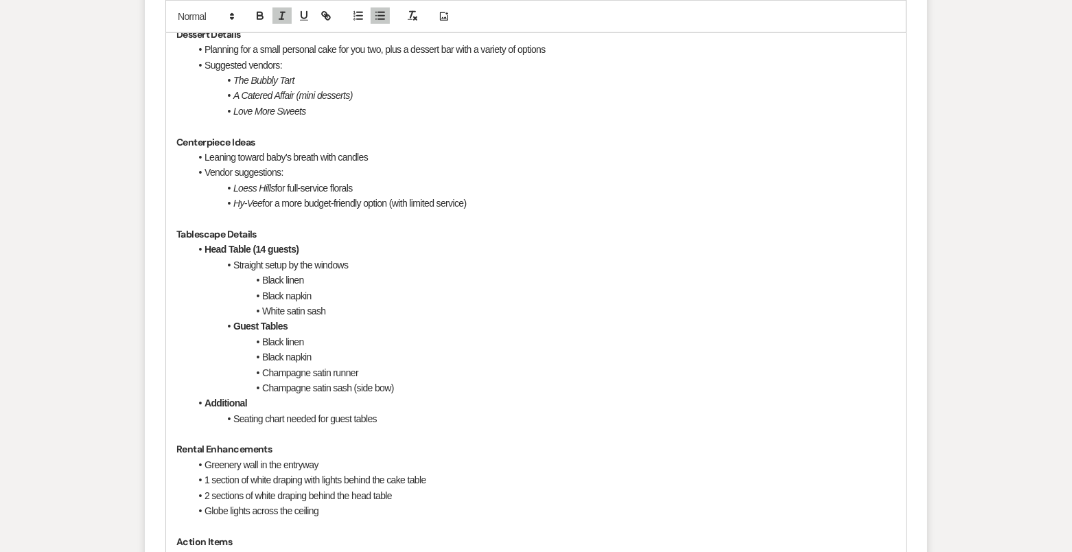
scroll to position [1026, 0]
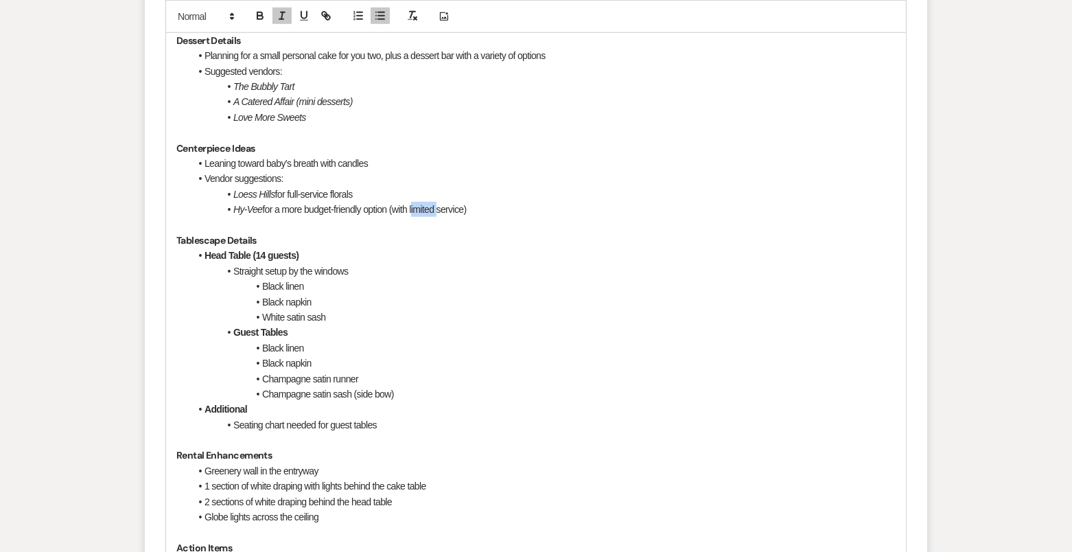
drag, startPoint x: 438, startPoint y: 209, endPoint x: 413, endPoint y: 207, distance: 25.4
click at [413, 207] on li "Hy-Vee for a more budget-friendly option (with limited service)" at bounding box center [543, 209] width 706 height 15
click at [478, 240] on p "Tablescape Details" at bounding box center [535, 240] width 719 height 15
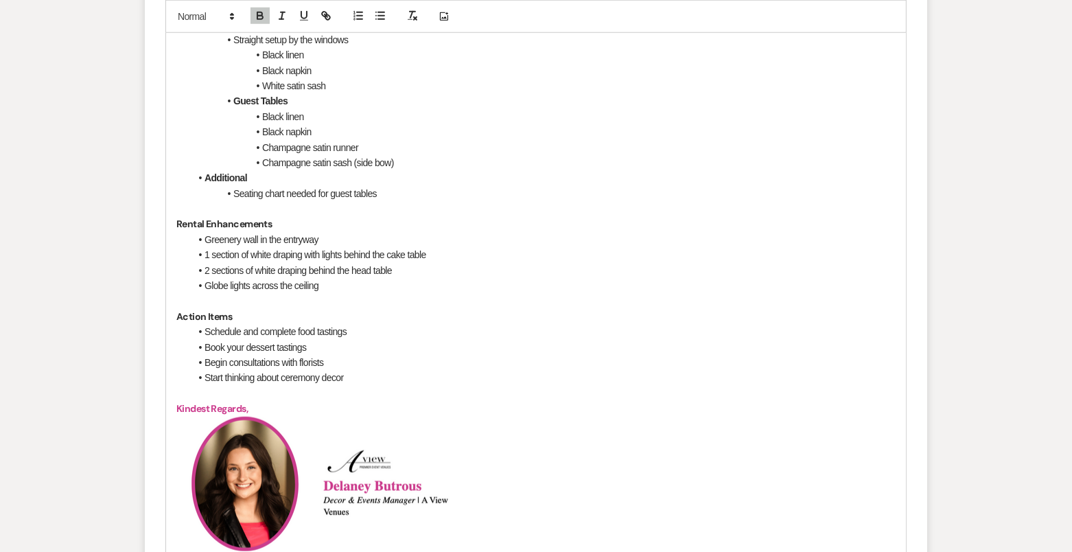
scroll to position [1255, 0]
click at [264, 392] on p "To enrich screen reader interactions, please activate Accessibility in Grammarl…" at bounding box center [535, 395] width 719 height 15
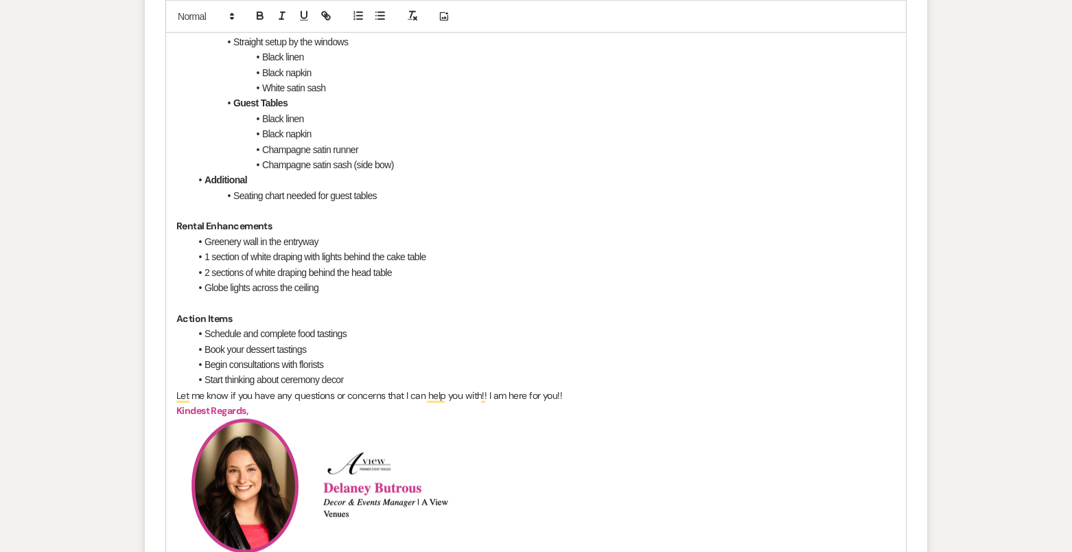
click at [174, 395] on div "Hi Ana and AJ! It was such a pleasure meeting you both! I loved learning about …" at bounding box center [536, 162] width 740 height 1319
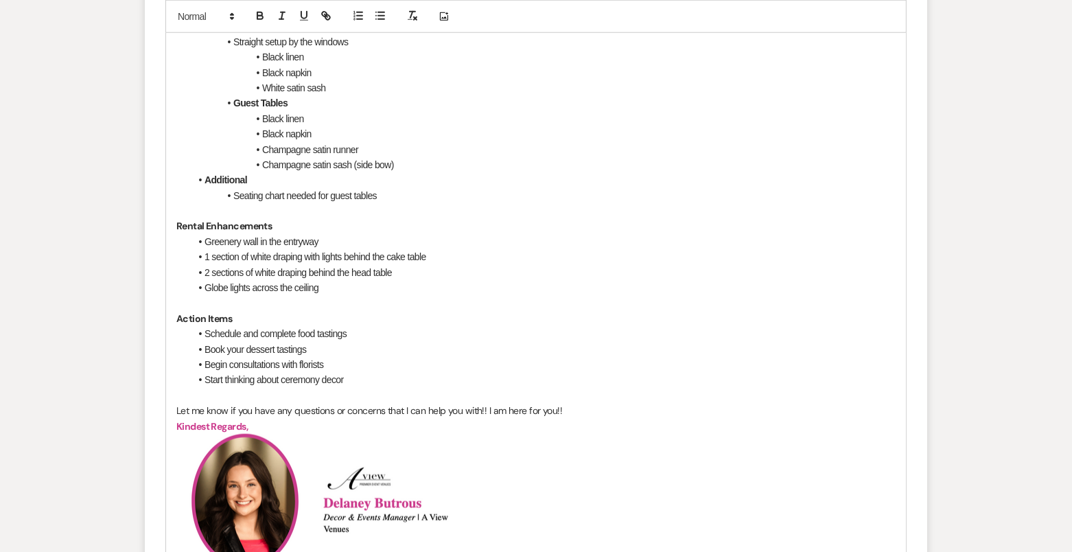
click at [613, 412] on p "﻿ Let me know if you have any questions or concerns that I can help you with!! …" at bounding box center [535, 410] width 719 height 15
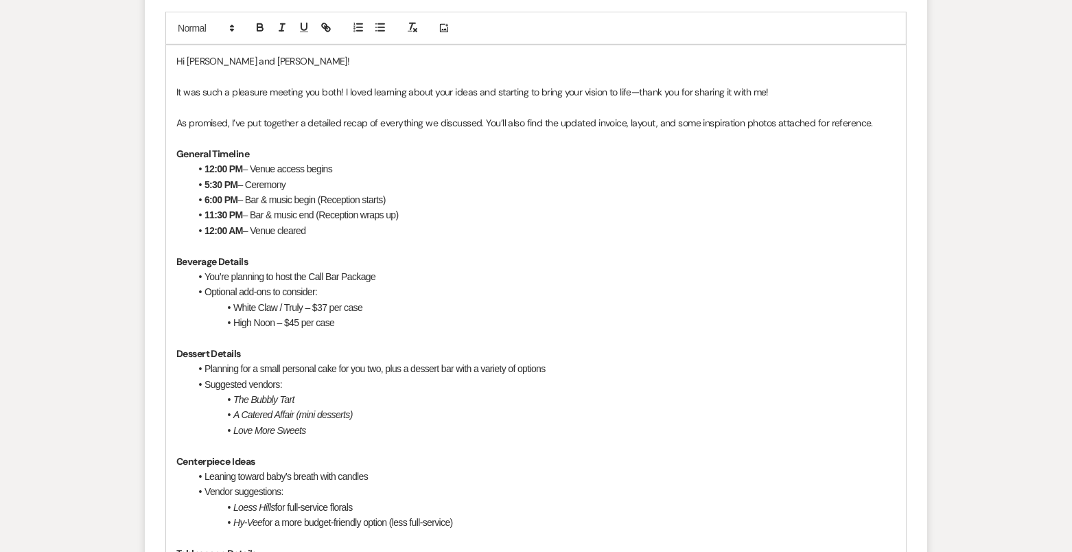
scroll to position [449, 0]
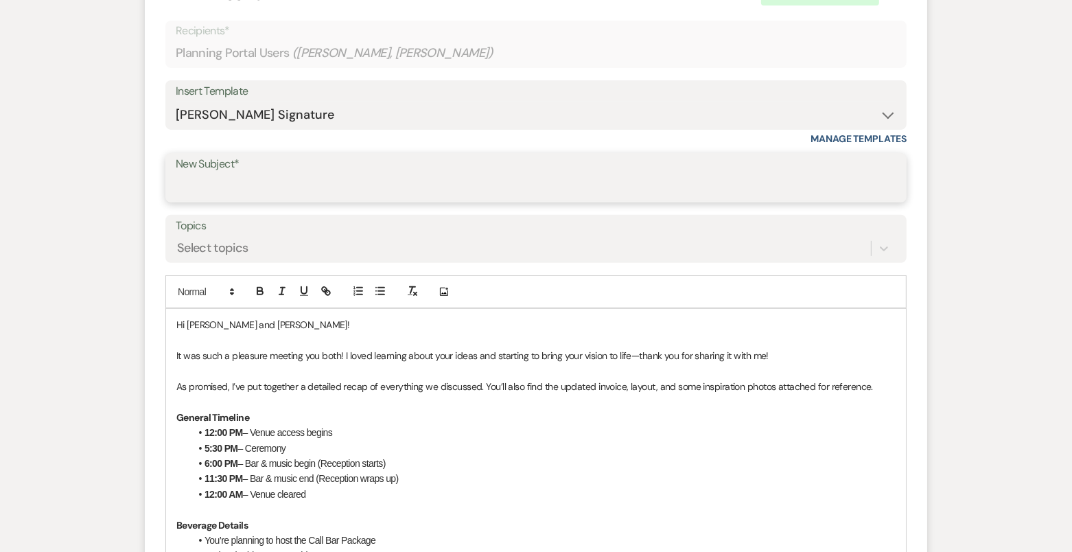
click at [441, 190] on input "New Subject*" at bounding box center [536, 187] width 721 height 27
click at [308, 188] on input "Thanks for Meeting - 3 Month Recap!!" at bounding box center [536, 187] width 721 height 27
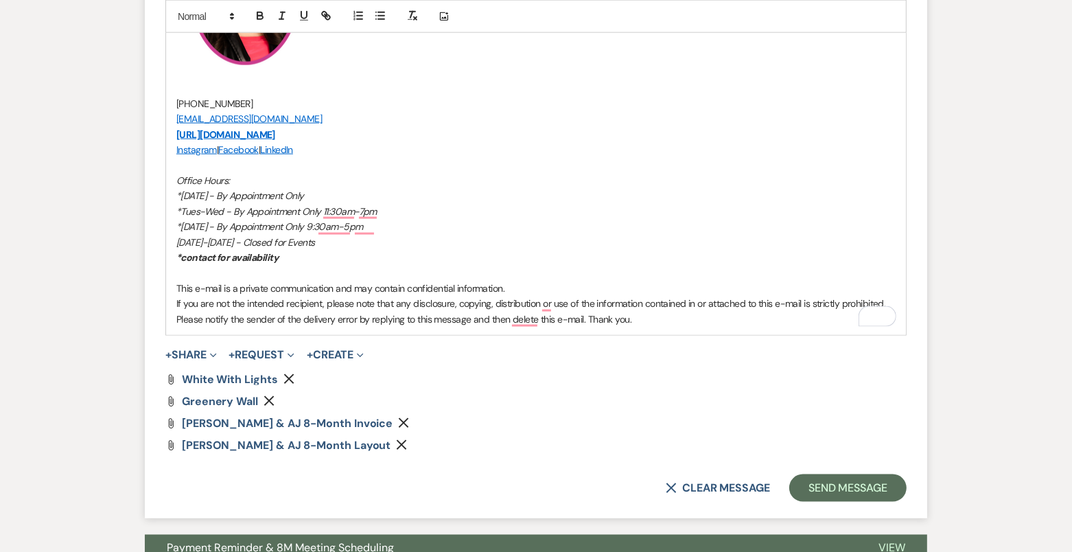
scroll to position [1799, 0]
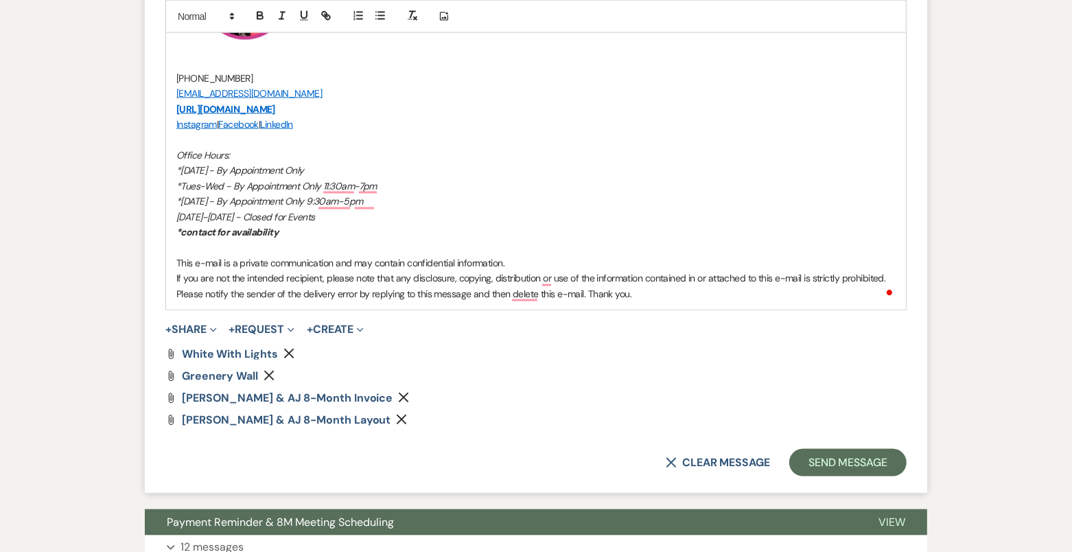
type input "Thanks for Meeting - 8 Month Recap!!"
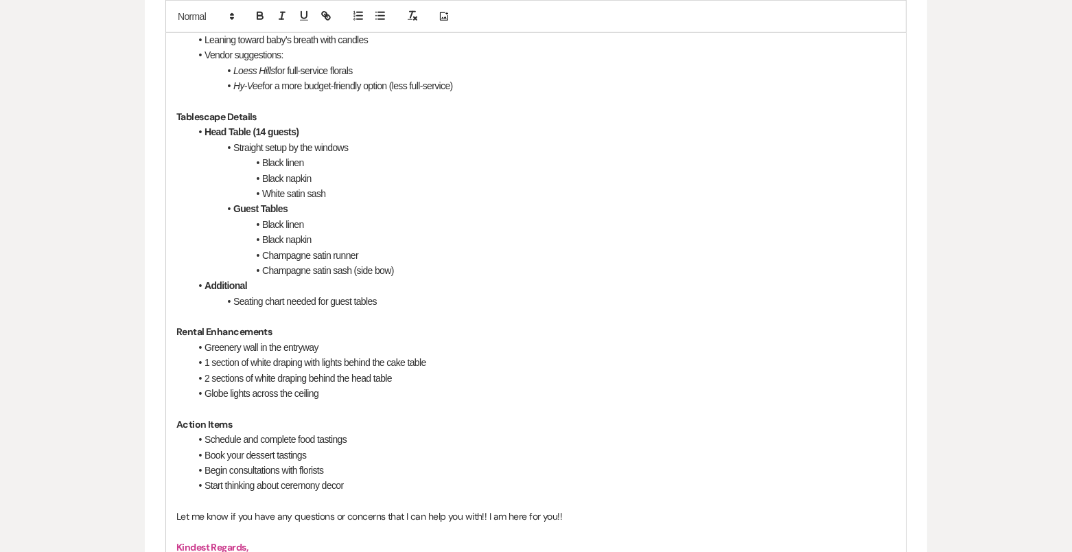
scroll to position [1490, 0]
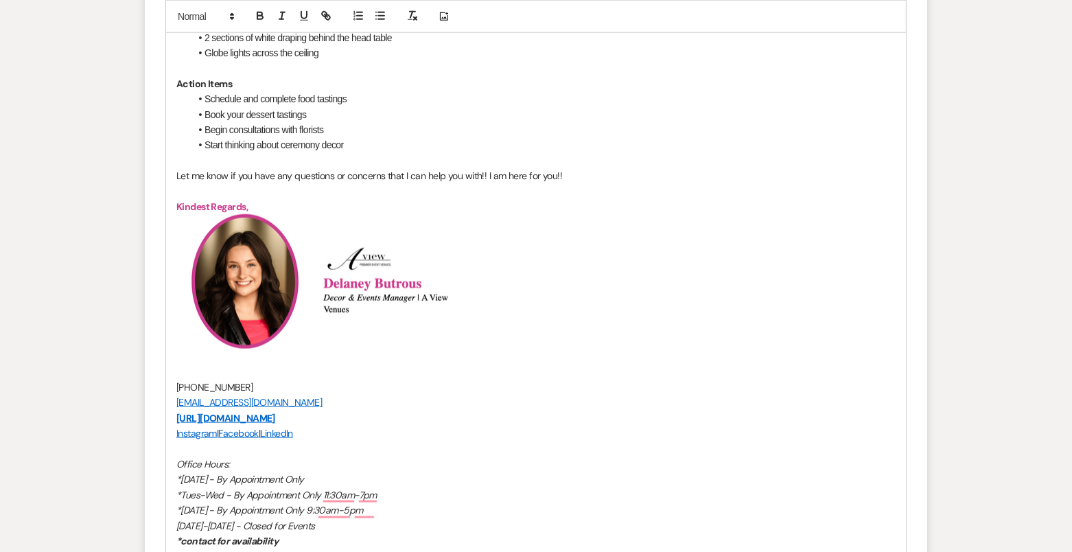
click at [229, 186] on p "﻿" at bounding box center [535, 191] width 719 height 15
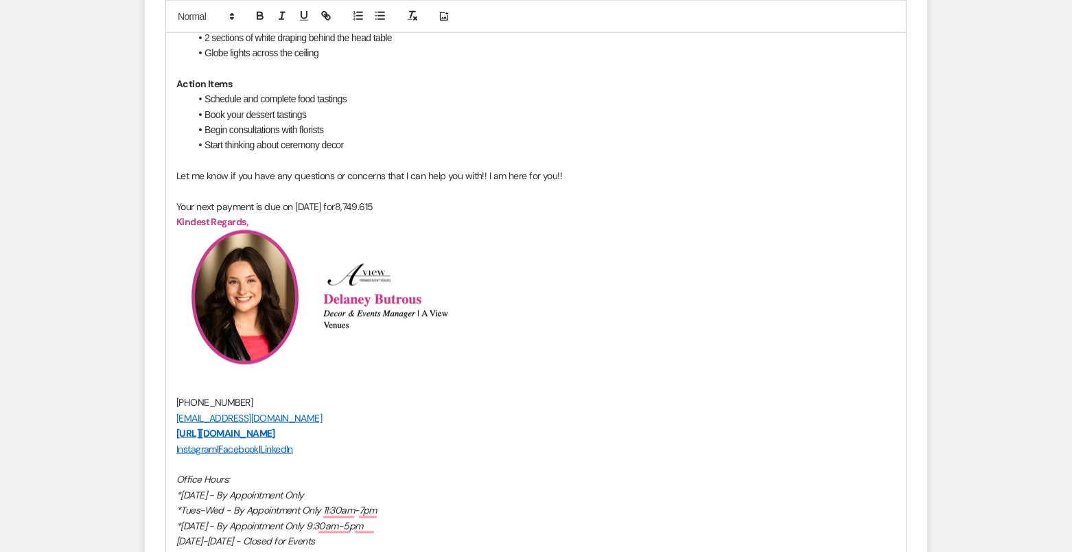
click at [377, 207] on p "Your next payment is due on September 16th for 8,749.615" at bounding box center [535, 206] width 719 height 15
click at [430, 205] on p "Your next payment is due on September 16th for $ 8,749.615" at bounding box center [535, 206] width 719 height 15
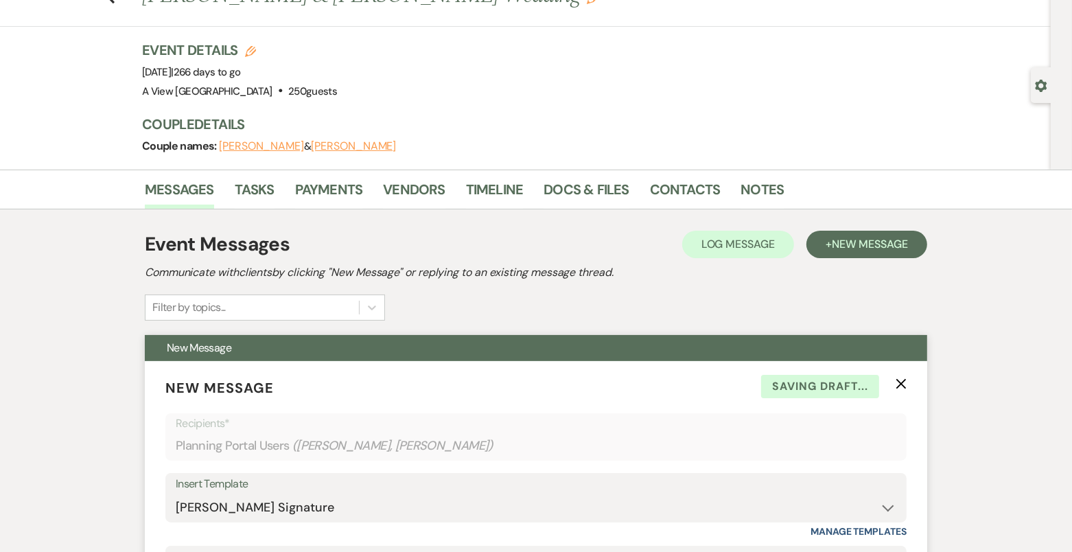
scroll to position [0, 0]
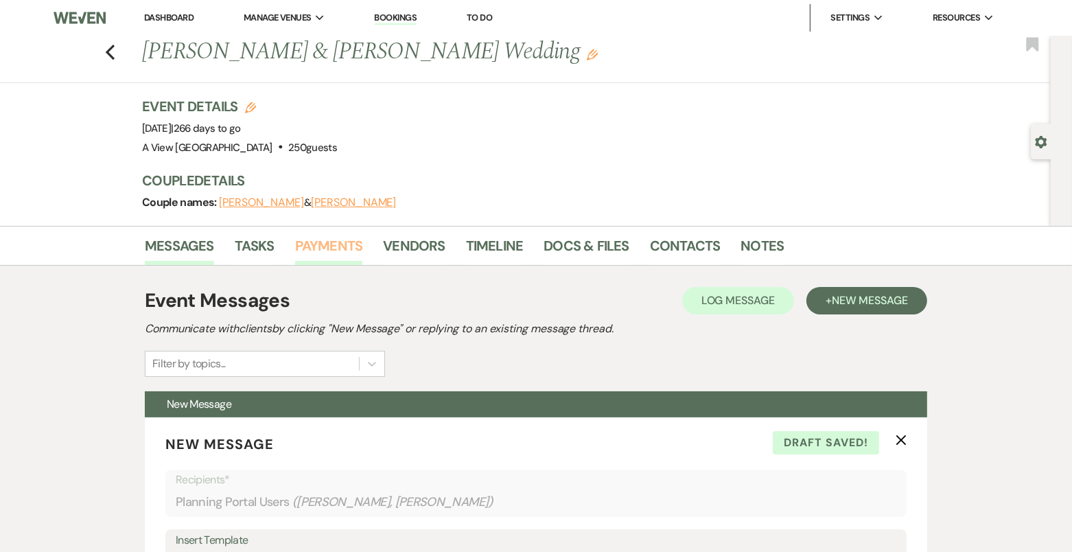
click at [336, 242] on link "Payments" at bounding box center [329, 250] width 68 height 30
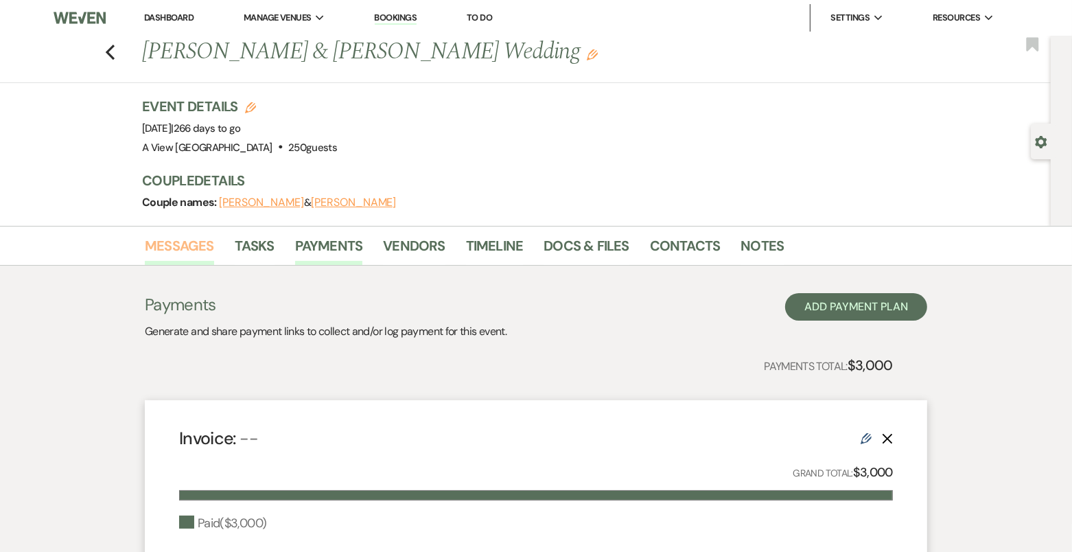
click at [197, 251] on link "Messages" at bounding box center [179, 250] width 69 height 30
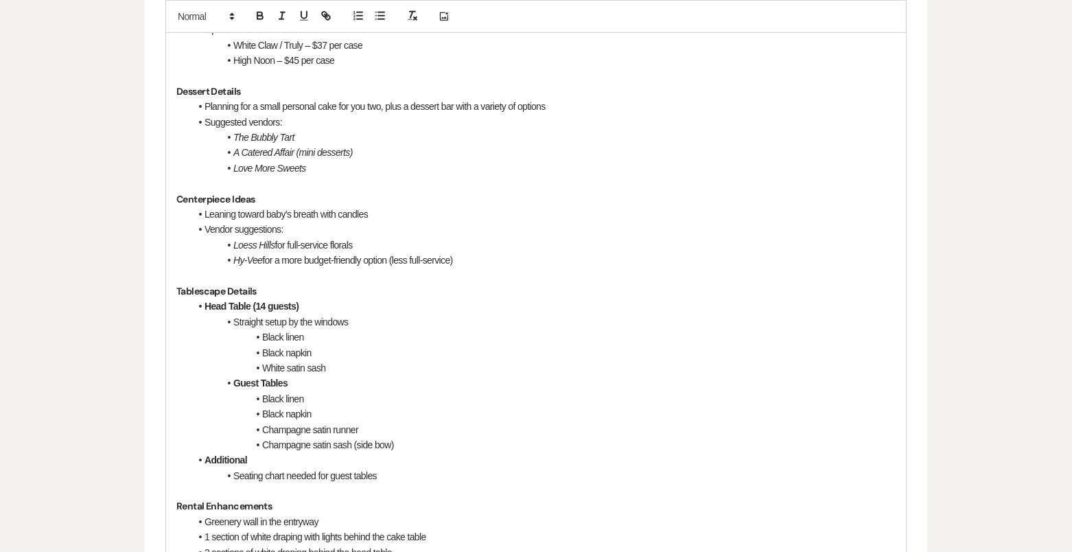
scroll to position [1341, 0]
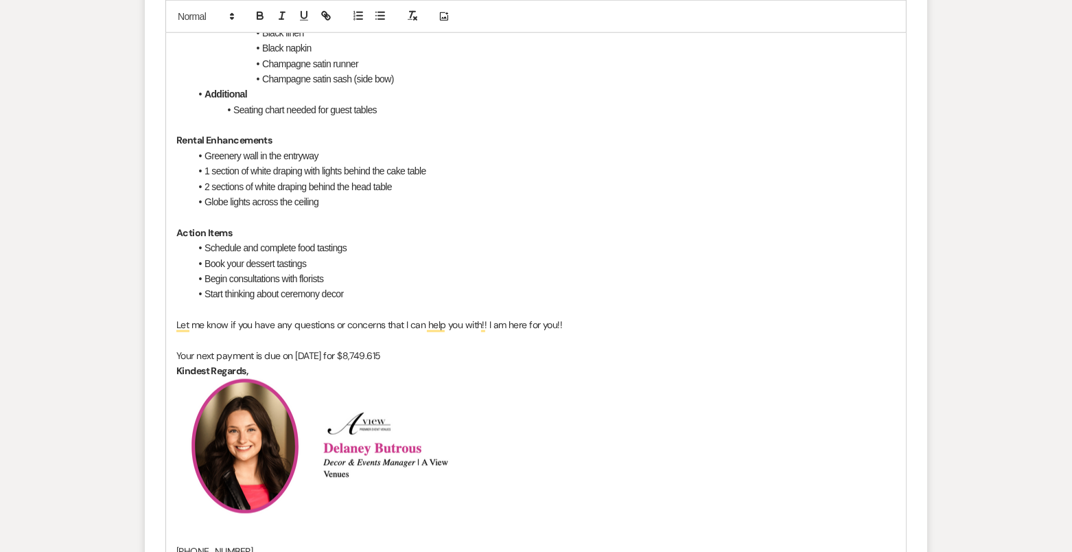
drag, startPoint x: 421, startPoint y: 354, endPoint x: 389, endPoint y: 348, distance: 32.9
click at [389, 349] on p "Your next payment is due on September 16th for $8,749.615" at bounding box center [535, 355] width 719 height 15
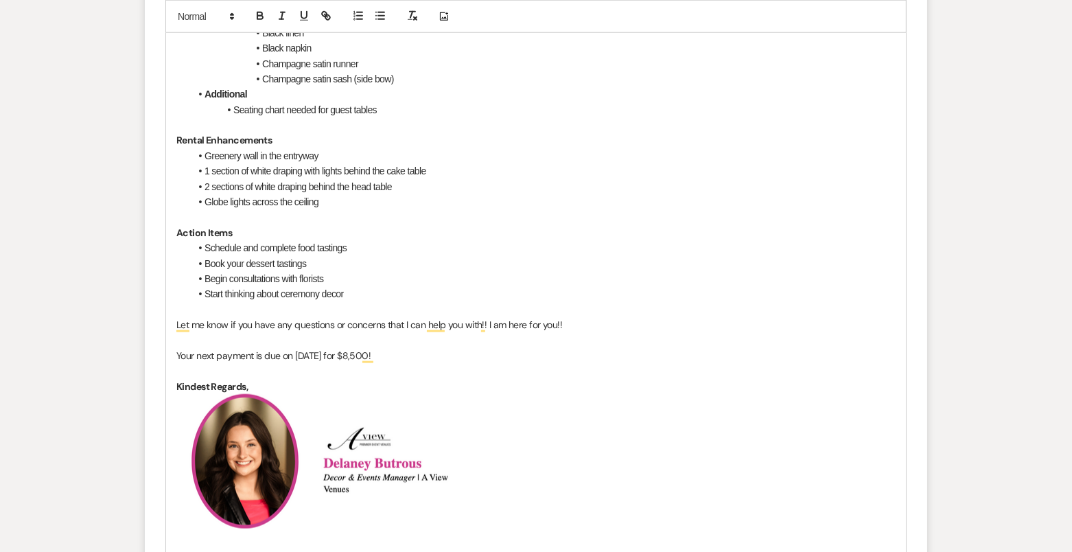
click at [503, 353] on p "Your next payment is due on September 16th for $8,500!" at bounding box center [535, 355] width 719 height 15
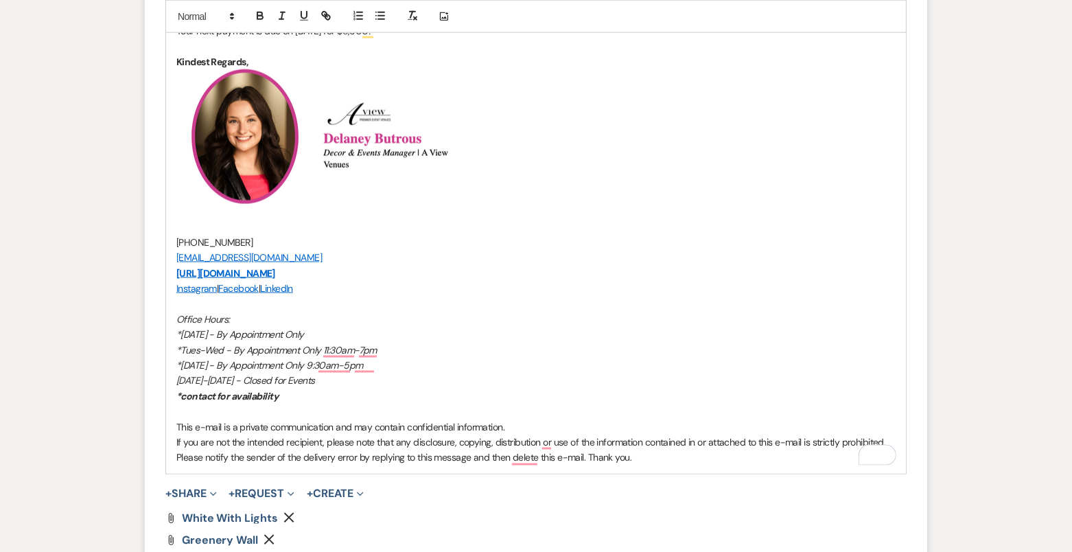
scroll to position [1893, 0]
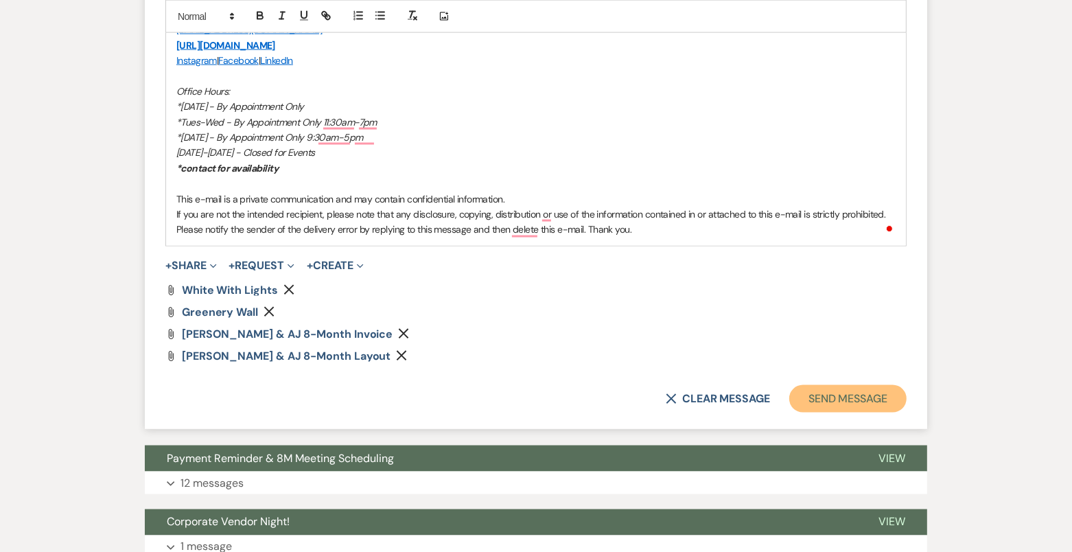
click at [863, 399] on button "Send Message" at bounding box center [847, 398] width 117 height 27
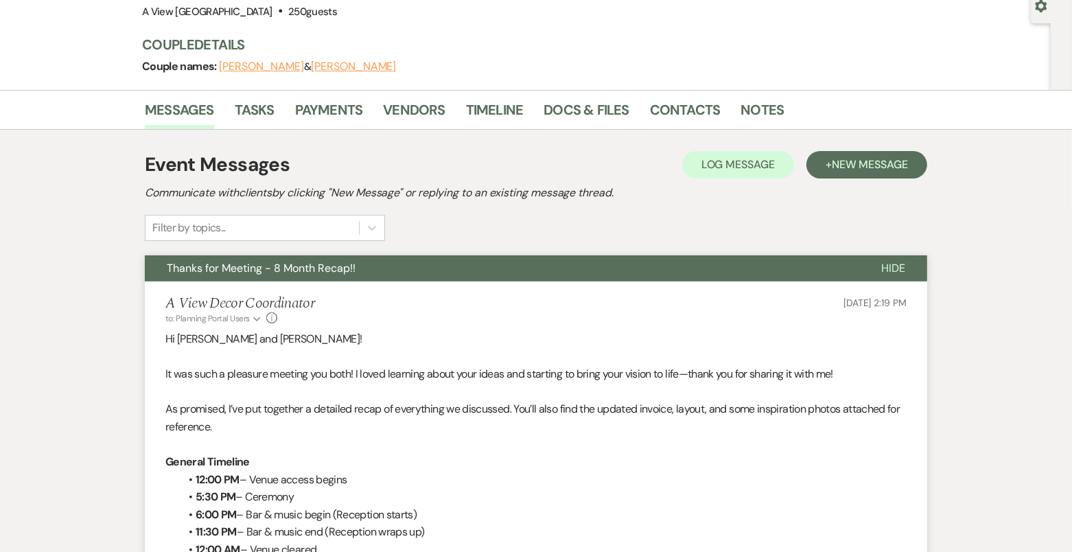
scroll to position [0, 0]
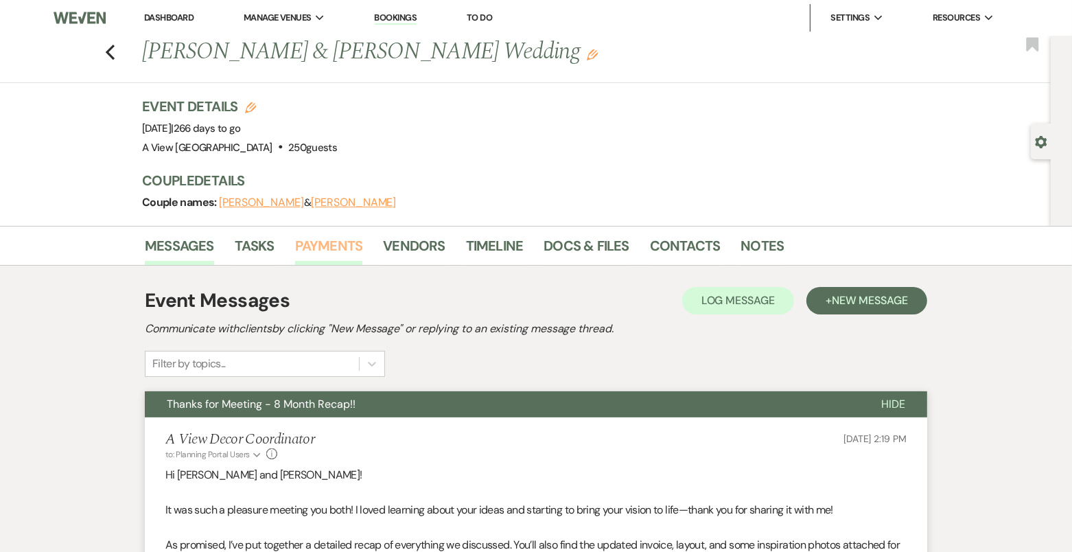
click at [320, 245] on link "Payments" at bounding box center [329, 250] width 68 height 30
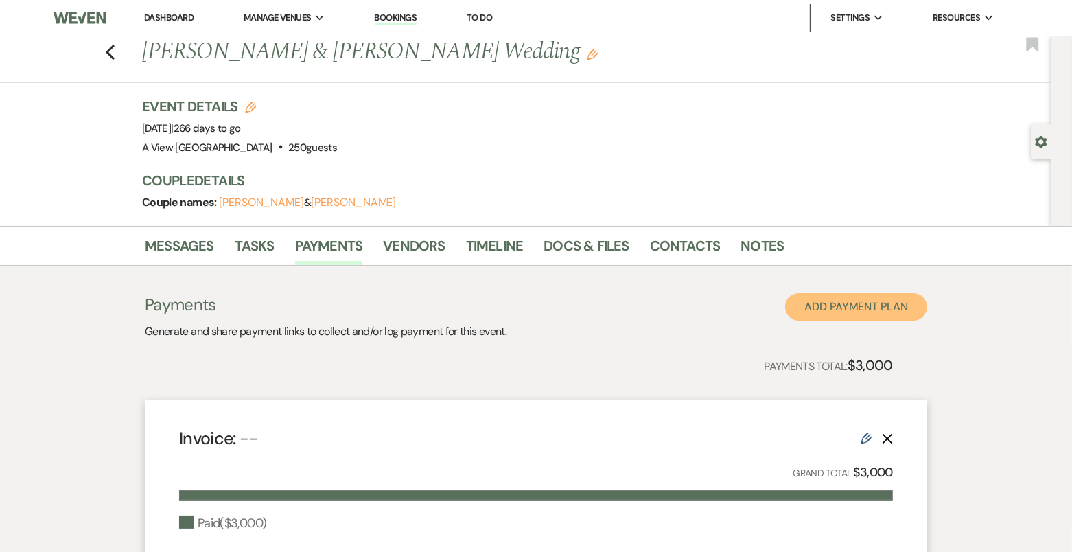
click at [886, 310] on button "Add Payment Plan" at bounding box center [856, 306] width 142 height 27
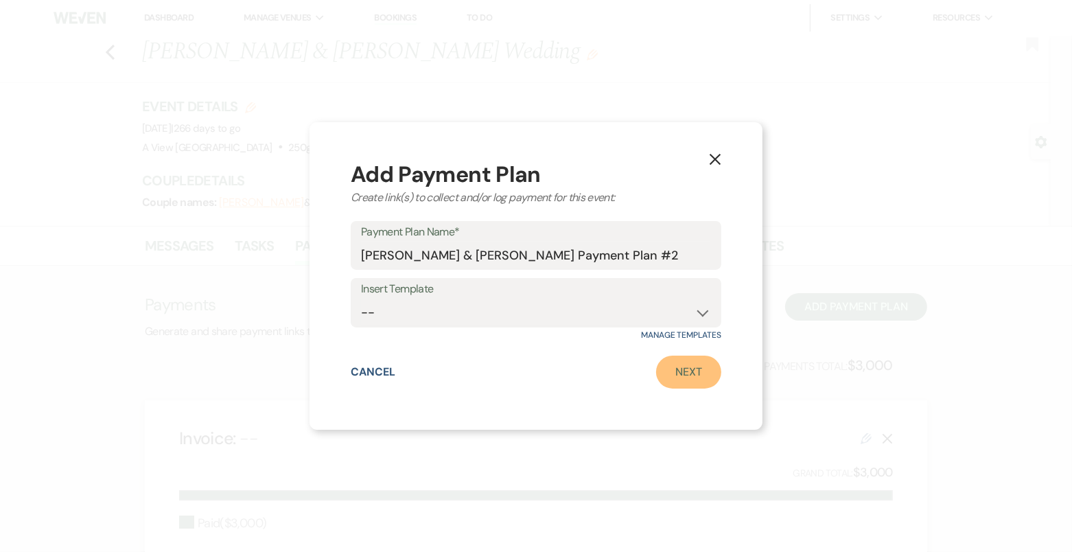
click at [694, 384] on link "Next" at bounding box center [688, 372] width 65 height 33
select select "2"
select select "percentage"
select select "true"
select select "client"
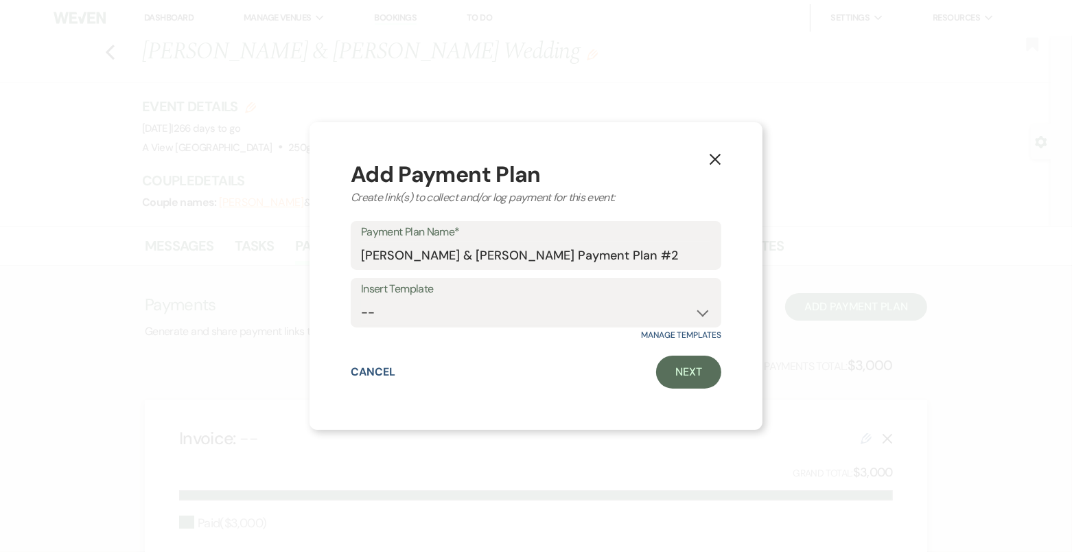
select select "weeks"
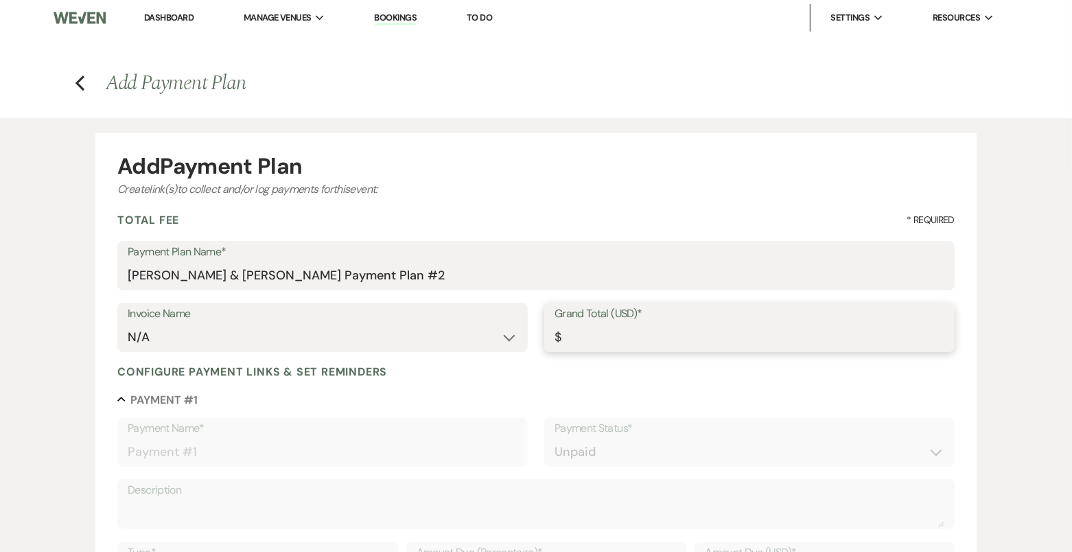
click at [636, 338] on input "Grand Total (USD)*" at bounding box center [750, 337] width 390 height 27
type input "8"
type input "8.00"
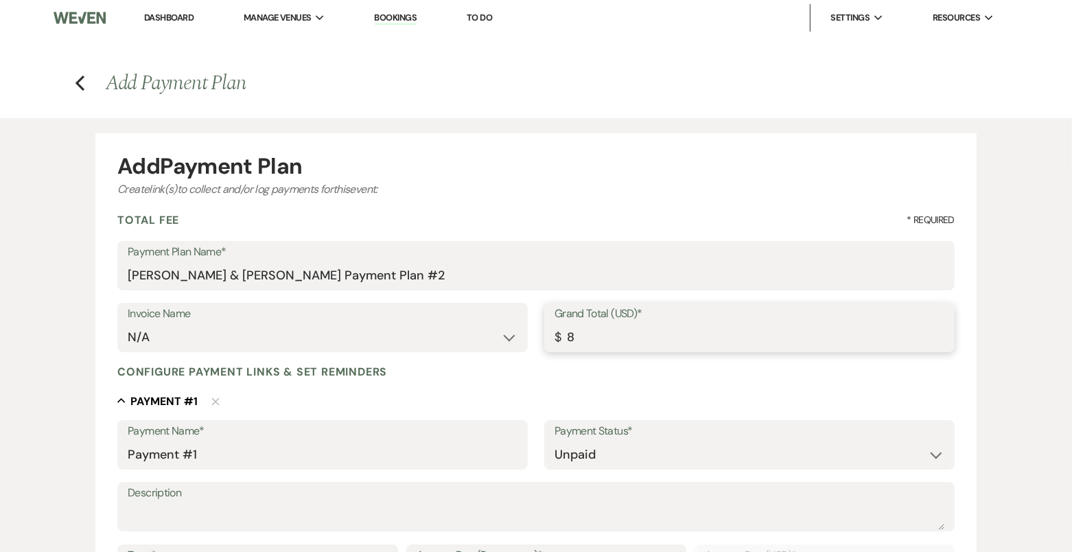
type input "85"
type input "85.00"
type input "850"
type input "850.00"
type input "8500"
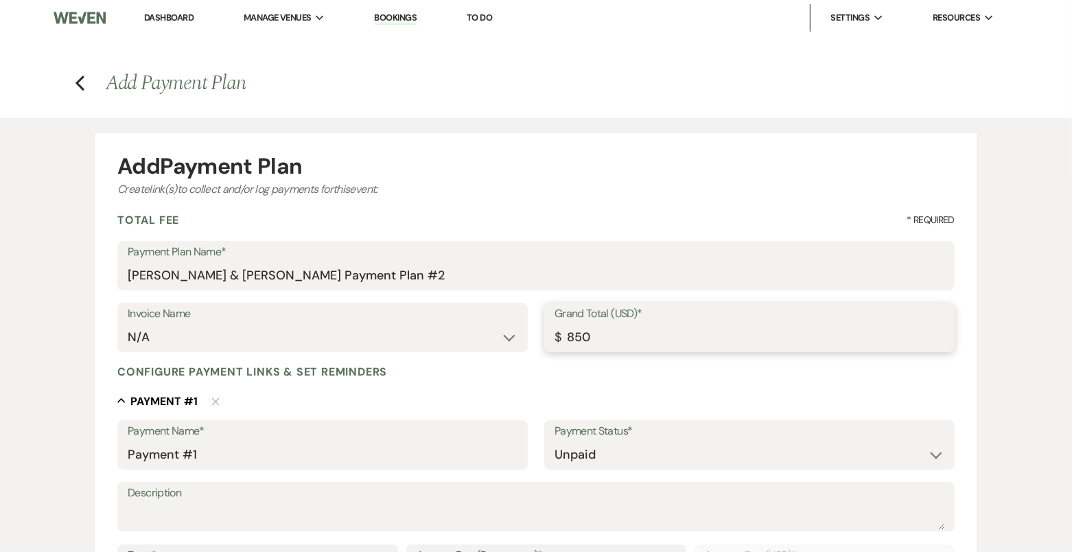
type input "8500.00"
click at [371, 459] on input "Payment #1" at bounding box center [323, 454] width 390 height 27
click at [371, 458] on input "Payment #1" at bounding box center [323, 454] width 390 height 27
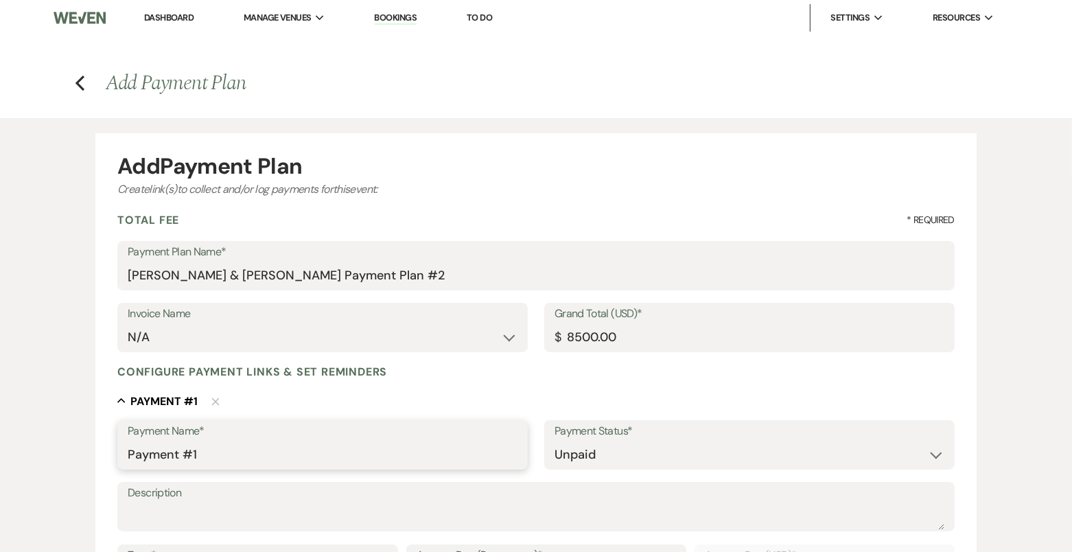
click at [371, 458] on input "Payment #1" at bounding box center [323, 454] width 390 height 27
type input "8 Month Payment"
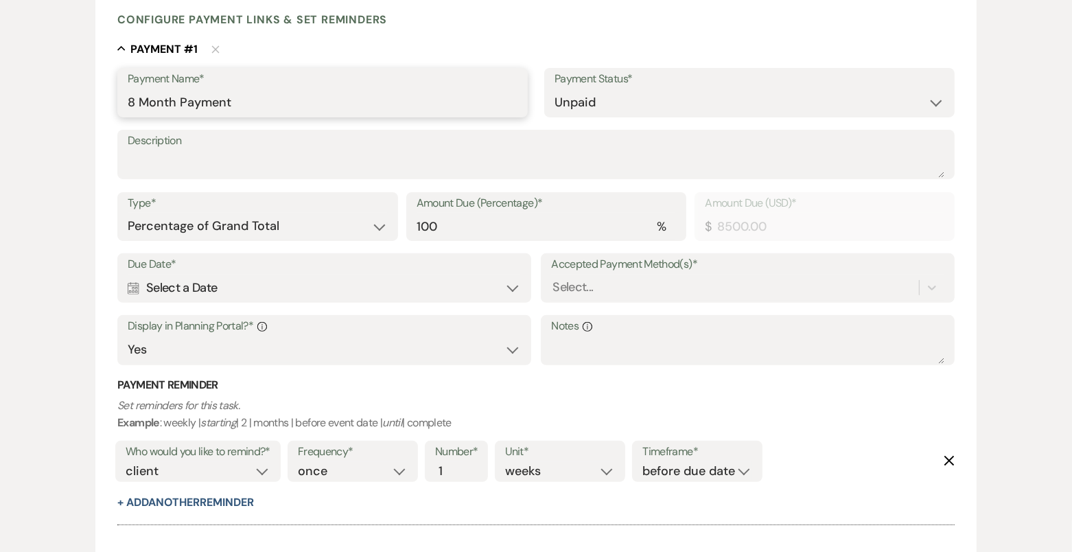
scroll to position [491, 0]
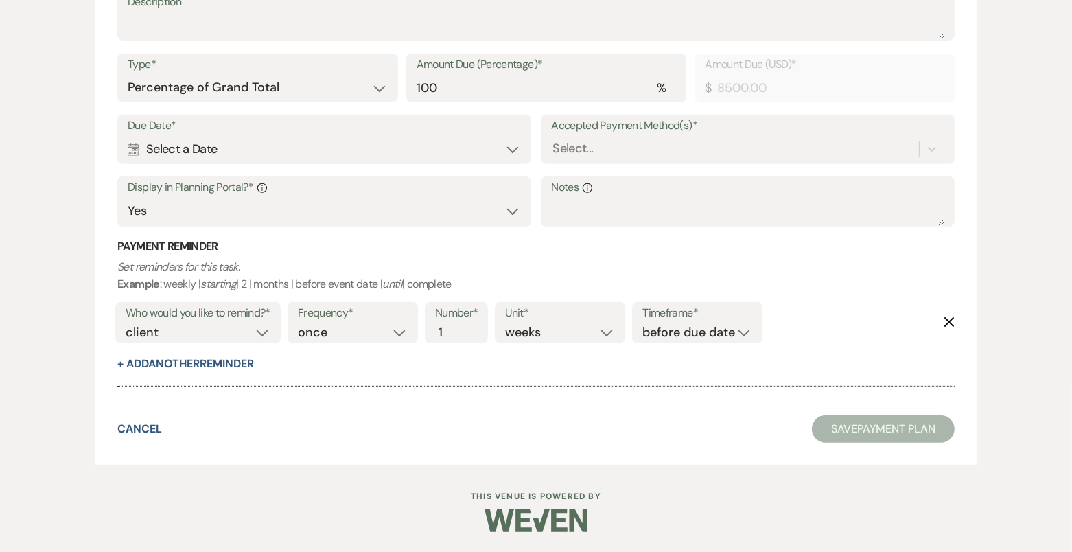
click at [293, 143] on div "Calendar Select a Date Expand" at bounding box center [324, 149] width 393 height 27
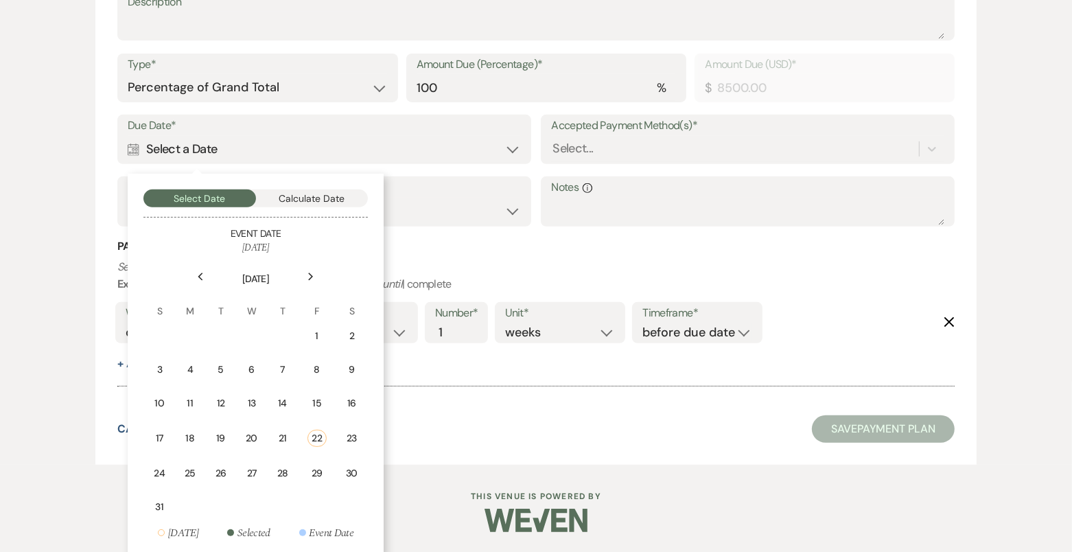
click at [319, 278] on div "Next" at bounding box center [311, 277] width 22 height 22
click at [231, 397] on td "16" at bounding box center [223, 403] width 31 height 32
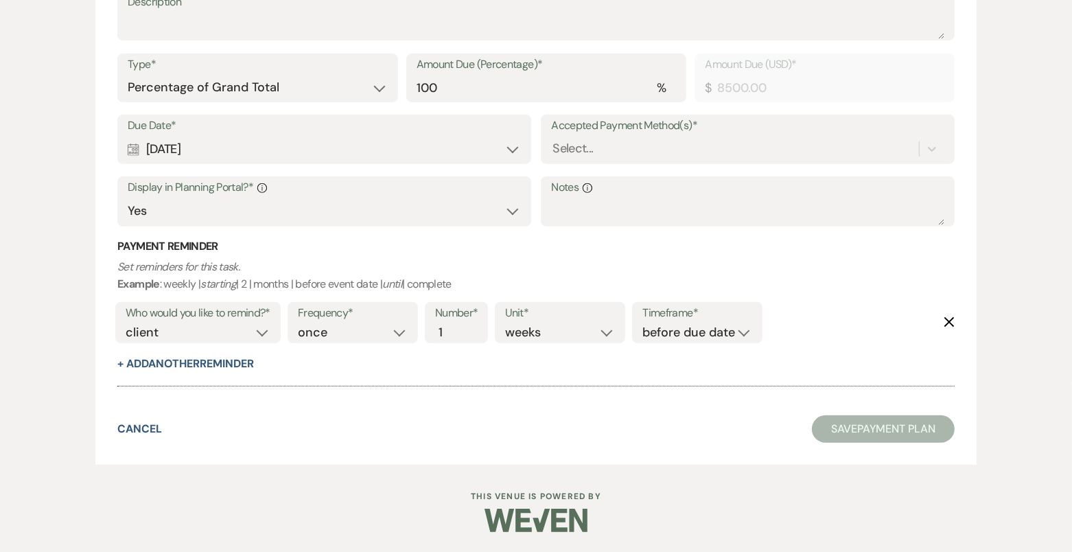
click at [636, 178] on label "Notes Info" at bounding box center [747, 188] width 393 height 20
click at [636, 198] on textarea "Notes Info" at bounding box center [747, 211] width 393 height 27
click at [632, 163] on div "Accepted Payment Method(s)* Select..." at bounding box center [748, 139] width 414 height 49
click at [630, 147] on div "Select..." at bounding box center [735, 149] width 368 height 24
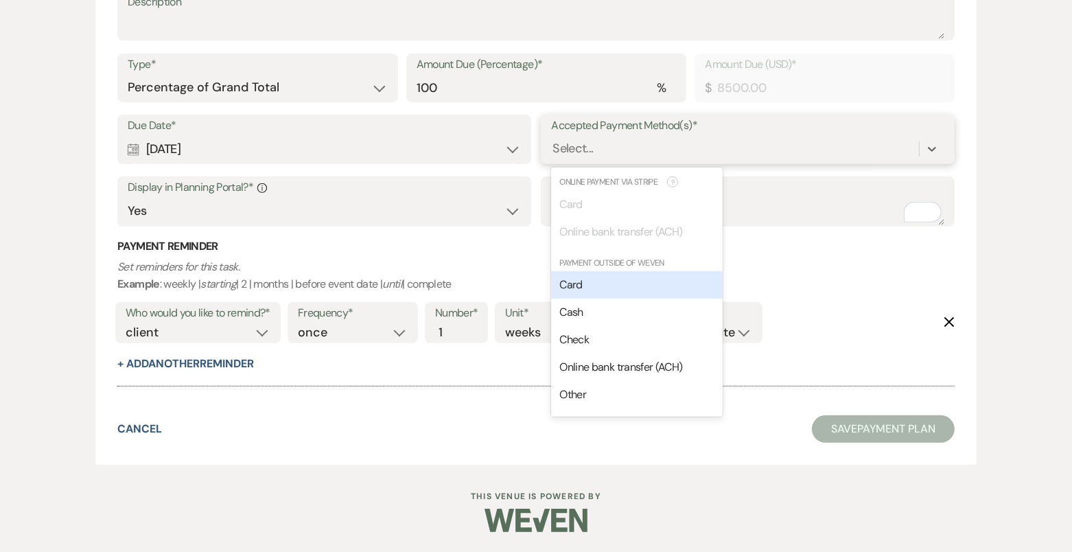
click at [615, 277] on div "Card" at bounding box center [637, 284] width 172 height 27
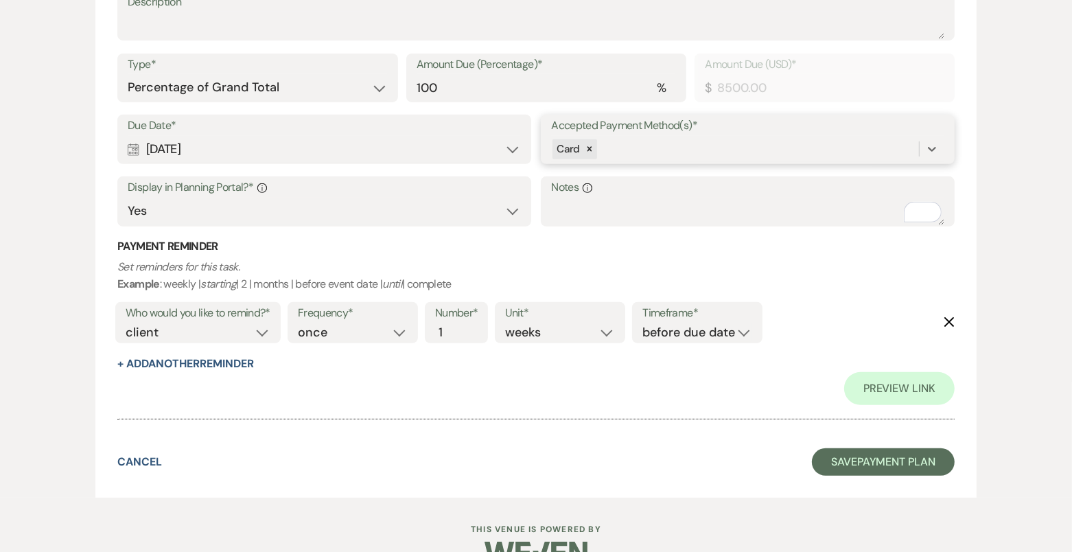
click at [644, 150] on div "Card" at bounding box center [735, 149] width 368 height 24
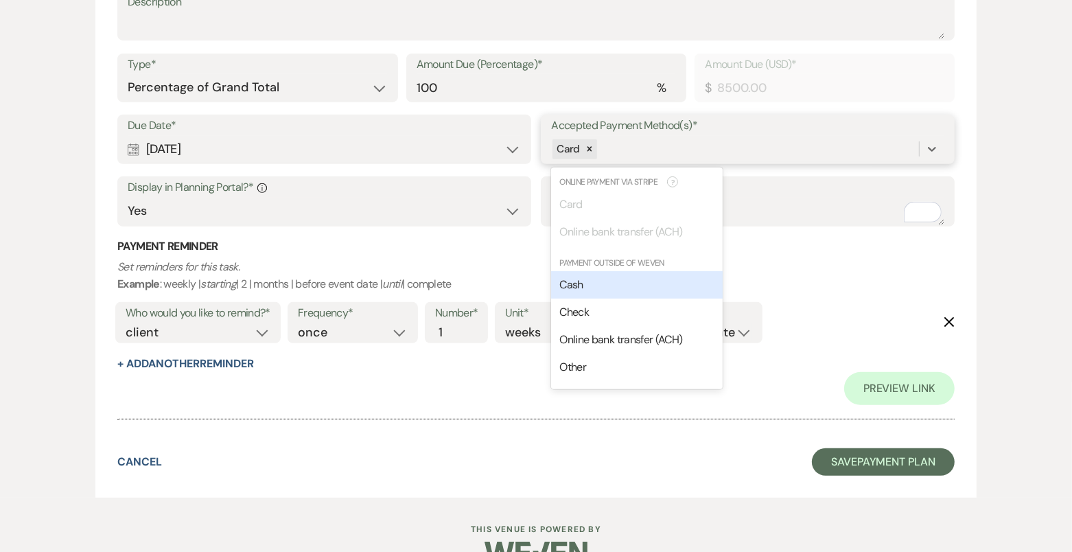
click at [614, 279] on div "Cash" at bounding box center [637, 284] width 172 height 27
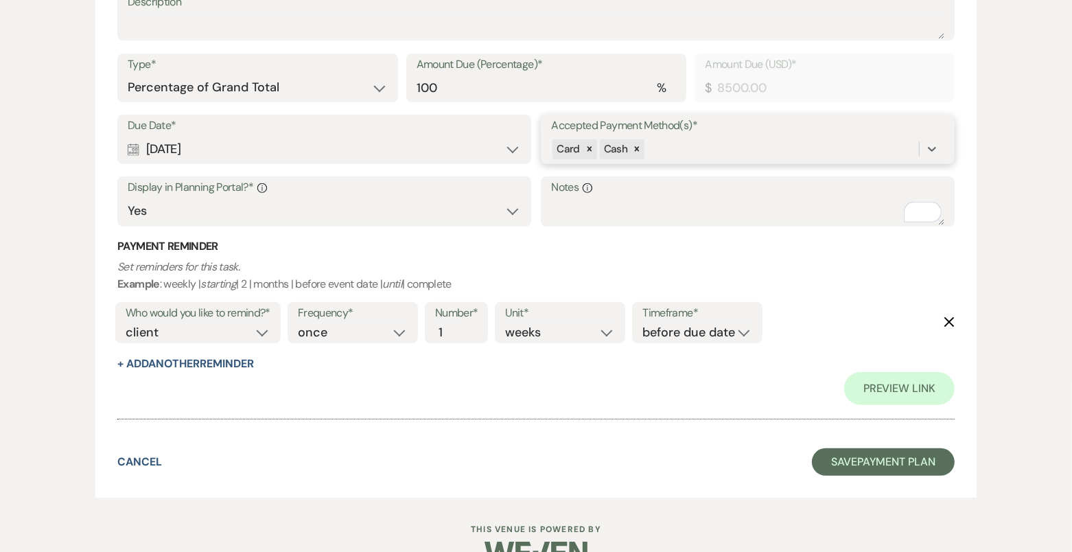
click at [668, 151] on div "Card Cash" at bounding box center [735, 149] width 368 height 24
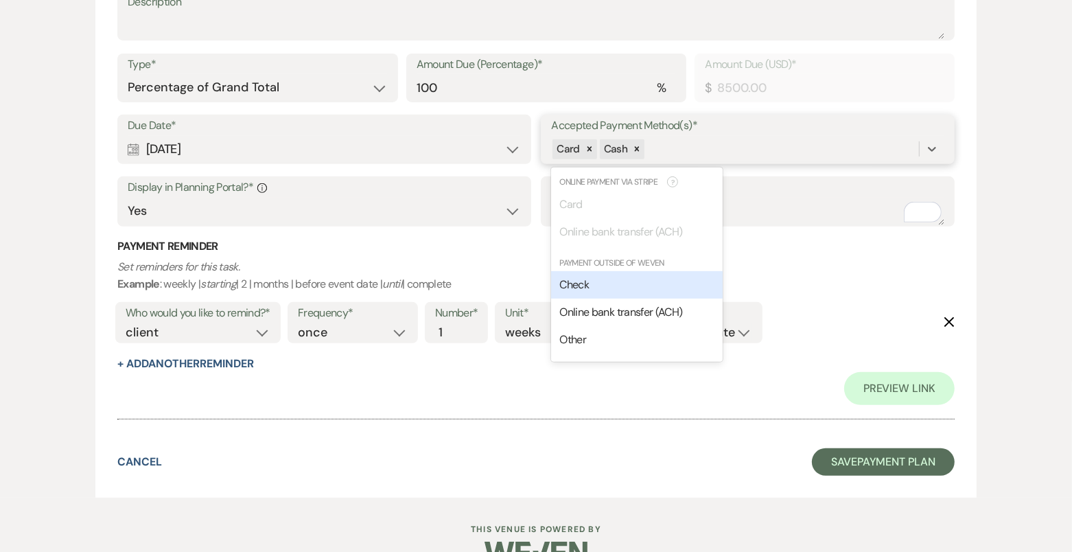
click at [613, 282] on div "Check" at bounding box center [637, 284] width 172 height 27
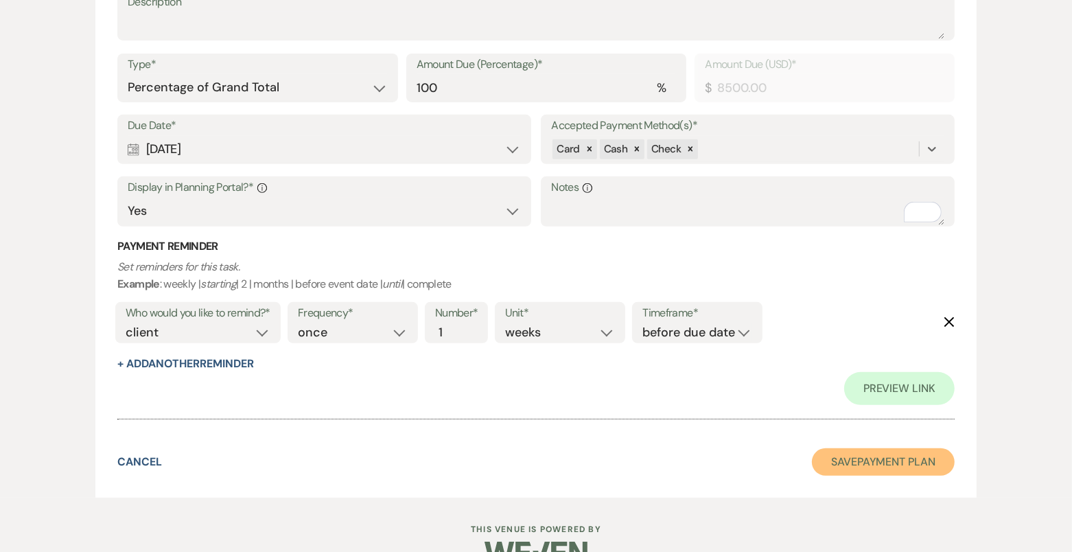
click at [841, 452] on button "Save Payment Plan" at bounding box center [883, 461] width 143 height 27
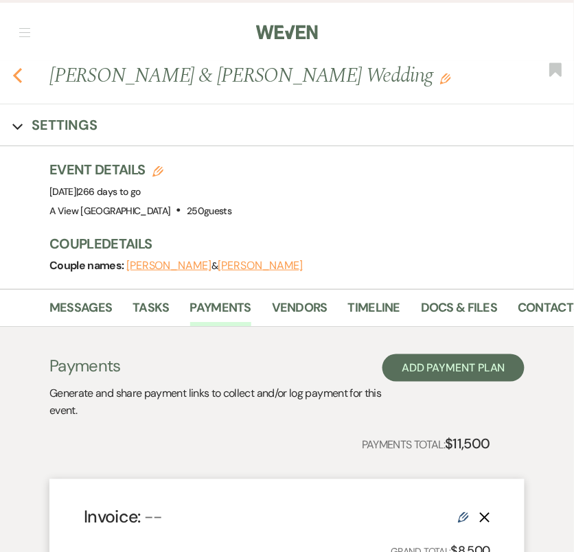
click at [16, 72] on icon "Previous" at bounding box center [17, 75] width 10 height 16
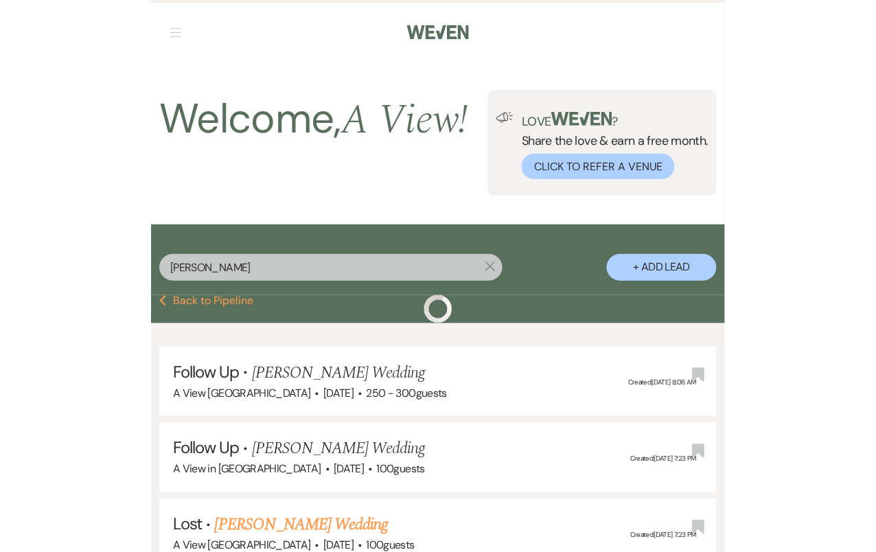
scroll to position [949, 0]
